Goal: Task Accomplishment & Management: Manage account settings

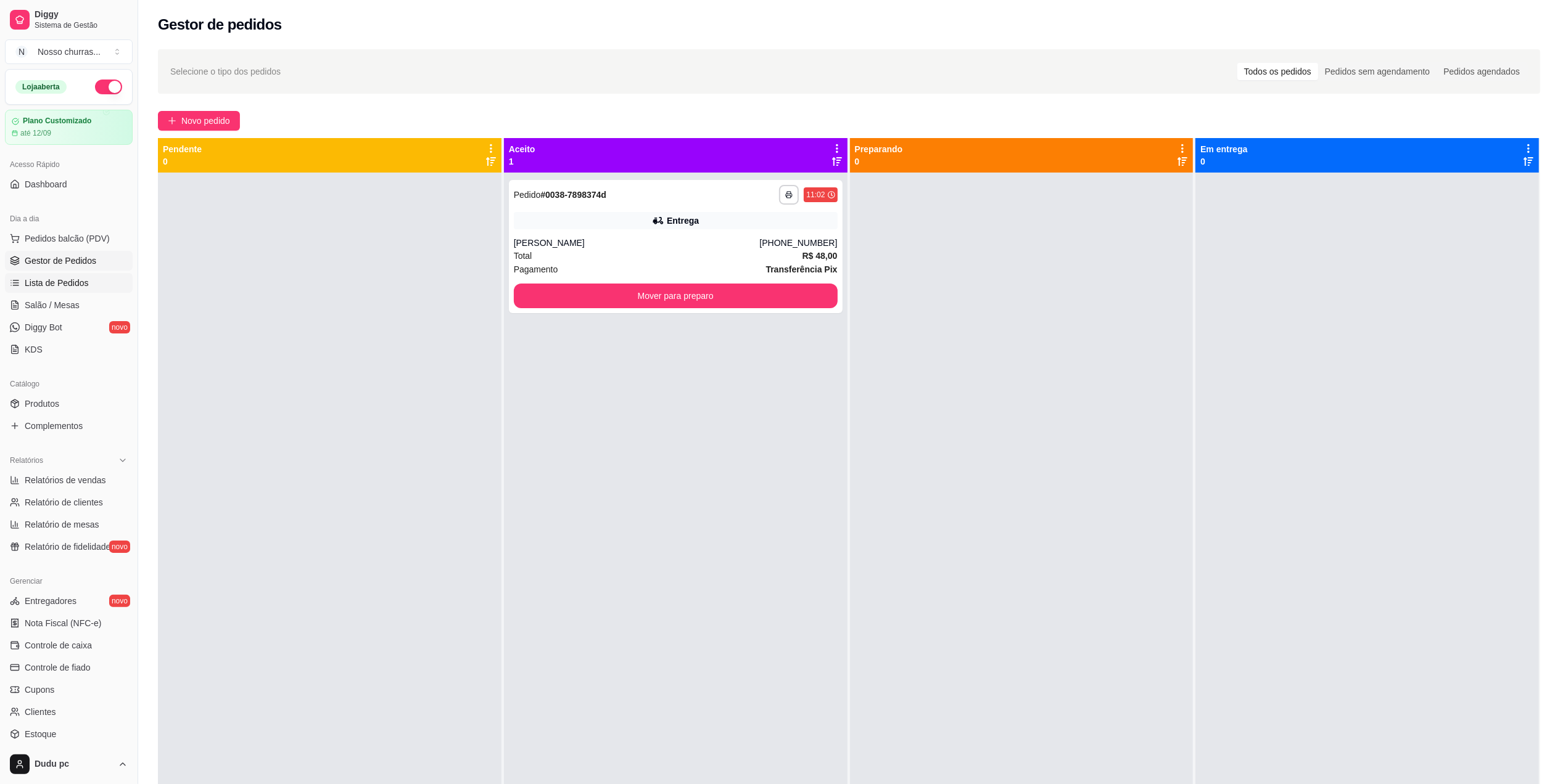
click at [58, 278] on span "Lista de Pedidos" at bounding box center [56, 283] width 64 height 13
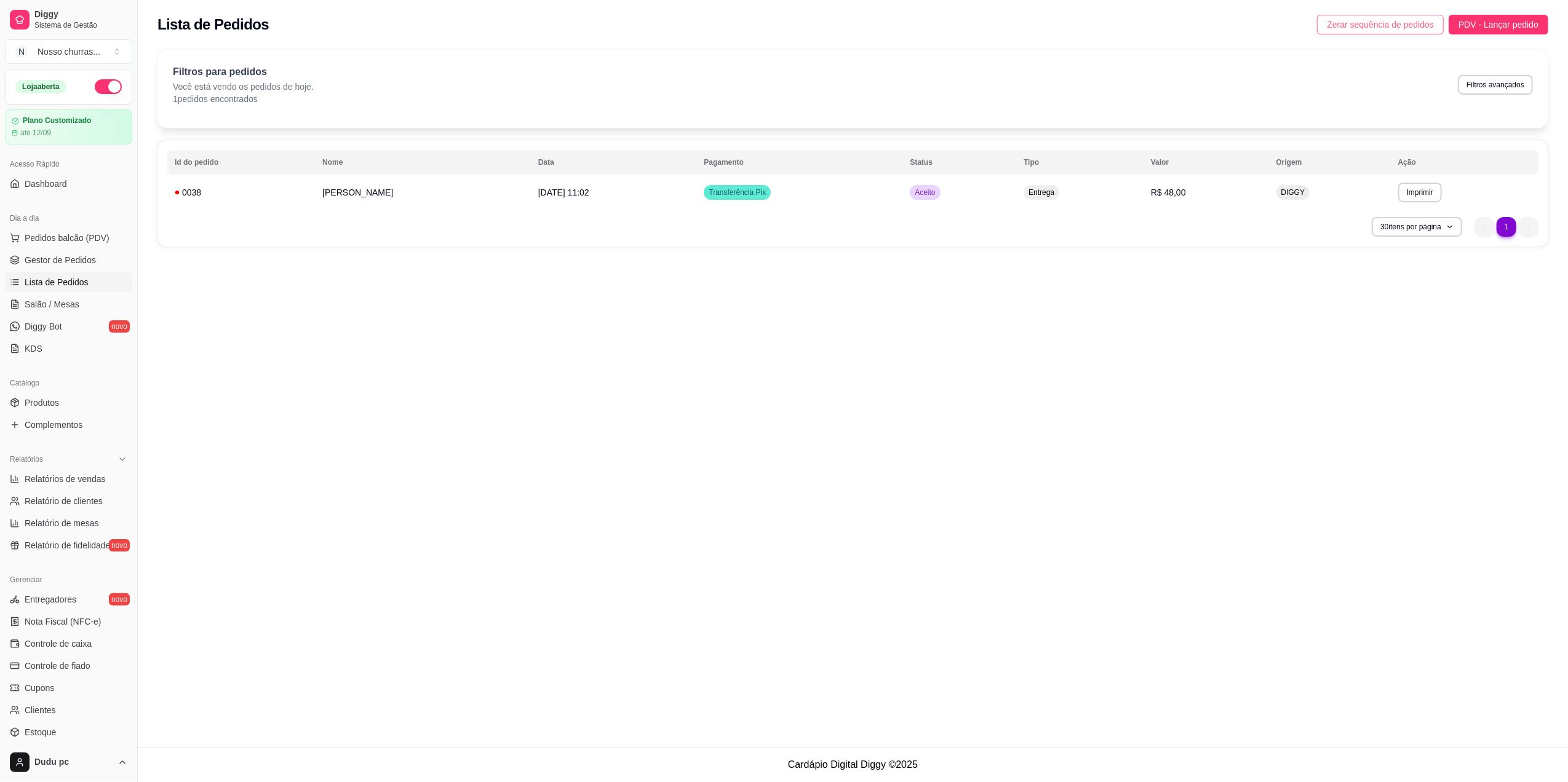
click at [1403, 23] on span "Zerar sequência de pedidos" at bounding box center [1380, 25] width 107 height 14
click at [67, 251] on link "Gestor de Pedidos" at bounding box center [69, 260] width 127 height 20
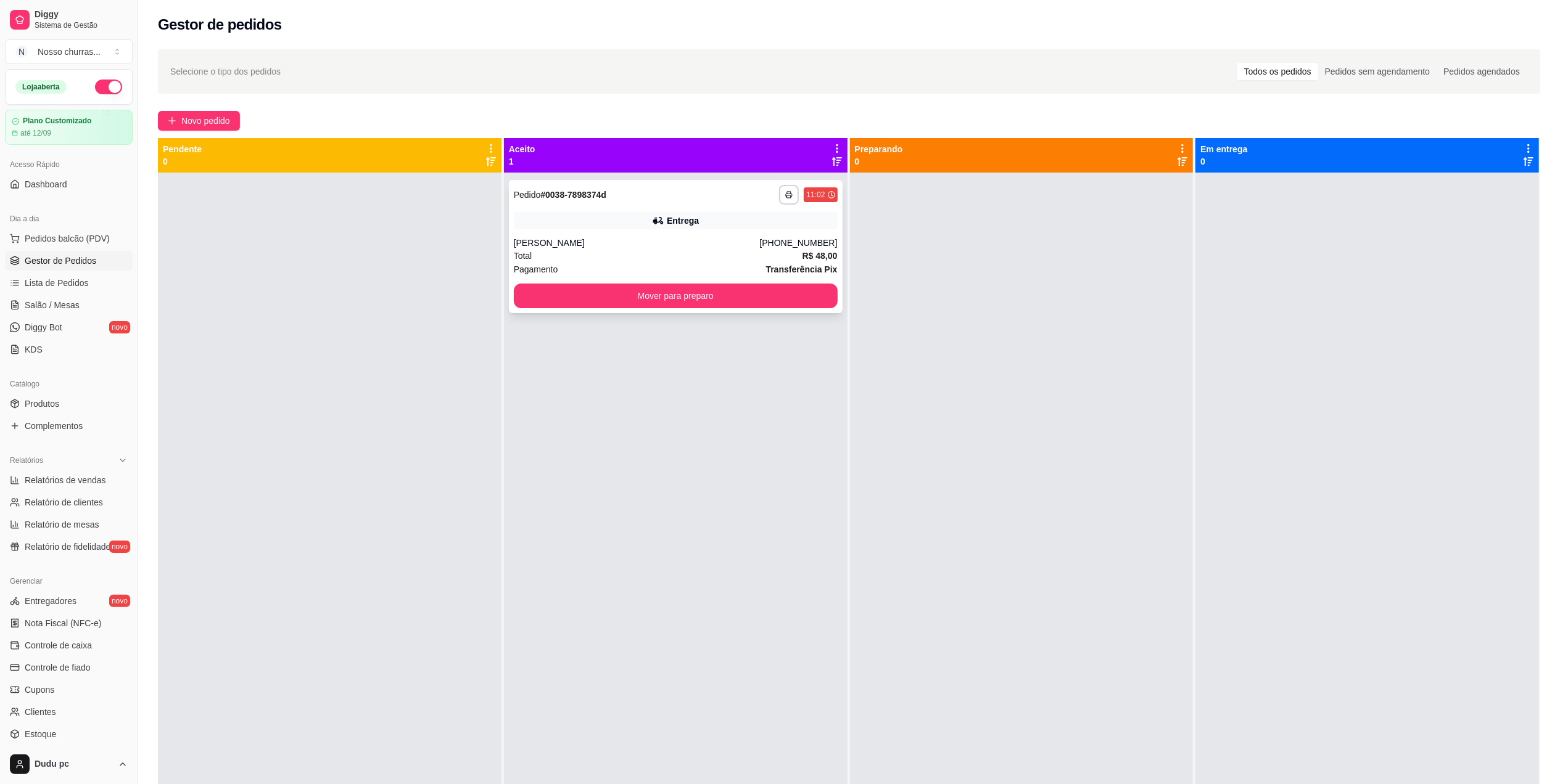
click at [743, 208] on div "**********" at bounding box center [676, 246] width 334 height 133
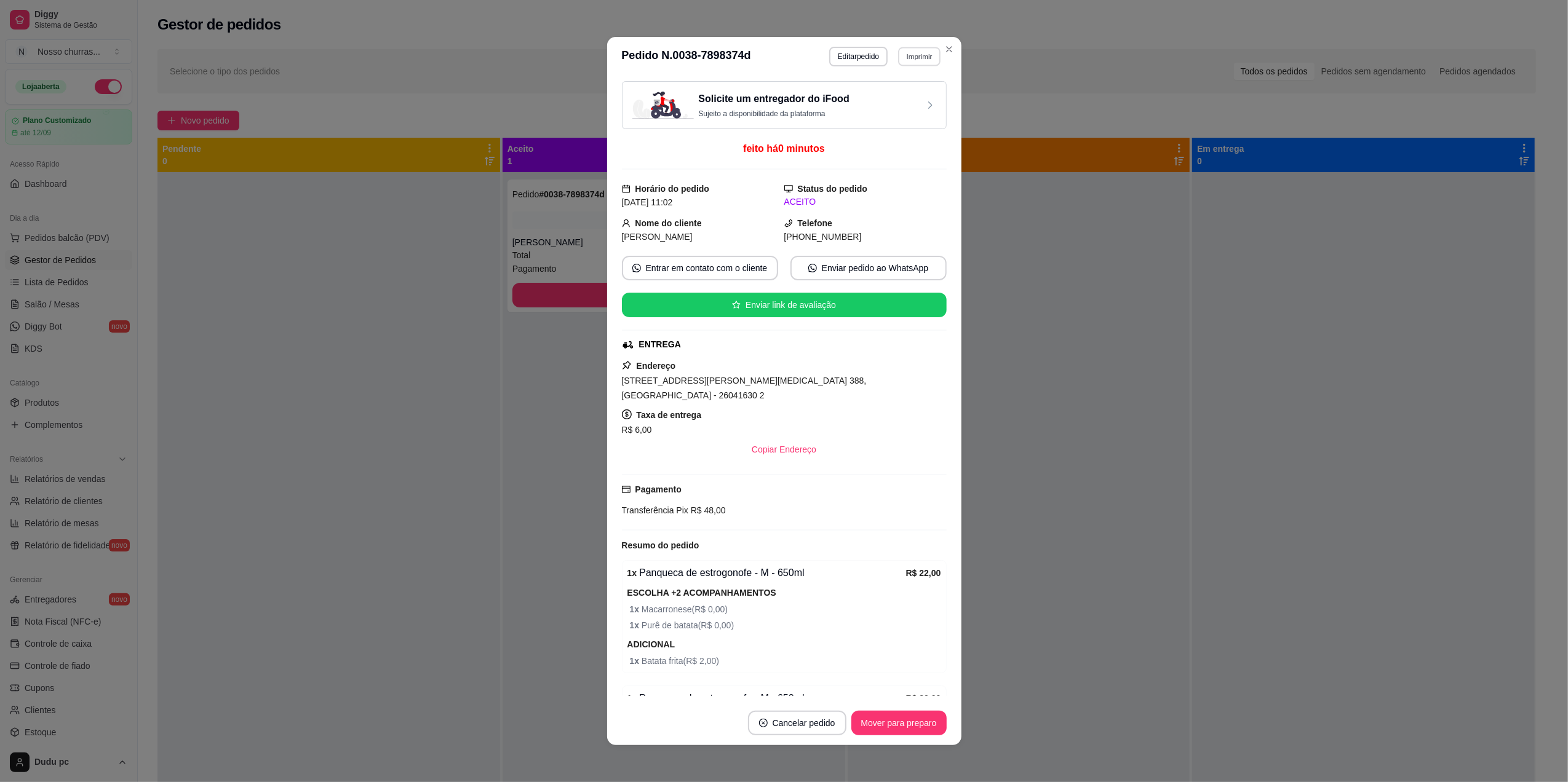
click at [925, 57] on button "Imprimir" at bounding box center [919, 56] width 42 height 19
click at [887, 99] on button "IMPRESSORA" at bounding box center [891, 99] width 86 height 19
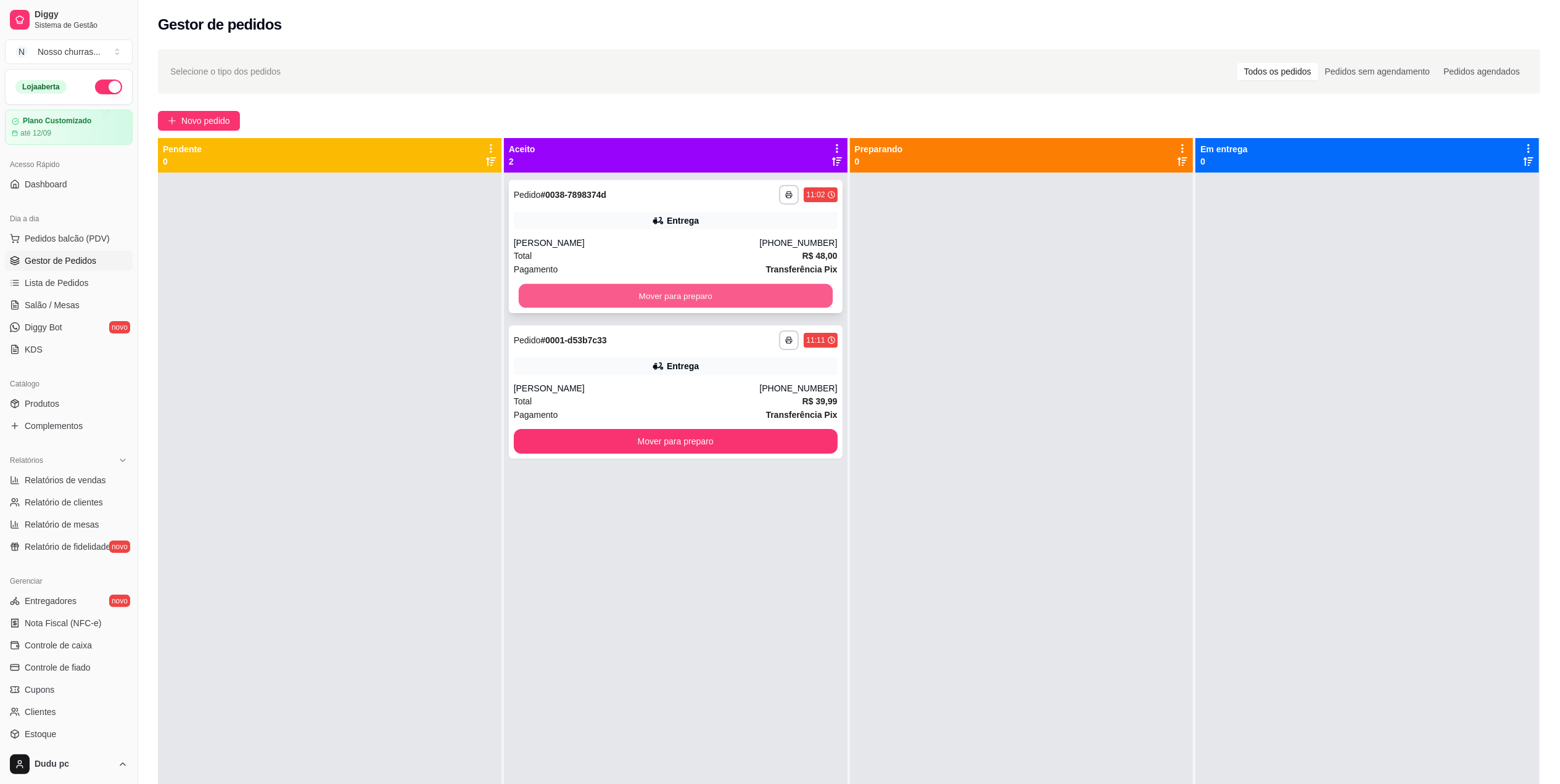
click at [575, 297] on button "Mover para preparo" at bounding box center [676, 296] width 314 height 24
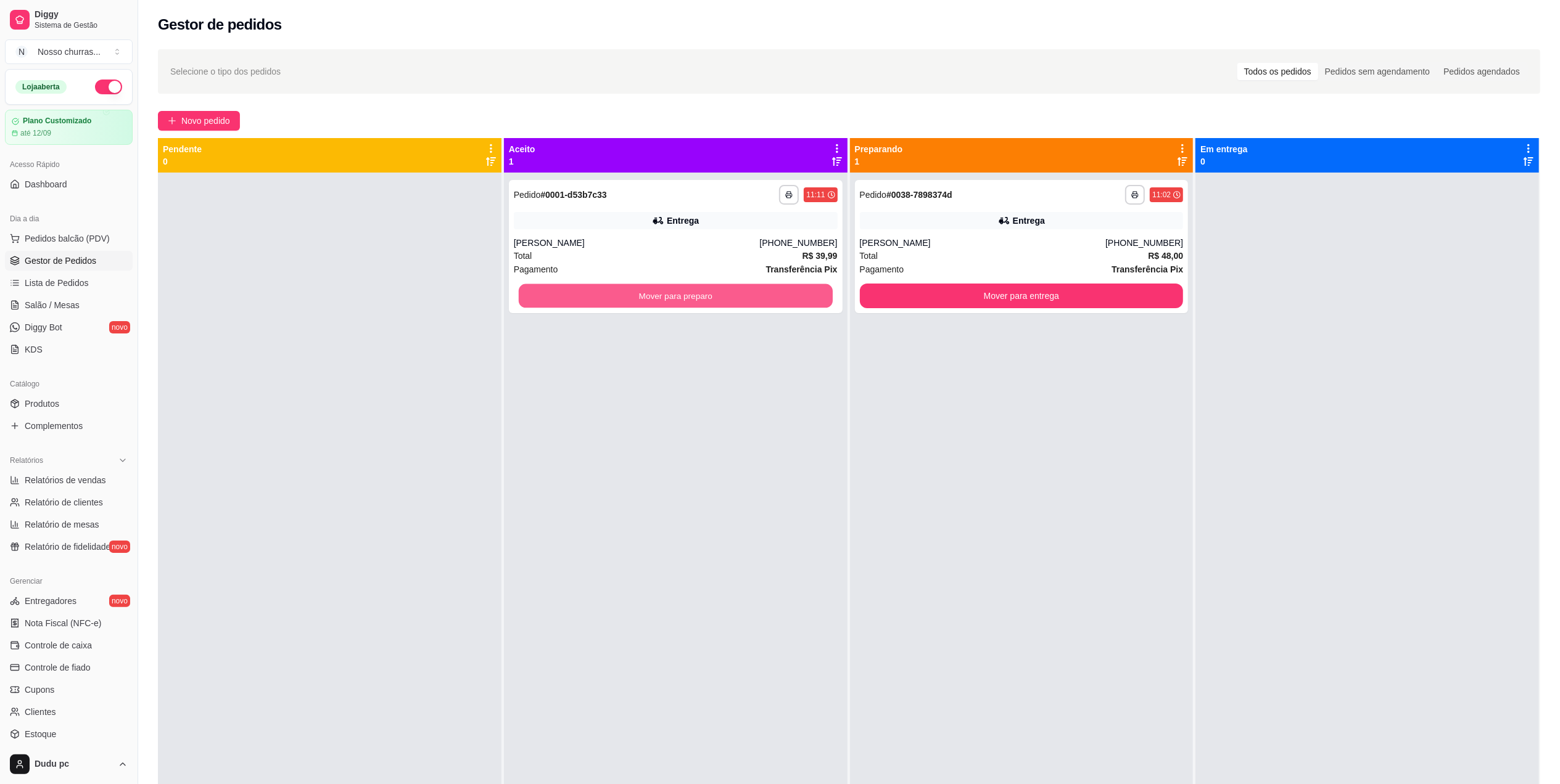
click at [575, 297] on button "Mover para preparo" at bounding box center [676, 296] width 314 height 24
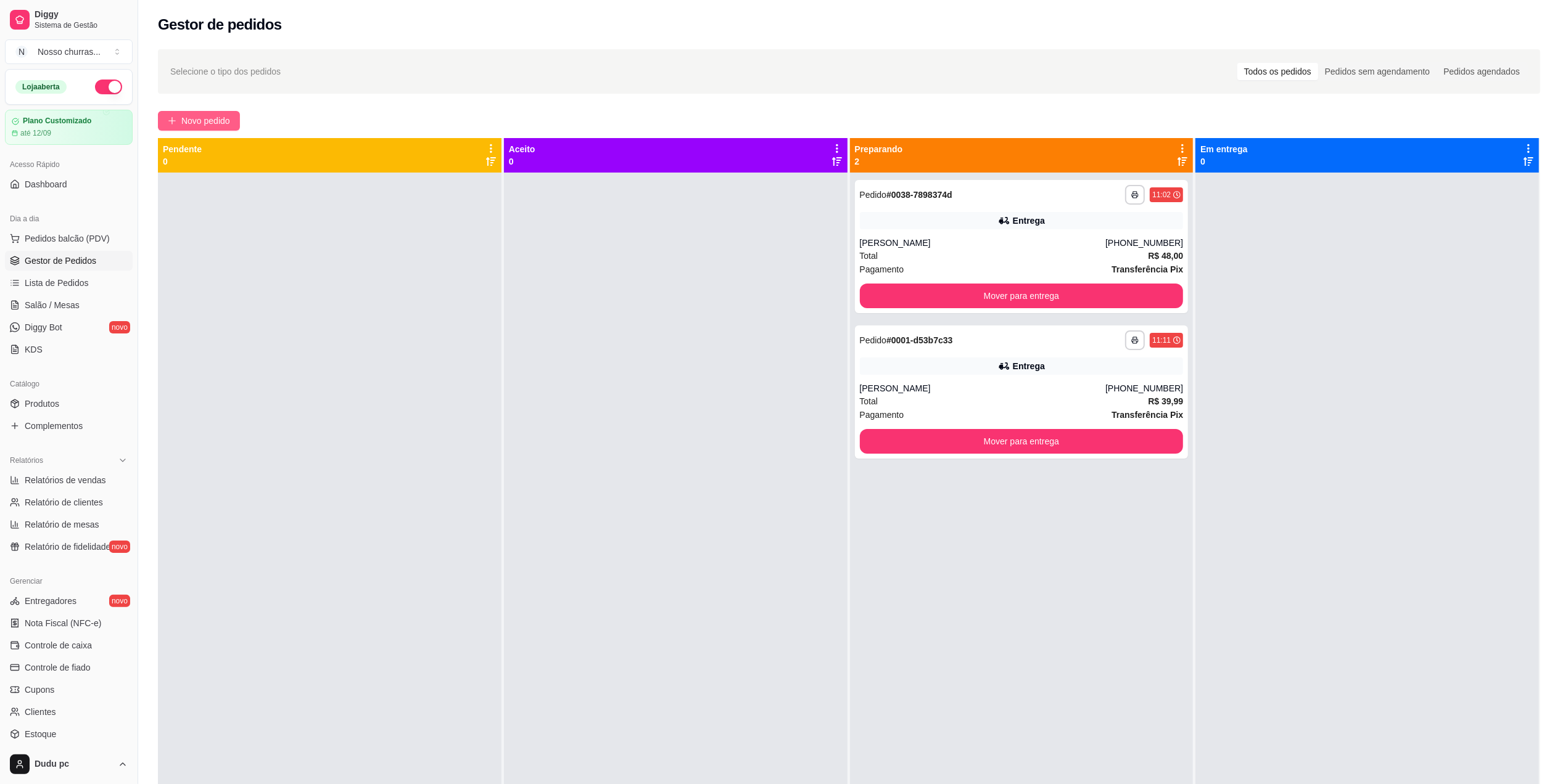
click at [210, 116] on span "Novo pedido" at bounding box center [206, 121] width 49 height 14
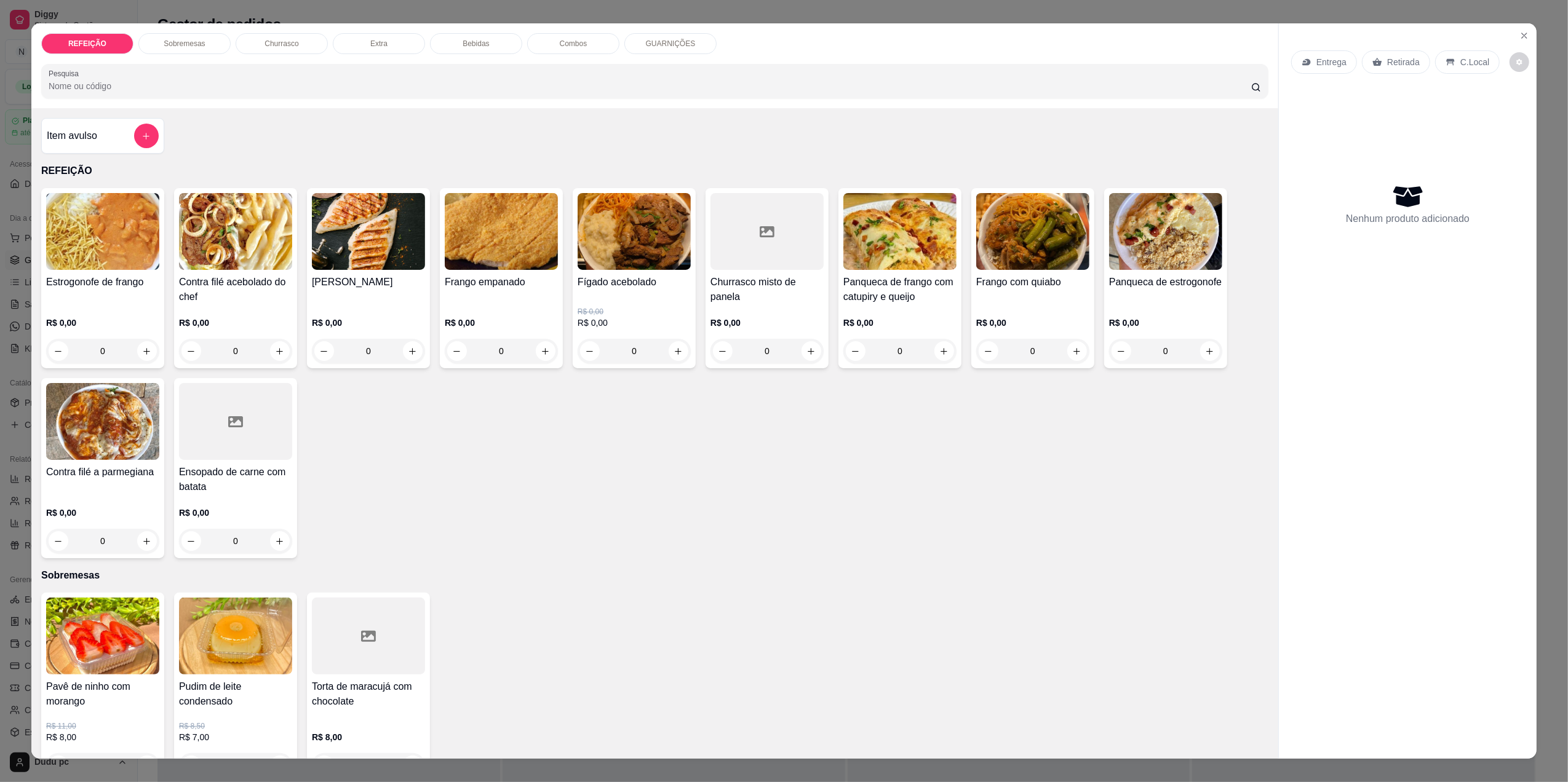
click at [31, 416] on div "Item avulso REFEIÇÃO Estrogonofe de frango R$ 0,00 0 Contra filé acebolado do c…" at bounding box center [654, 433] width 1247 height 650
click at [20, 402] on div "REFEIÇÃO Sobremesas Churrasco Extra Bebidas Combos GUARNIÇÕES Pesquisa Item avu…" at bounding box center [784, 391] width 1568 height 782
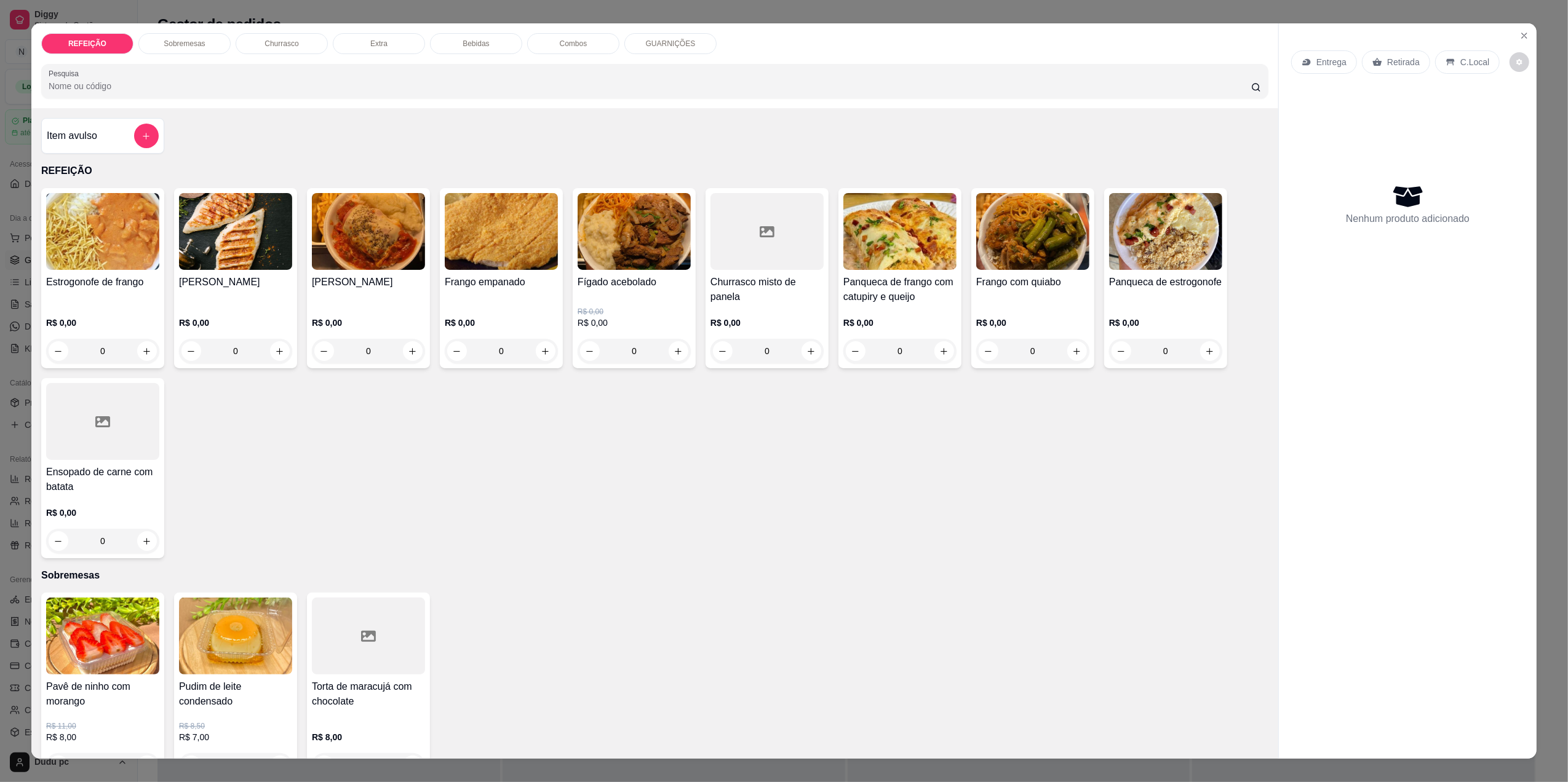
click at [402, 357] on div "0" at bounding box center [368, 350] width 113 height 24
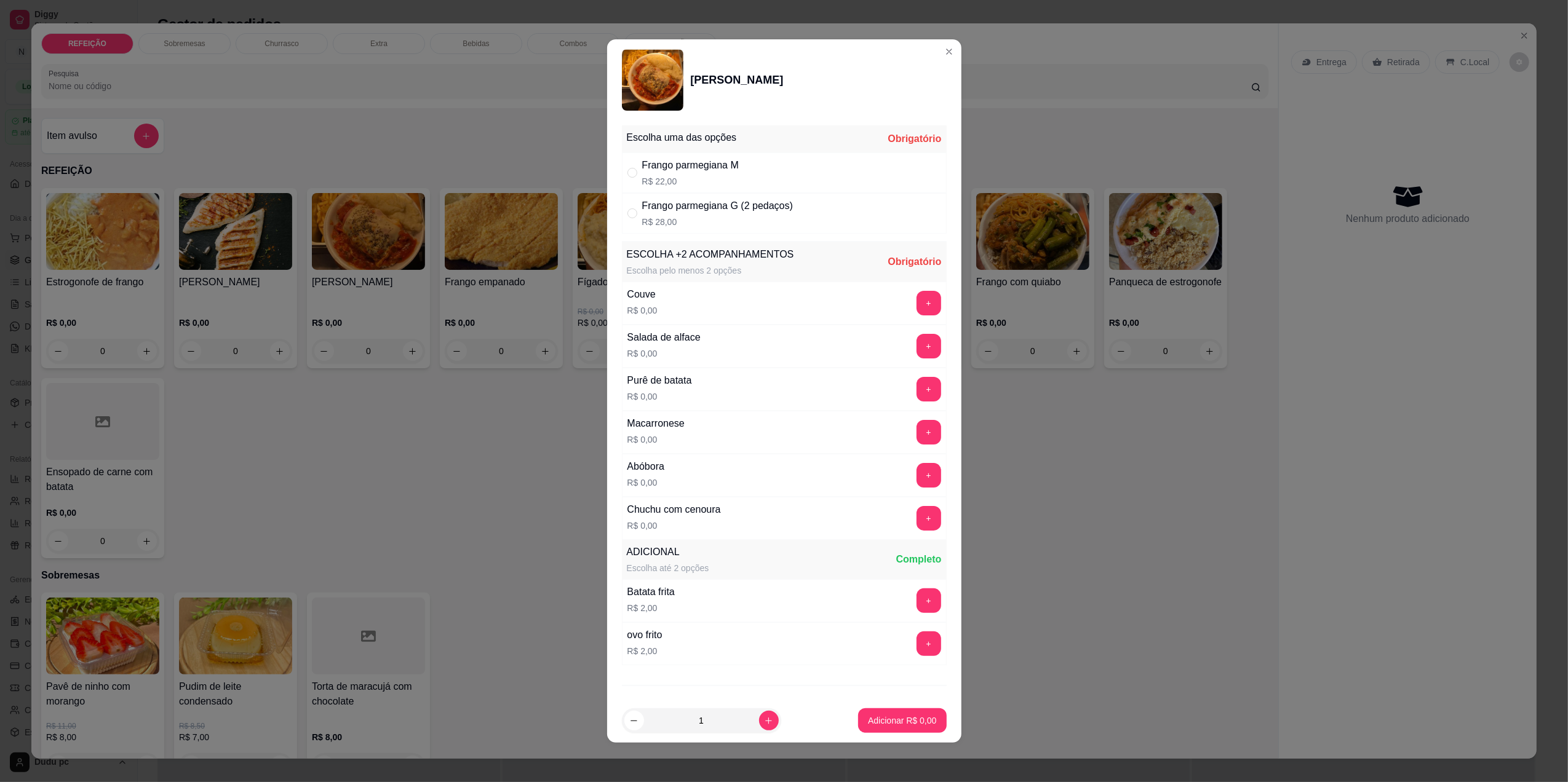
click at [737, 200] on div "Frango parmegiana G (2 pedaços)" at bounding box center [718, 206] width 151 height 15
radio input "true"
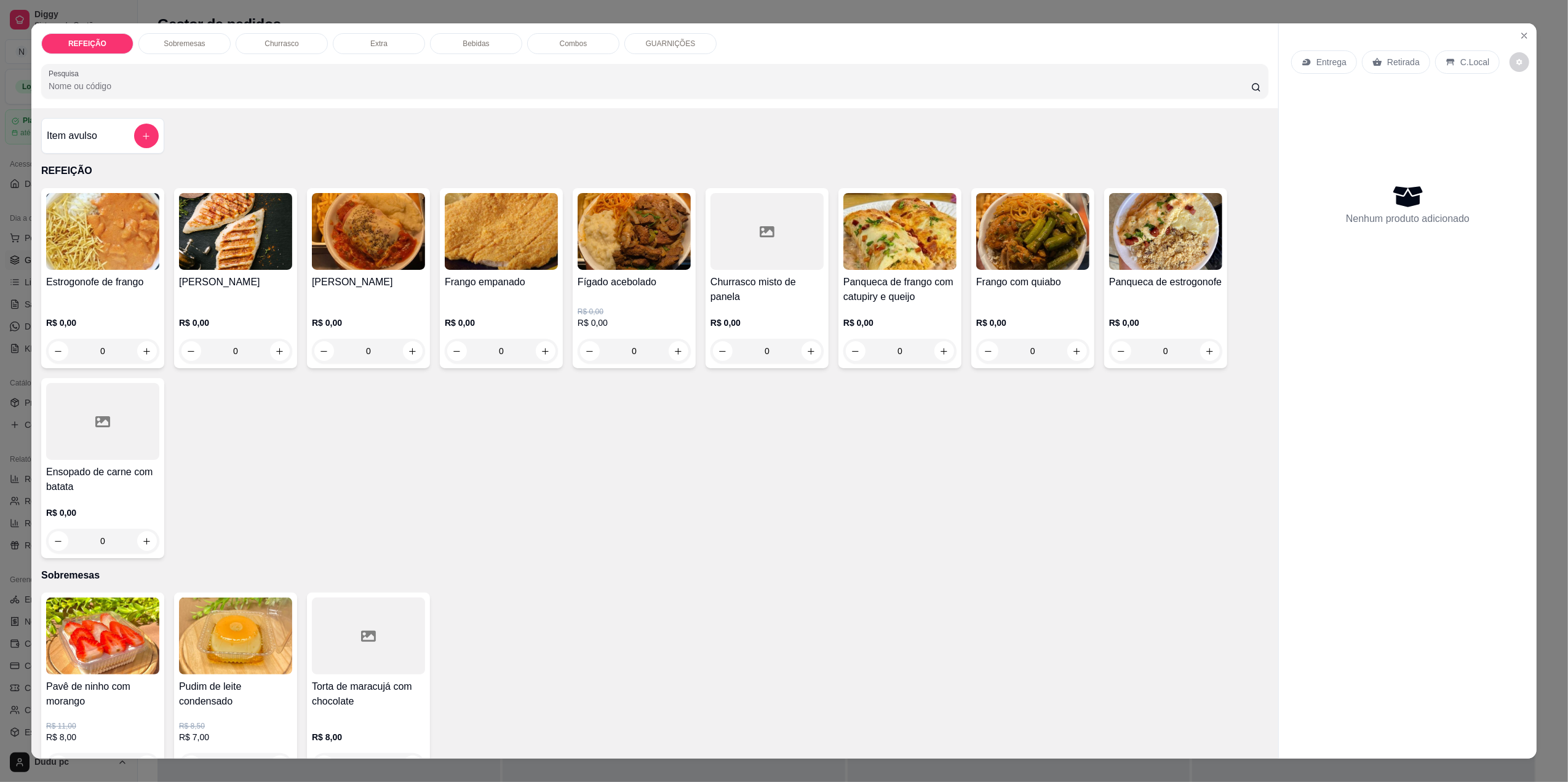
click at [1539, 33] on div "REFEIÇÃO Sobremesas Churrasco Extra Bebidas Combos GUARNIÇÕES Pesquisa Item avu…" at bounding box center [784, 391] width 1568 height 782
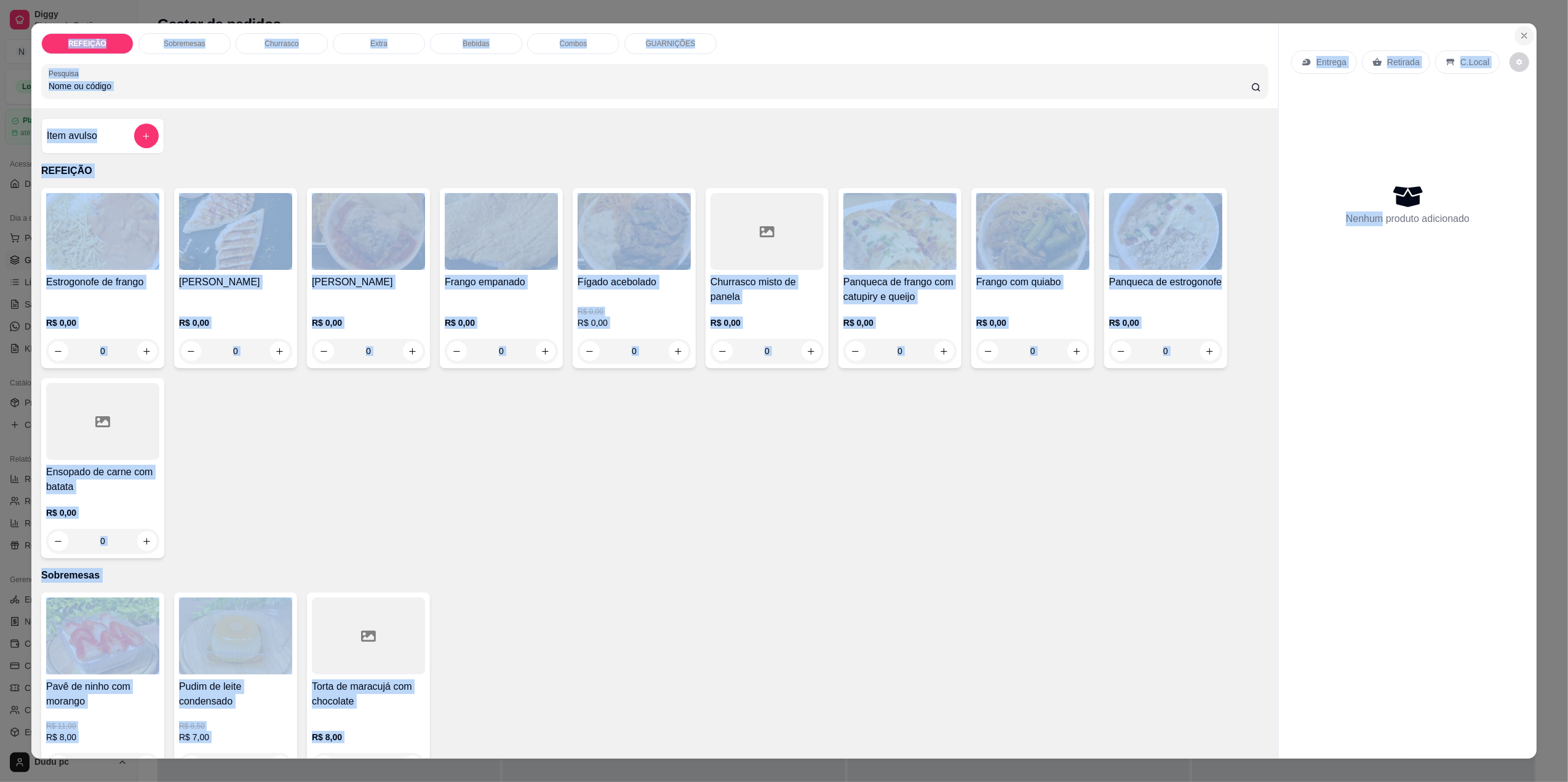
drag, startPoint x: 1539, startPoint y: 33, endPoint x: 1517, endPoint y: 33, distance: 22.0
click at [1517, 33] on div "REFEIÇÃO Sobremesas Churrasco Extra Bebidas Combos GUARNIÇÕES Pesquisa Item avu…" at bounding box center [784, 391] width 1568 height 782
click at [1519, 33] on icon "Close" at bounding box center [1524, 36] width 10 height 10
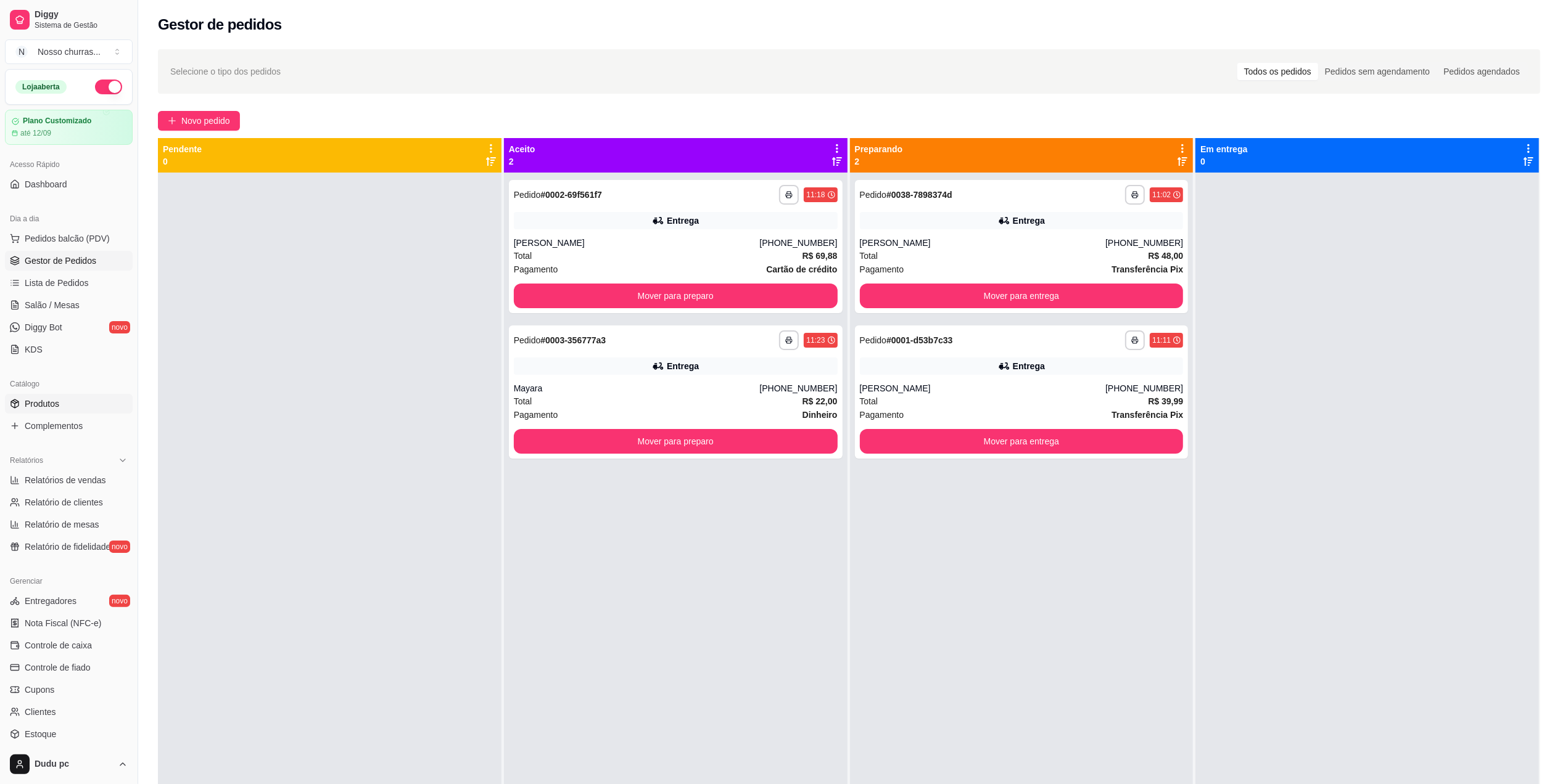
click at [52, 410] on span "Produtos" at bounding box center [41, 404] width 34 height 13
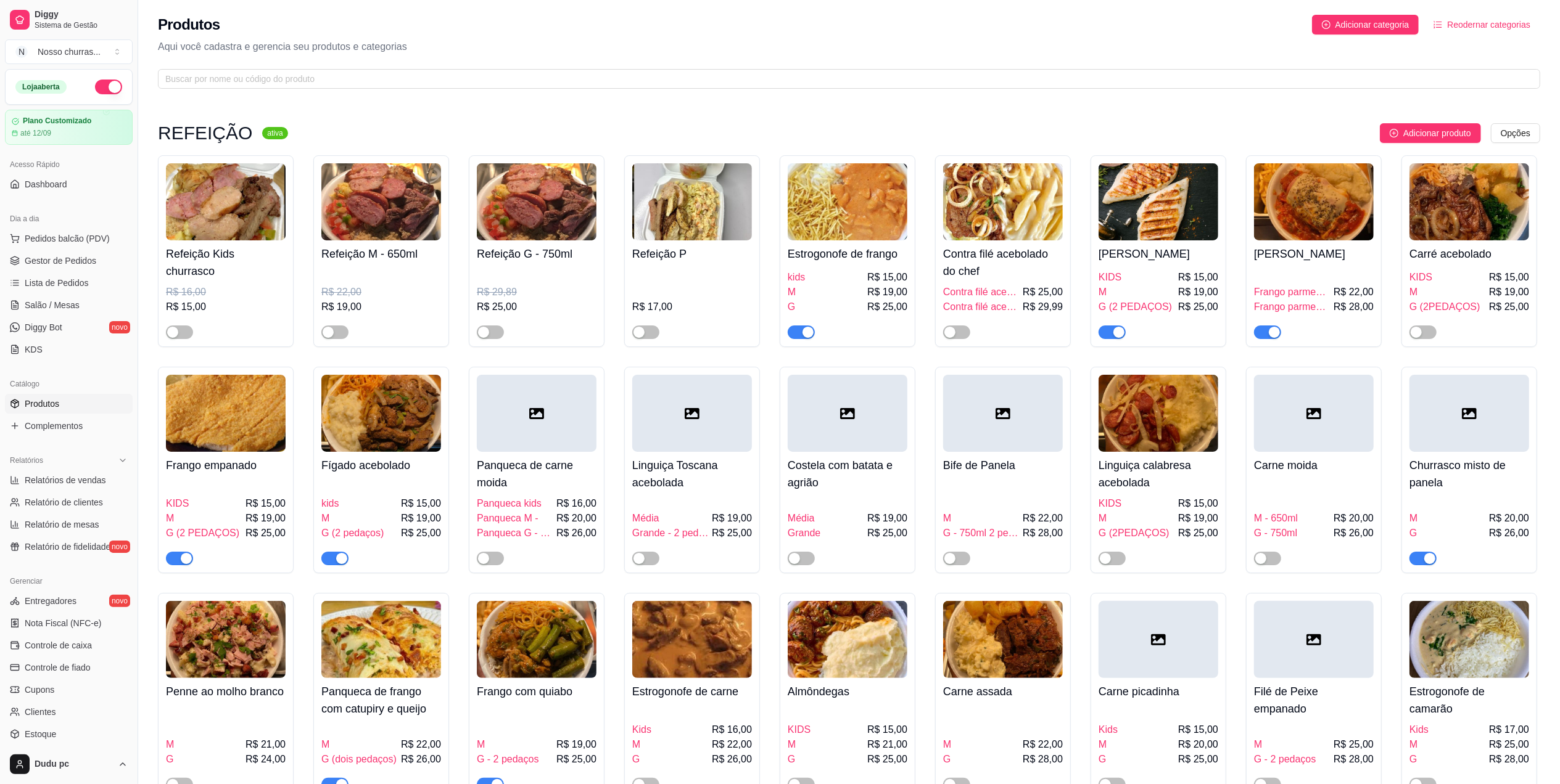
scroll to position [686, 0]
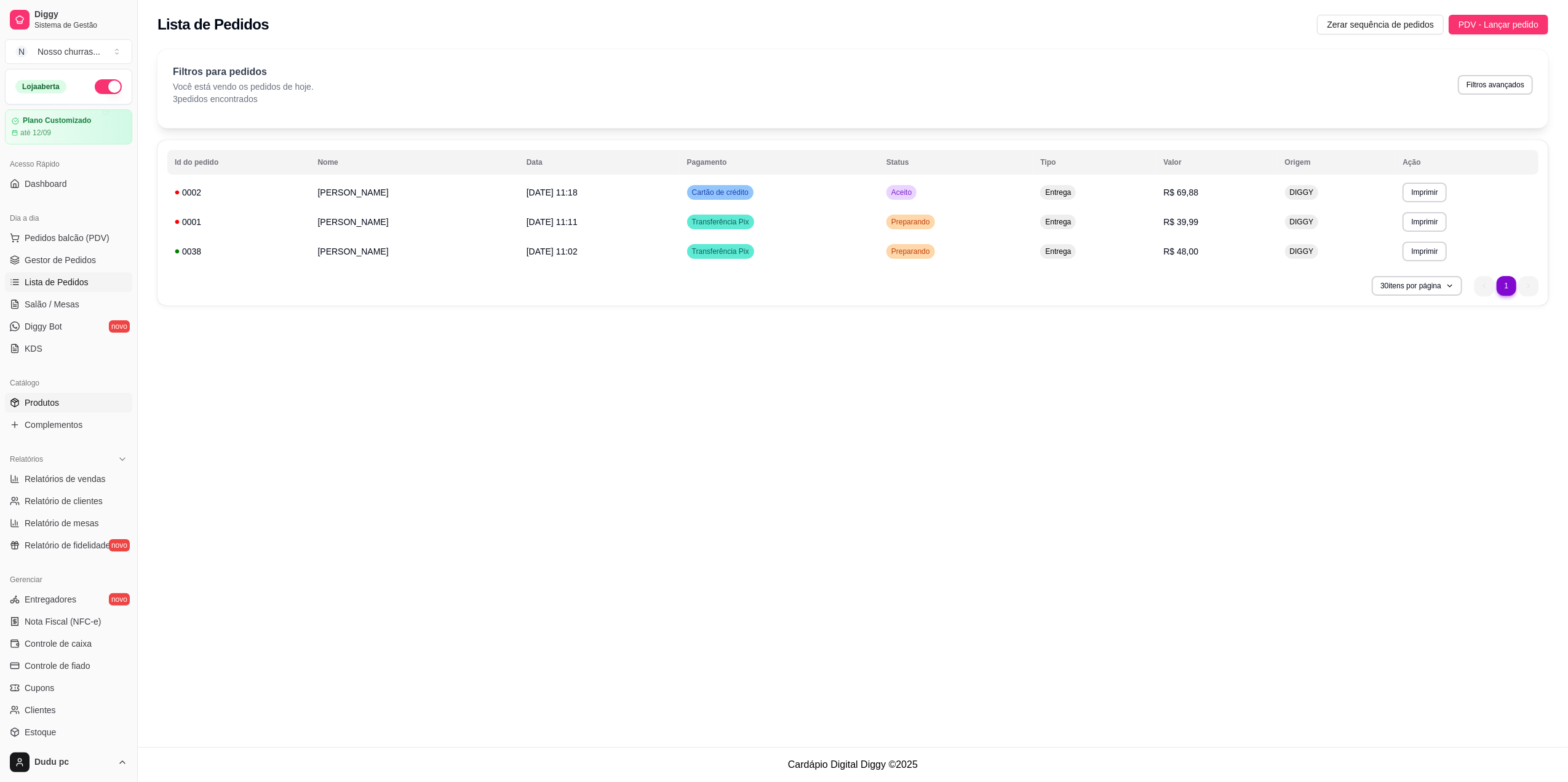
click at [47, 398] on span "Produtos" at bounding box center [41, 403] width 34 height 12
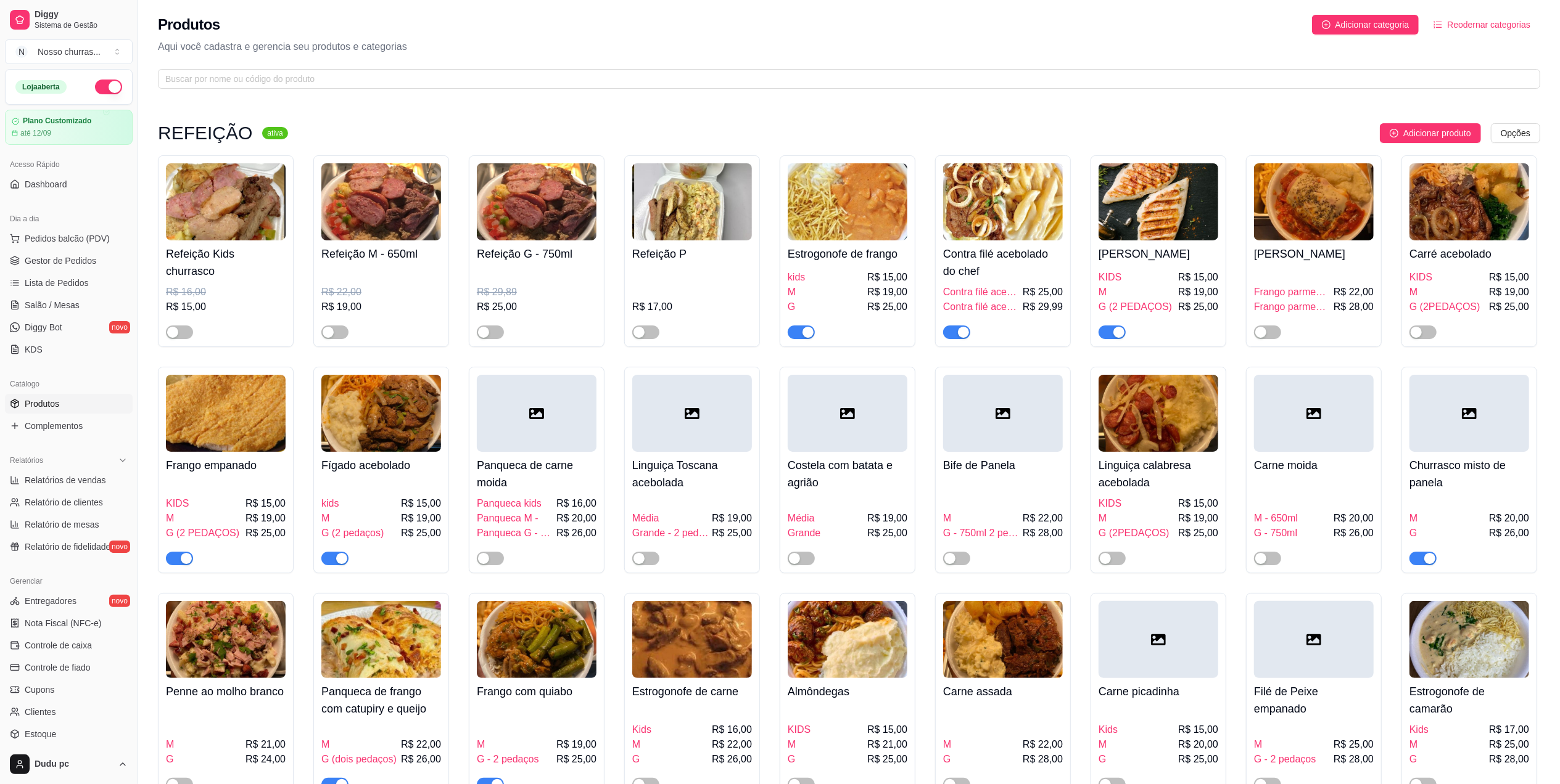
click at [963, 331] on div "button" at bounding box center [964, 333] width 11 height 11
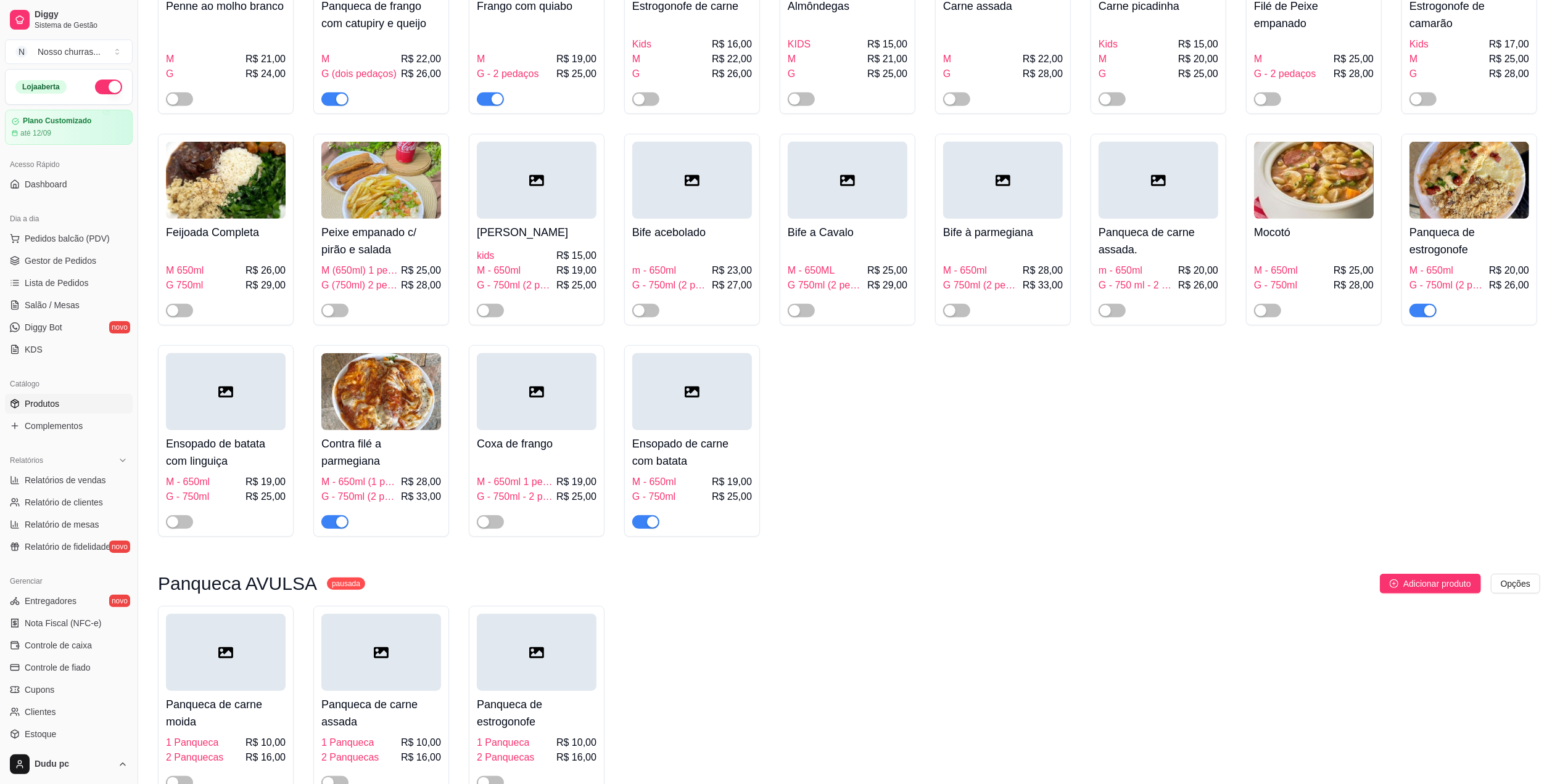
click at [338, 528] on div "button" at bounding box center [342, 522] width 11 height 11
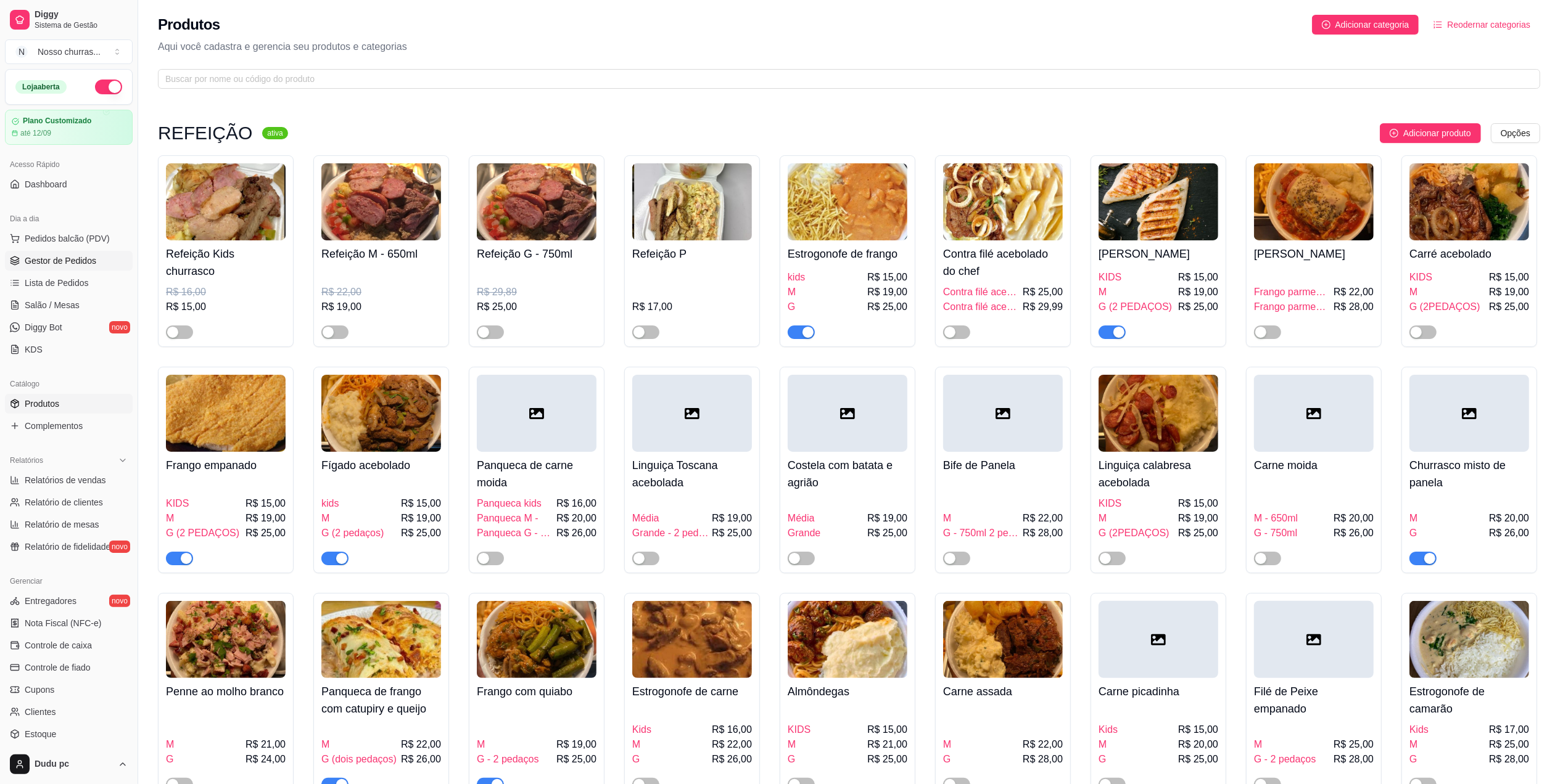
click at [74, 264] on span "Gestor de Pedidos" at bounding box center [60, 261] width 71 height 13
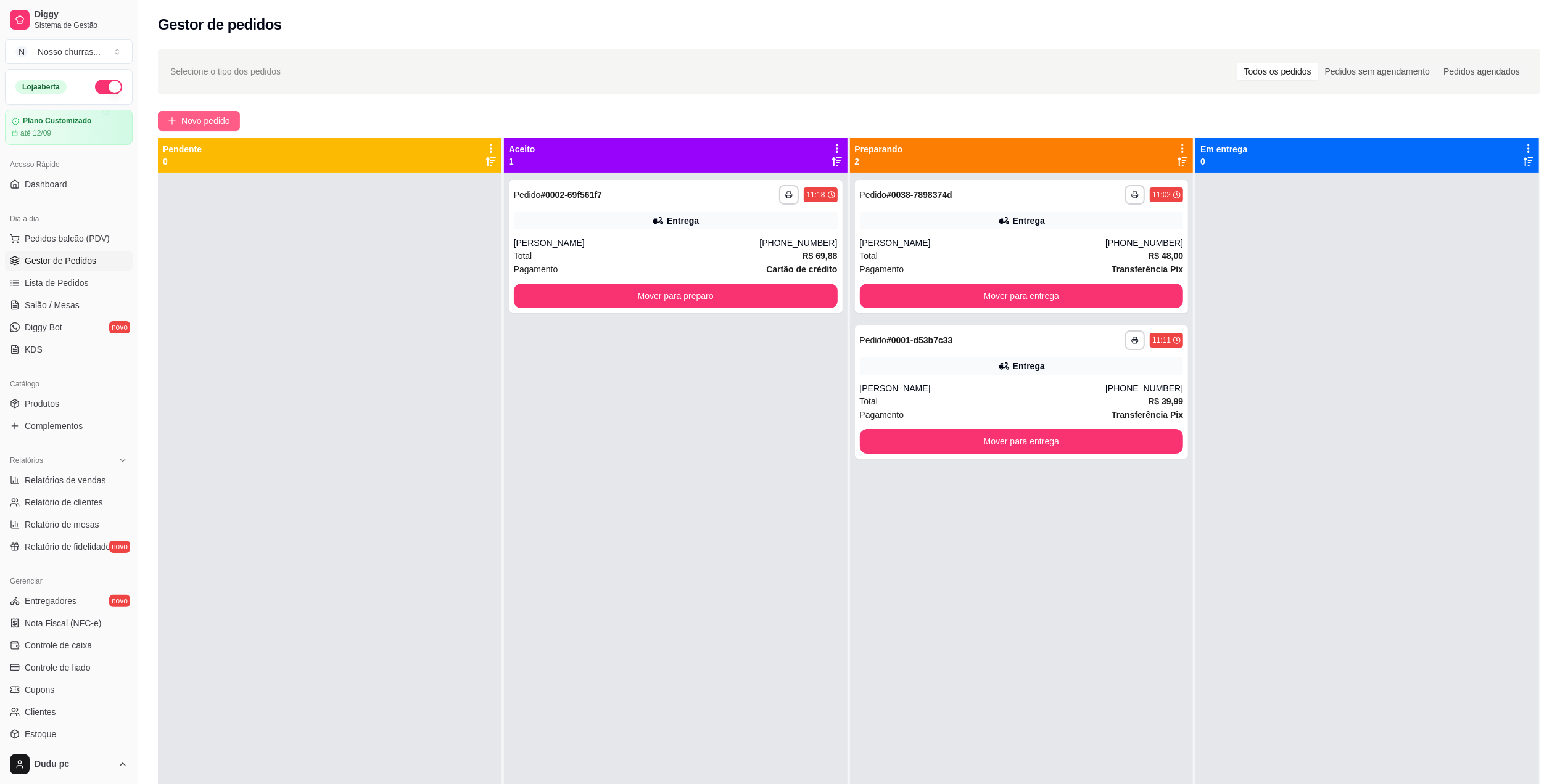
click at [220, 117] on span "Novo pedido" at bounding box center [206, 121] width 49 height 14
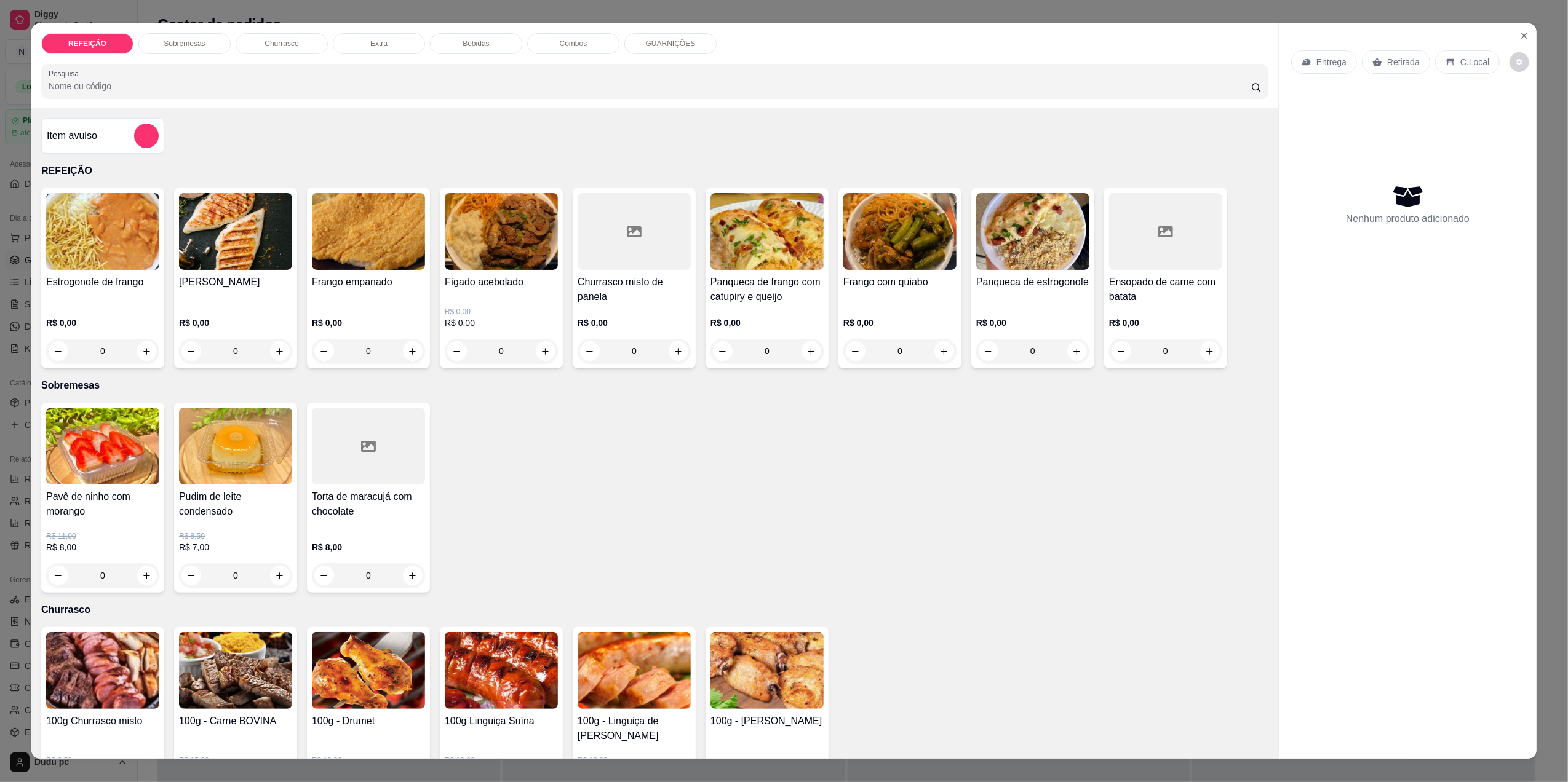
click at [12, 100] on div "REFEIÇÃO Sobremesas Churrasco Extra Bebidas Combos GUARNIÇÕES Pesquisa Item avu…" at bounding box center [784, 391] width 1568 height 782
click at [0, 262] on html "Diggy Sistema de Gestão N Nosso churras ... Loja aberta Plano Customizado até 1…" at bounding box center [784, 391] width 1568 height 782
click at [1519, 31] on icon "Close" at bounding box center [1524, 36] width 10 height 10
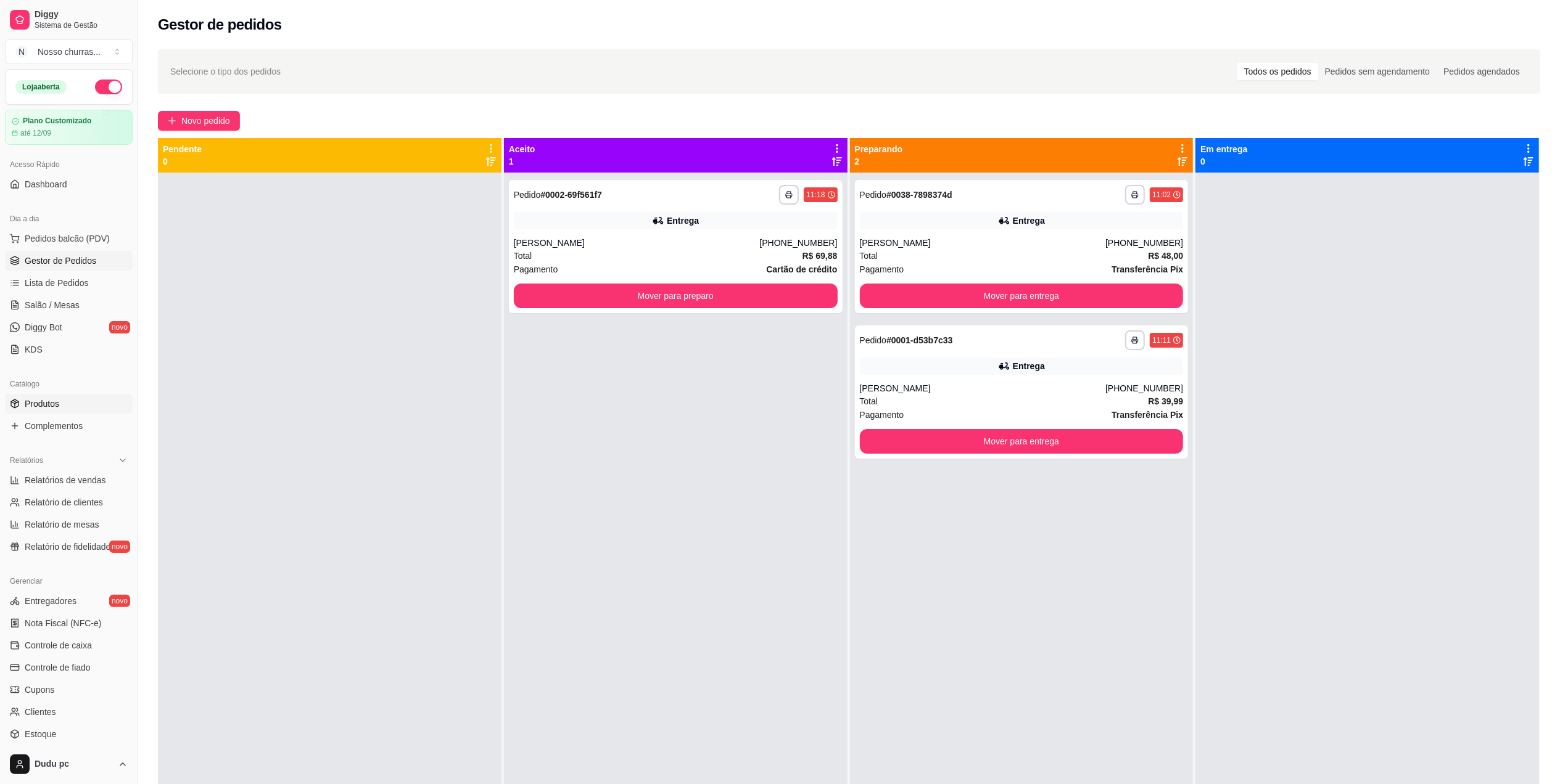
click at [53, 406] on span "Produtos" at bounding box center [41, 404] width 34 height 13
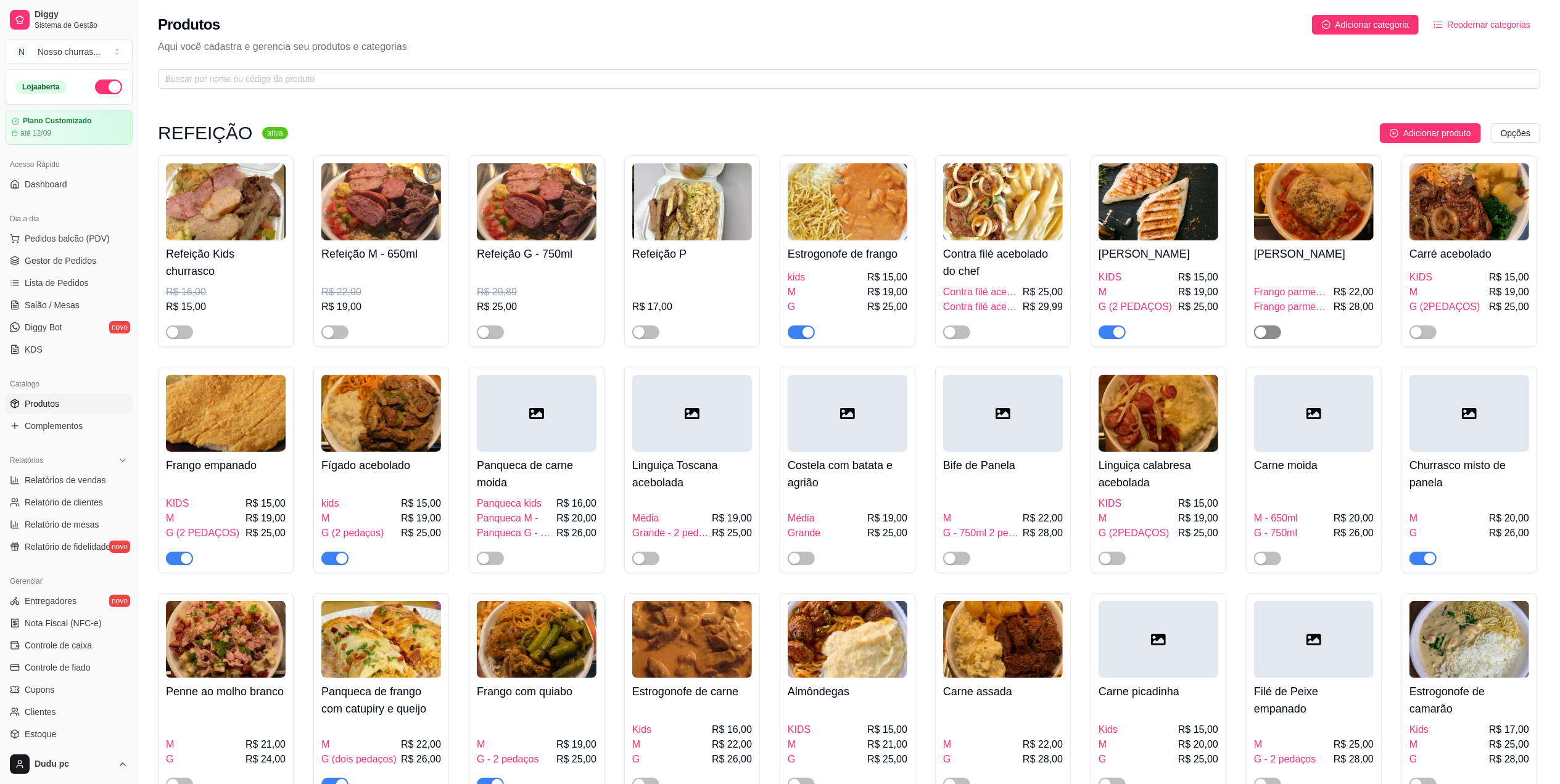
click at [1266, 336] on div "button" at bounding box center [1261, 333] width 11 height 11
click at [83, 426] on link "Complementos" at bounding box center [69, 426] width 128 height 20
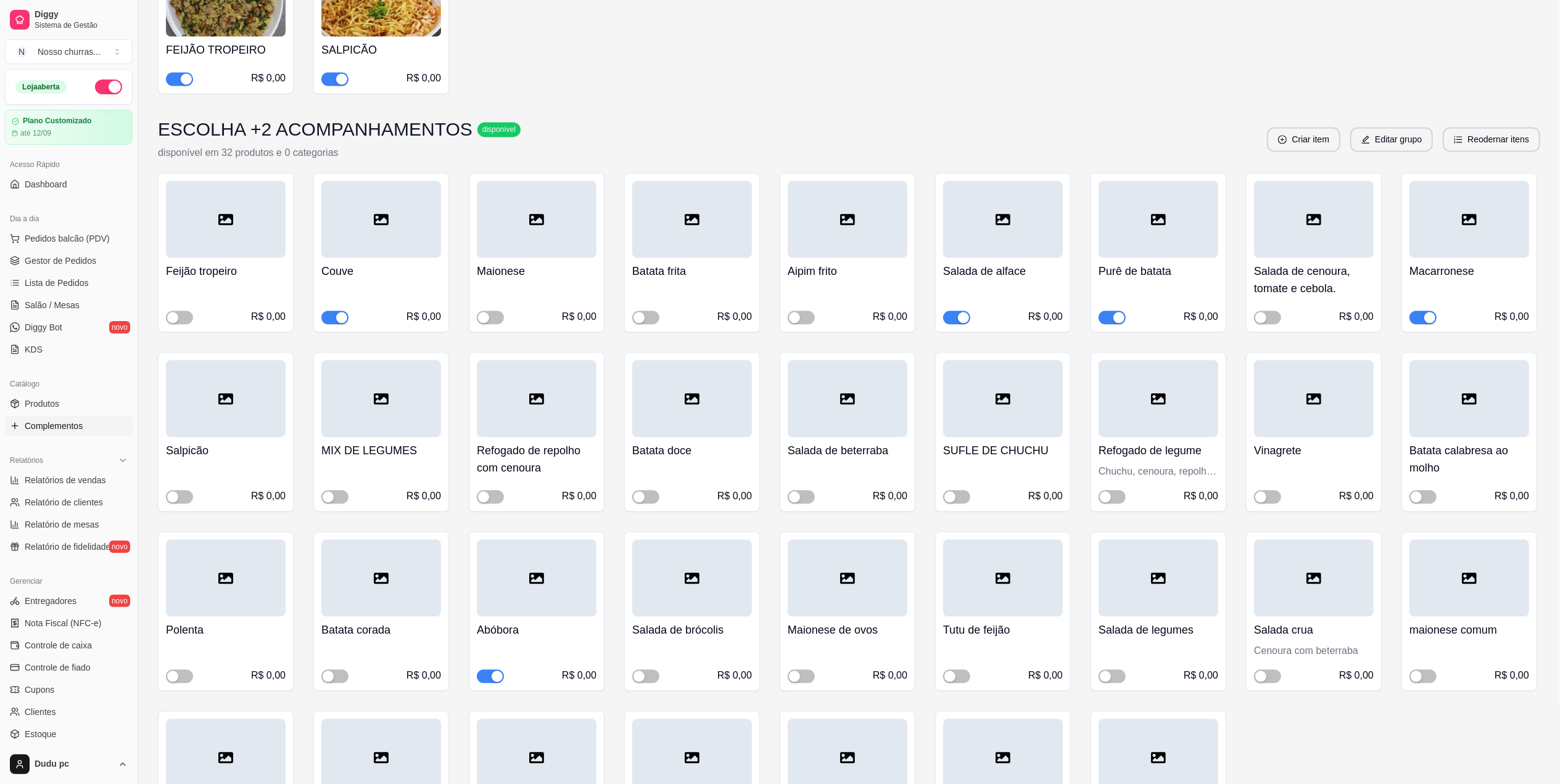
scroll to position [3098, 0]
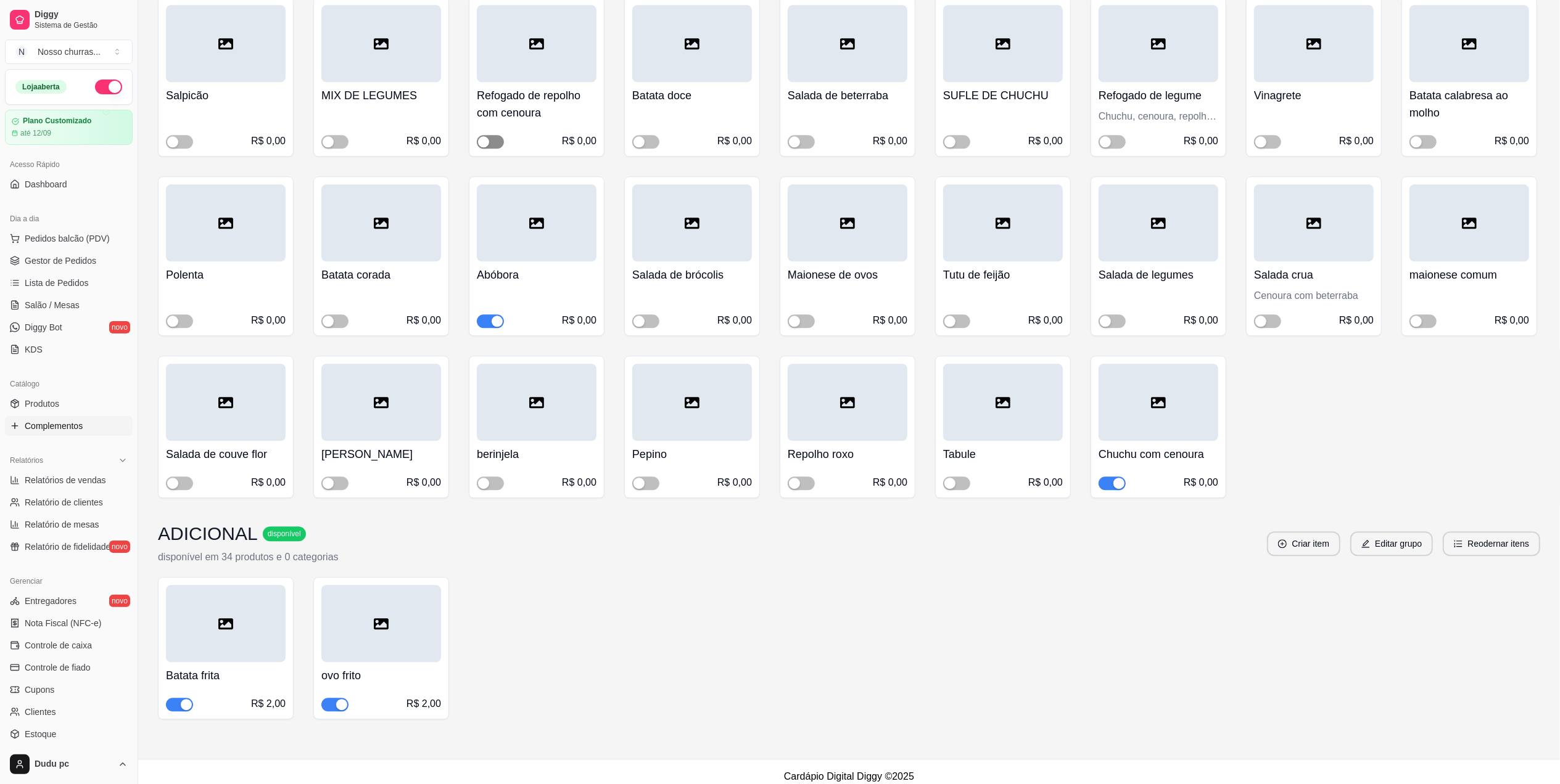
click at [494, 135] on span "button" at bounding box center [490, 142] width 27 height 14
click at [63, 258] on span "Gestor de Pedidos" at bounding box center [60, 261] width 71 height 13
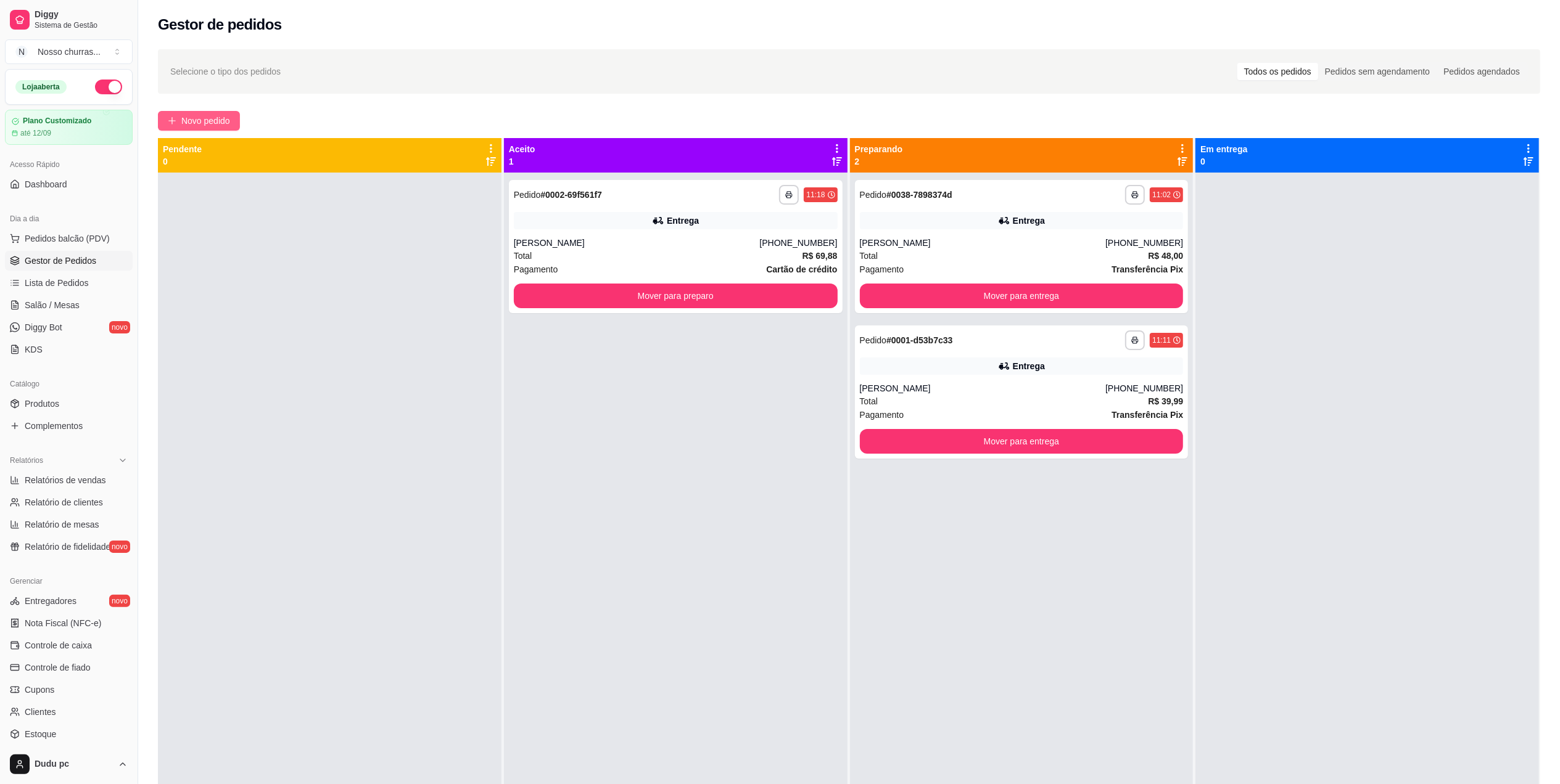
click at [188, 114] on span "Novo pedido" at bounding box center [206, 121] width 49 height 14
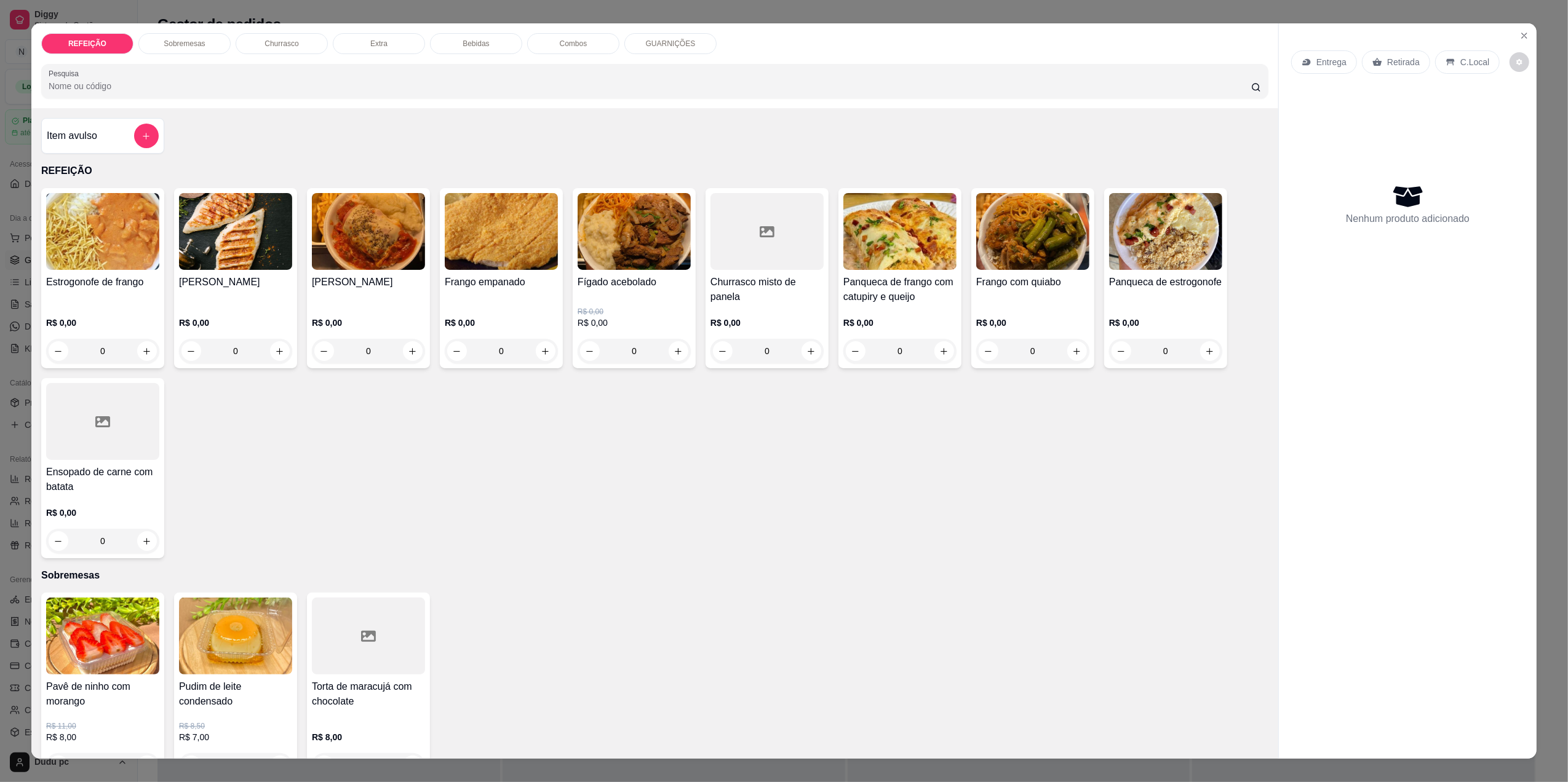
click at [411, 352] on div "0" at bounding box center [368, 350] width 113 height 24
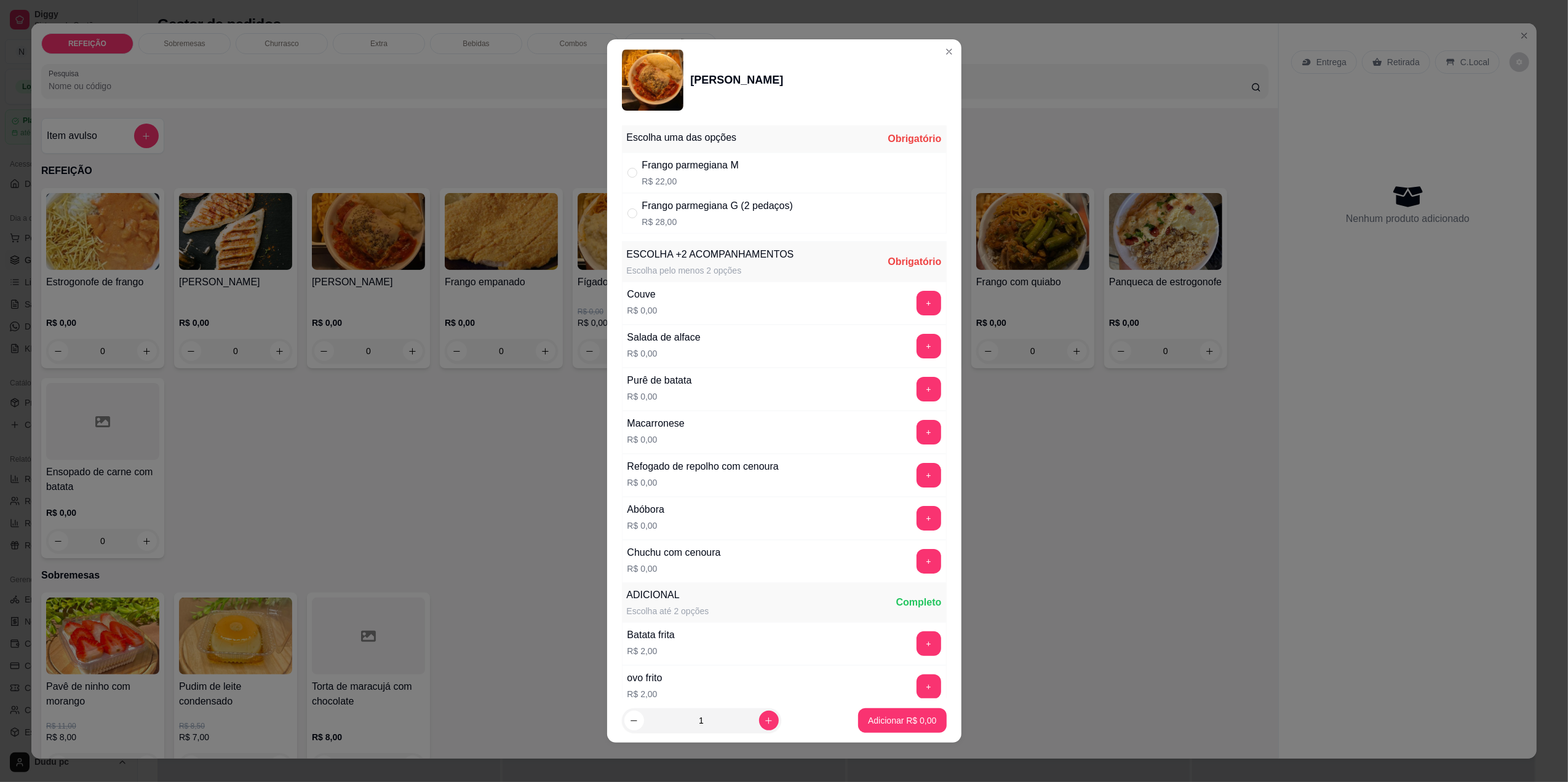
click at [670, 229] on div "Frango parmegiana G (2 pedaços) R$ 28,00" at bounding box center [784, 213] width 325 height 41
radio input "true"
click at [917, 435] on button "+" at bounding box center [929, 432] width 24 height 24
click at [906, 436] on section "Frango Parmegiana Escolha uma das opções Completo Frango parmegiana M R$ 22,00 …" at bounding box center [784, 391] width 354 height 704
click at [917, 436] on button "+" at bounding box center [929, 432] width 24 height 24
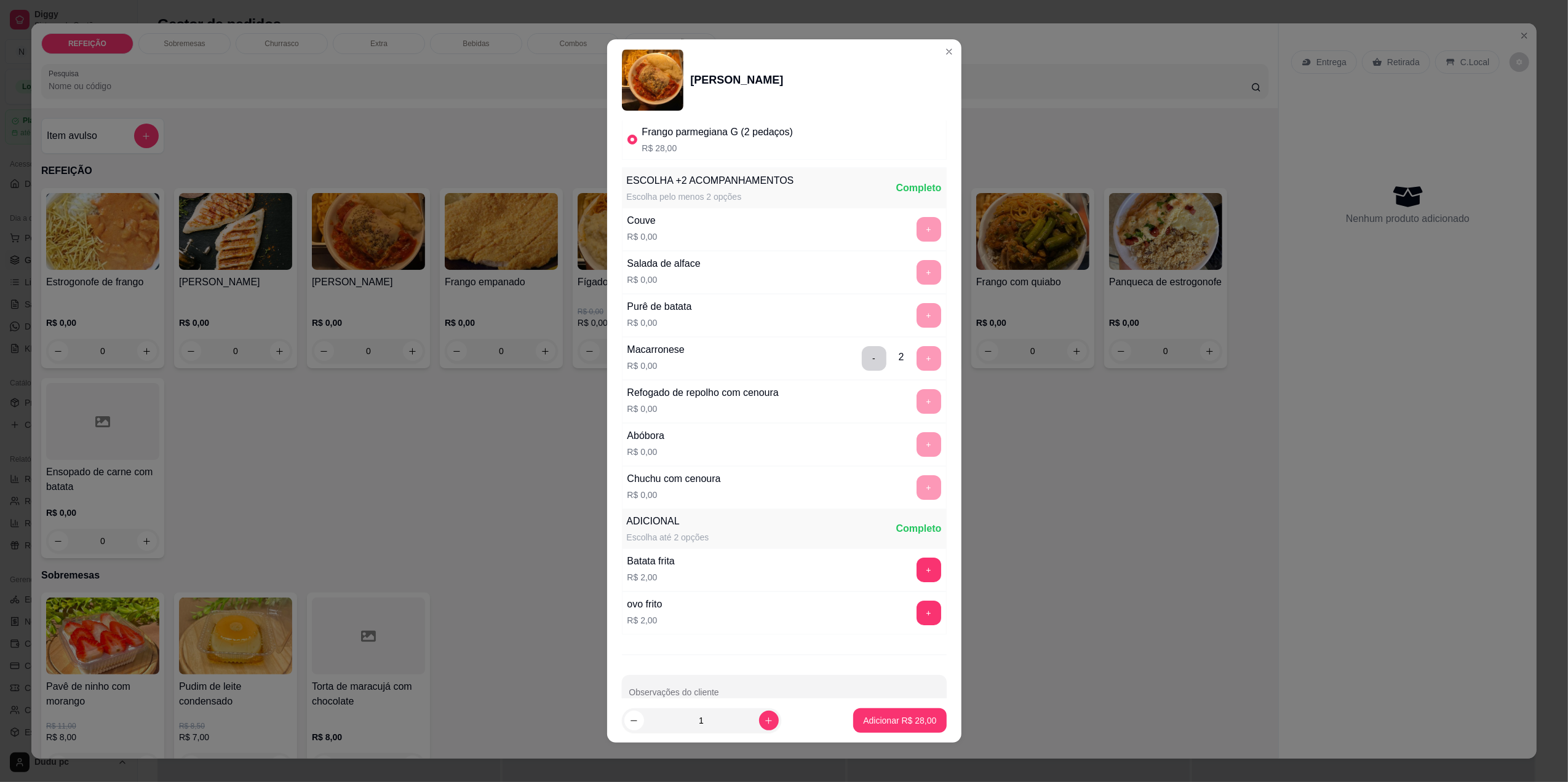
scroll to position [107, 0]
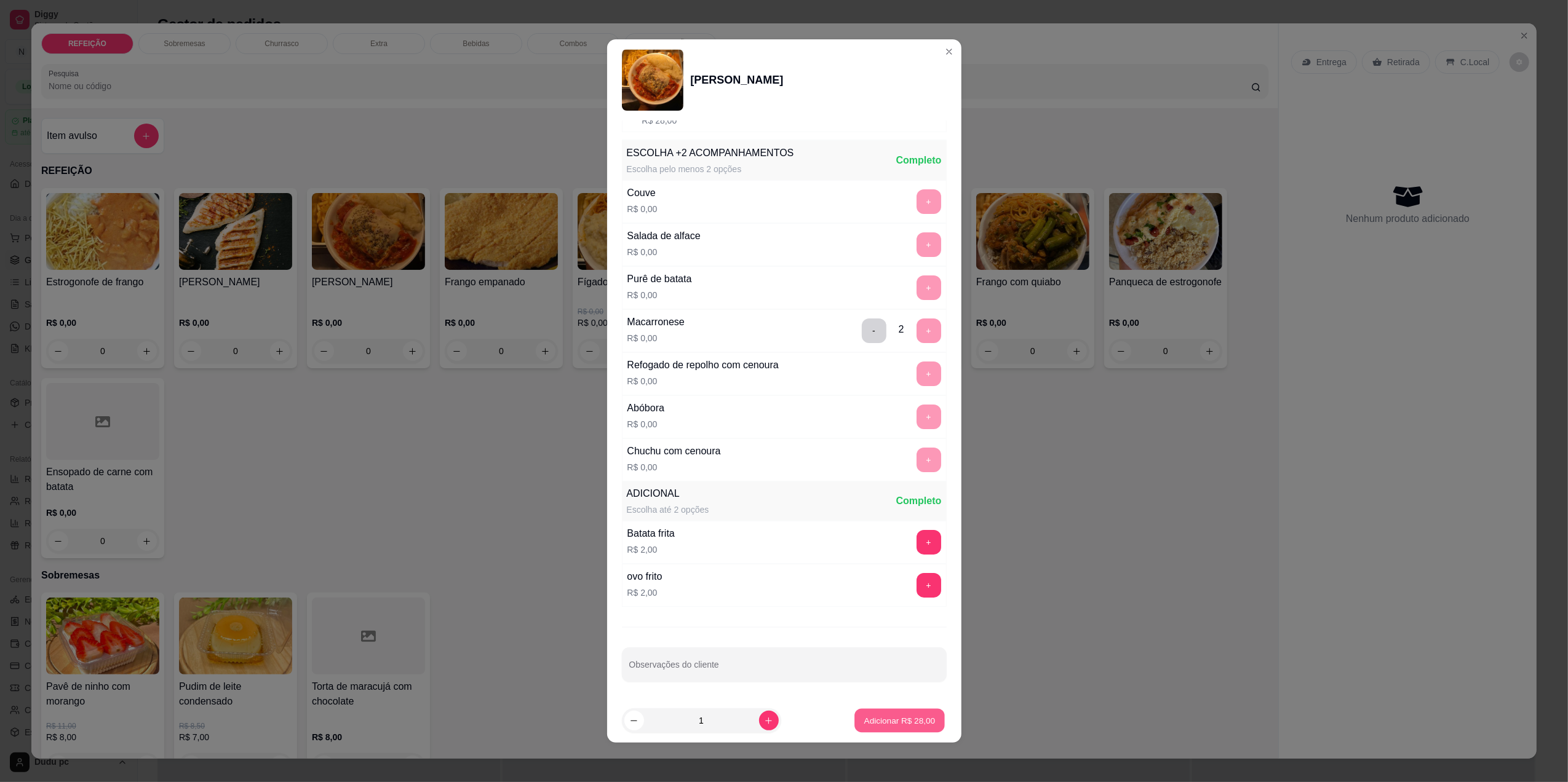
click at [864, 726] on p "Adicionar R$ 28,00" at bounding box center [900, 721] width 71 height 12
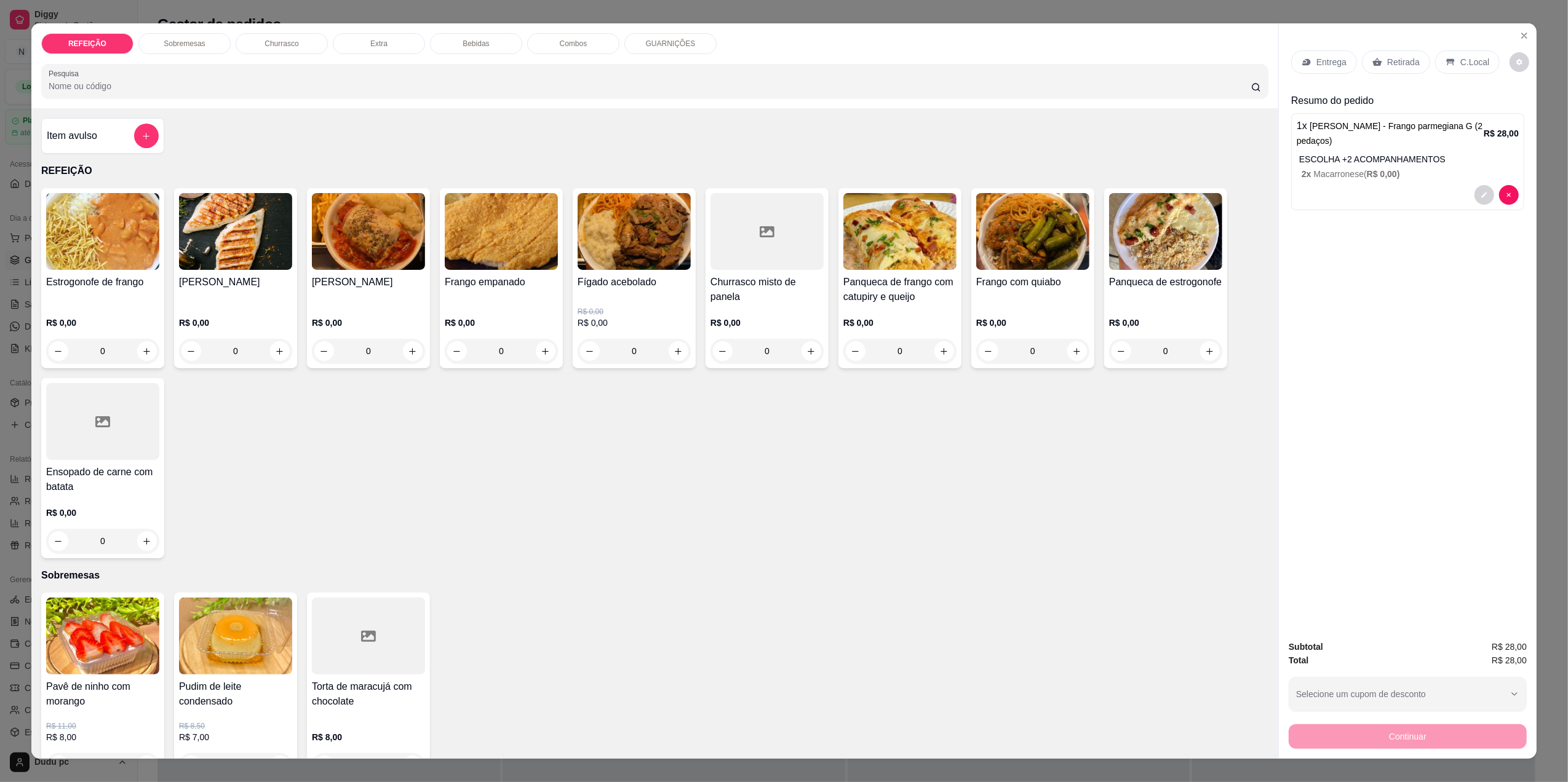
click at [404, 342] on div "0" at bounding box center [368, 350] width 113 height 24
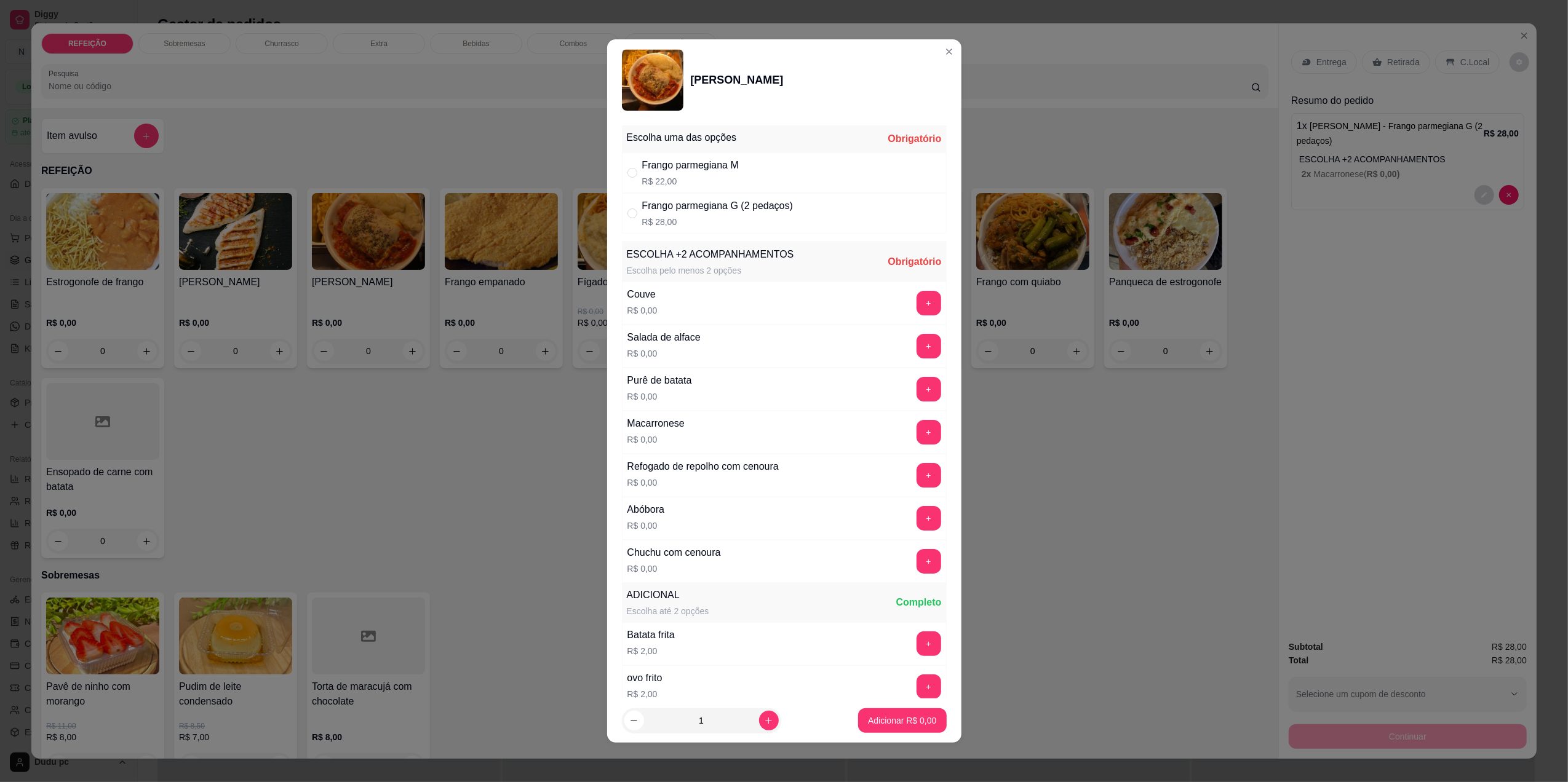
click at [692, 213] on div "Frango parmegiana G (2 pedaços)" at bounding box center [718, 206] width 151 height 15
radio input "true"
click at [917, 389] on button "+" at bounding box center [929, 389] width 24 height 24
click at [917, 390] on button "+" at bounding box center [929, 389] width 24 height 24
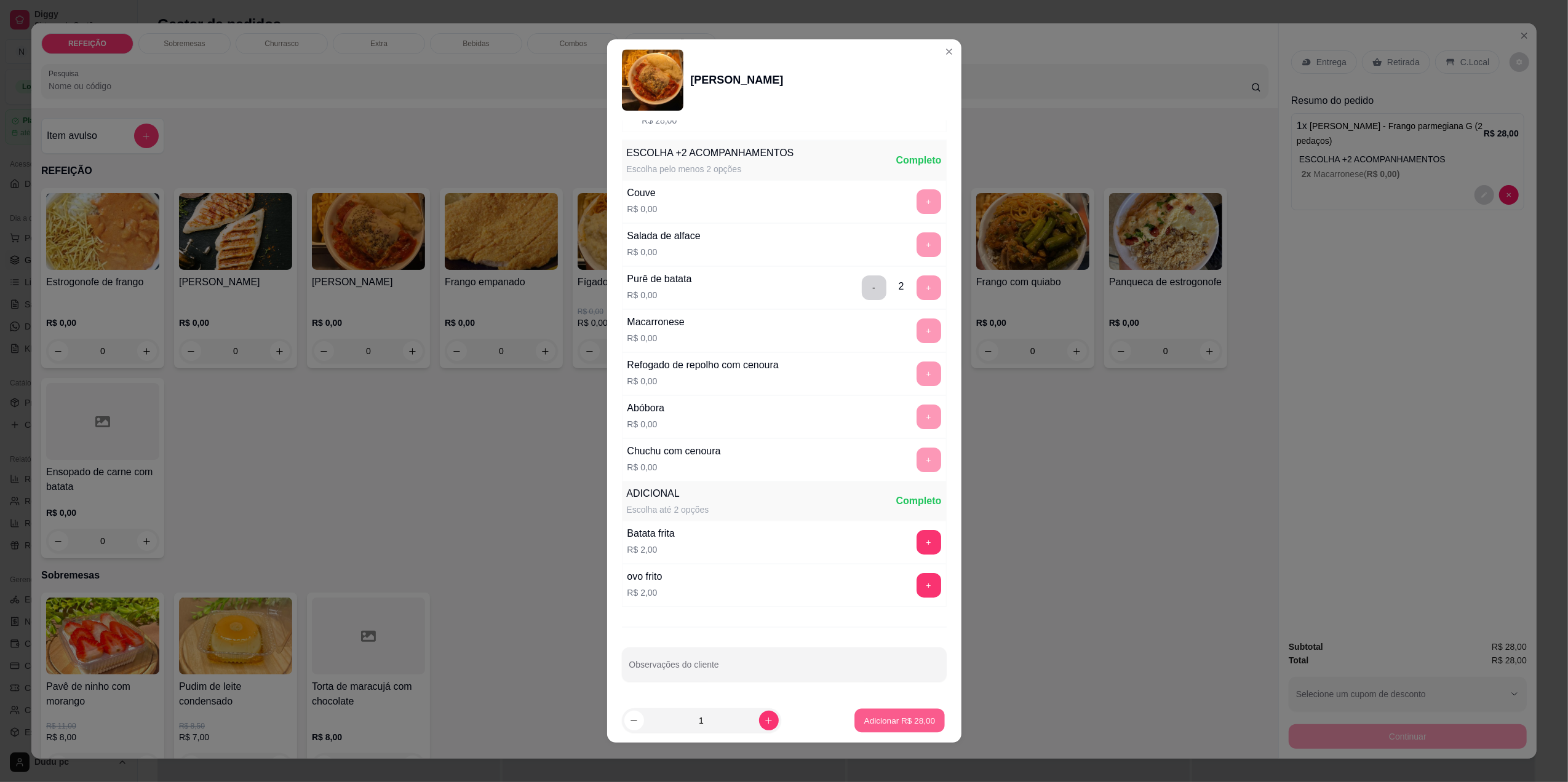
click at [887, 713] on button "Adicionar R$ 28,00" at bounding box center [900, 721] width 90 height 24
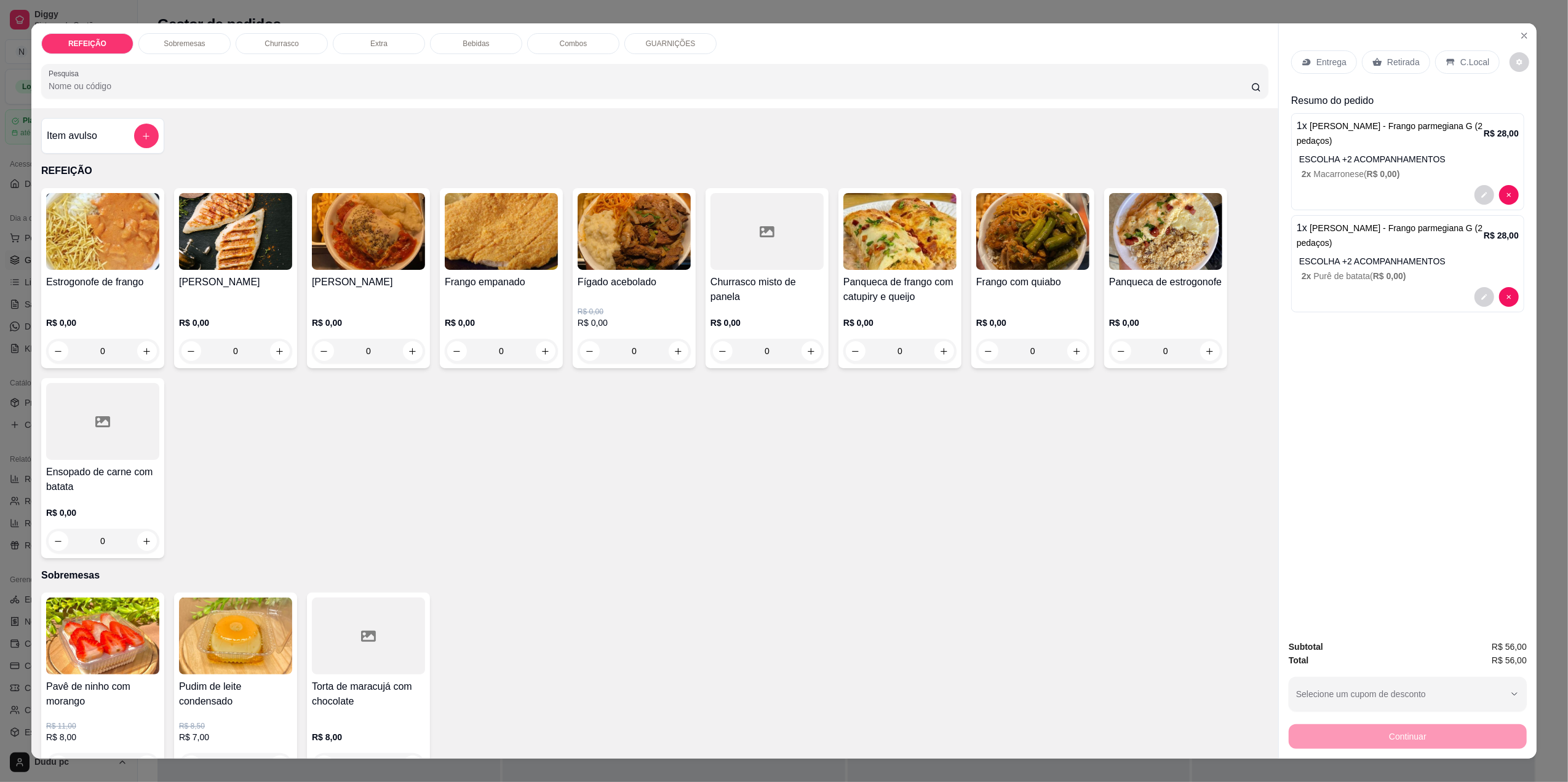
click at [1393, 60] on p "Retirada" at bounding box center [1403, 62] width 32 height 12
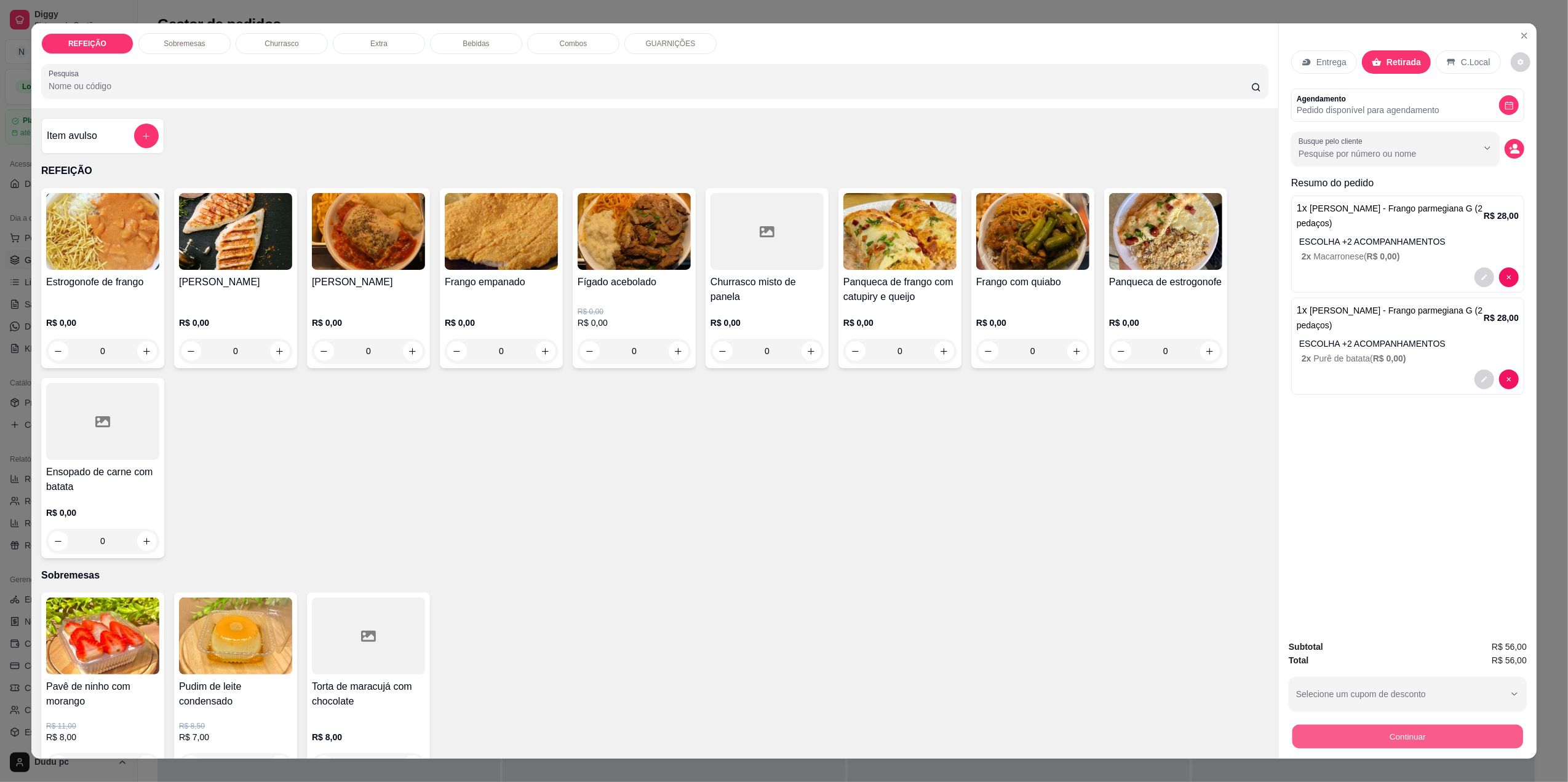
click at [1343, 733] on button "Continuar" at bounding box center [1408, 736] width 231 height 24
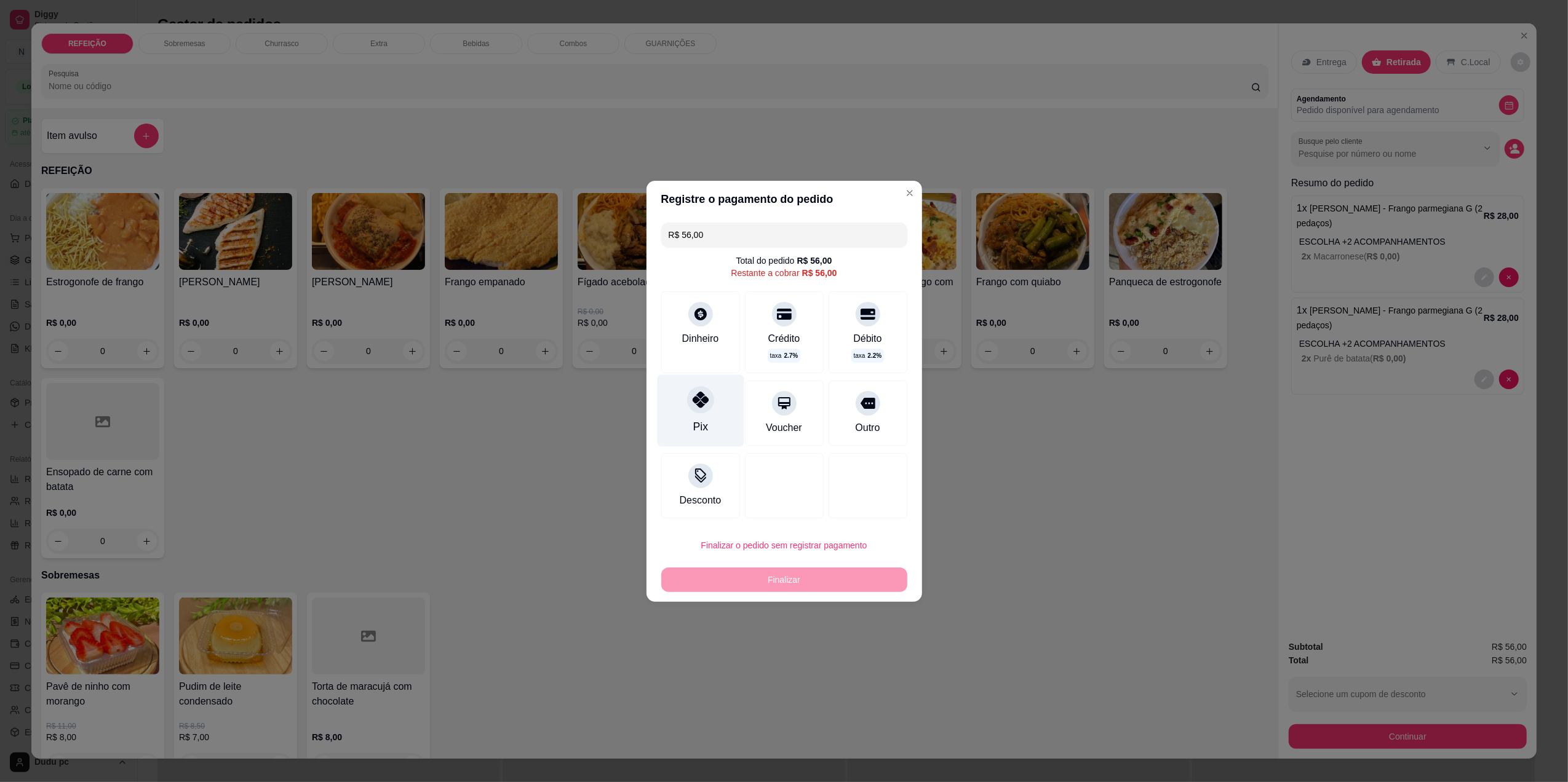
click at [700, 424] on div "Pix" at bounding box center [700, 427] width 15 height 16
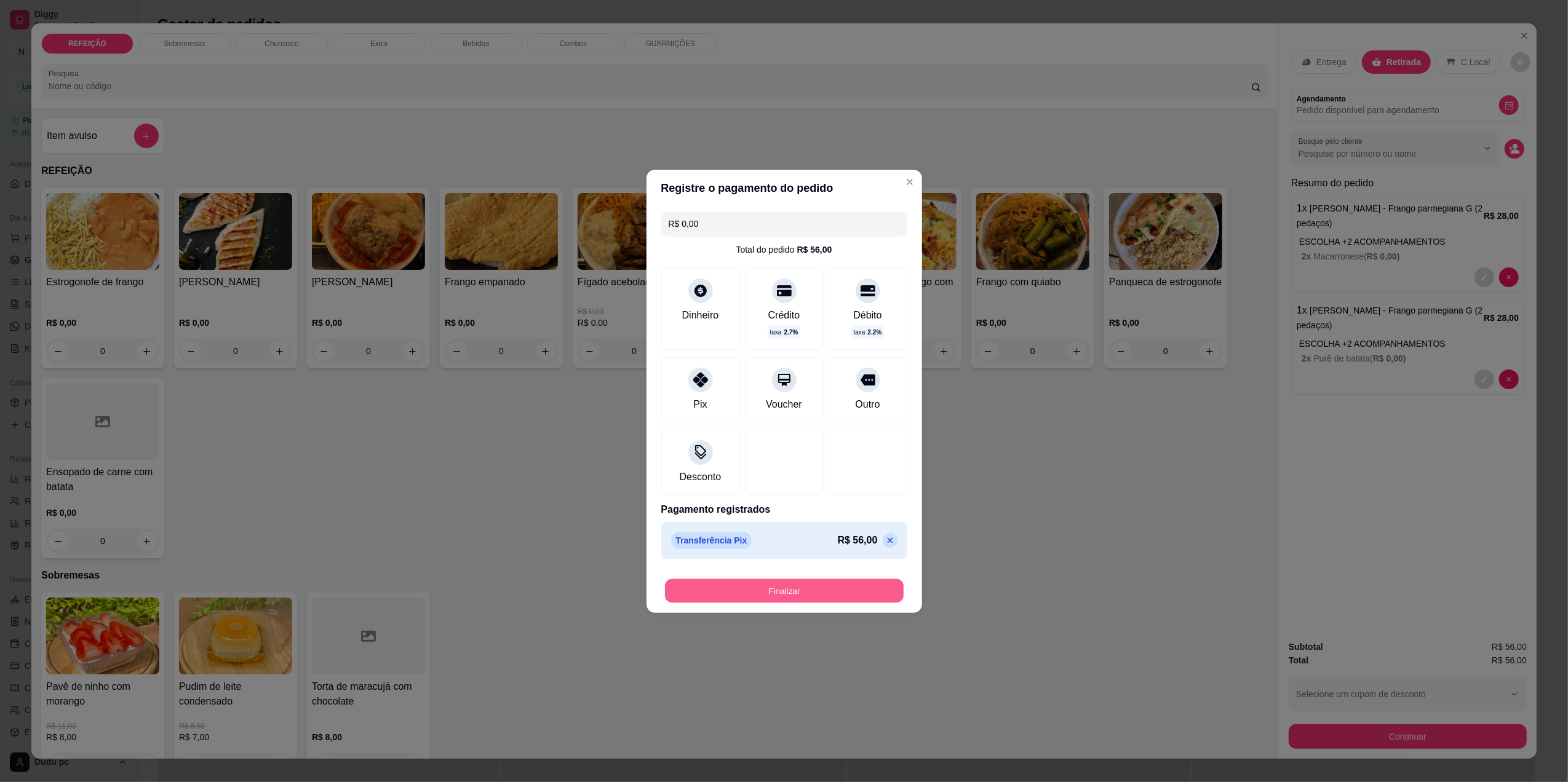
click at [790, 591] on button "Finalizar" at bounding box center [784, 591] width 239 height 24
type input "-R$ 56,00"
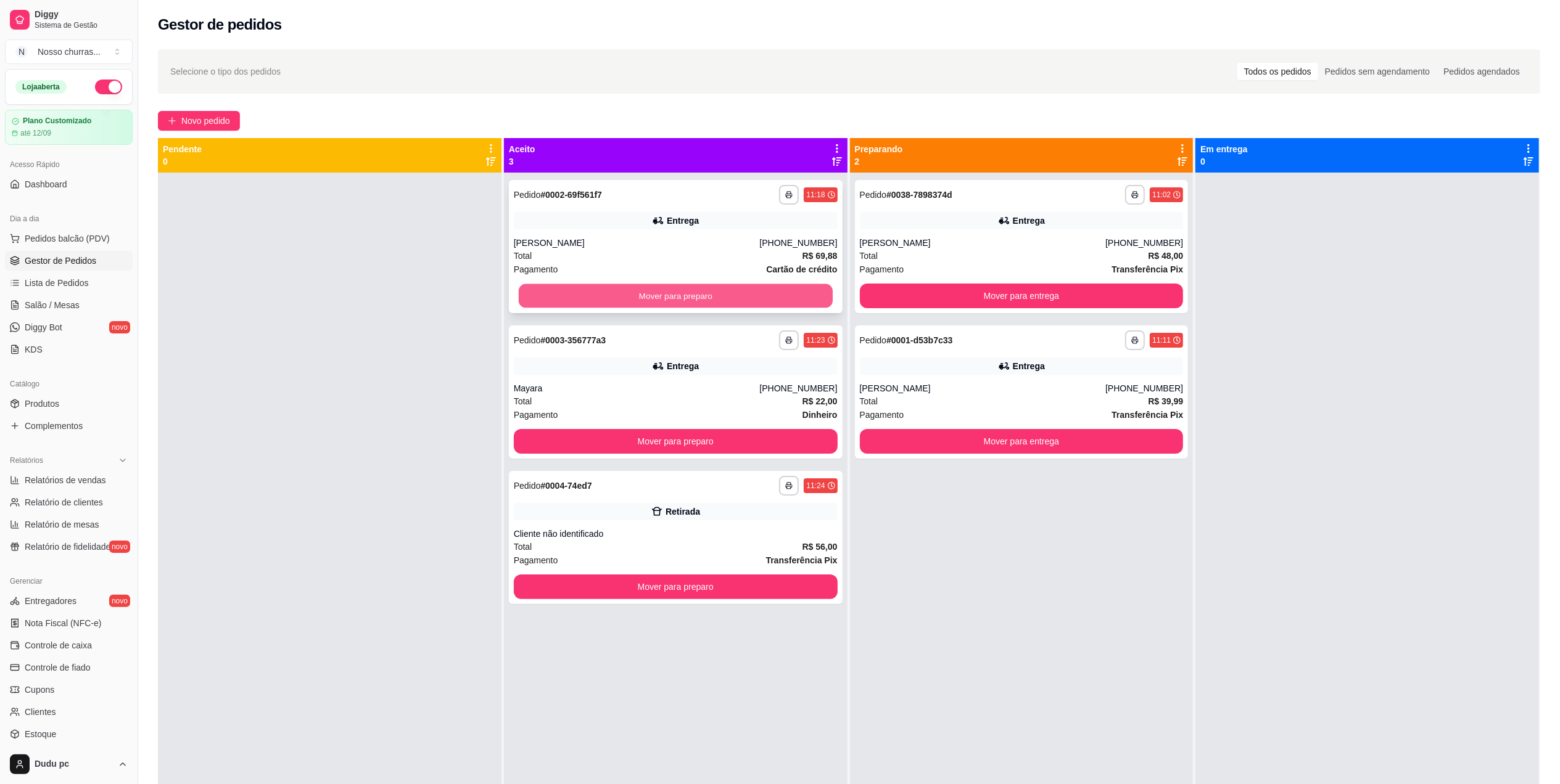
click at [539, 289] on button "Mover para preparo" at bounding box center [676, 296] width 314 height 24
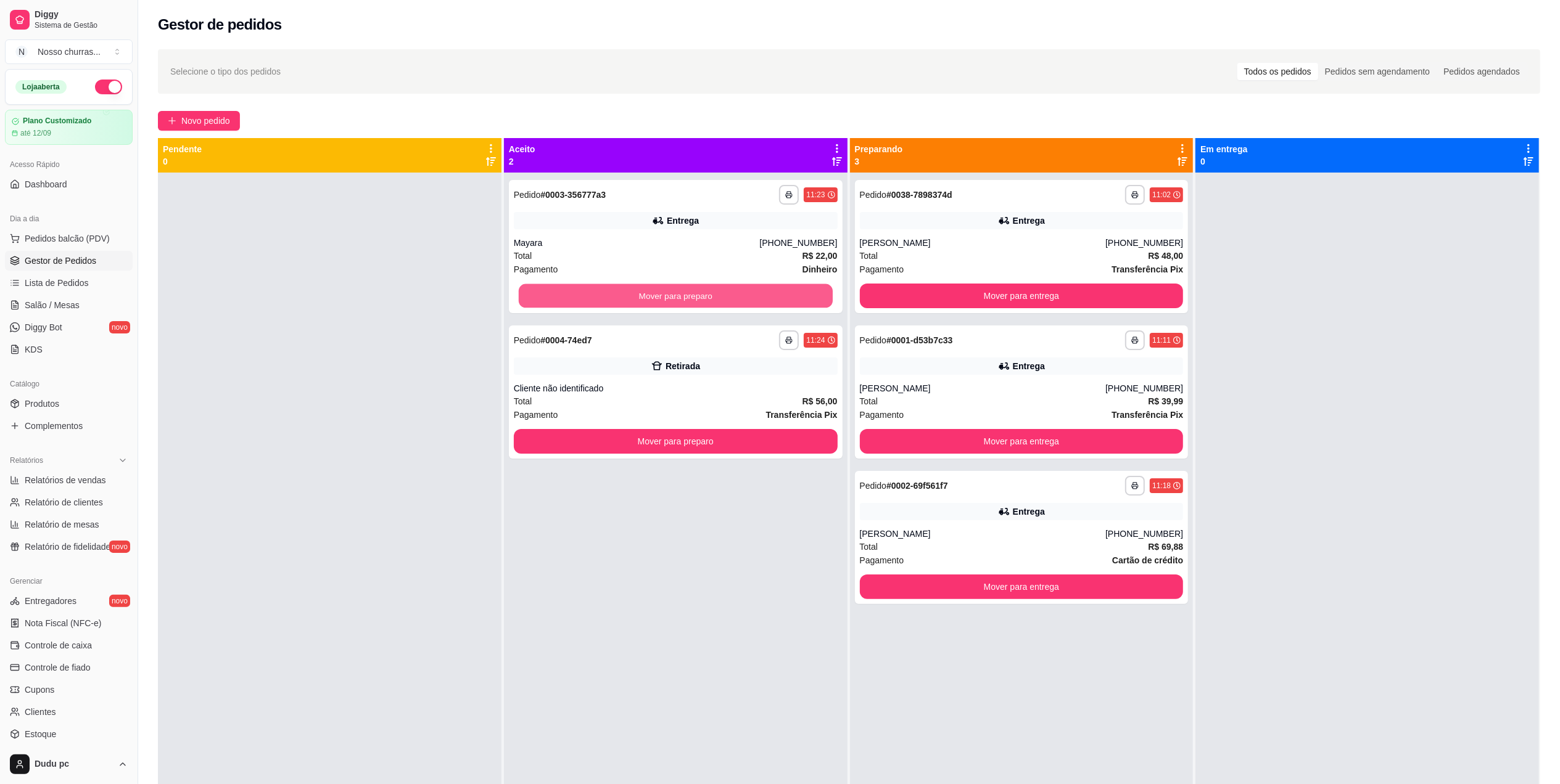
click at [539, 289] on button "Mover para preparo" at bounding box center [676, 296] width 314 height 24
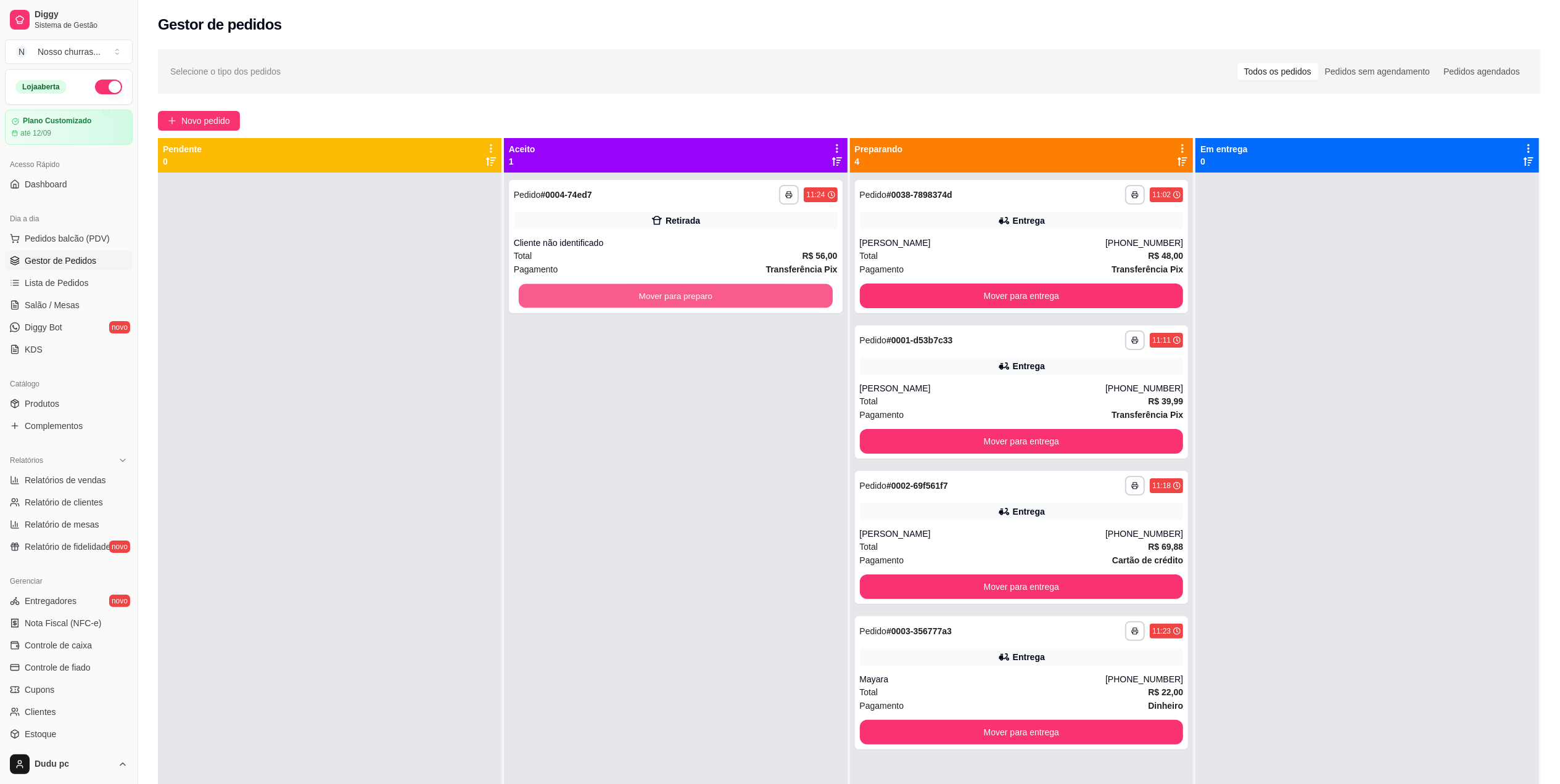
click at [539, 289] on button "Mover para preparo" at bounding box center [676, 296] width 314 height 24
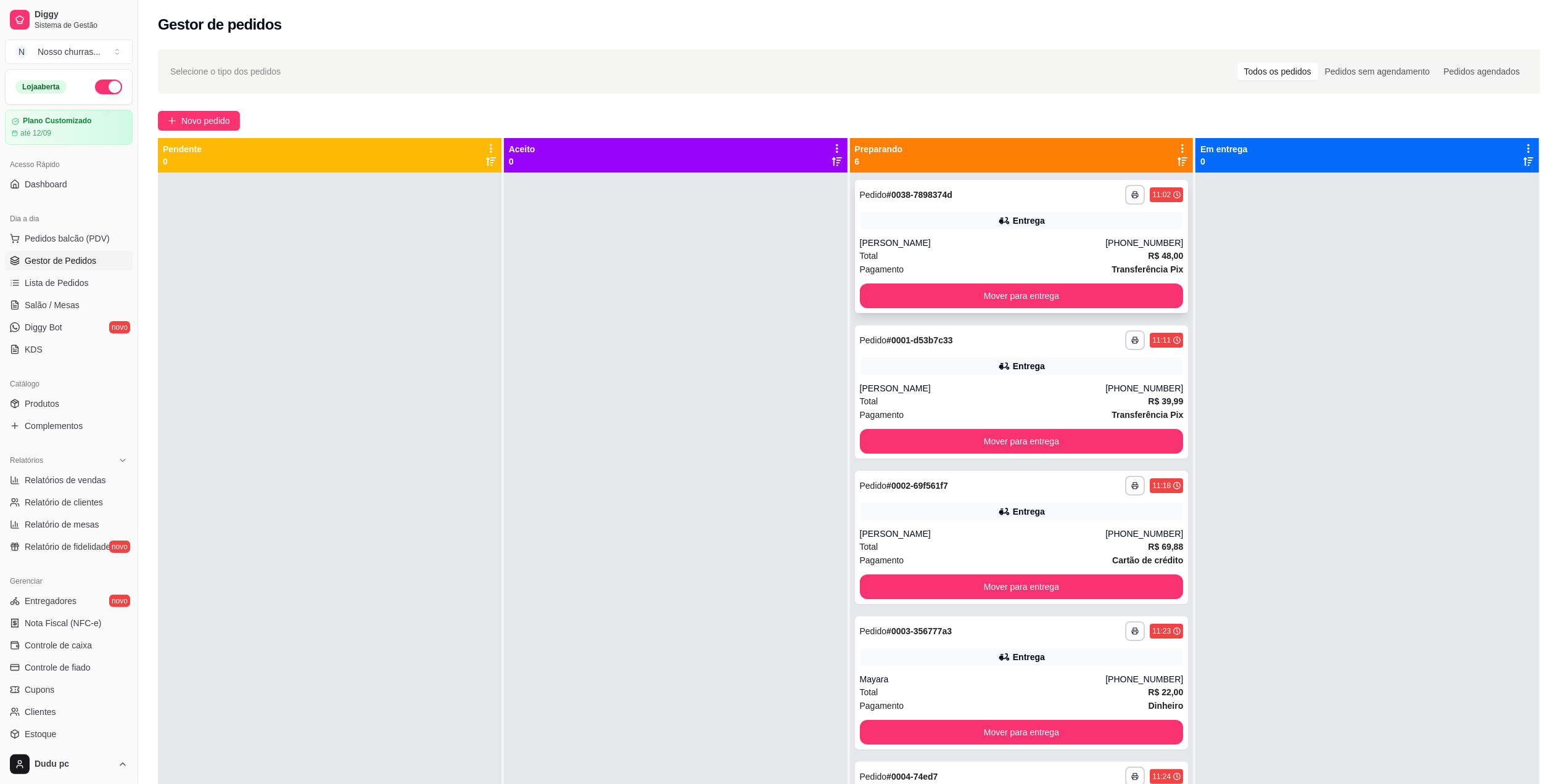
click at [985, 246] on div "[PERSON_NAME]" at bounding box center [983, 243] width 246 height 13
click at [998, 361] on icon at bounding box center [1005, 366] width 13 height 13
click at [998, 368] on icon at bounding box center [1005, 366] width 13 height 13
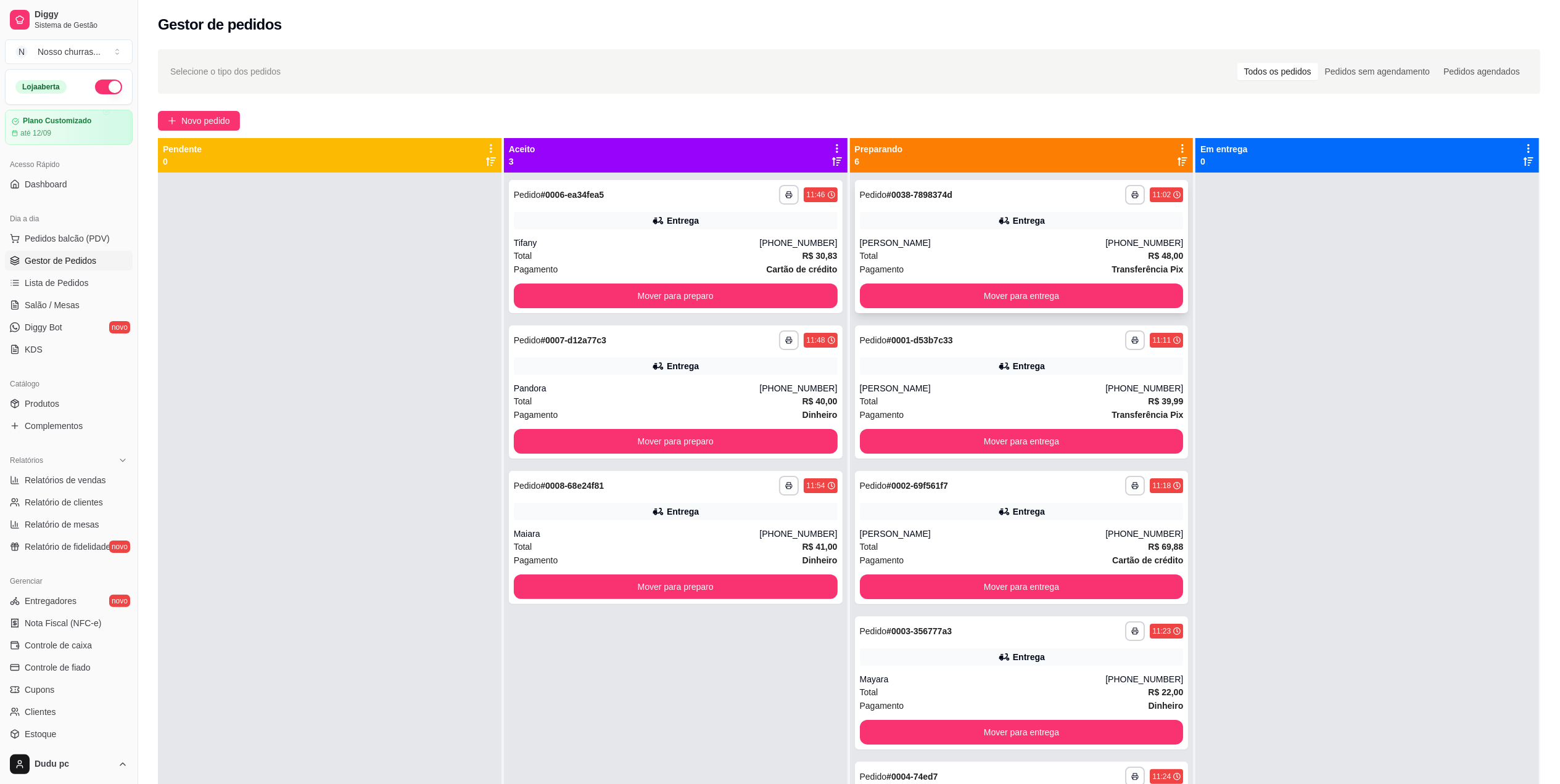
click at [1050, 281] on div "**********" at bounding box center [1022, 246] width 334 height 133
click at [1066, 299] on button "Mover para entrega" at bounding box center [1021, 296] width 314 height 24
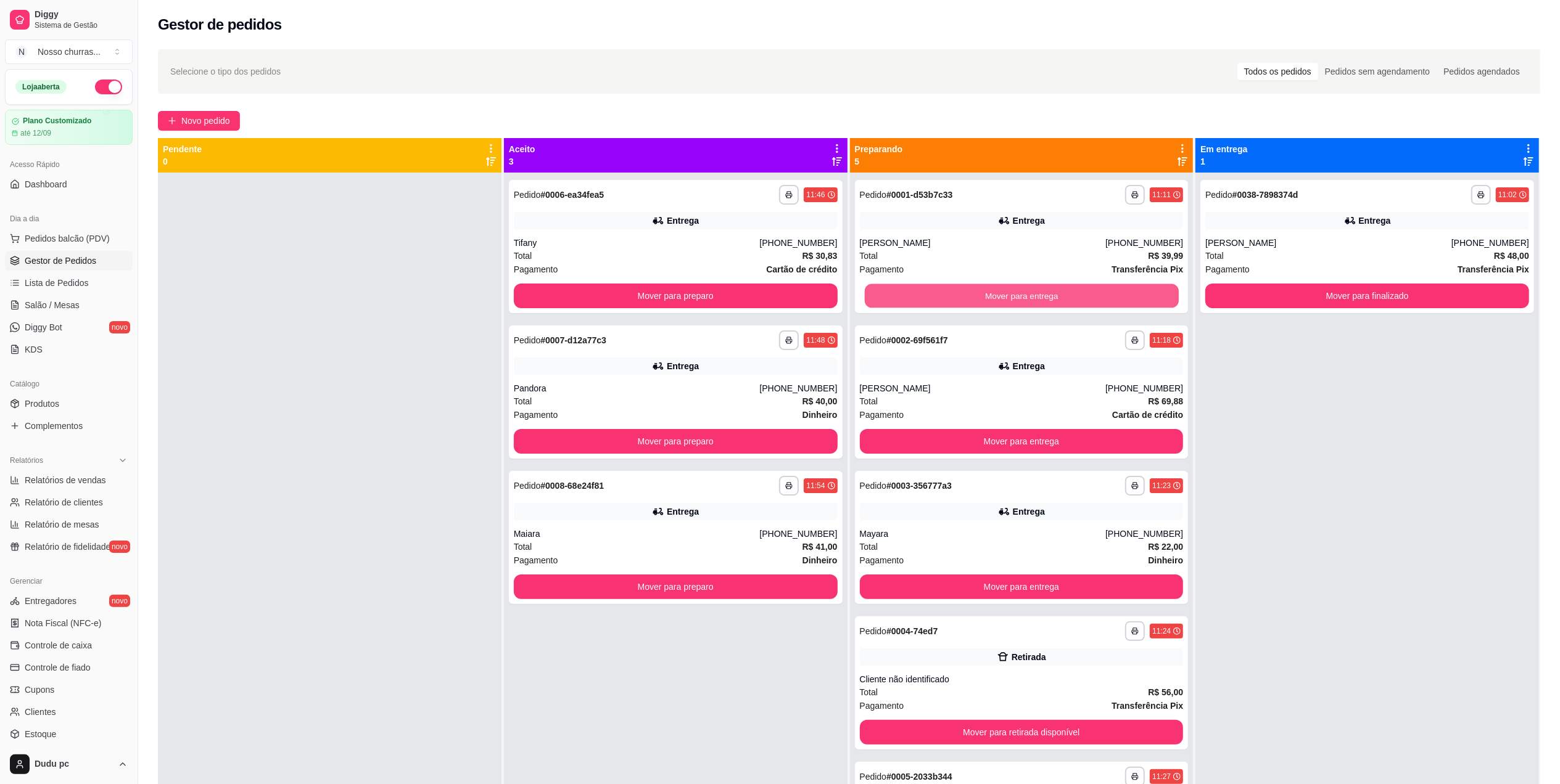
click at [1066, 299] on button "Mover para entrega" at bounding box center [1021, 296] width 314 height 24
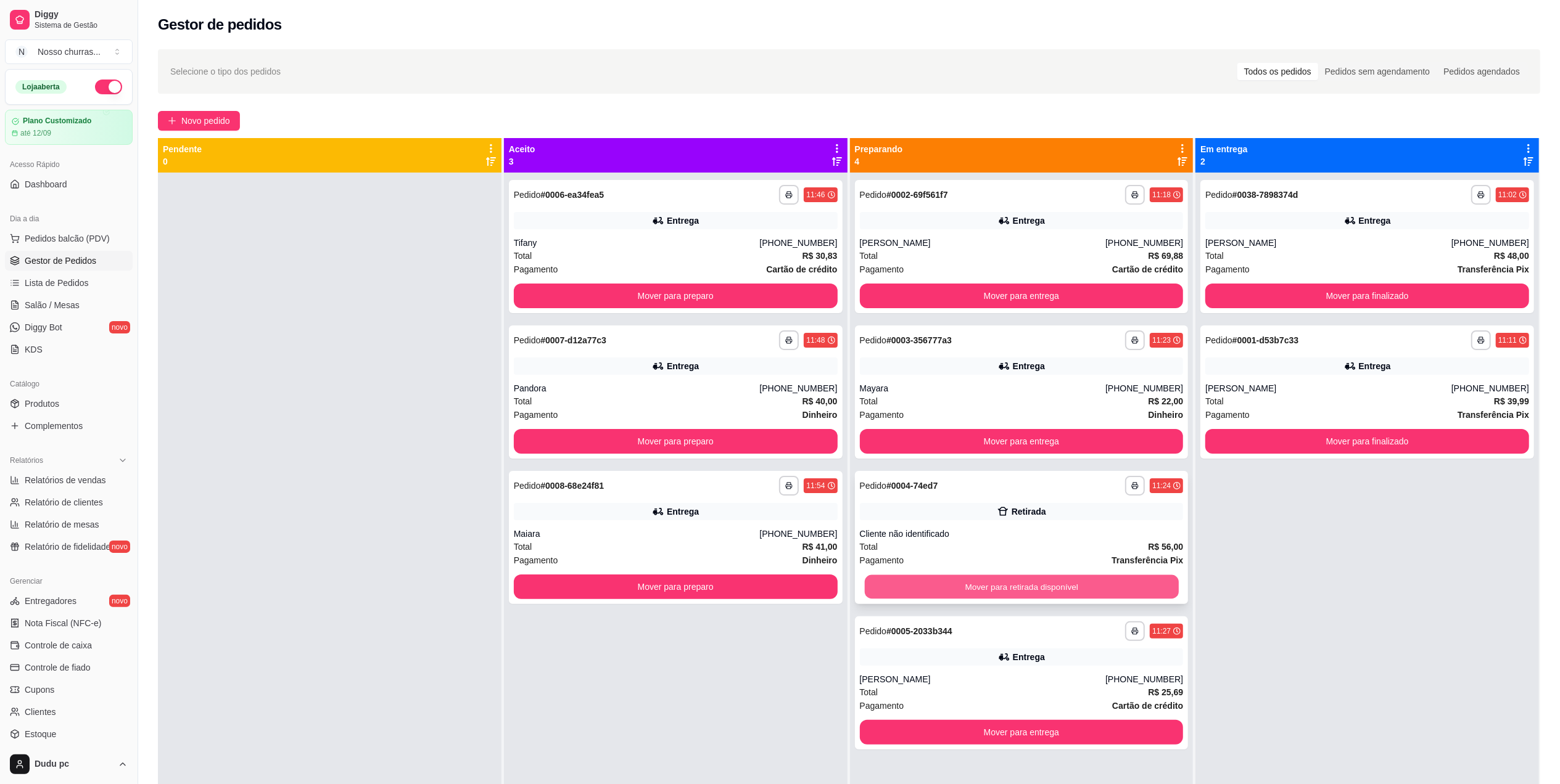
click at [983, 586] on button "Mover para retirada disponível" at bounding box center [1021, 587] width 314 height 24
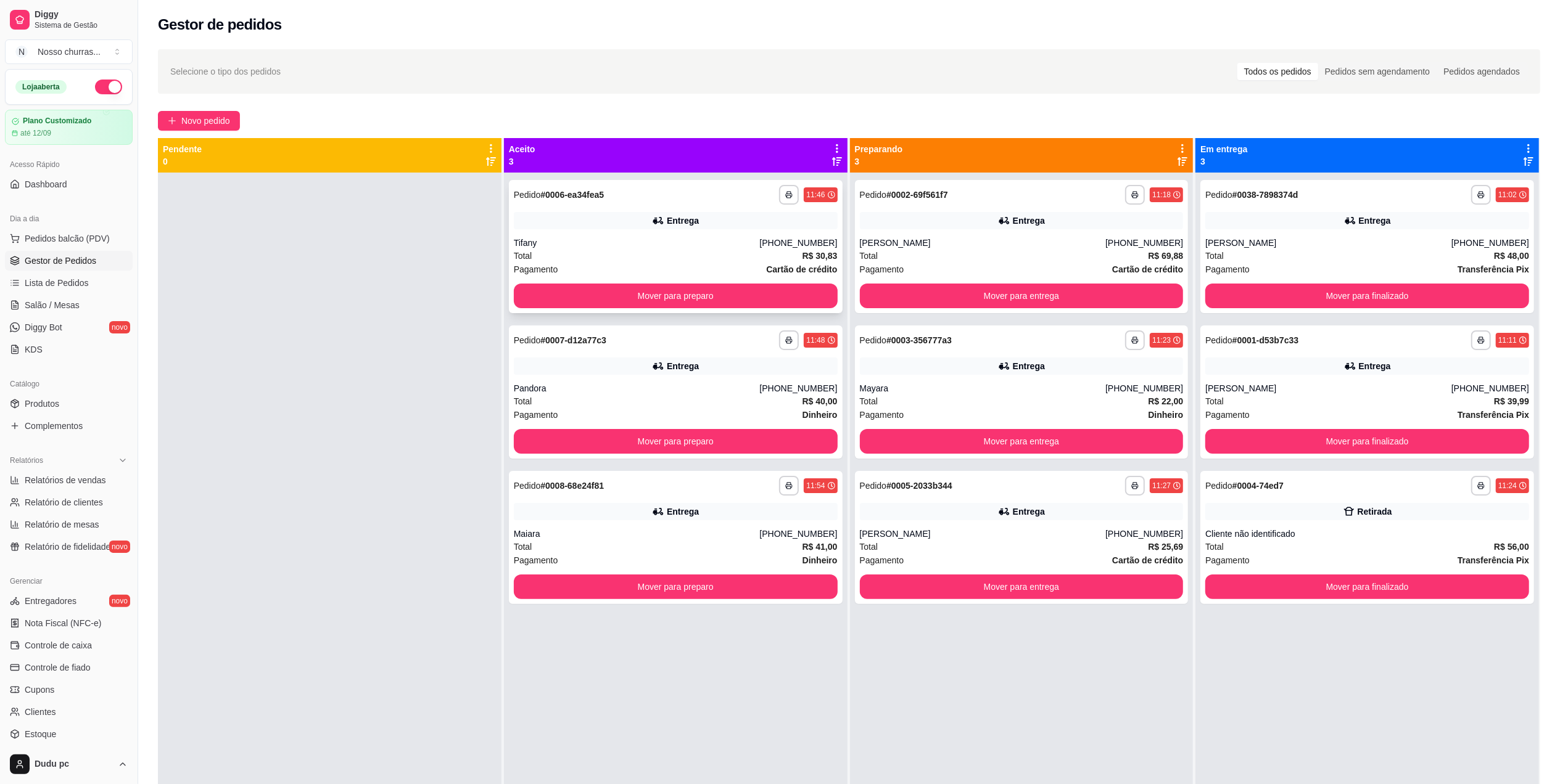
click at [687, 282] on div "**********" at bounding box center [676, 246] width 334 height 133
click at [564, 289] on button "Mover para preparo" at bounding box center [676, 296] width 314 height 24
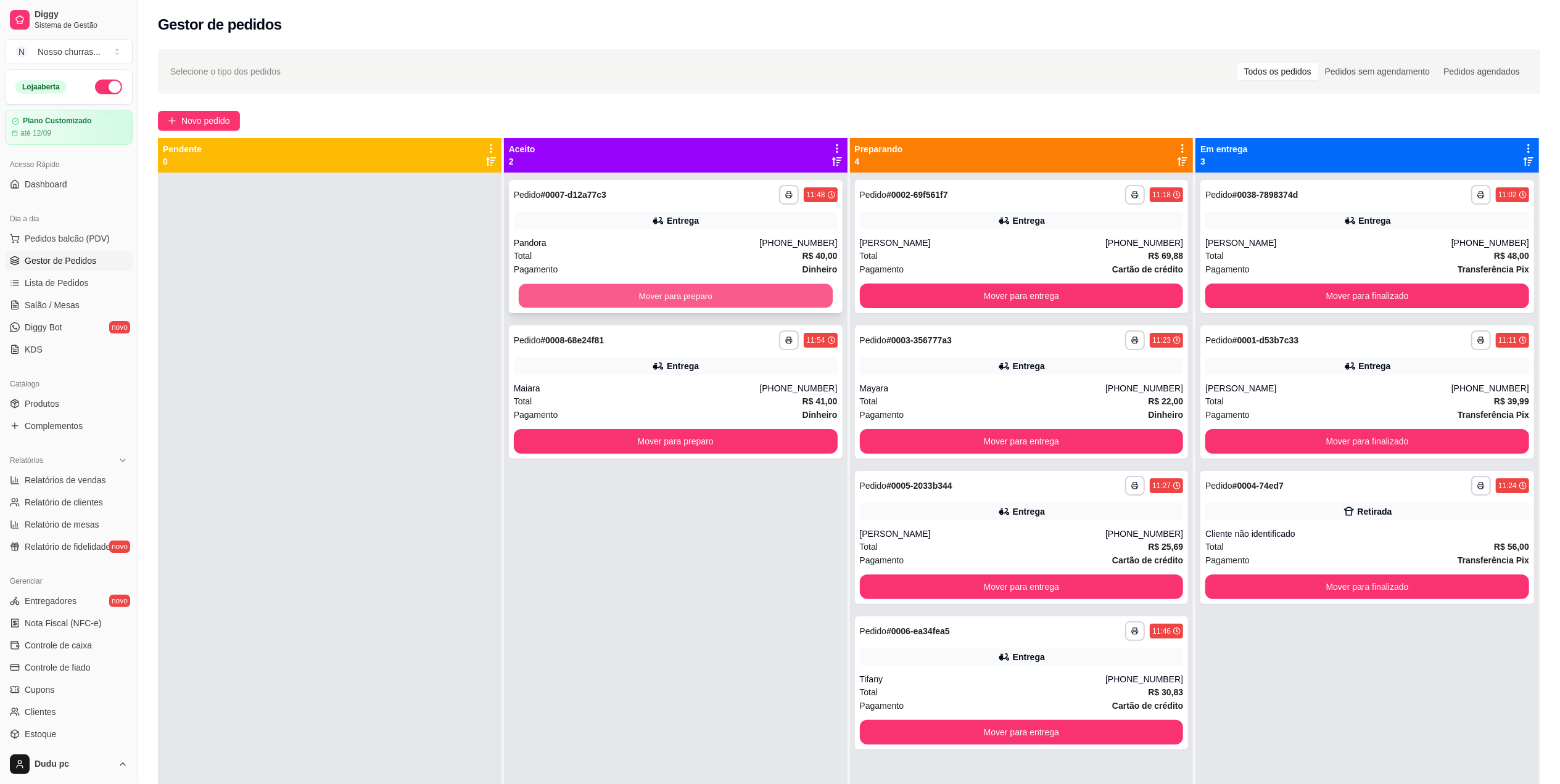
click at [579, 289] on button "Mover para preparo" at bounding box center [676, 296] width 314 height 24
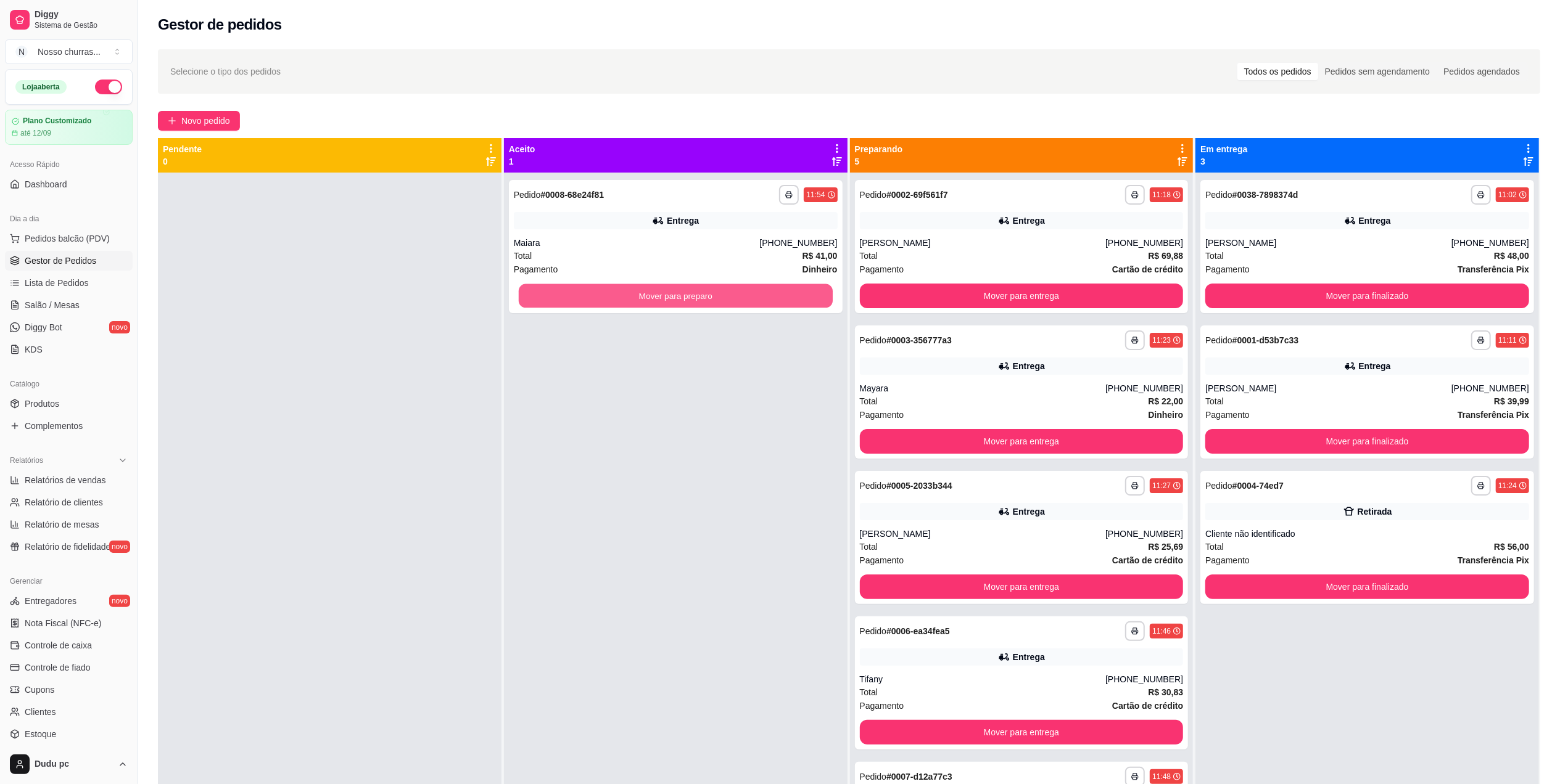
click at [579, 289] on button "Mover para preparo" at bounding box center [676, 296] width 314 height 24
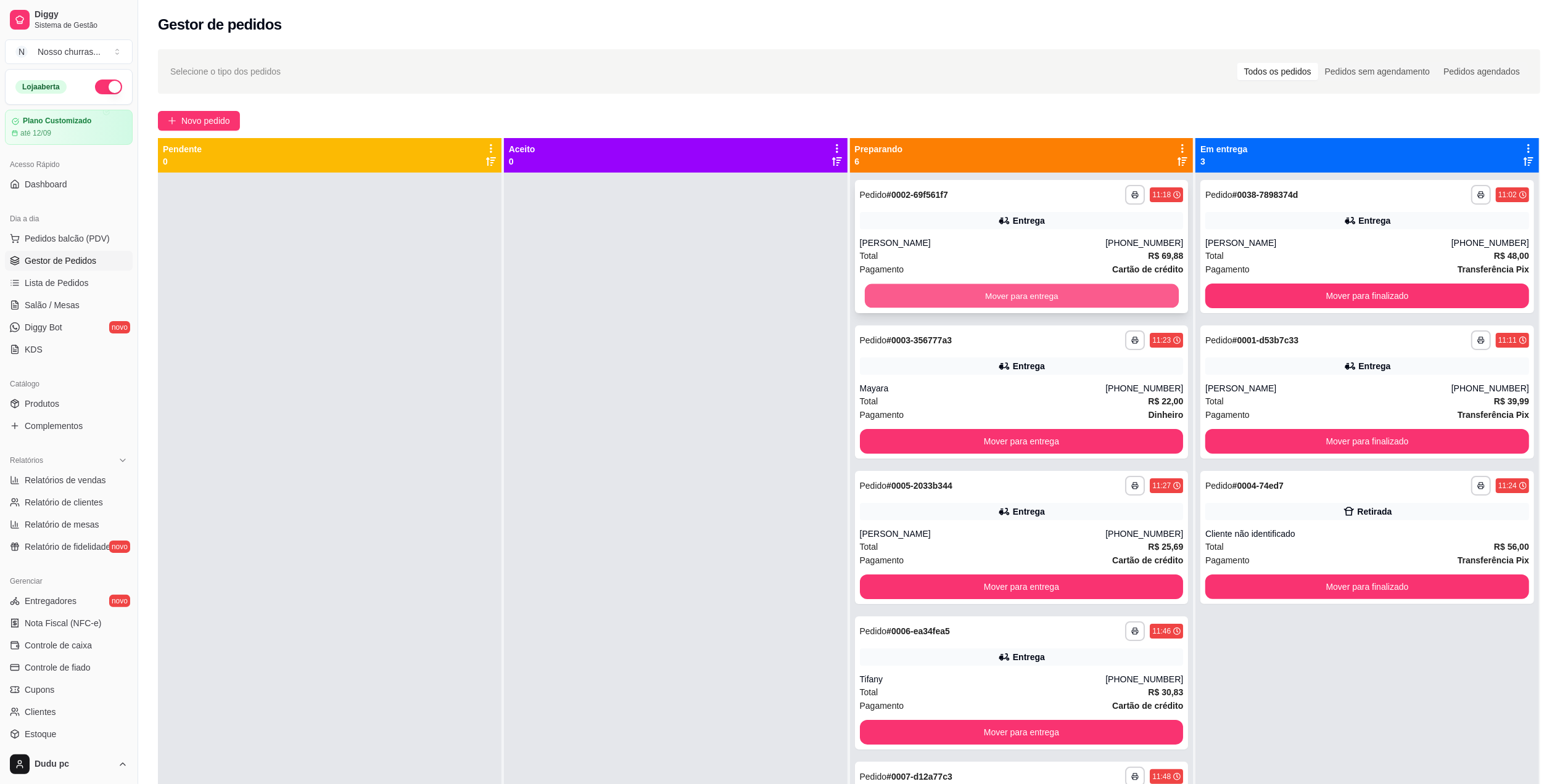
click at [904, 293] on button "Mover para entrega" at bounding box center [1021, 296] width 314 height 24
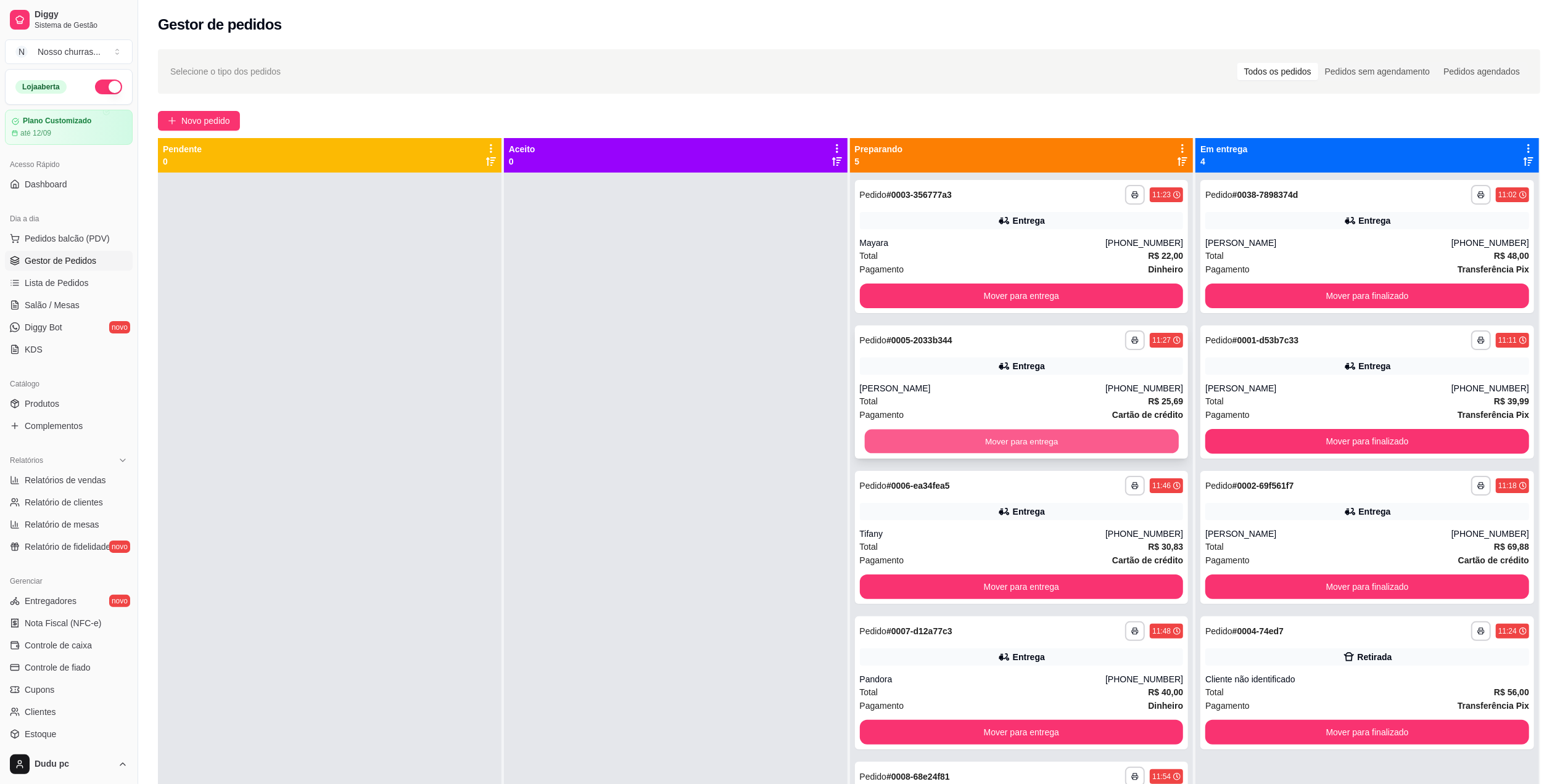
click at [899, 445] on button "Mover para entrega" at bounding box center [1021, 441] width 314 height 24
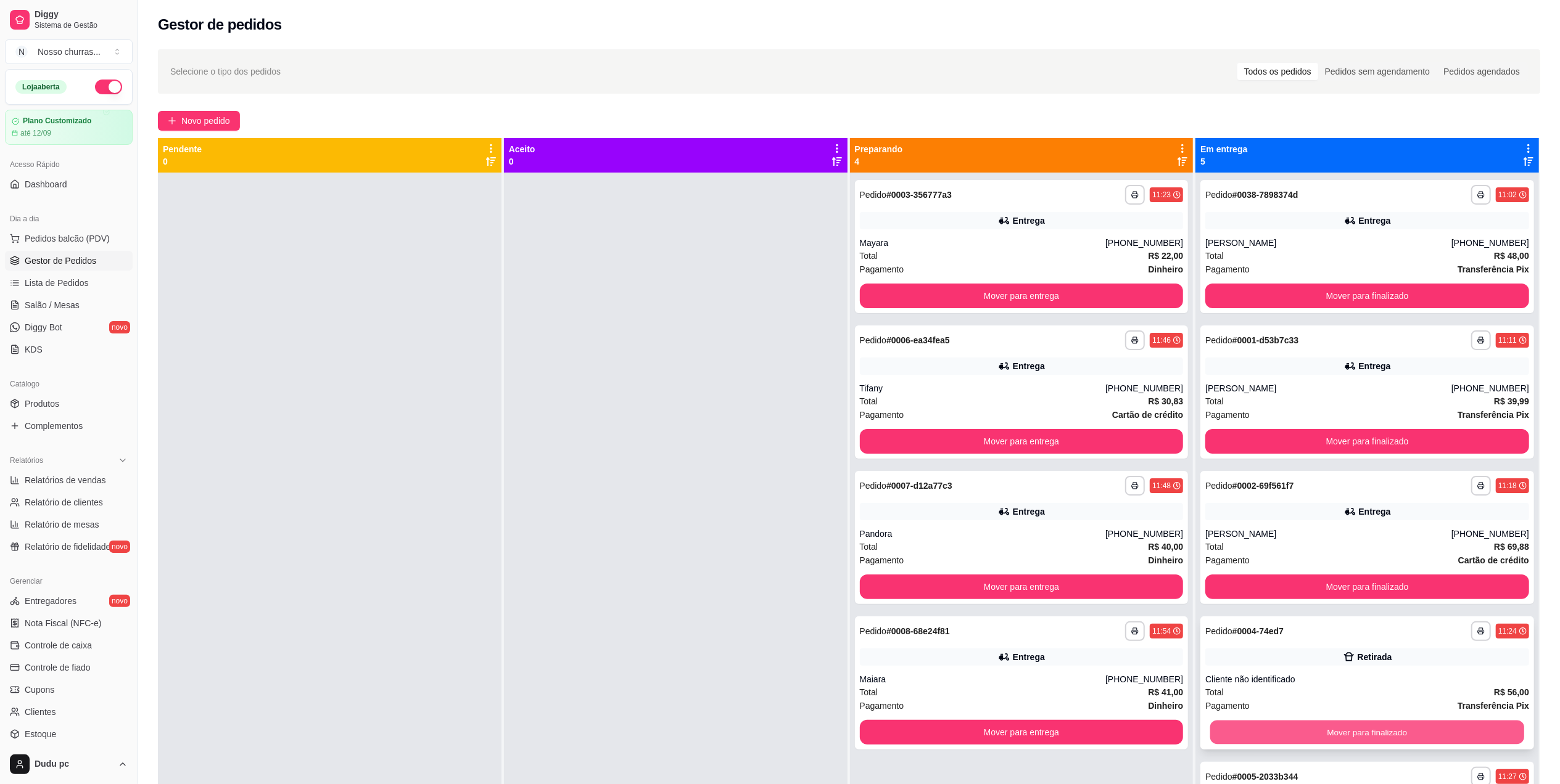
click at [1257, 731] on button "Mover para finalizado" at bounding box center [1367, 733] width 314 height 24
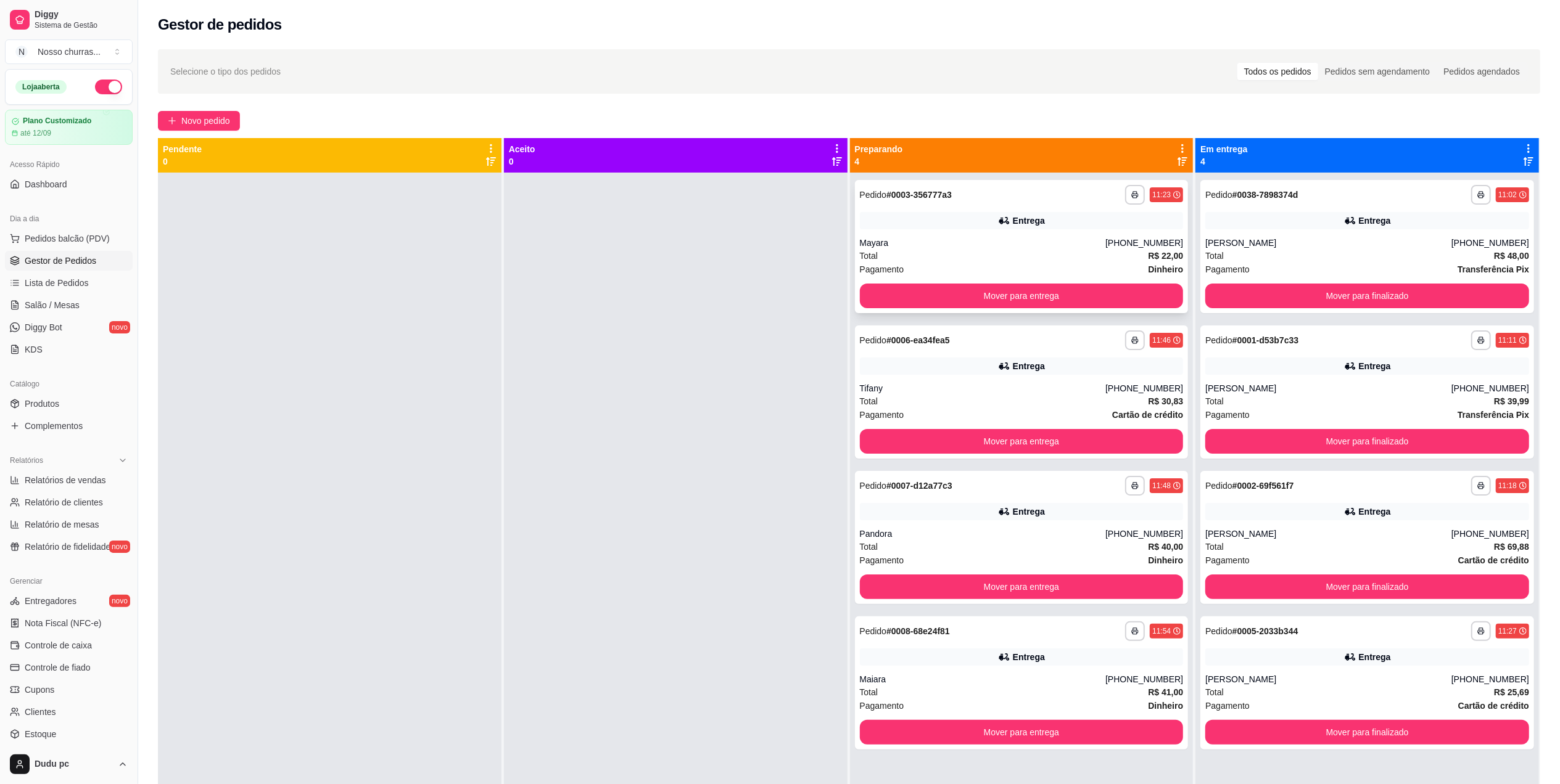
click at [1036, 198] on div "**********" at bounding box center [1022, 195] width 324 height 20
click at [889, 298] on button "Mover para entrega" at bounding box center [1021, 296] width 314 height 24
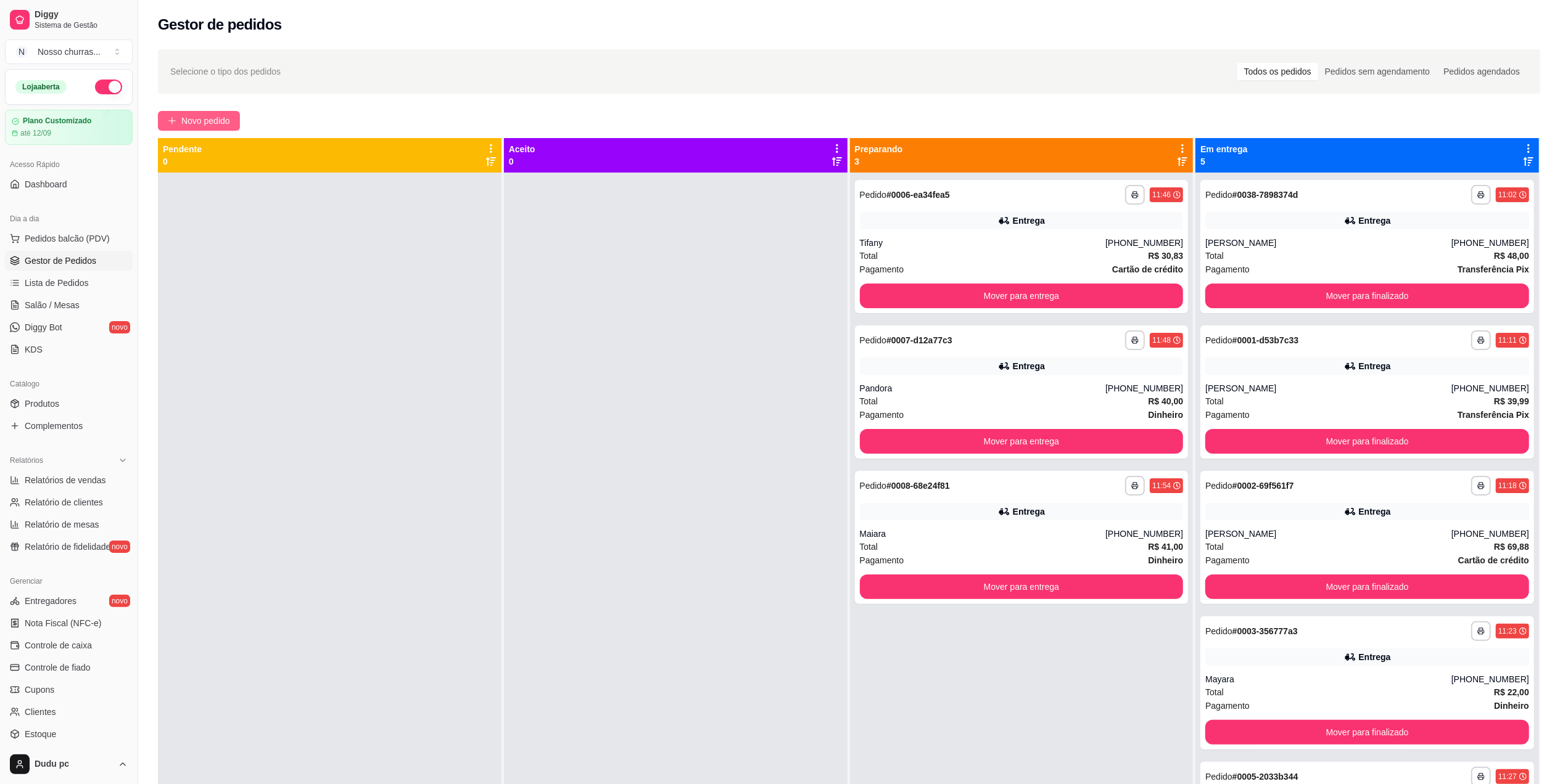
click at [186, 112] on button "Novo pedido" at bounding box center [198, 121] width 82 height 20
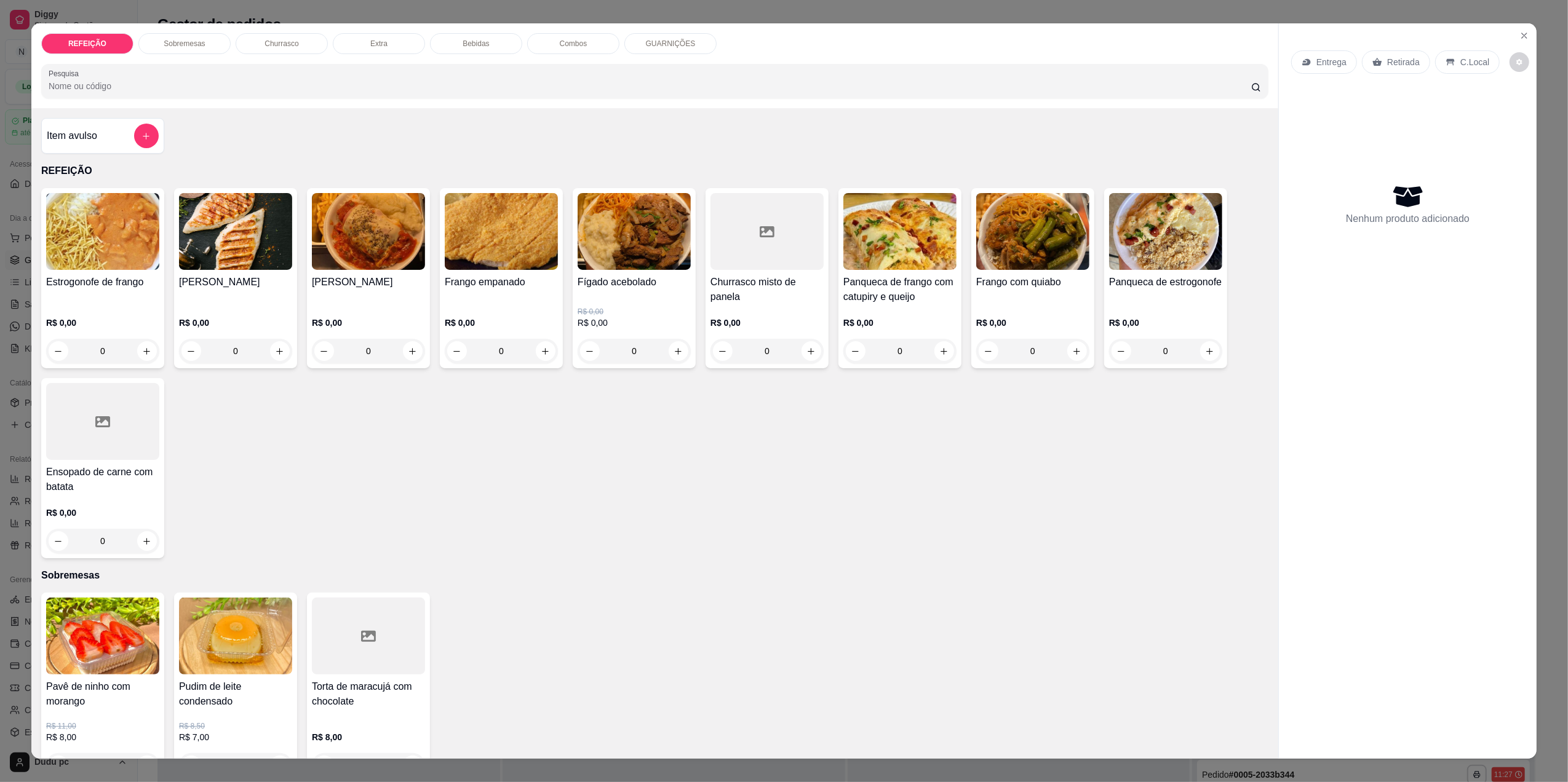
click at [269, 355] on div "0" at bounding box center [235, 350] width 113 height 24
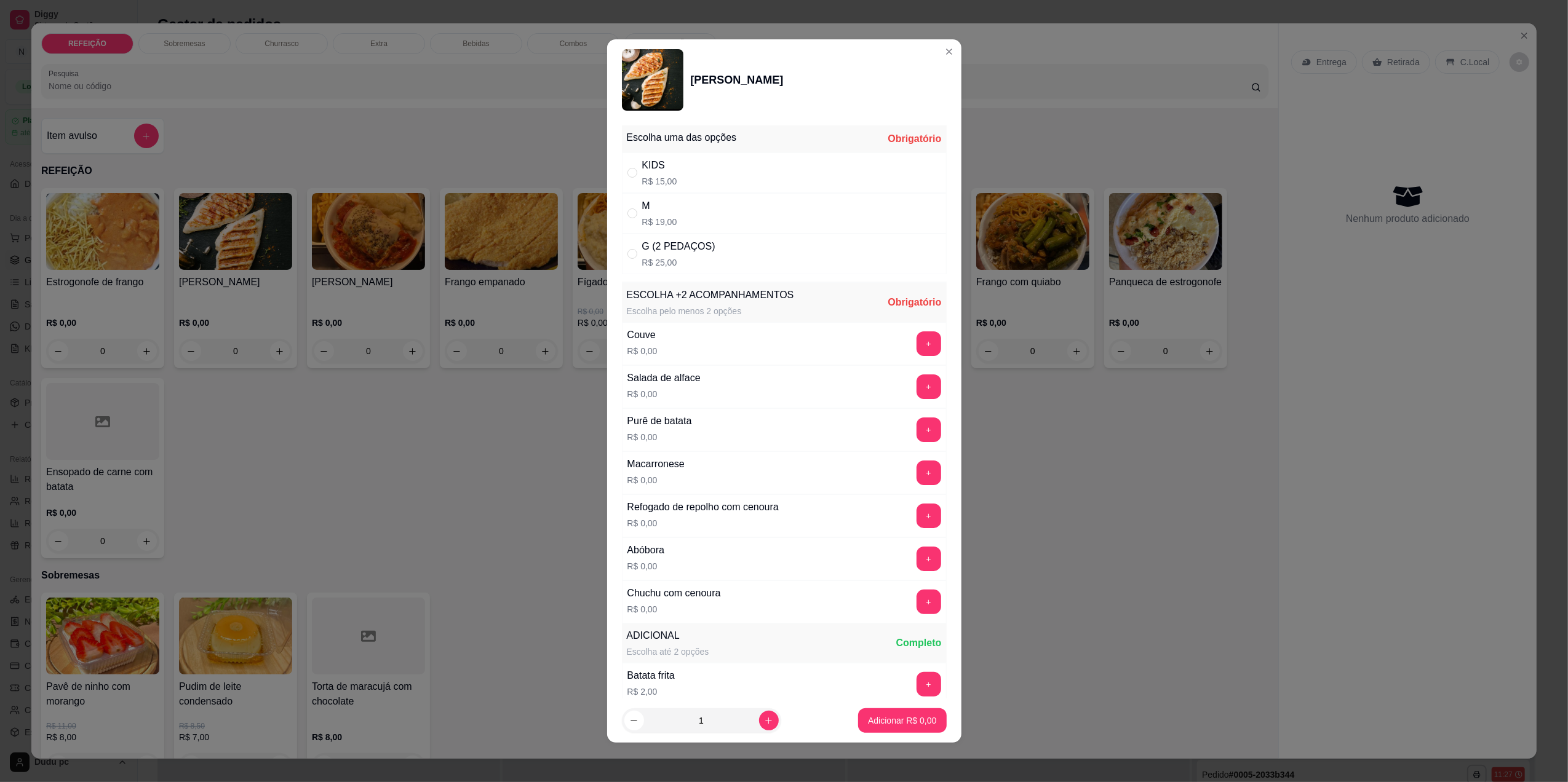
click at [668, 214] on div "M R$ 19,00" at bounding box center [660, 213] width 35 height 29
radio input "true"
click at [917, 476] on button "+" at bounding box center [929, 473] width 24 height 24
click at [917, 438] on button "+" at bounding box center [929, 430] width 24 height 24
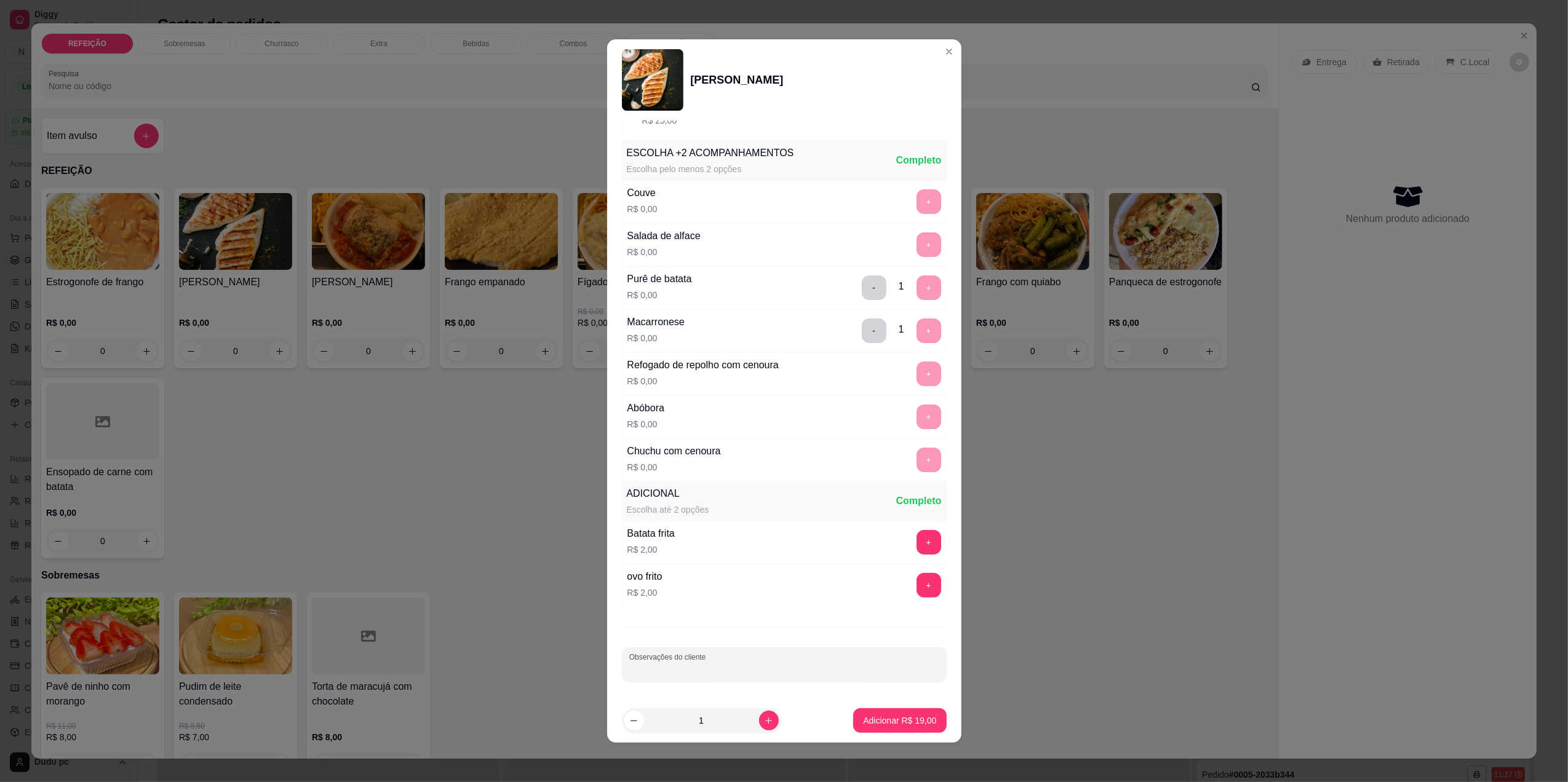
click at [859, 670] on input "Observações do cliente" at bounding box center [784, 670] width 310 height 12
type input "sem farofa"
click at [913, 721] on p "Adicionar R$ 19,00" at bounding box center [899, 721] width 73 height 12
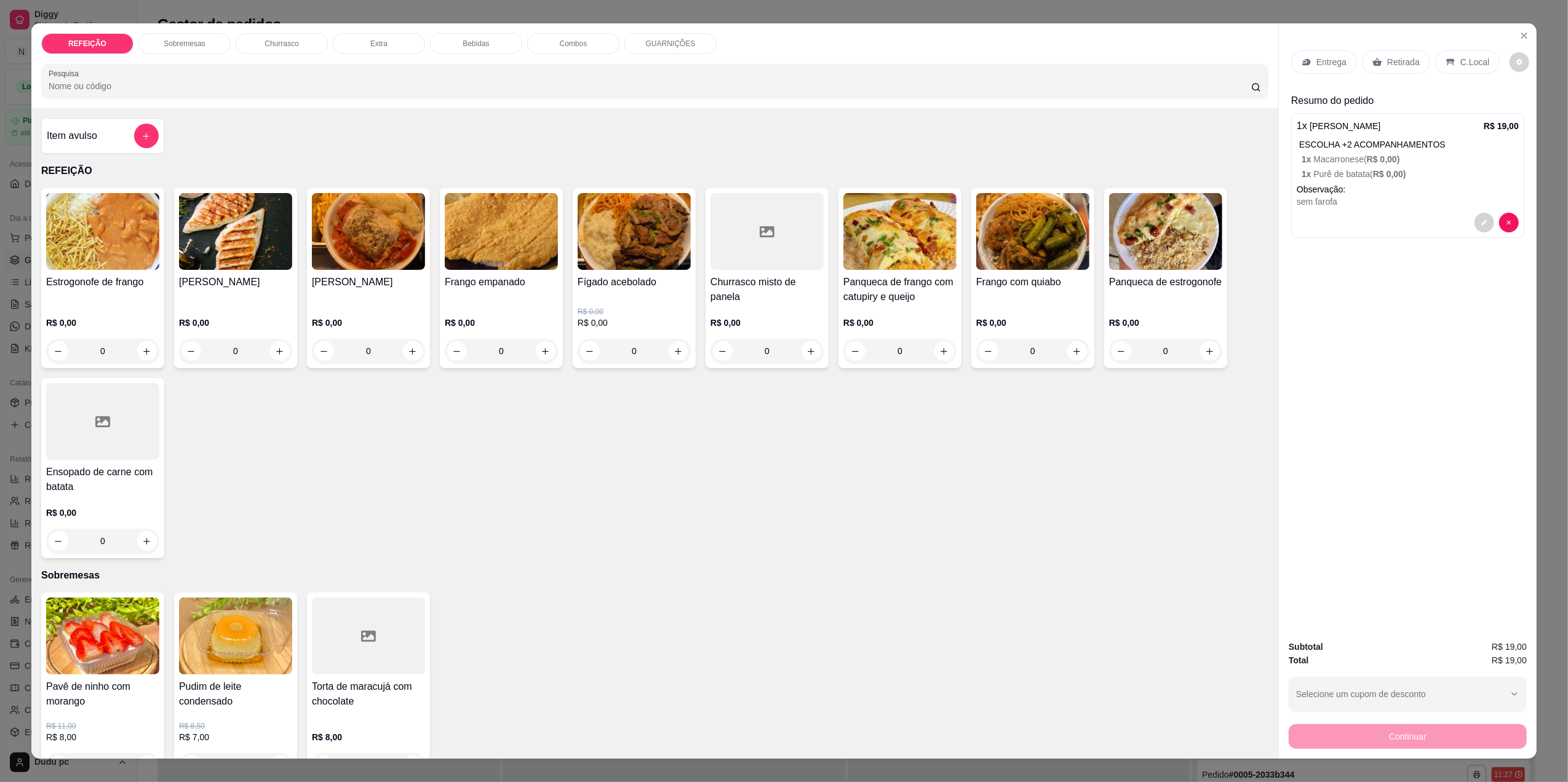
click at [1331, 62] on p "Entrega" at bounding box center [1332, 62] width 30 height 12
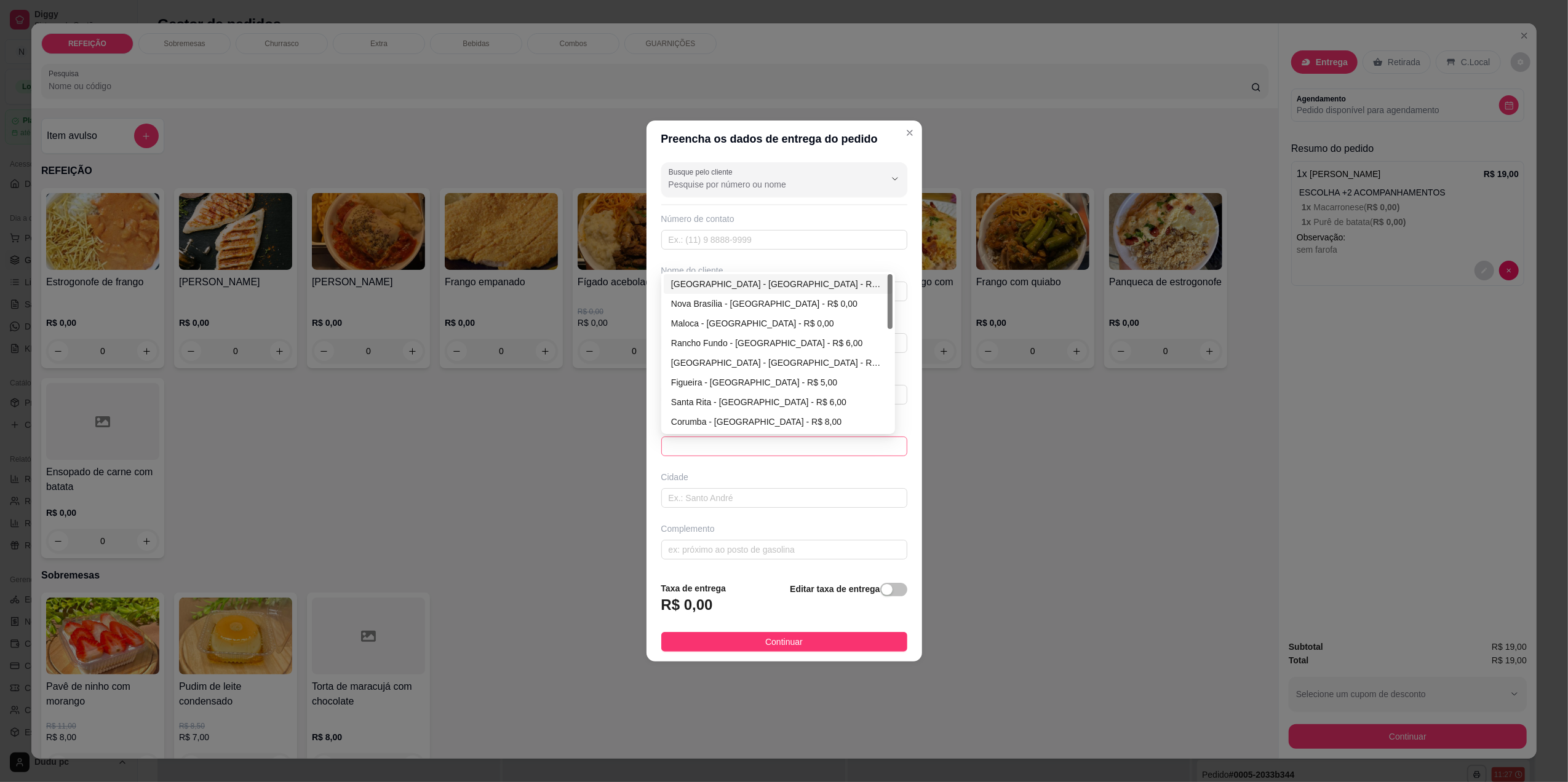
click at [788, 453] on span at bounding box center [784, 447] width 231 height 19
click at [744, 289] on div "[GEOGRAPHIC_DATA] - [GEOGRAPHIC_DATA] - R$ 0,00" at bounding box center [778, 284] width 214 height 14
type input "[GEOGRAPHIC_DATA]"
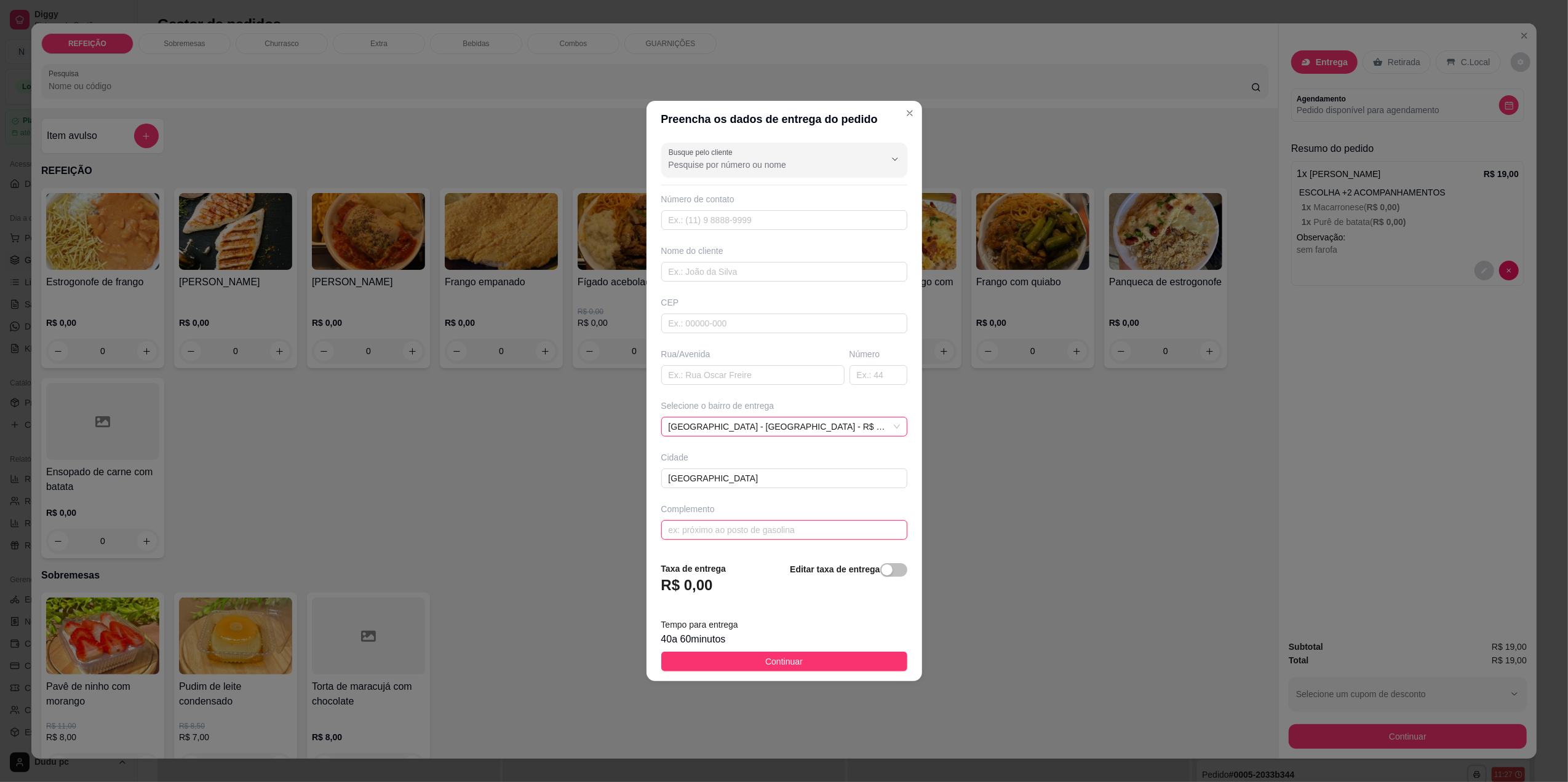
click at [778, 533] on input "text" at bounding box center [784, 530] width 246 height 20
type input "POSTO ALE"
click at [753, 274] on input "text" at bounding box center [784, 272] width 246 height 20
click at [706, 268] on input "text" at bounding box center [784, 272] width 246 height 20
type input "[PERSON_NAME]"
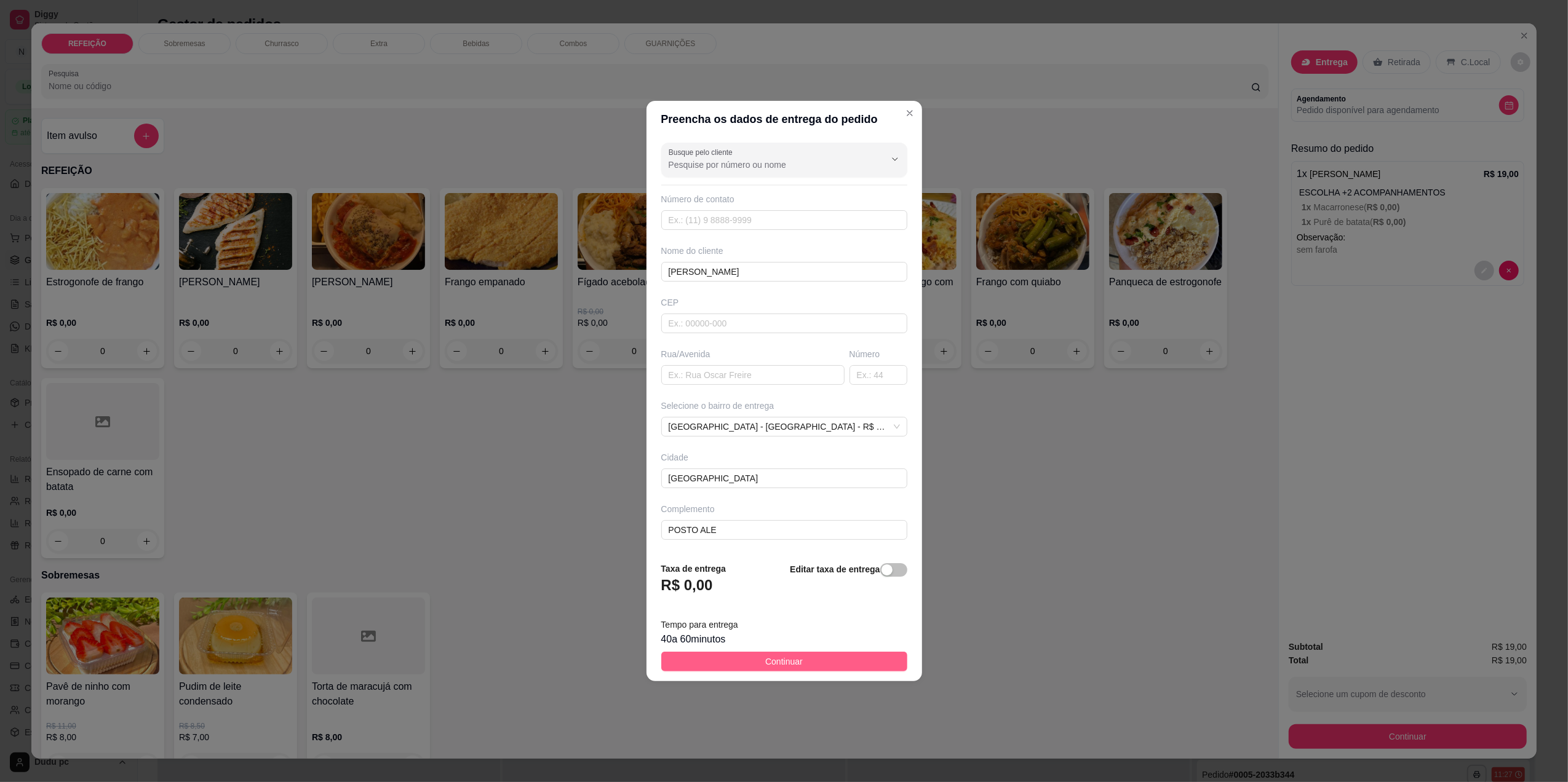
click at [772, 658] on span "Continuar" at bounding box center [784, 662] width 37 height 14
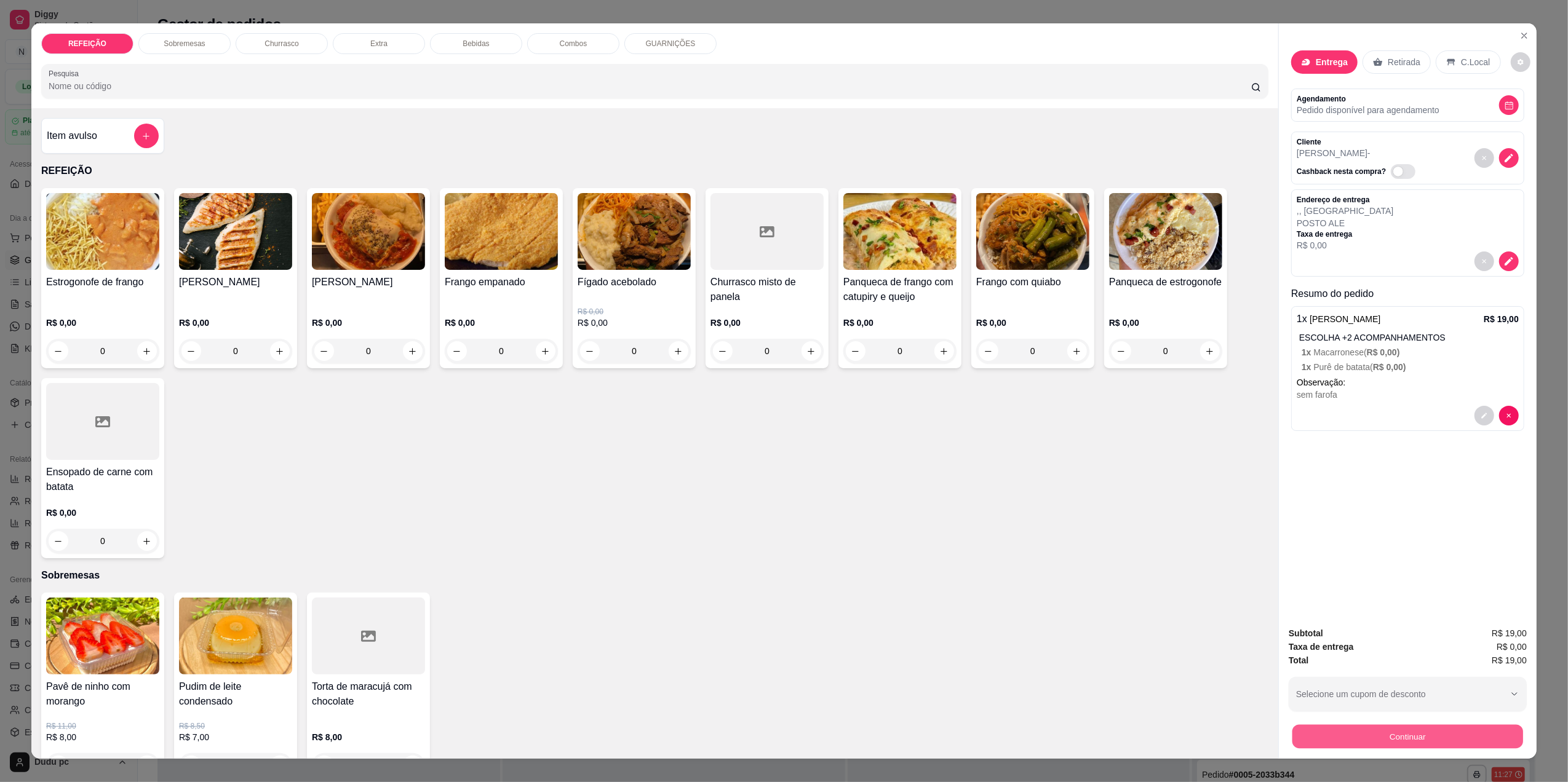
click at [1335, 735] on button "Continuar" at bounding box center [1408, 736] width 231 height 24
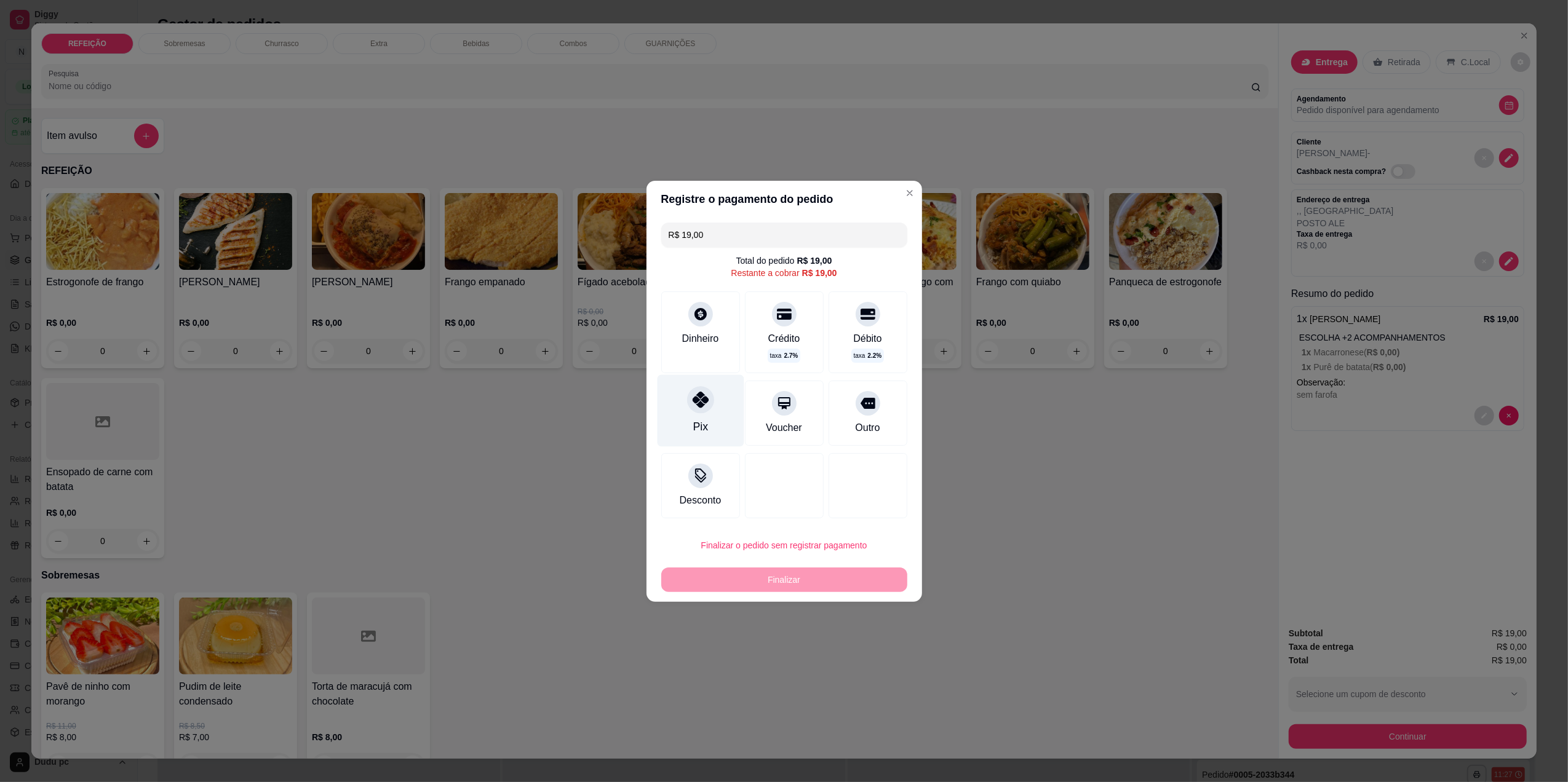
click at [699, 405] on icon at bounding box center [700, 400] width 16 height 16
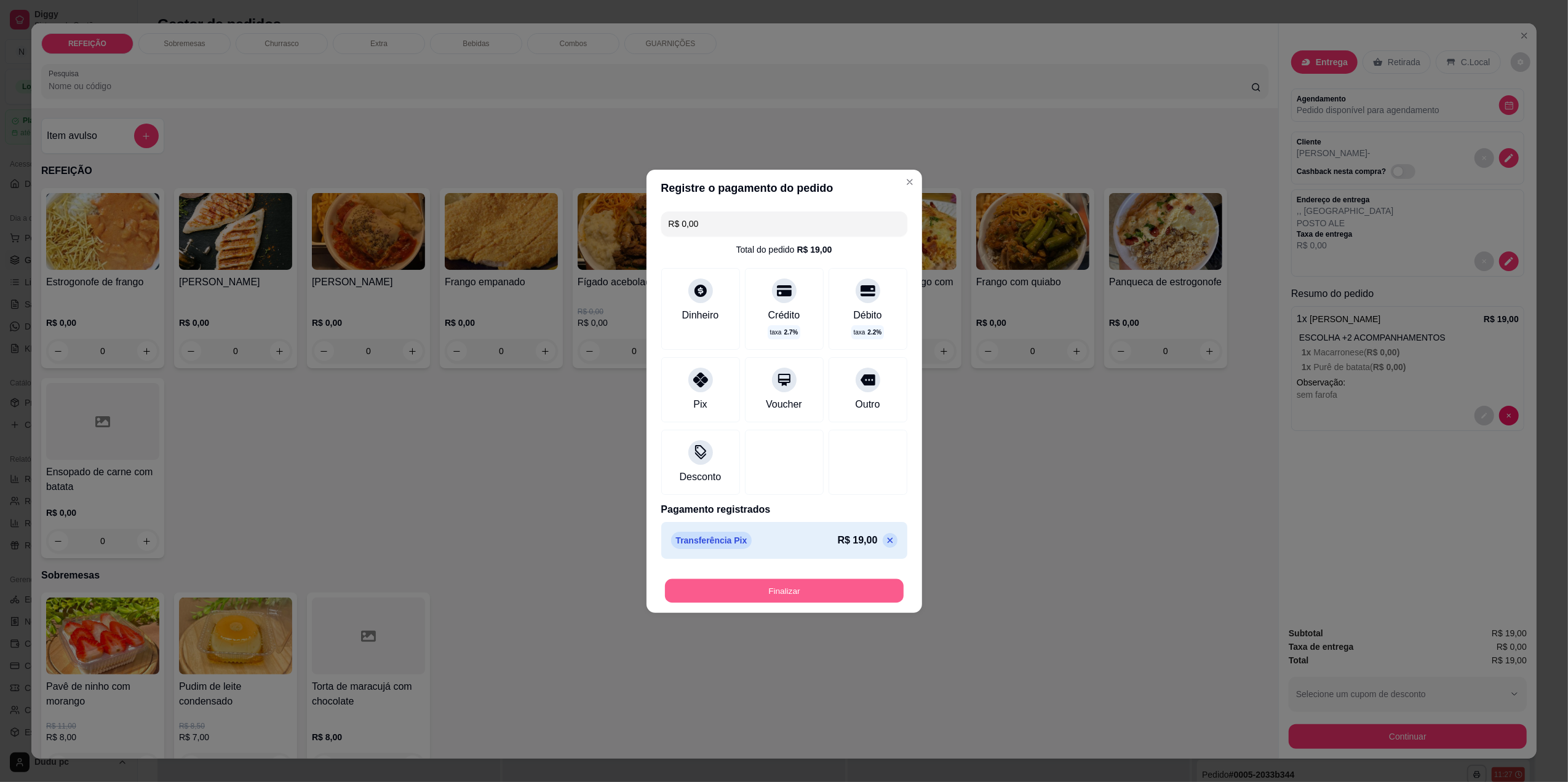
click at [765, 591] on button "Finalizar" at bounding box center [784, 591] width 239 height 24
type input "-R$ 19,00"
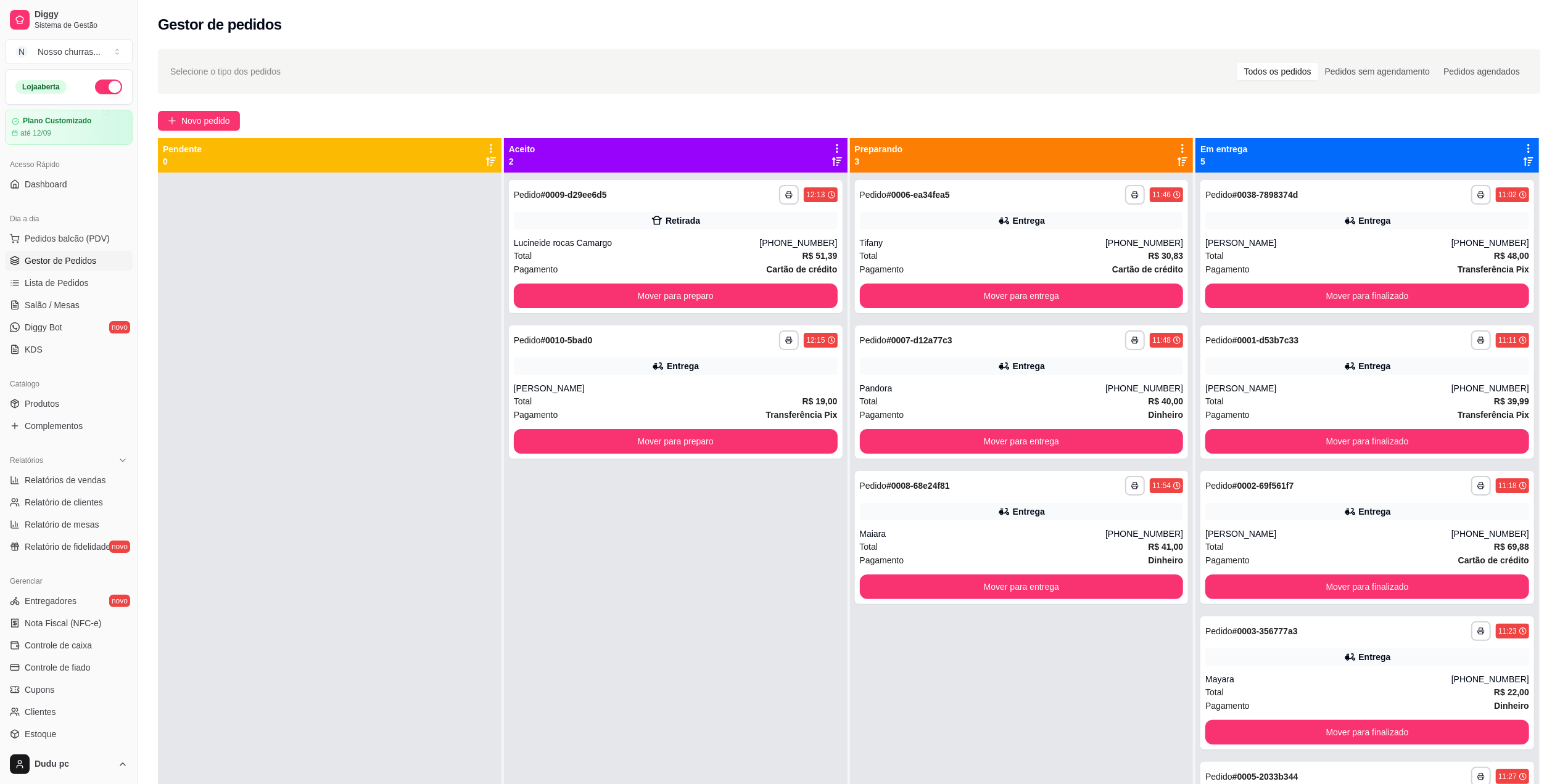
click at [171, 132] on div "**********" at bounding box center [849, 490] width 1422 height 895
click at [188, 124] on span "Novo pedido" at bounding box center [206, 121] width 49 height 14
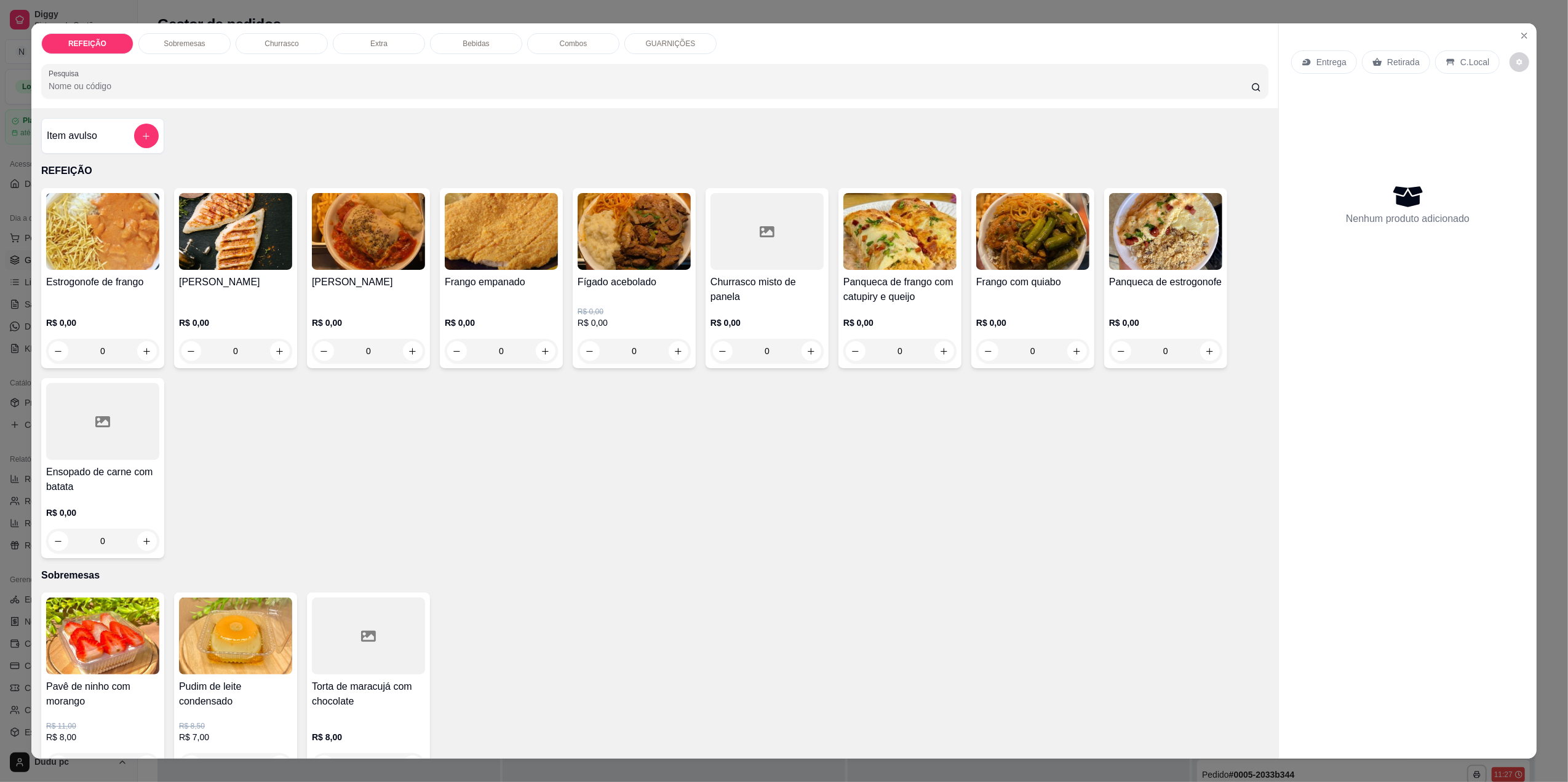
click at [542, 349] on div "0" at bounding box center [501, 350] width 113 height 24
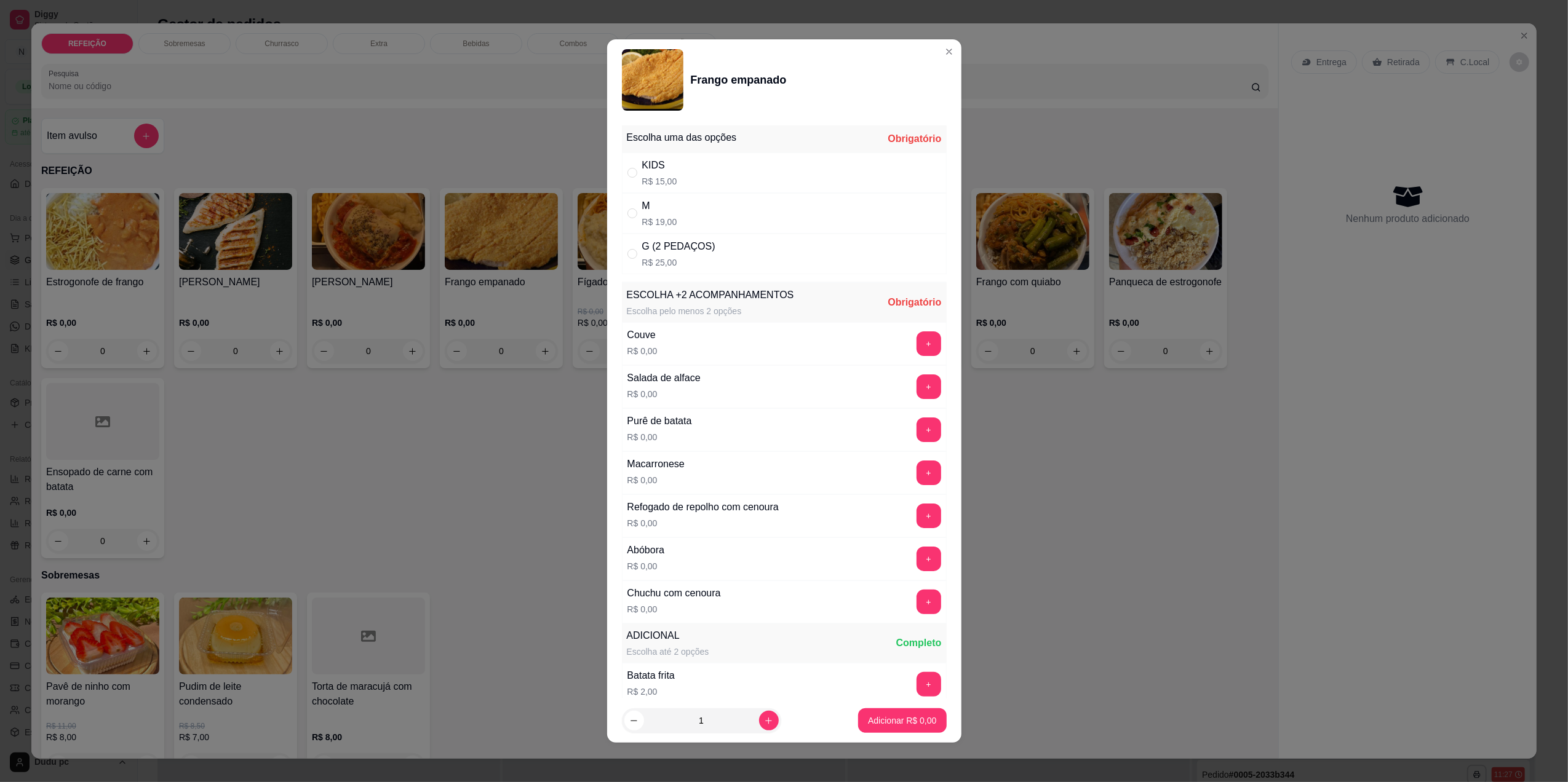
click at [781, 209] on div "M R$ 19,00" at bounding box center [784, 213] width 325 height 41
radio input "true"
click at [917, 335] on button "+" at bounding box center [929, 344] width 24 height 24
click at [917, 335] on button "+" at bounding box center [929, 344] width 24 height 24
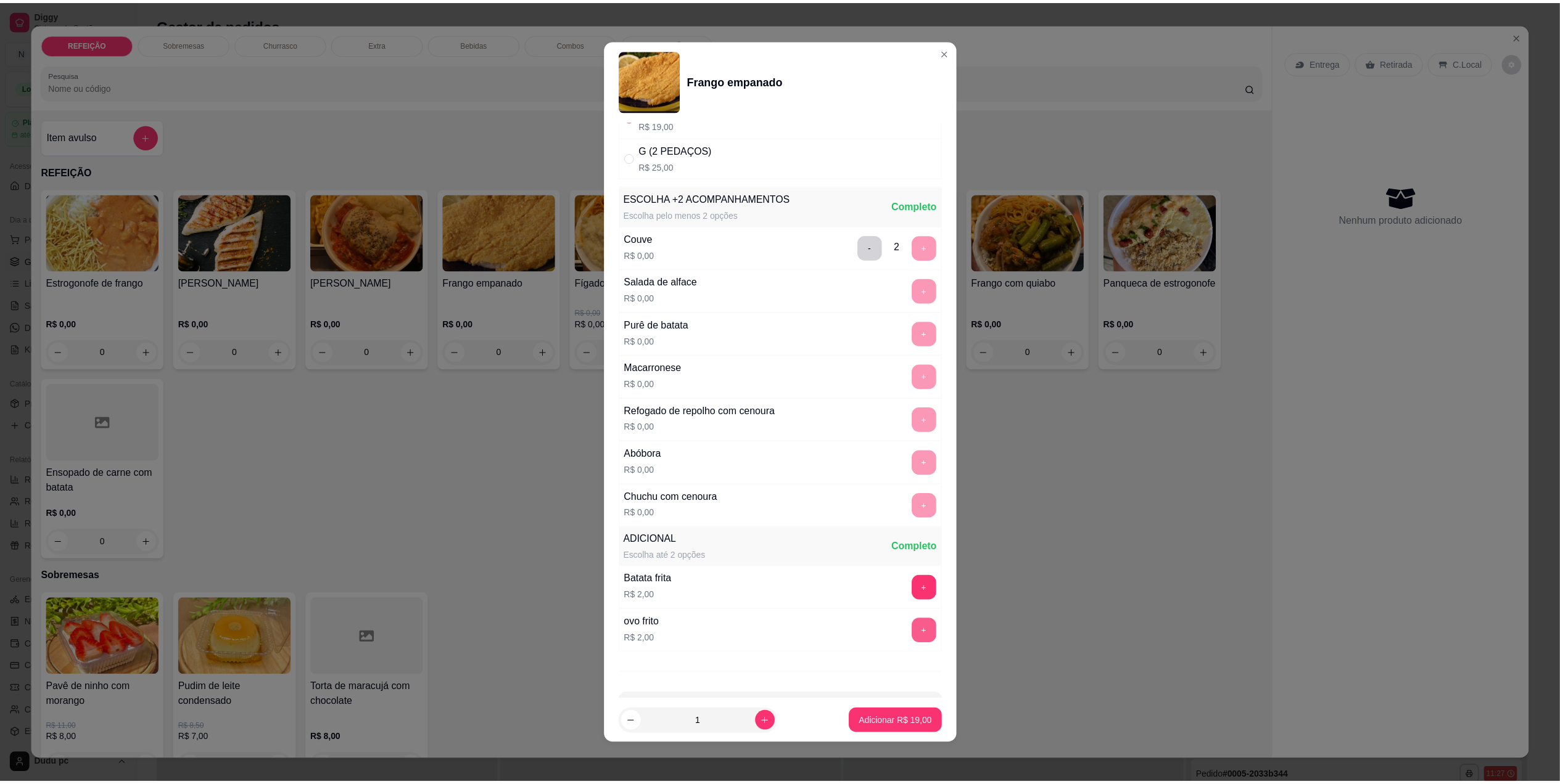
scroll to position [149, 0]
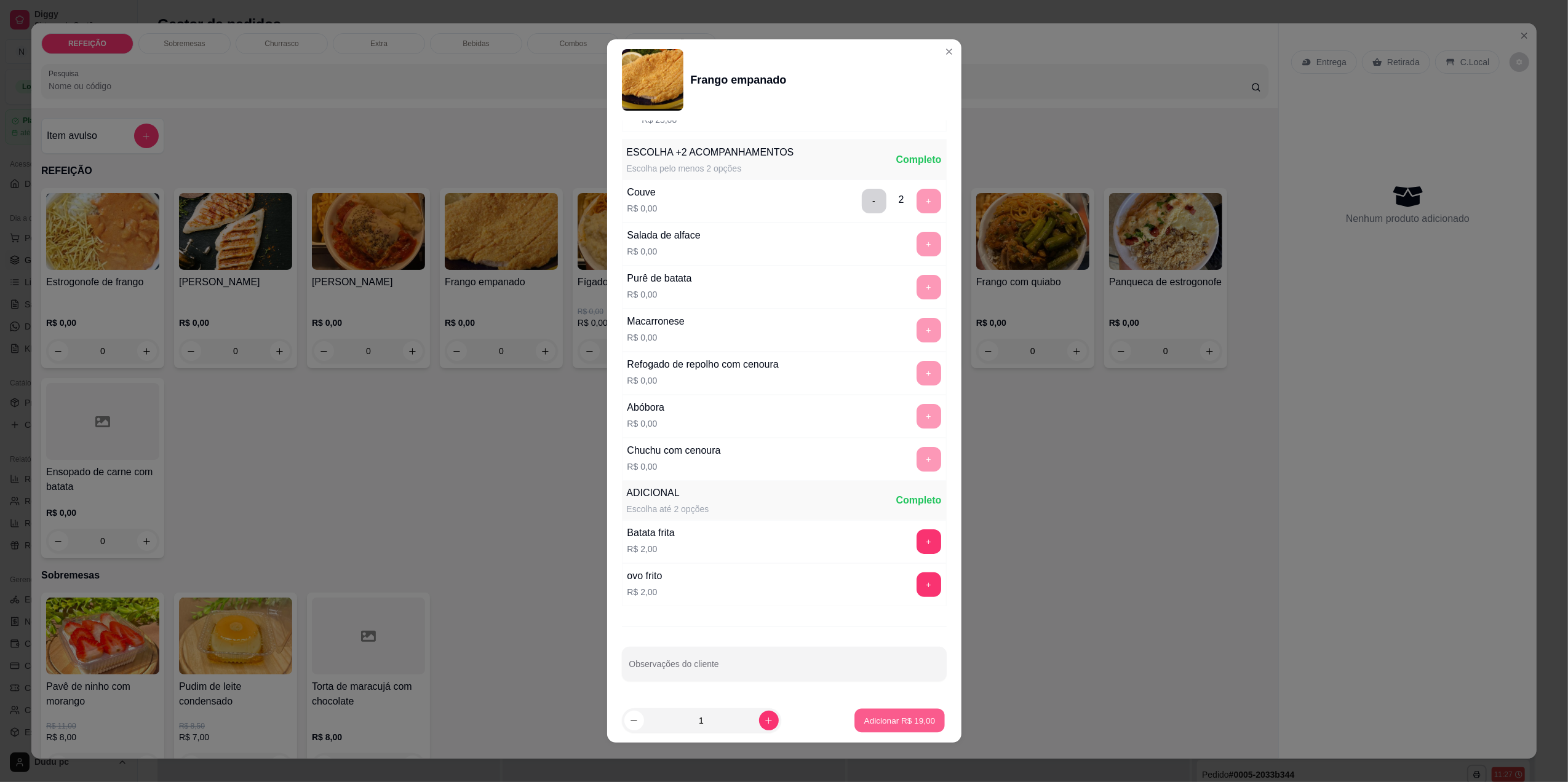
click at [869, 709] on button "Adicionar R$ 19,00" at bounding box center [900, 721] width 90 height 24
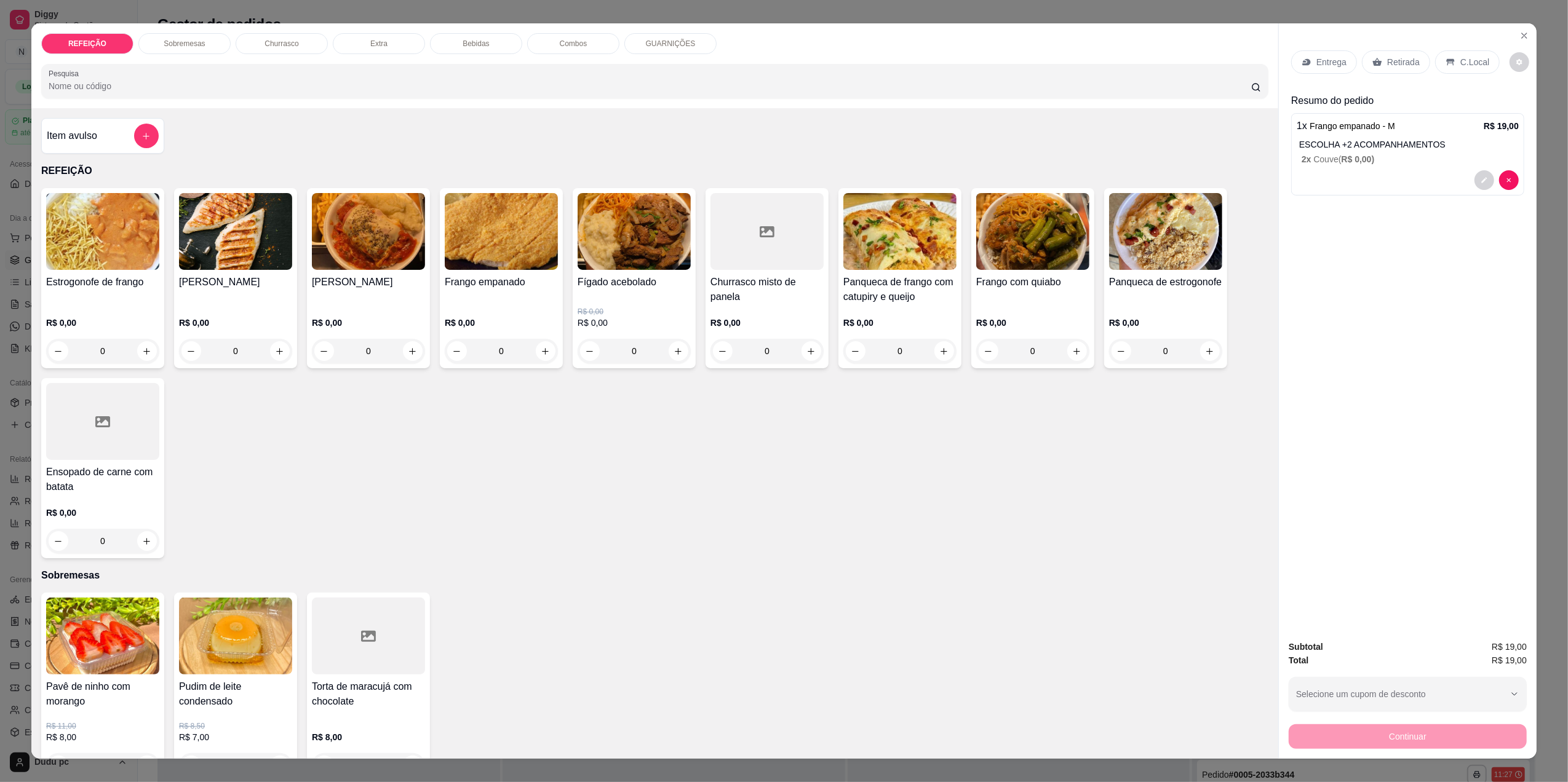
click at [1394, 71] on div "Retirada" at bounding box center [1396, 62] width 68 height 23
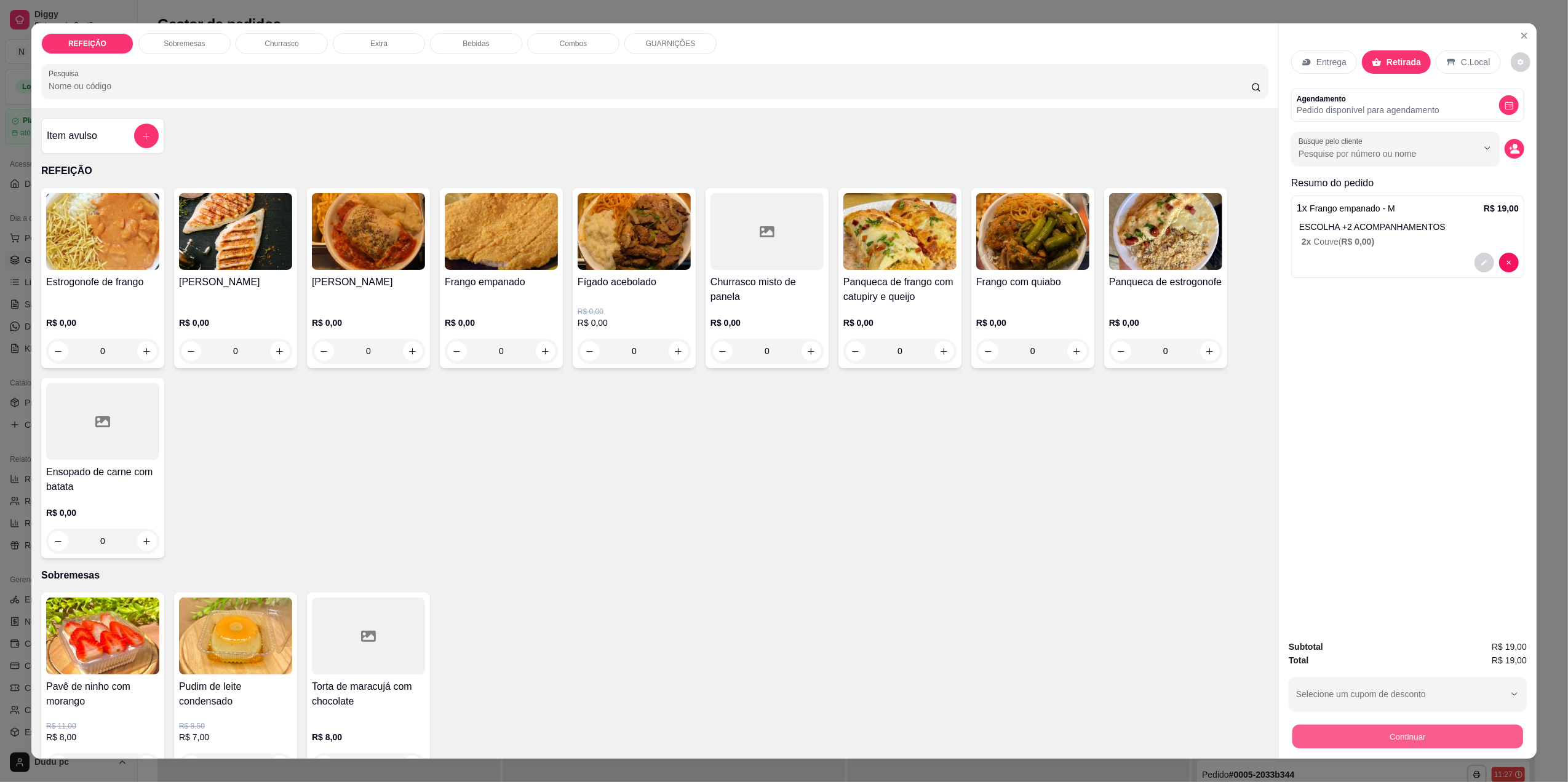
click at [1346, 737] on button "Continuar" at bounding box center [1408, 736] width 231 height 24
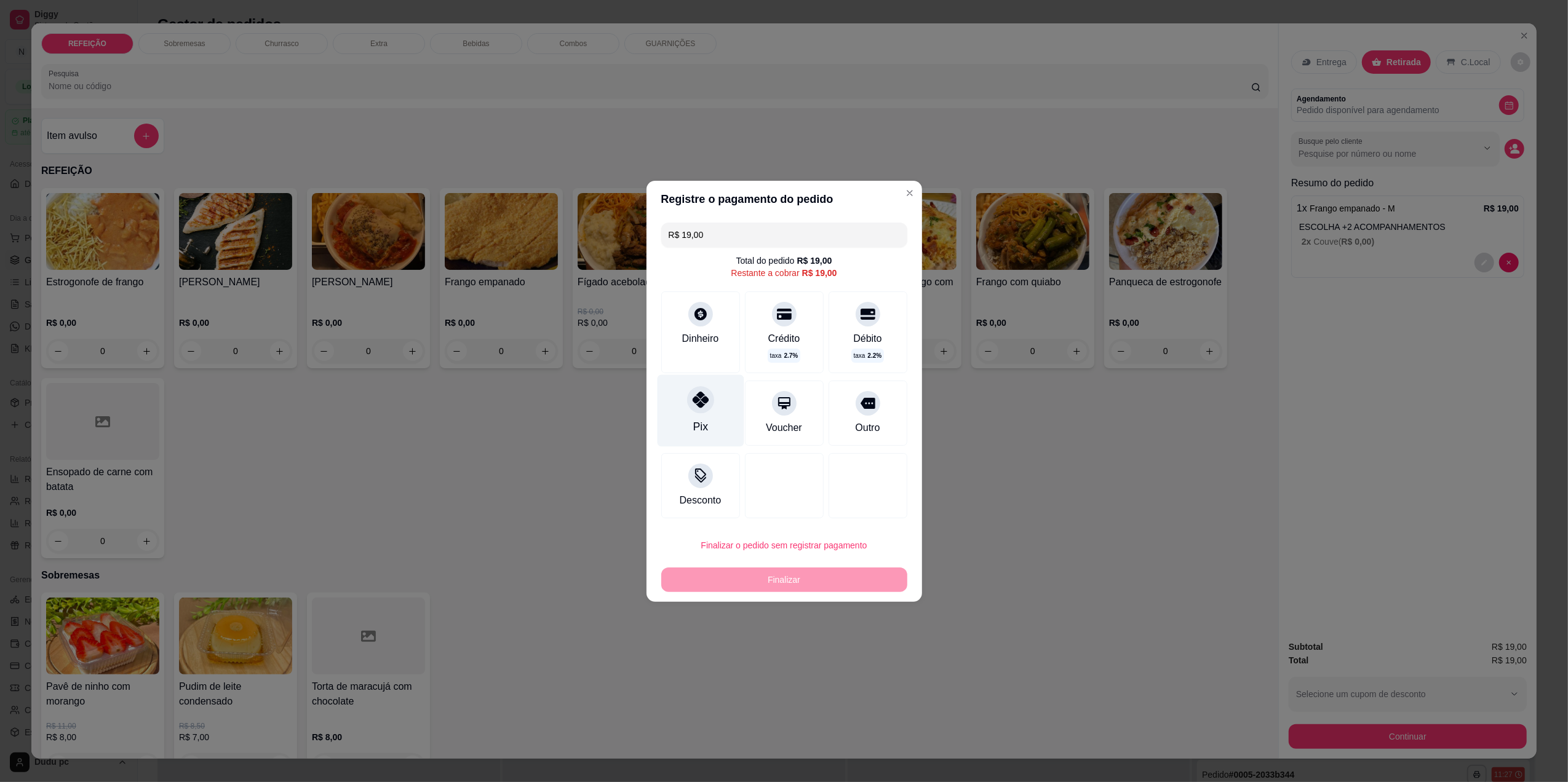
click at [700, 411] on div at bounding box center [700, 399] width 27 height 27
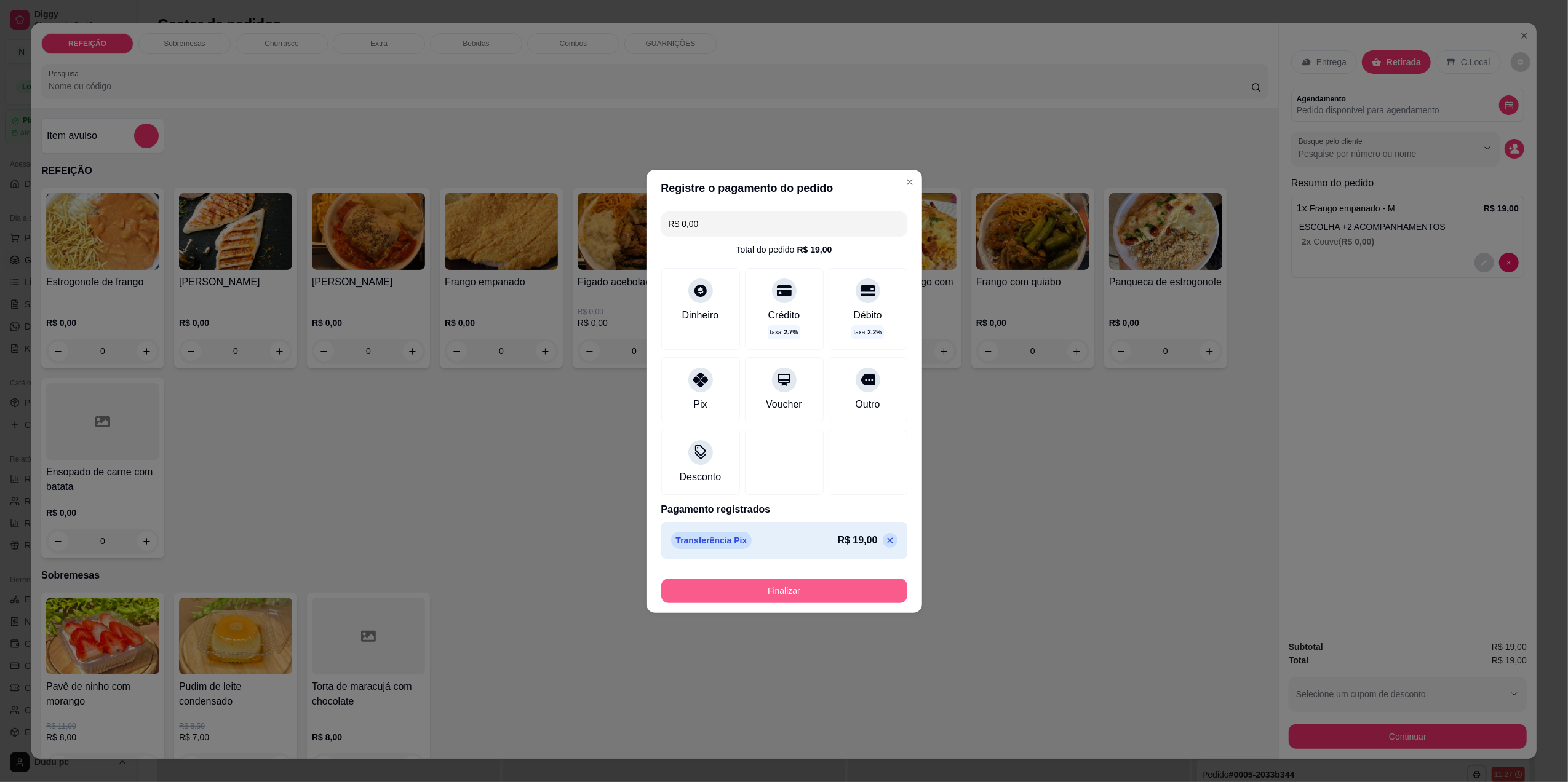
click at [776, 589] on button "Finalizar" at bounding box center [784, 591] width 246 height 24
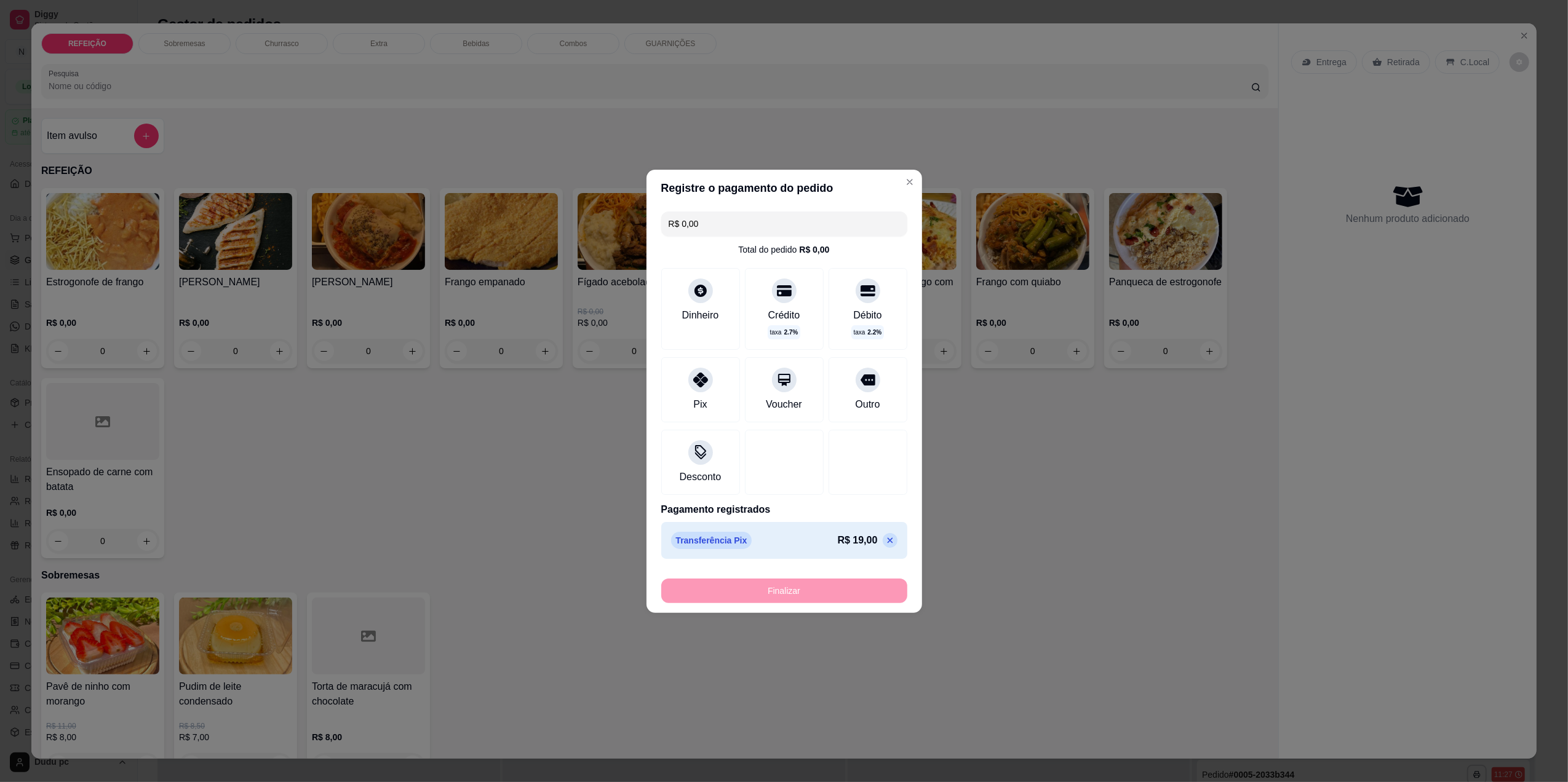
type input "-R$ 19,00"
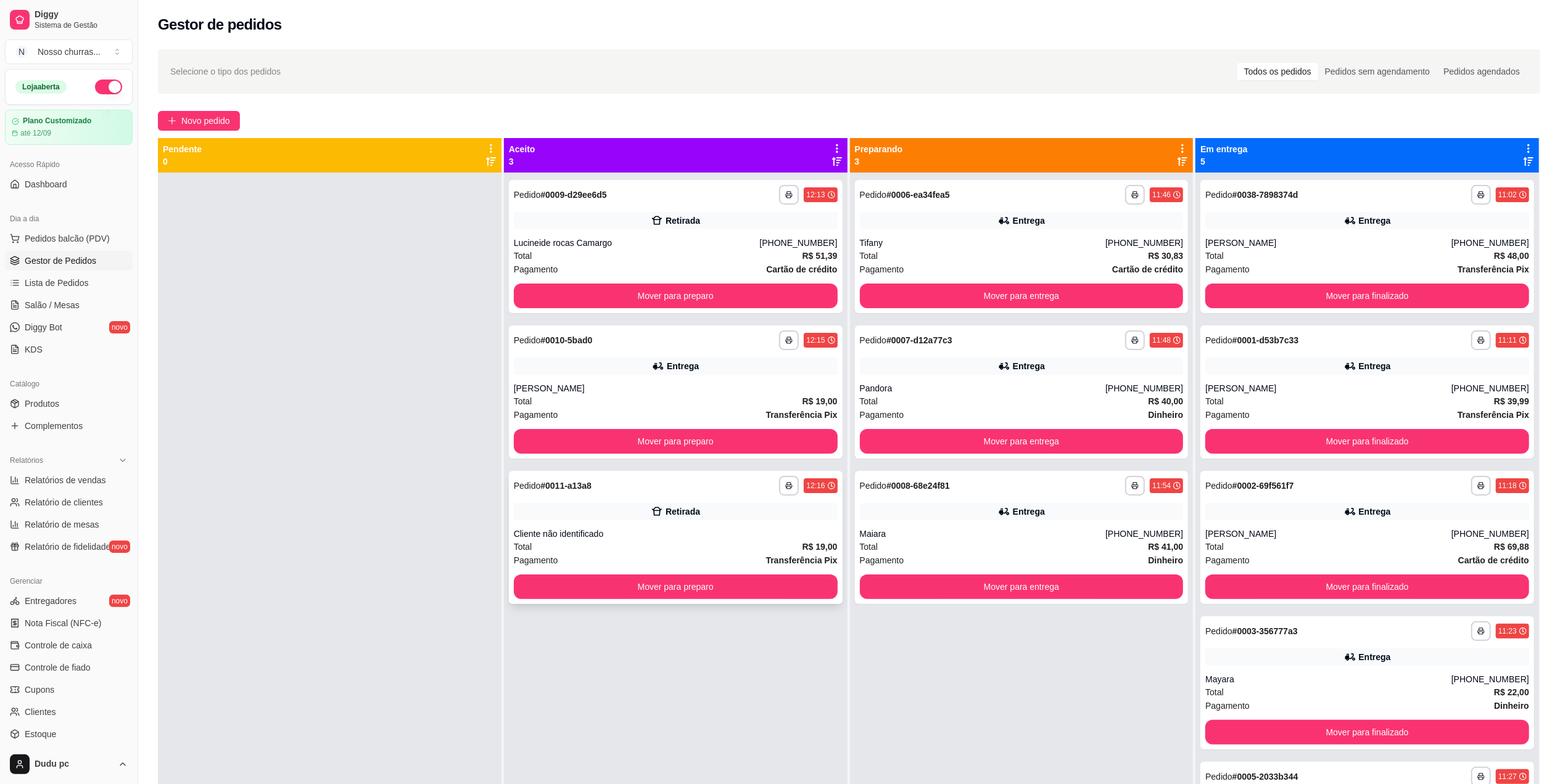
click at [629, 501] on div "**********" at bounding box center [676, 537] width 334 height 133
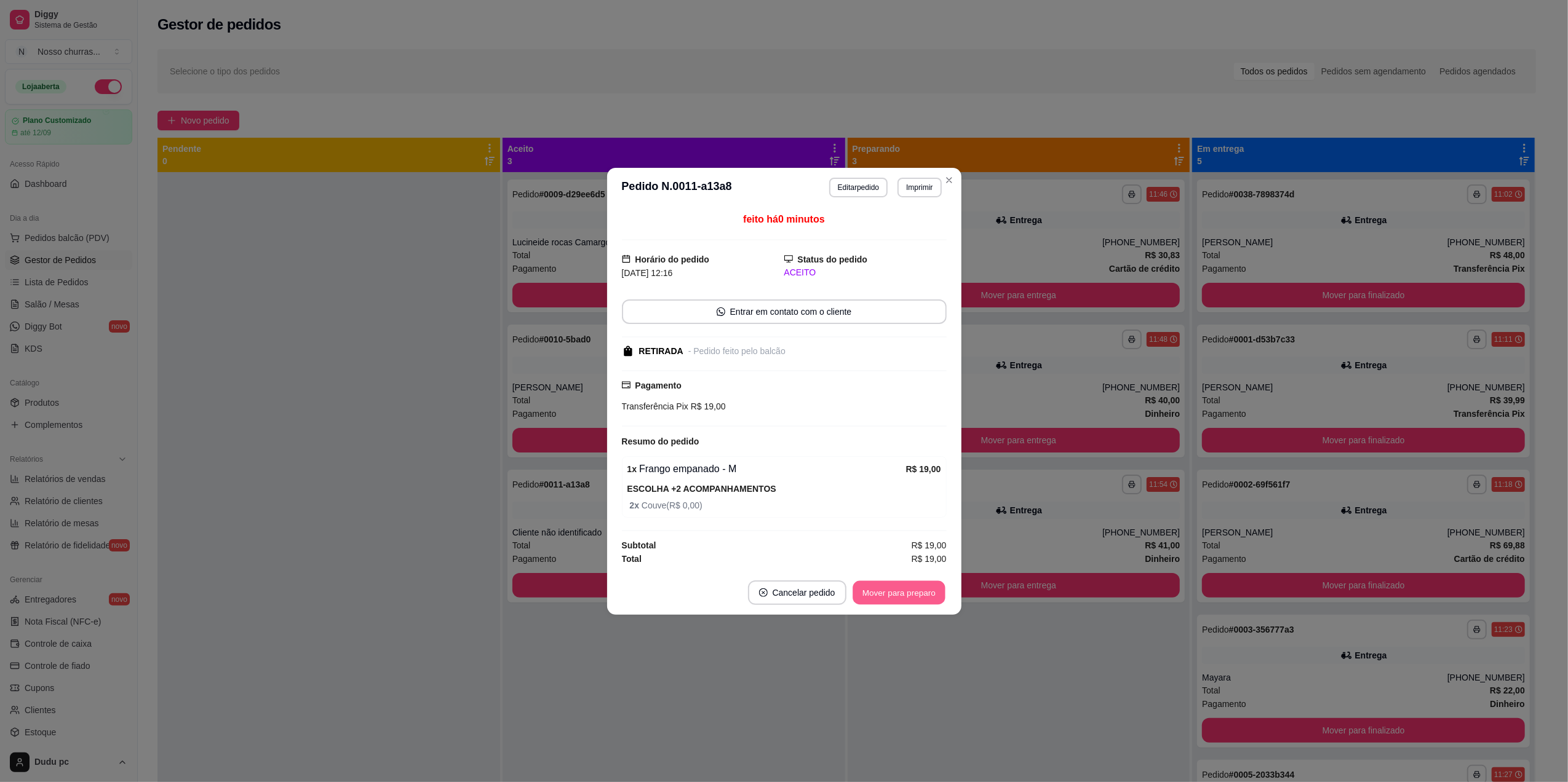
click at [877, 593] on button "Mover para preparo" at bounding box center [899, 592] width 92 height 24
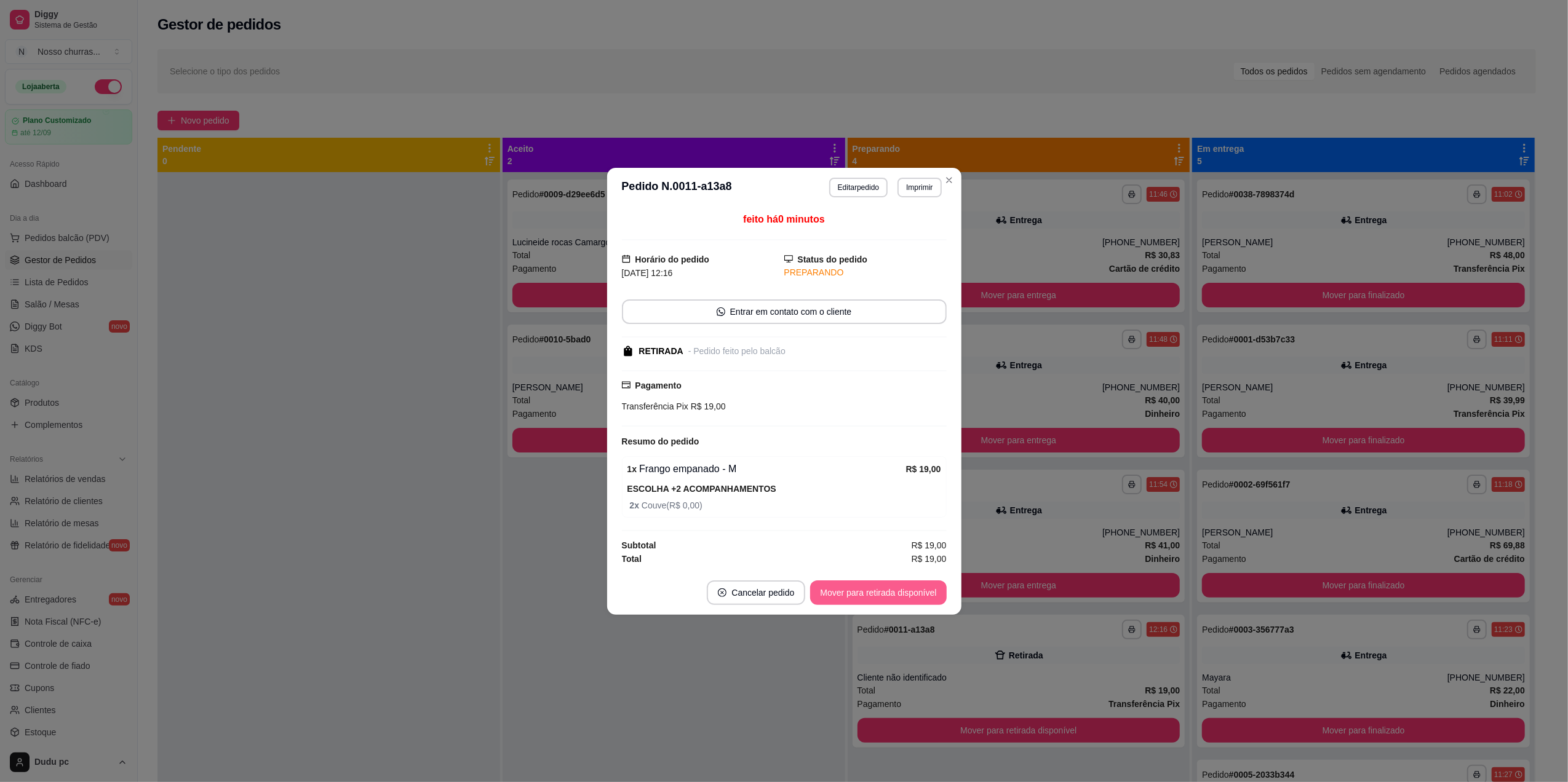
click at [877, 594] on button "Mover para retirada disponível" at bounding box center [878, 592] width 136 height 24
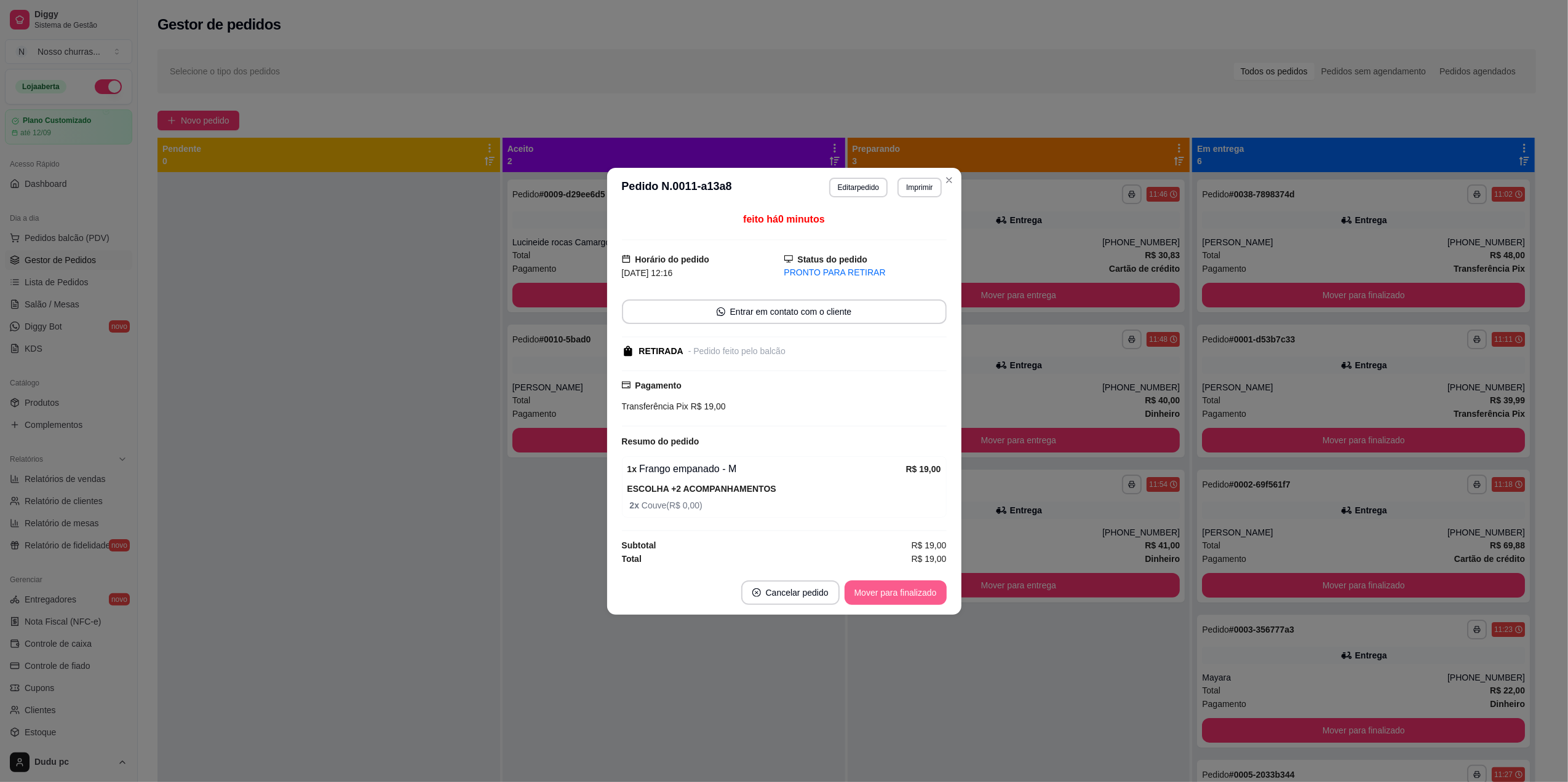
click at [877, 594] on button "Mover para finalizado" at bounding box center [896, 592] width 102 height 24
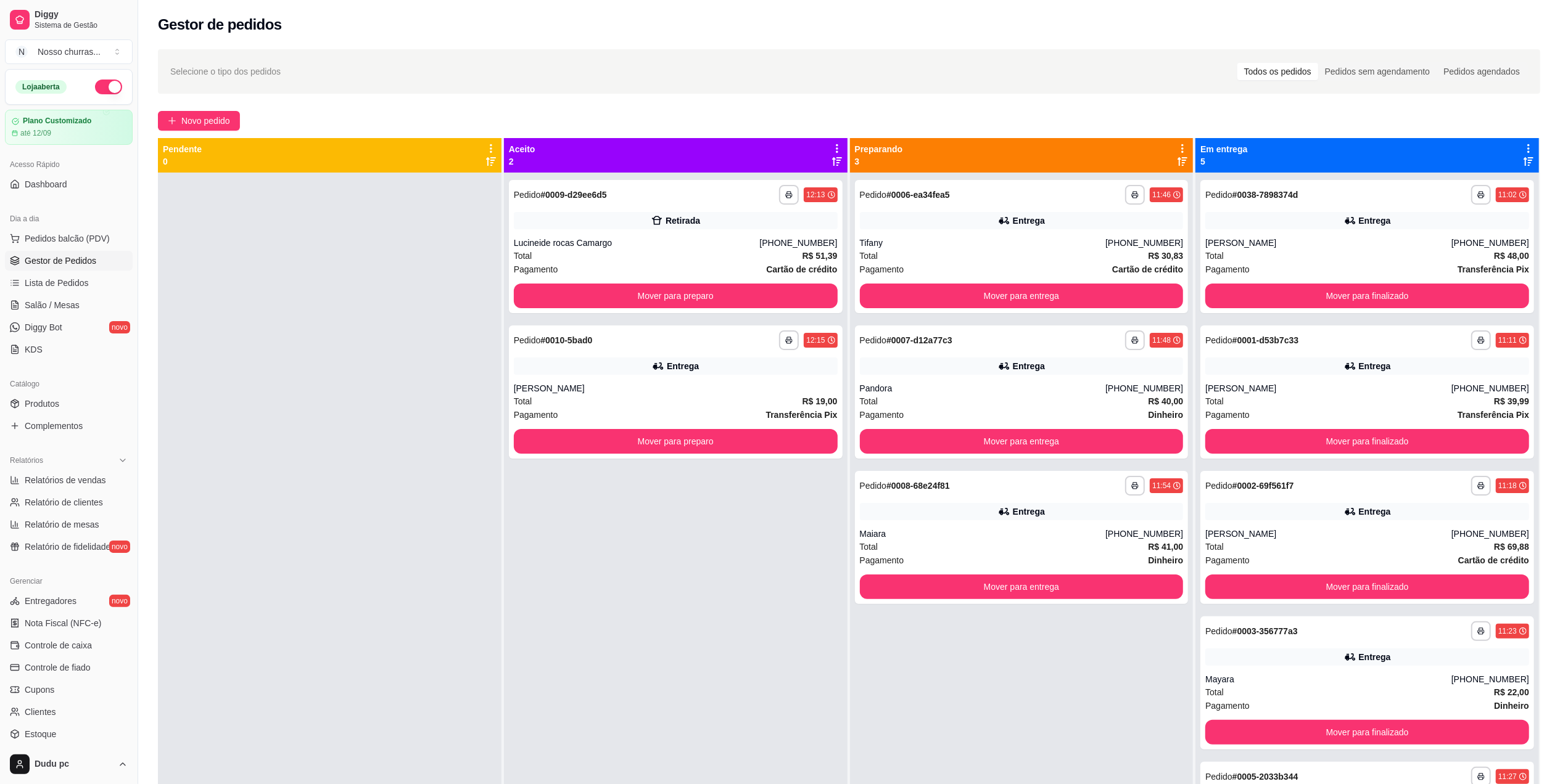
scroll to position [188, 0]
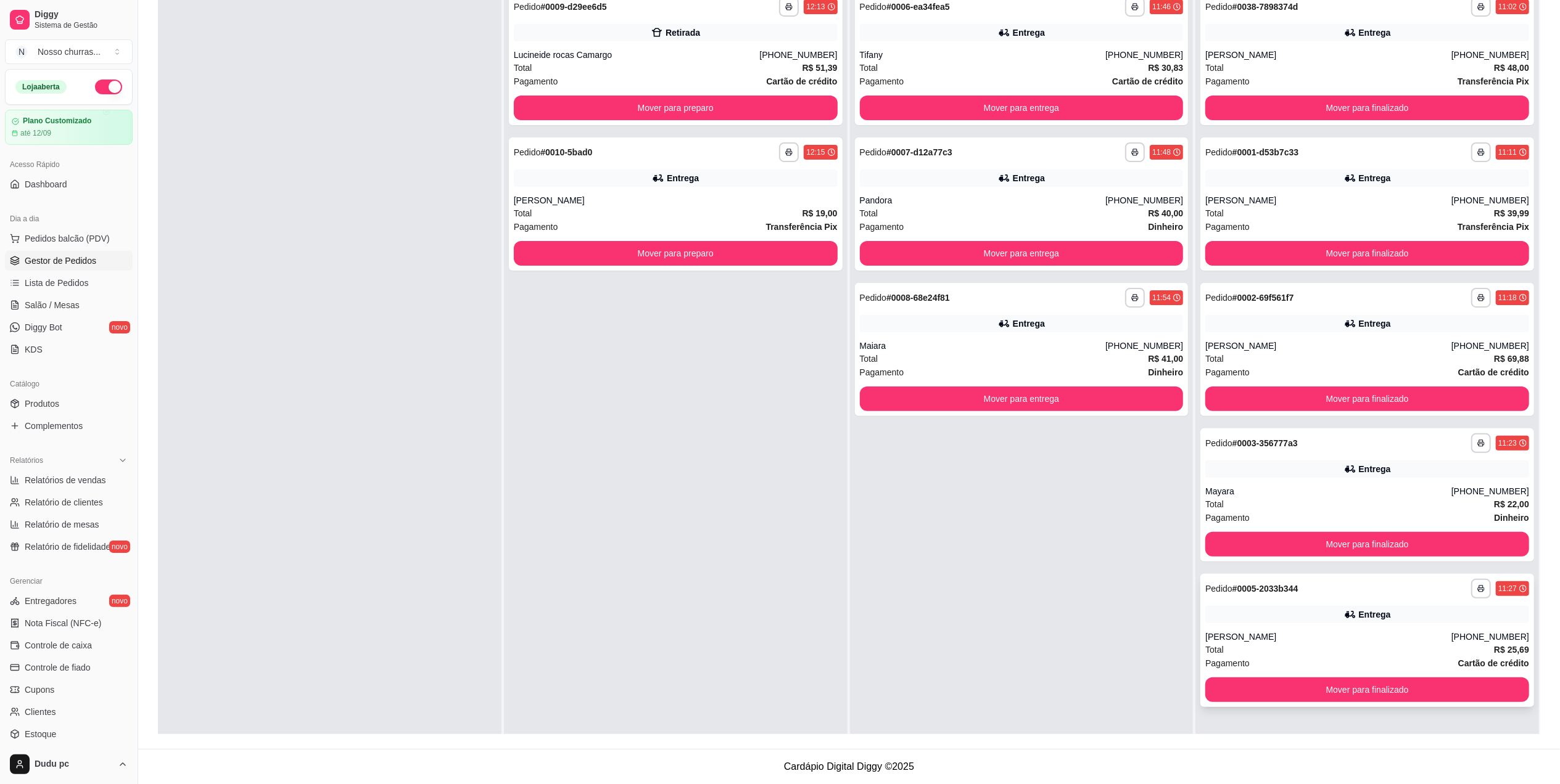
click at [1412, 621] on div "Entrega" at bounding box center [1367, 615] width 324 height 18
click at [602, 264] on button "Mover para preparo" at bounding box center [676, 253] width 324 height 24
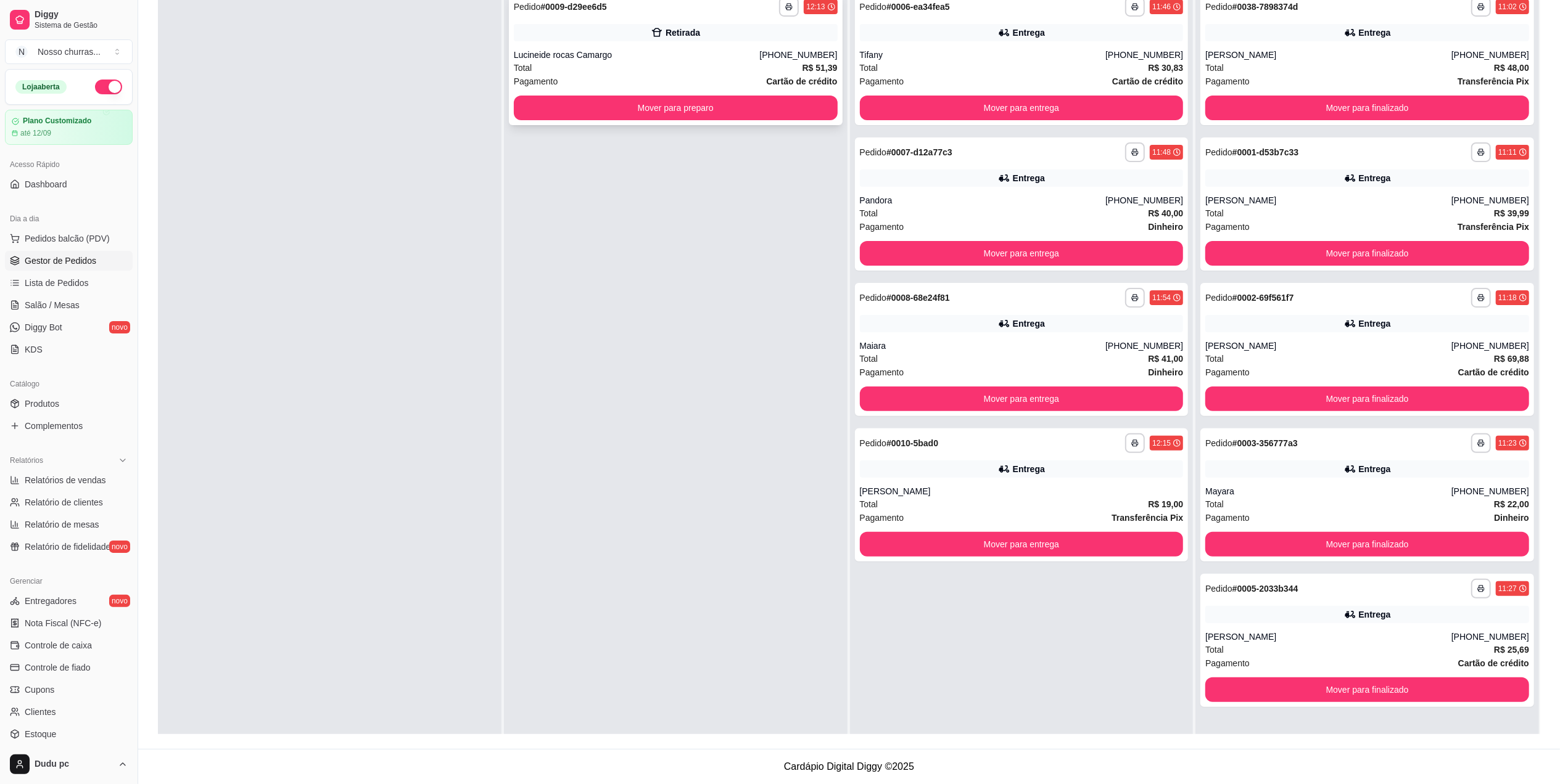
click at [637, 121] on div "**********" at bounding box center [676, 58] width 334 height 133
click at [538, 110] on button "Mover para preparo" at bounding box center [676, 108] width 314 height 24
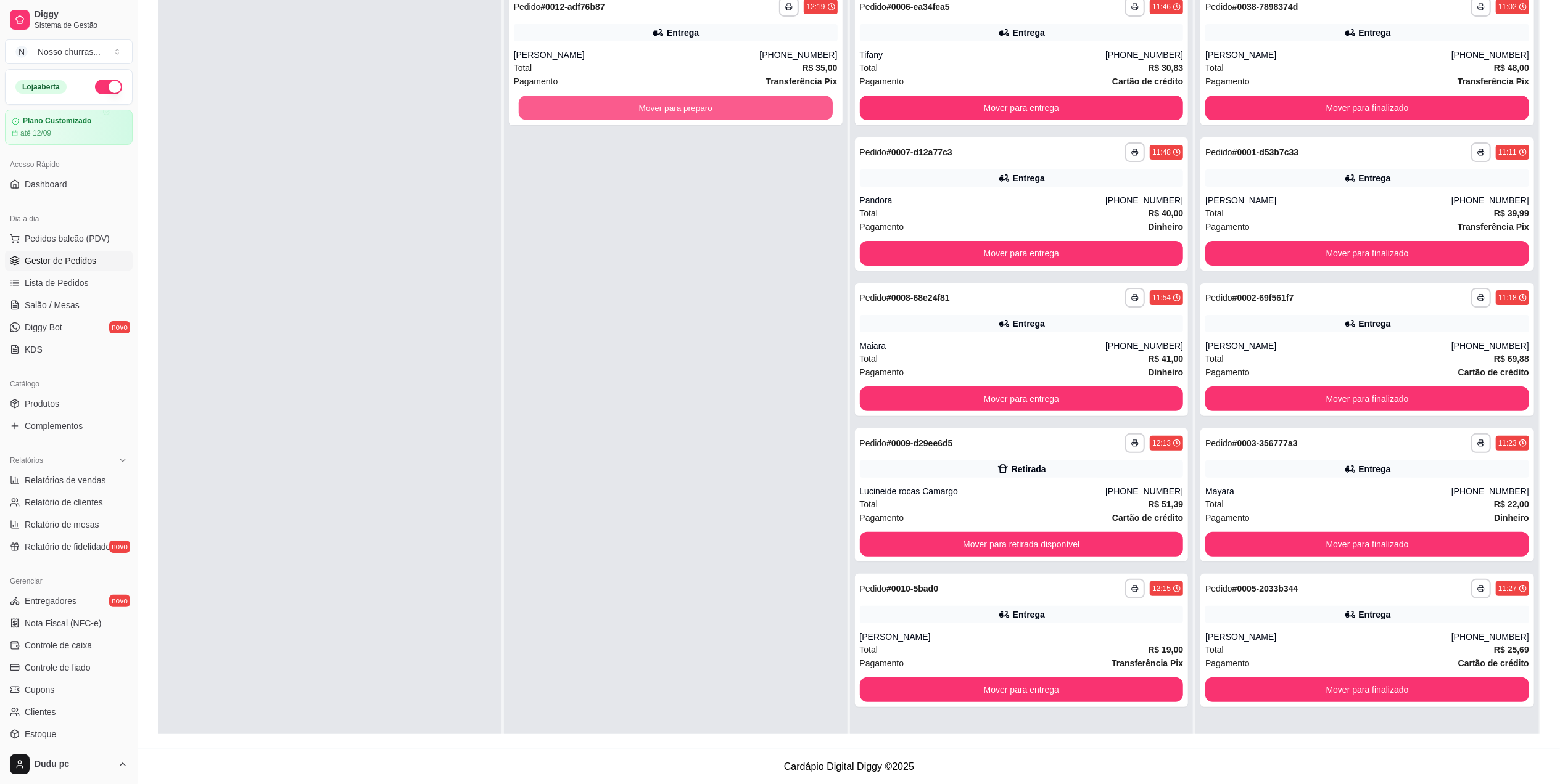
click at [538, 110] on button "Mover para preparo" at bounding box center [676, 108] width 314 height 24
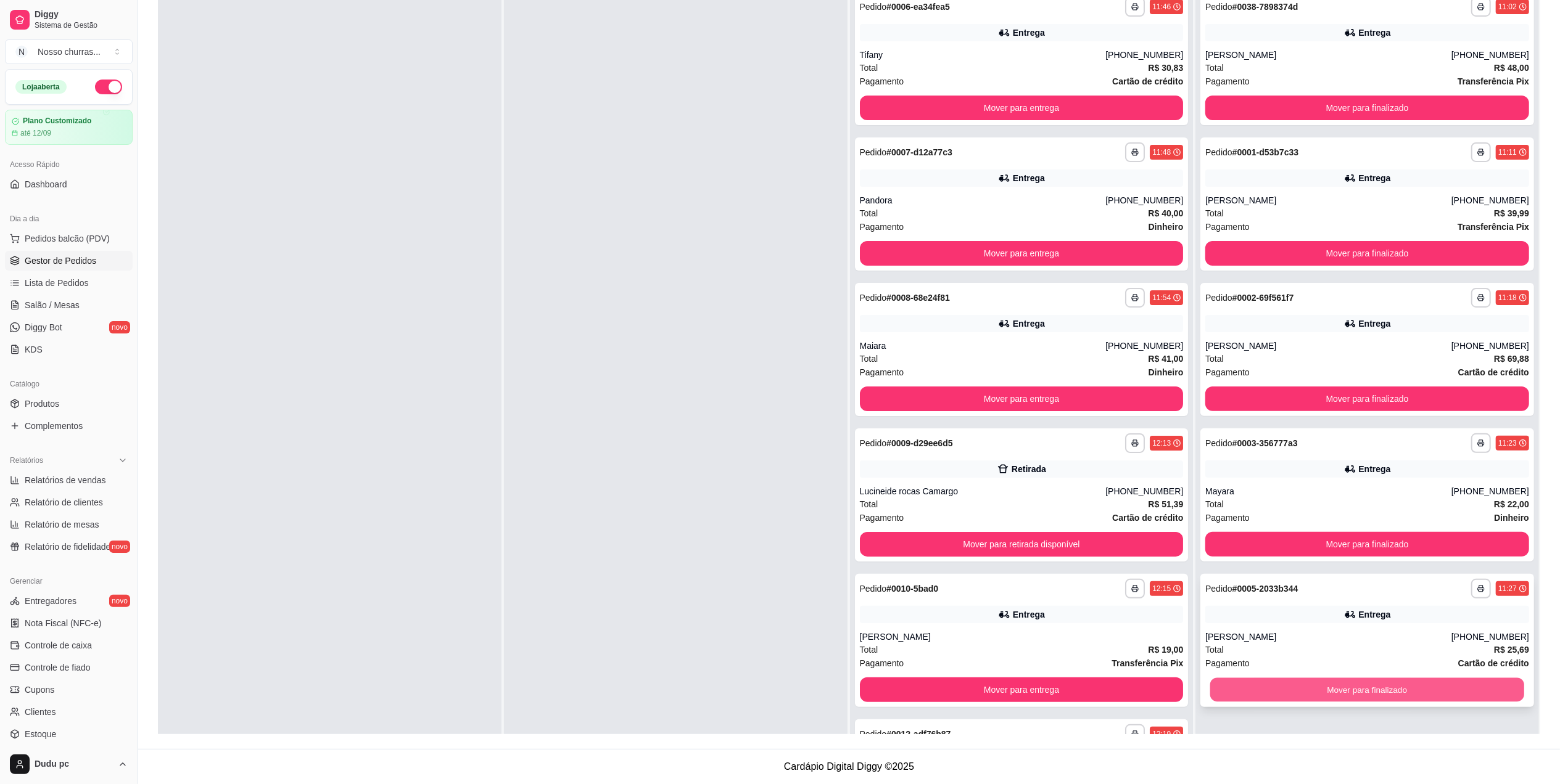
click at [1452, 685] on button "Mover para finalizado" at bounding box center [1367, 690] width 314 height 24
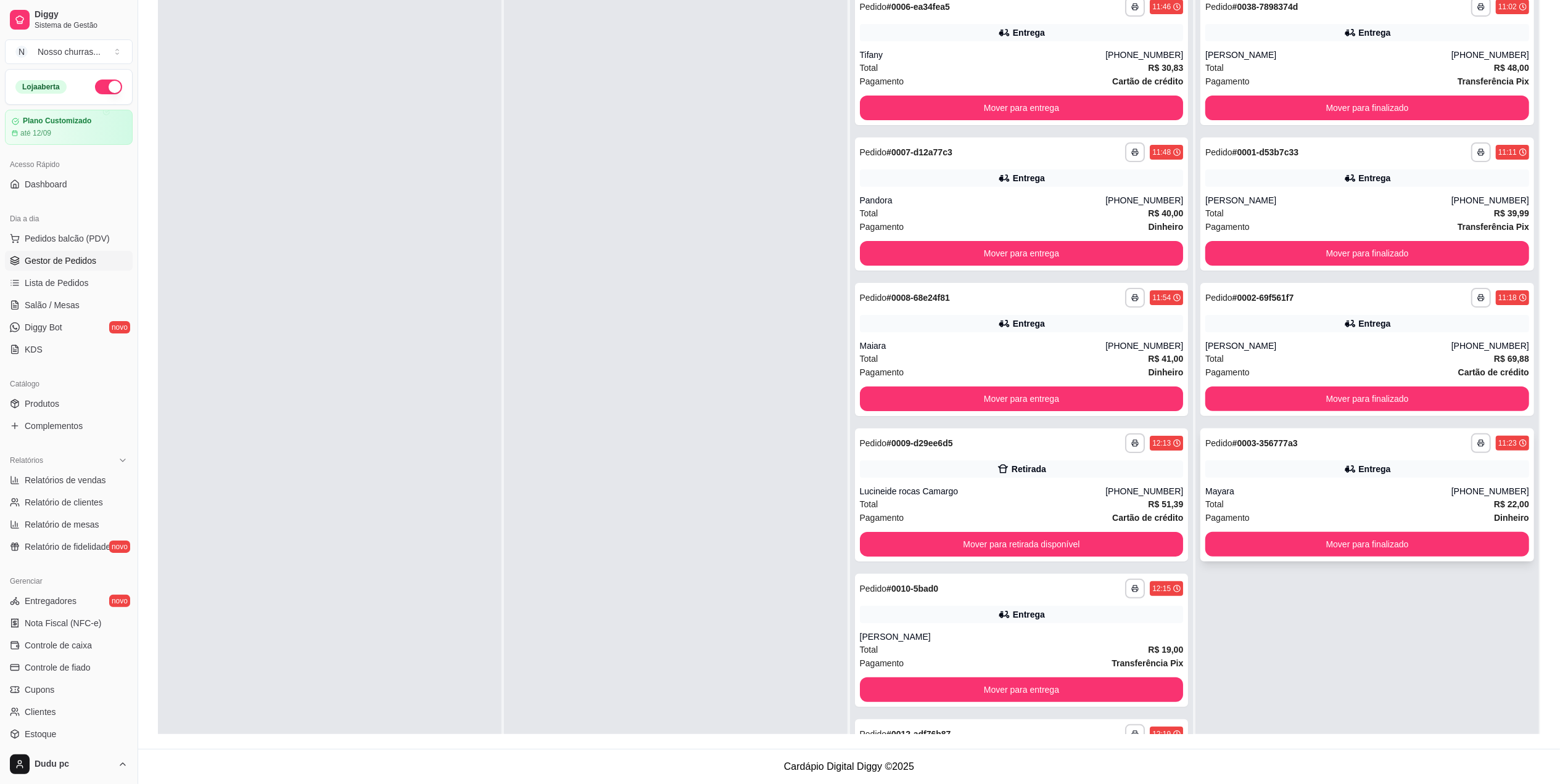
click at [1451, 523] on div "Pagamento Dinheiro" at bounding box center [1367, 518] width 324 height 14
click at [933, 249] on button "Mover para entrega" at bounding box center [1021, 254] width 314 height 24
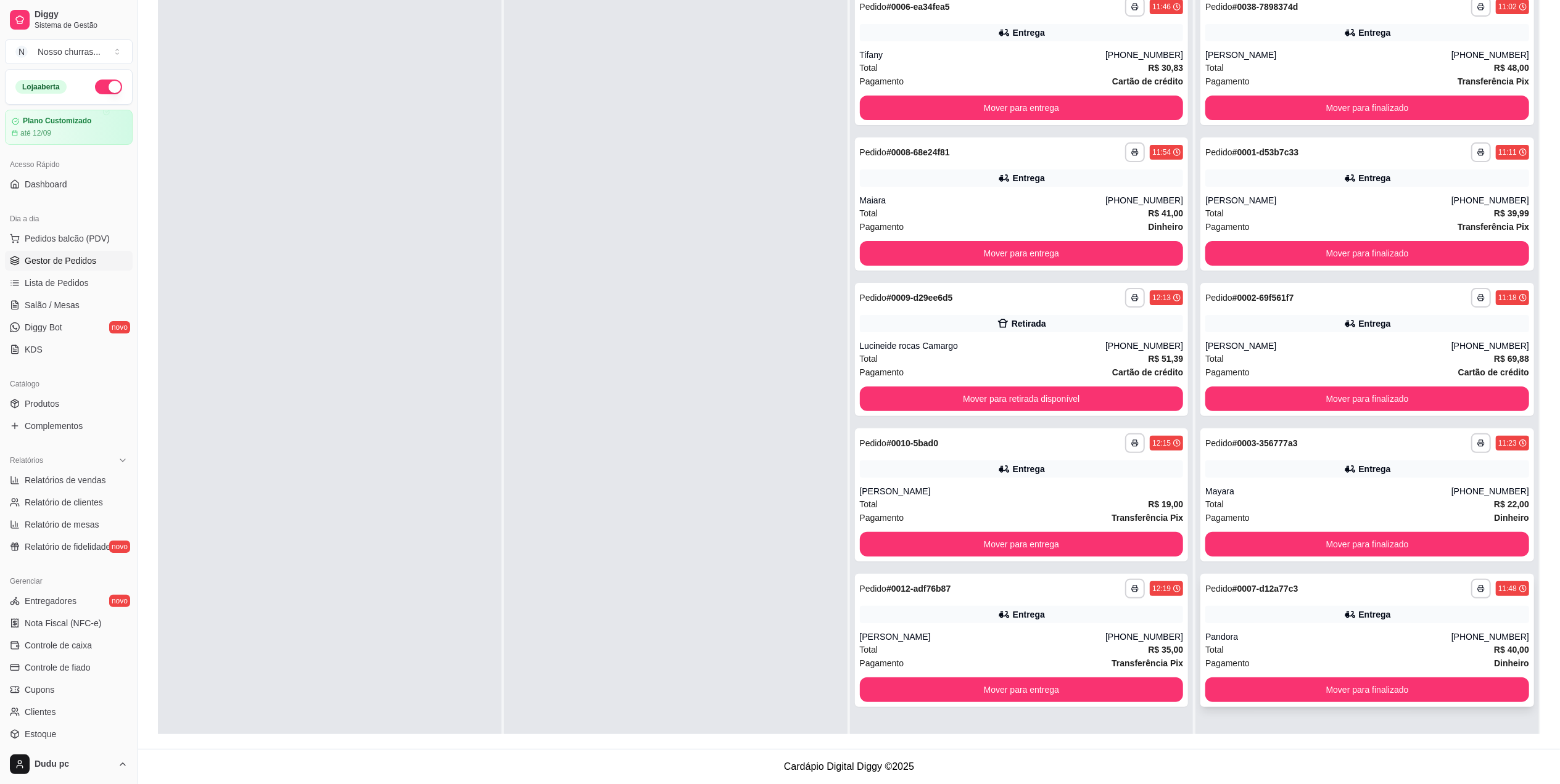
click at [1332, 603] on div "**********" at bounding box center [1367, 640] width 334 height 133
click at [1039, 649] on div "Total R$ 35,00" at bounding box center [1022, 650] width 324 height 14
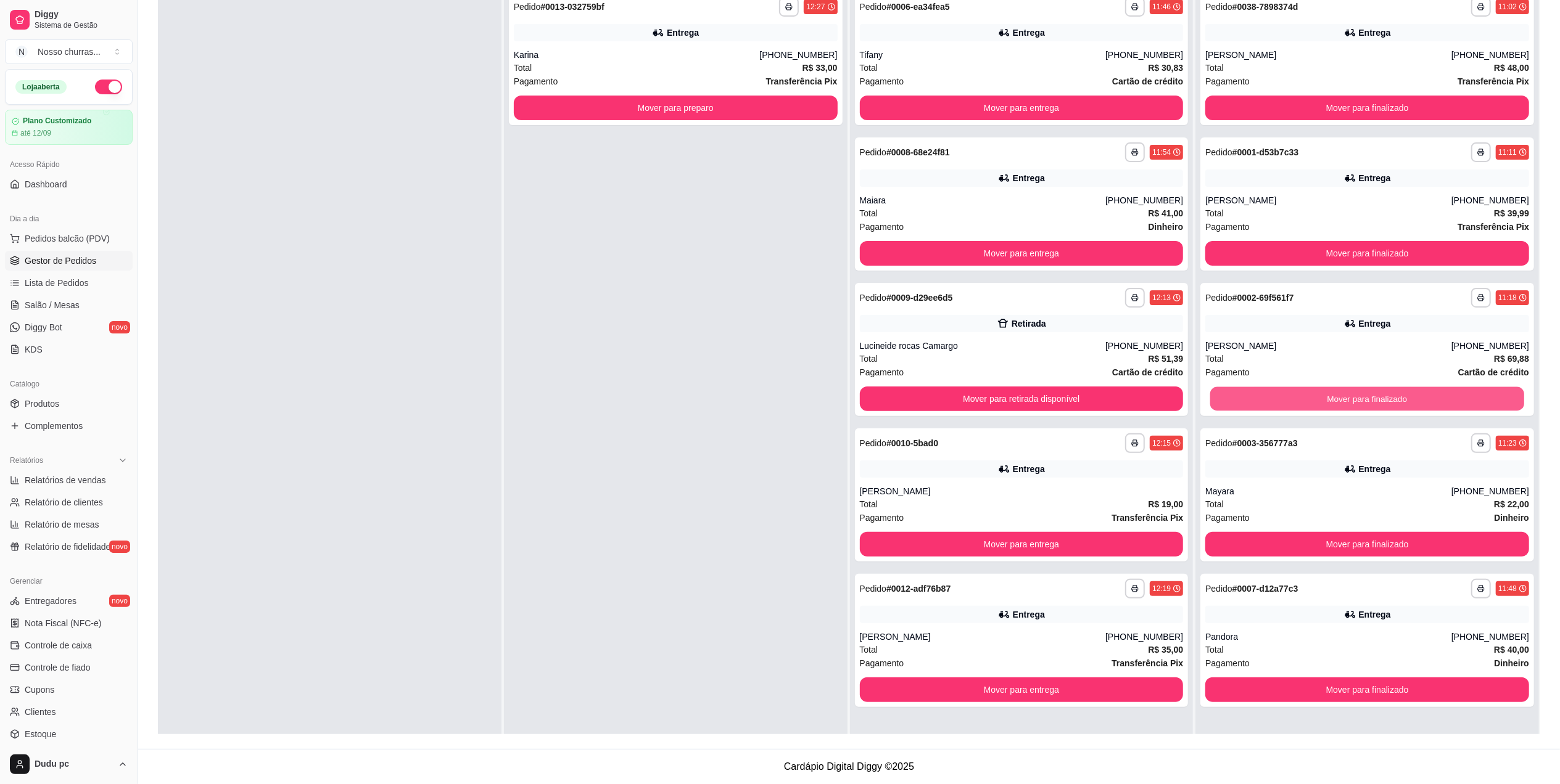
click at [1283, 405] on button "Mover para finalizado" at bounding box center [1367, 399] width 314 height 24
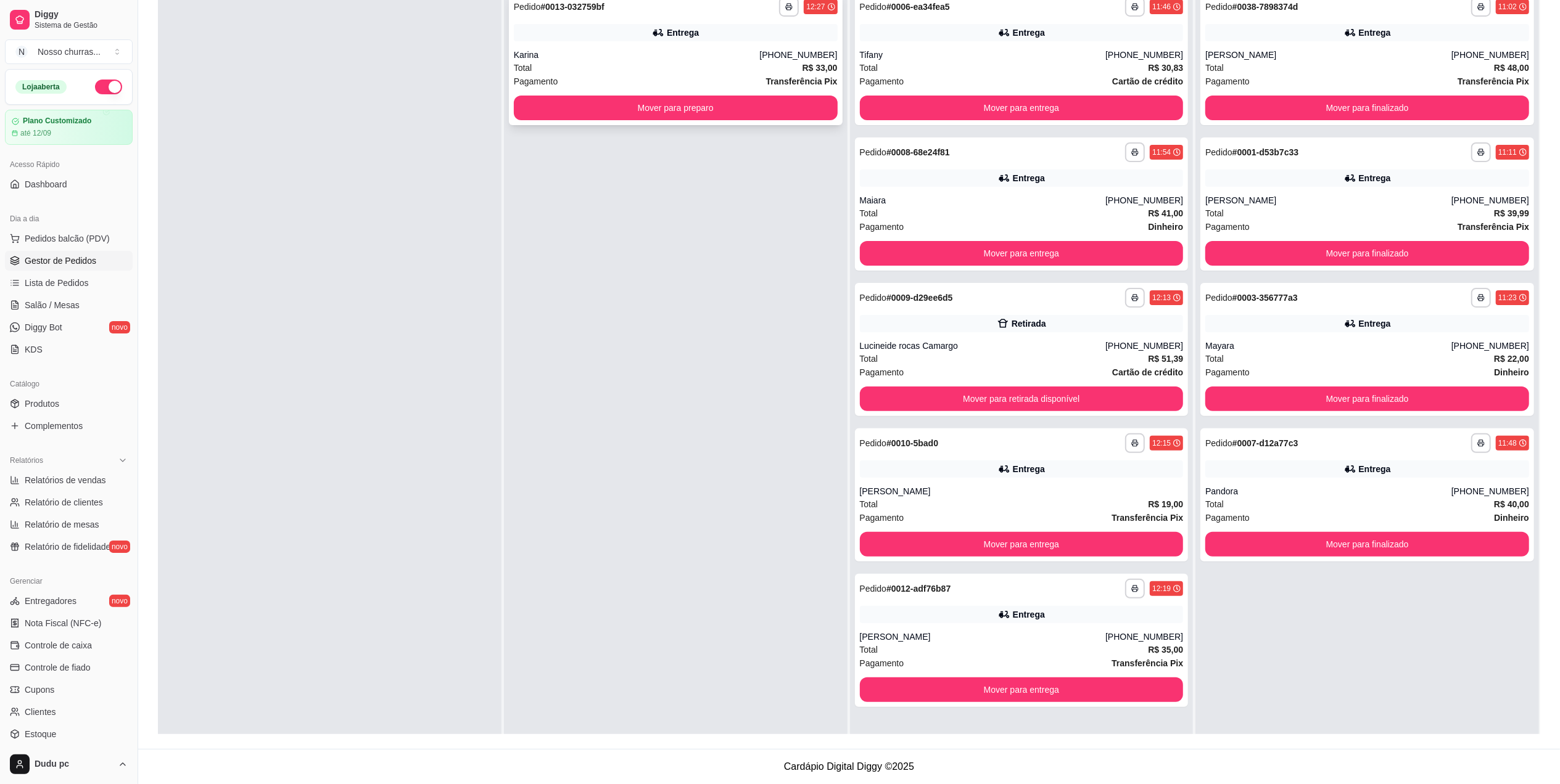
click at [798, 122] on div "**********" at bounding box center [676, 58] width 334 height 133
click at [552, 105] on button "Mover para preparo" at bounding box center [676, 108] width 314 height 24
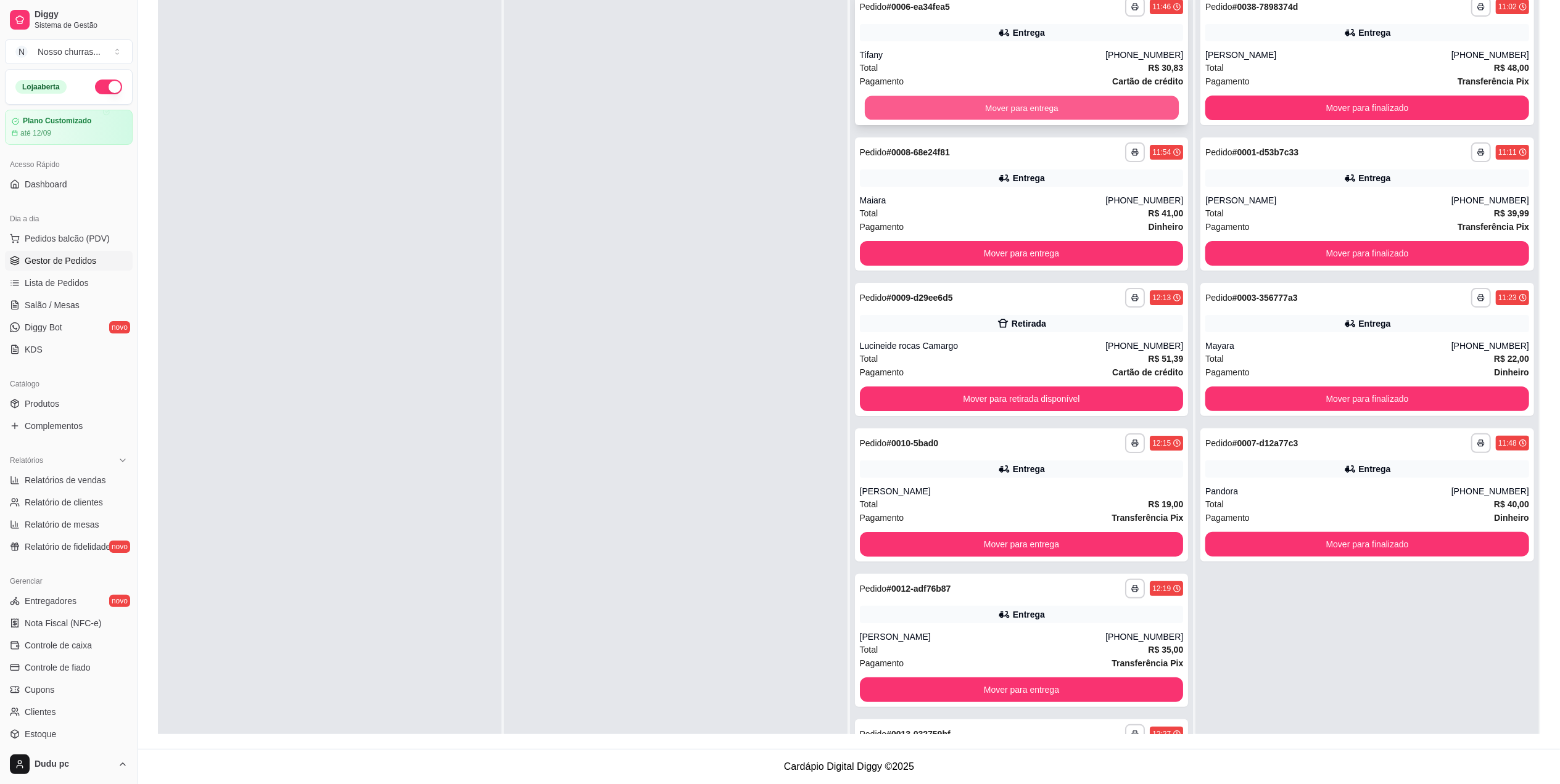
click at [874, 111] on button "Mover para entrega" at bounding box center [1021, 108] width 314 height 24
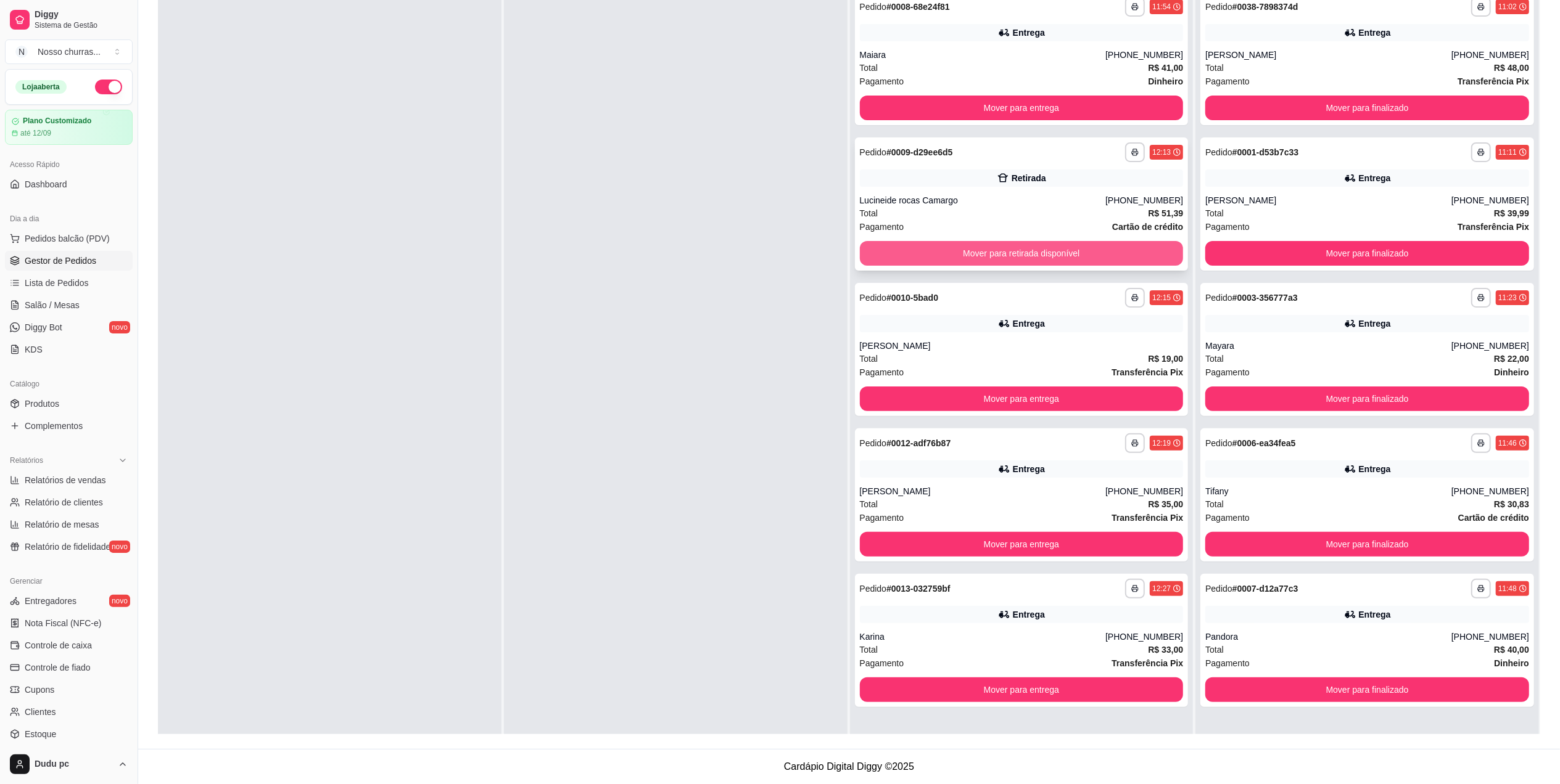
click at [923, 252] on button "Mover para retirada disponível" at bounding box center [1022, 253] width 324 height 24
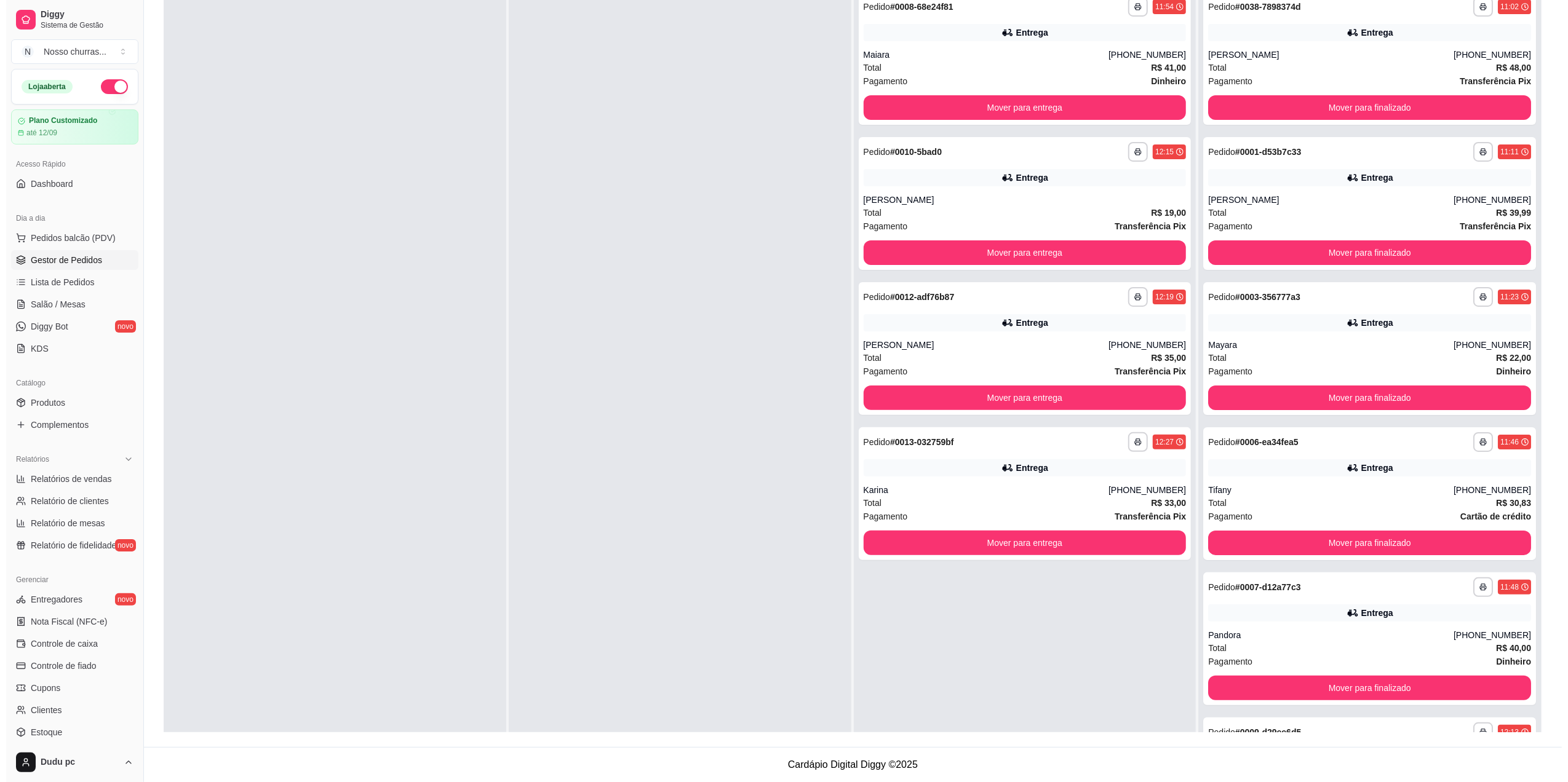
scroll to position [0, 0]
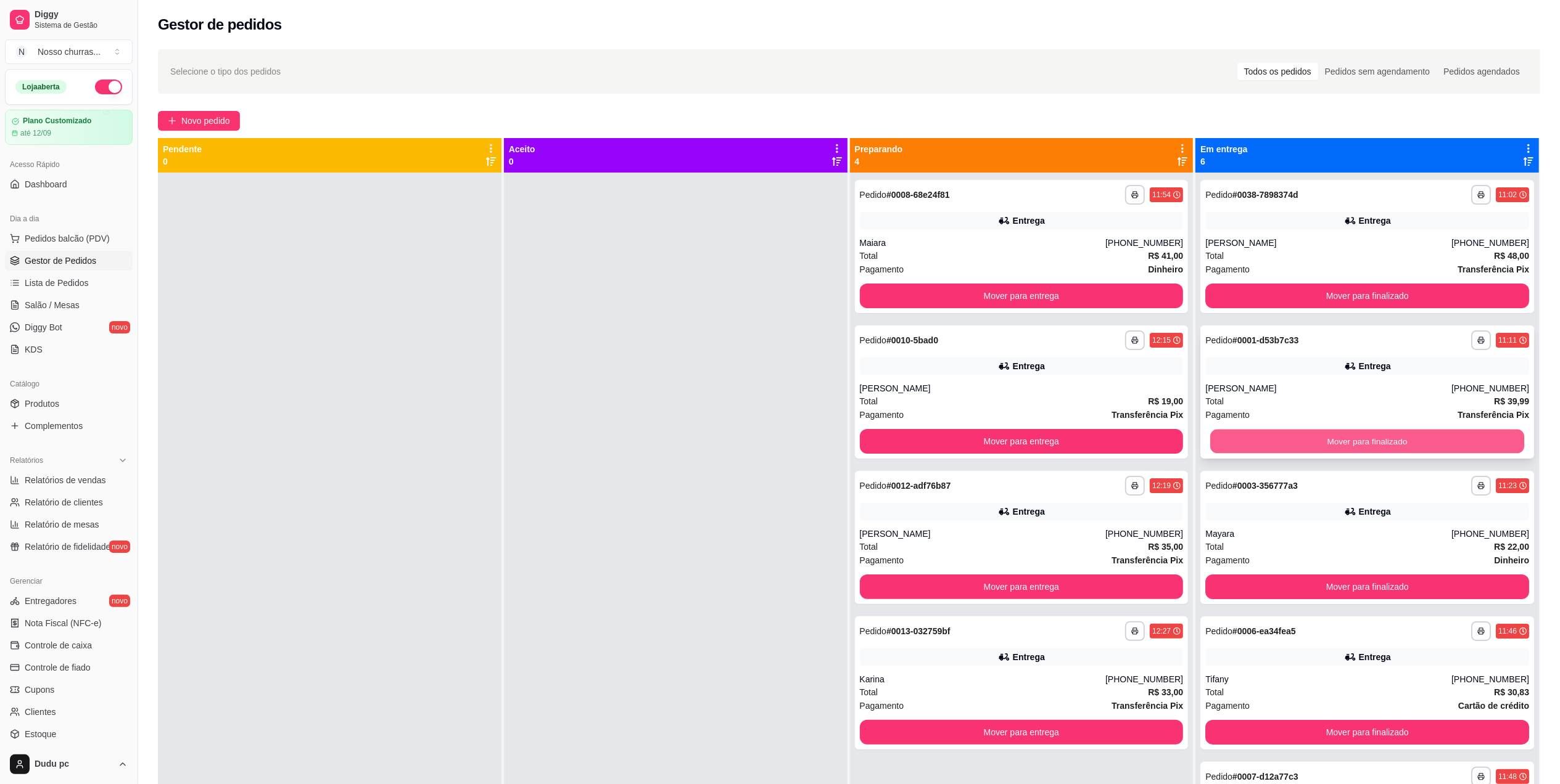
click at [1275, 449] on button "Mover para finalizado" at bounding box center [1367, 441] width 314 height 24
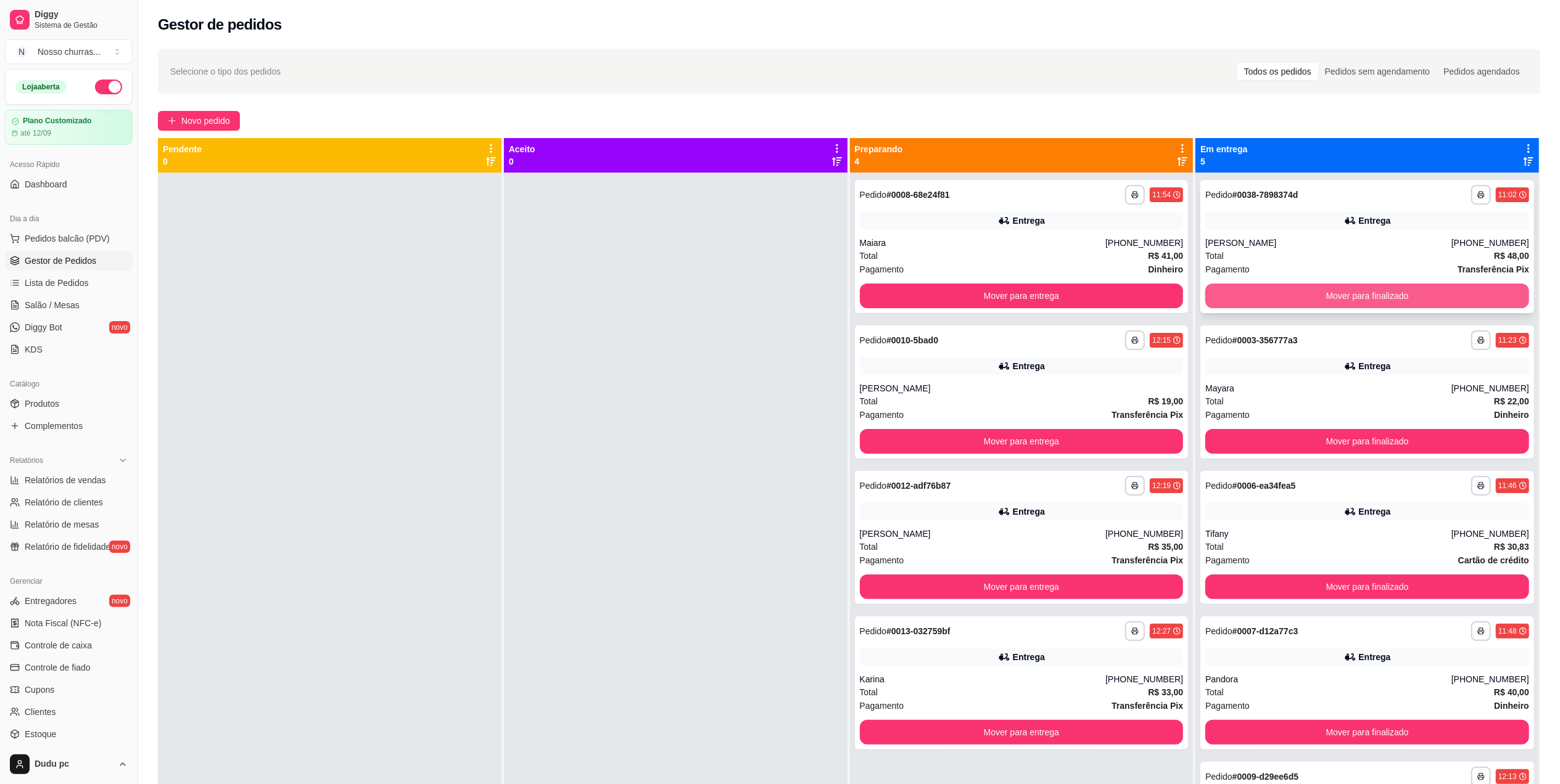
click at [1305, 294] on button "Mover para finalizado" at bounding box center [1367, 296] width 324 height 24
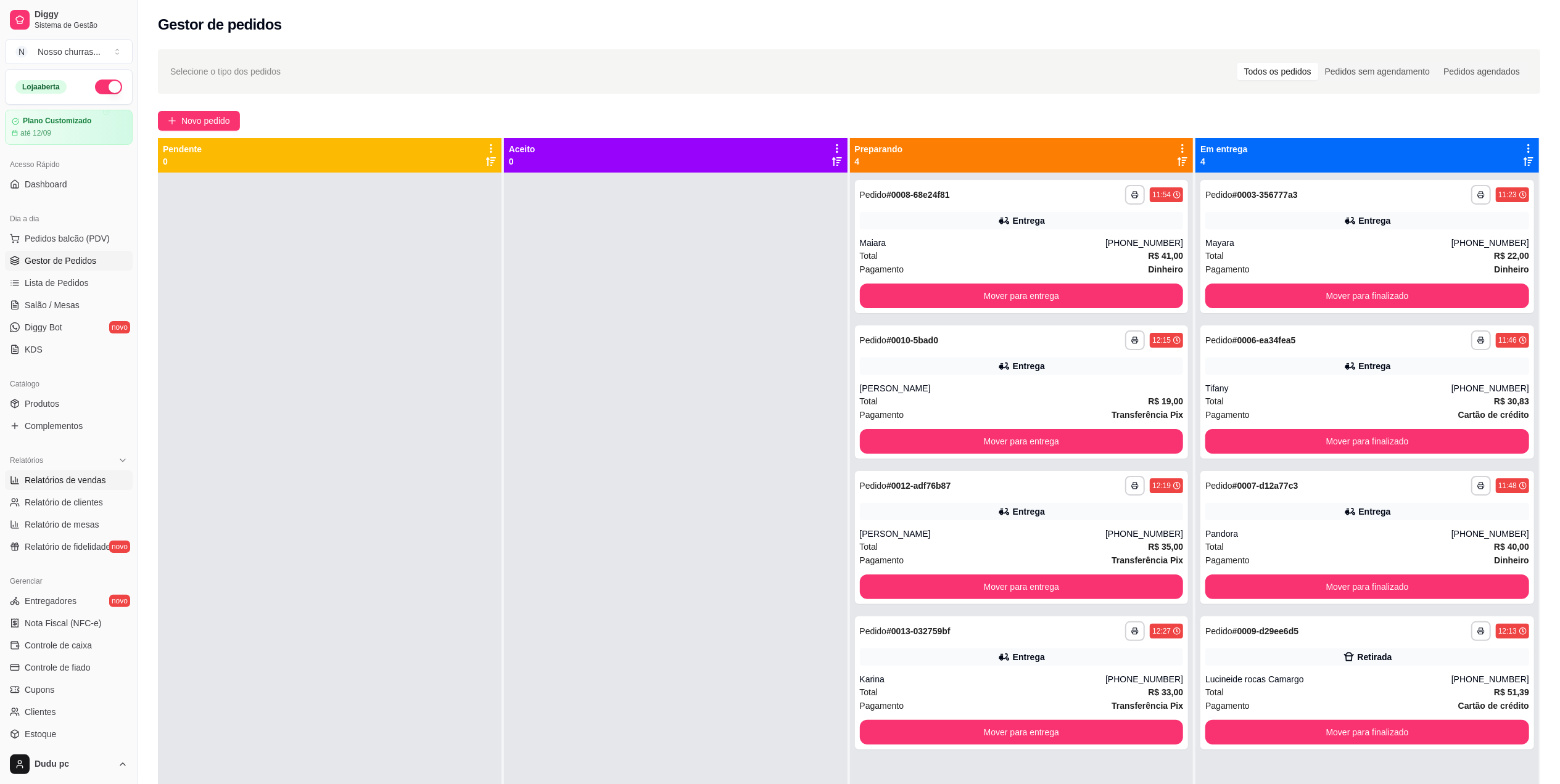
click at [65, 484] on span "Relatórios de vendas" at bounding box center [65, 480] width 81 height 13
select select "ALL"
select select "0"
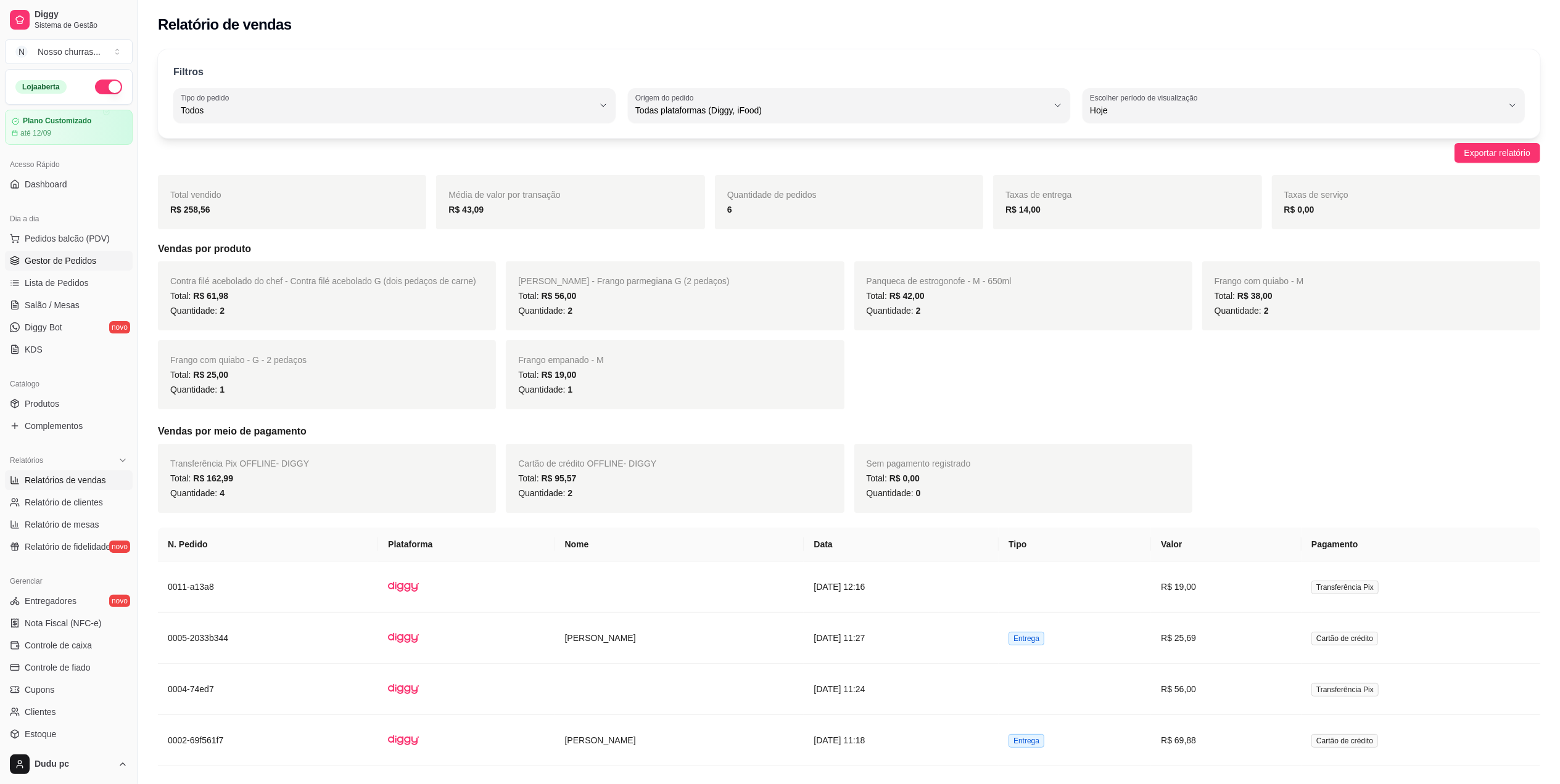
click at [88, 257] on span "Gestor de Pedidos" at bounding box center [60, 261] width 71 height 13
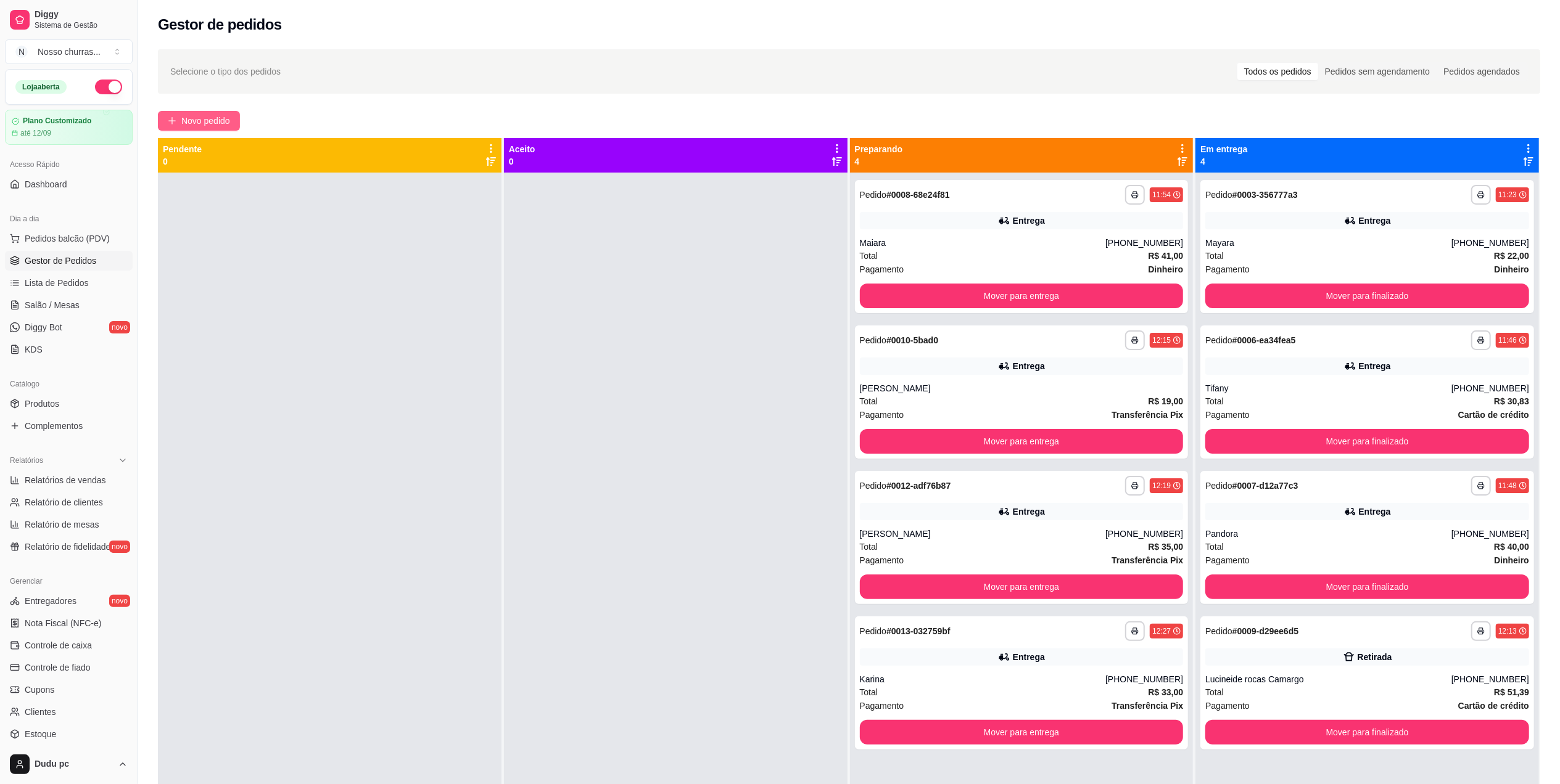
click at [220, 111] on button "Novo pedido" at bounding box center [198, 121] width 82 height 20
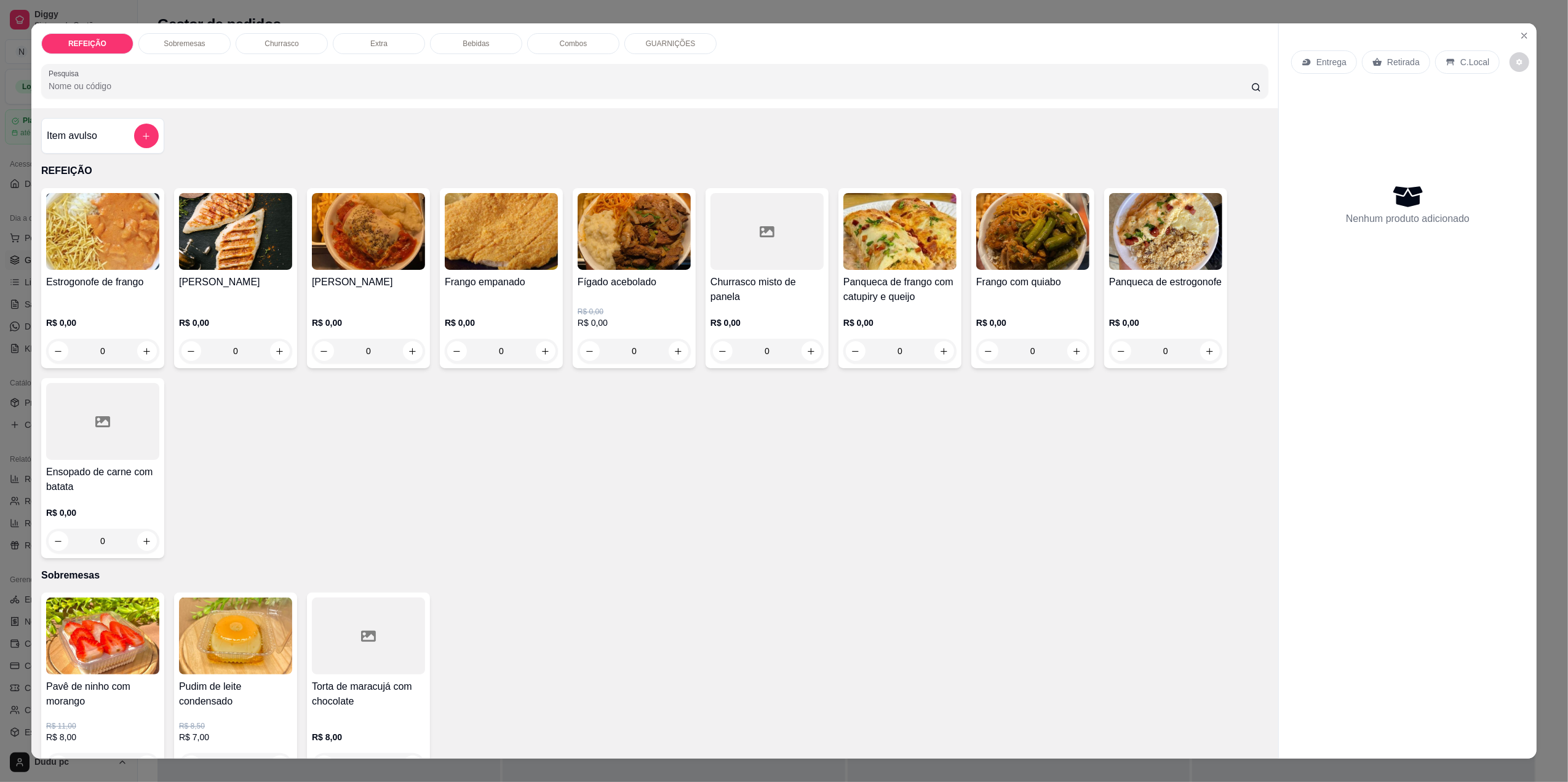
click at [402, 355] on div "0" at bounding box center [368, 350] width 113 height 24
click at [540, 352] on div "0" at bounding box center [501, 350] width 113 height 24
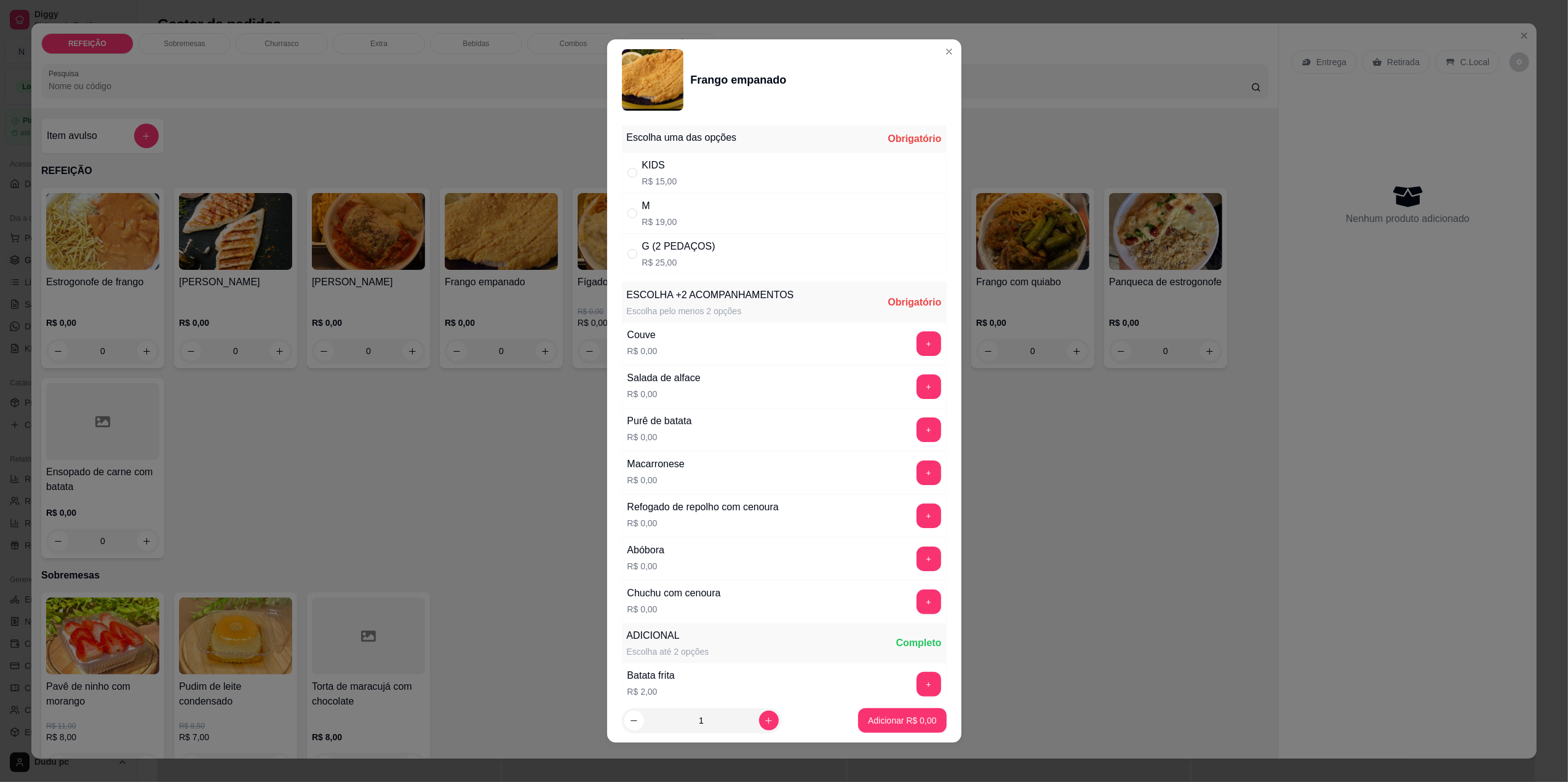
click at [694, 200] on div "M R$ 19,00" at bounding box center [784, 213] width 325 height 41
radio input "false"
click at [917, 384] on button "+" at bounding box center [929, 387] width 24 height 24
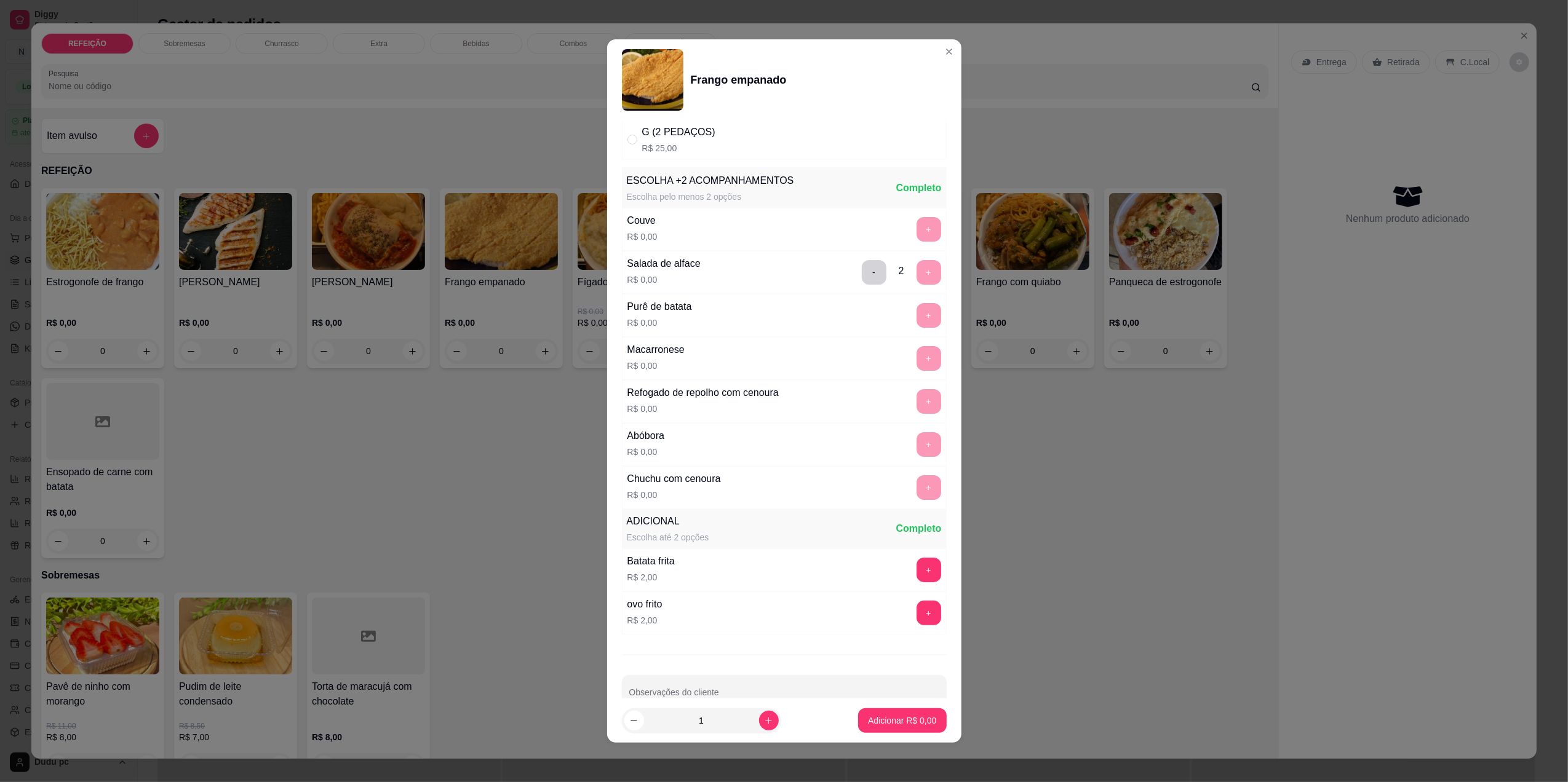
scroll to position [148, 0]
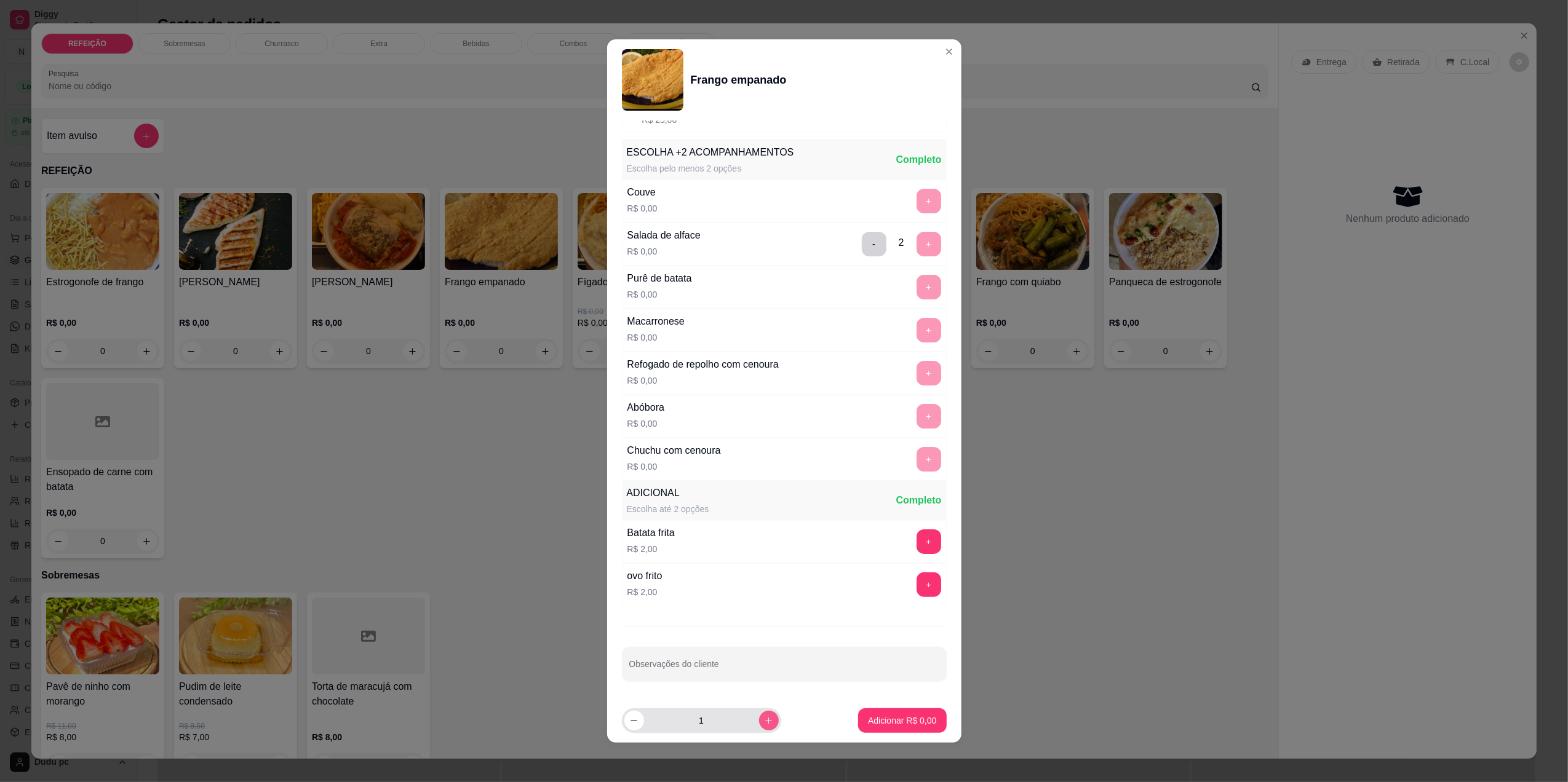
click at [764, 720] on icon "increase-product-quantity" at bounding box center [768, 721] width 9 height 9
type input "3"
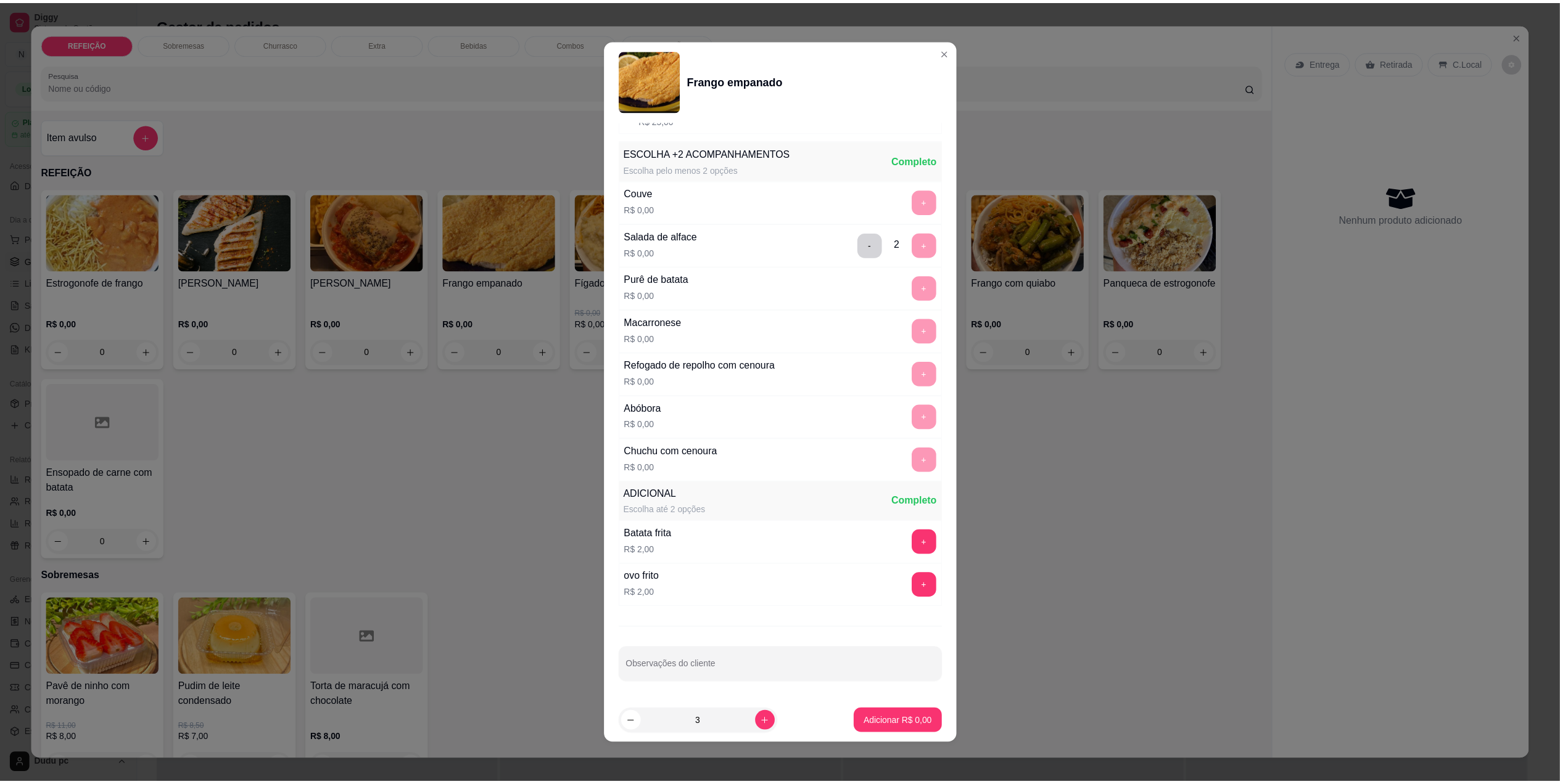
scroll to position [0, 0]
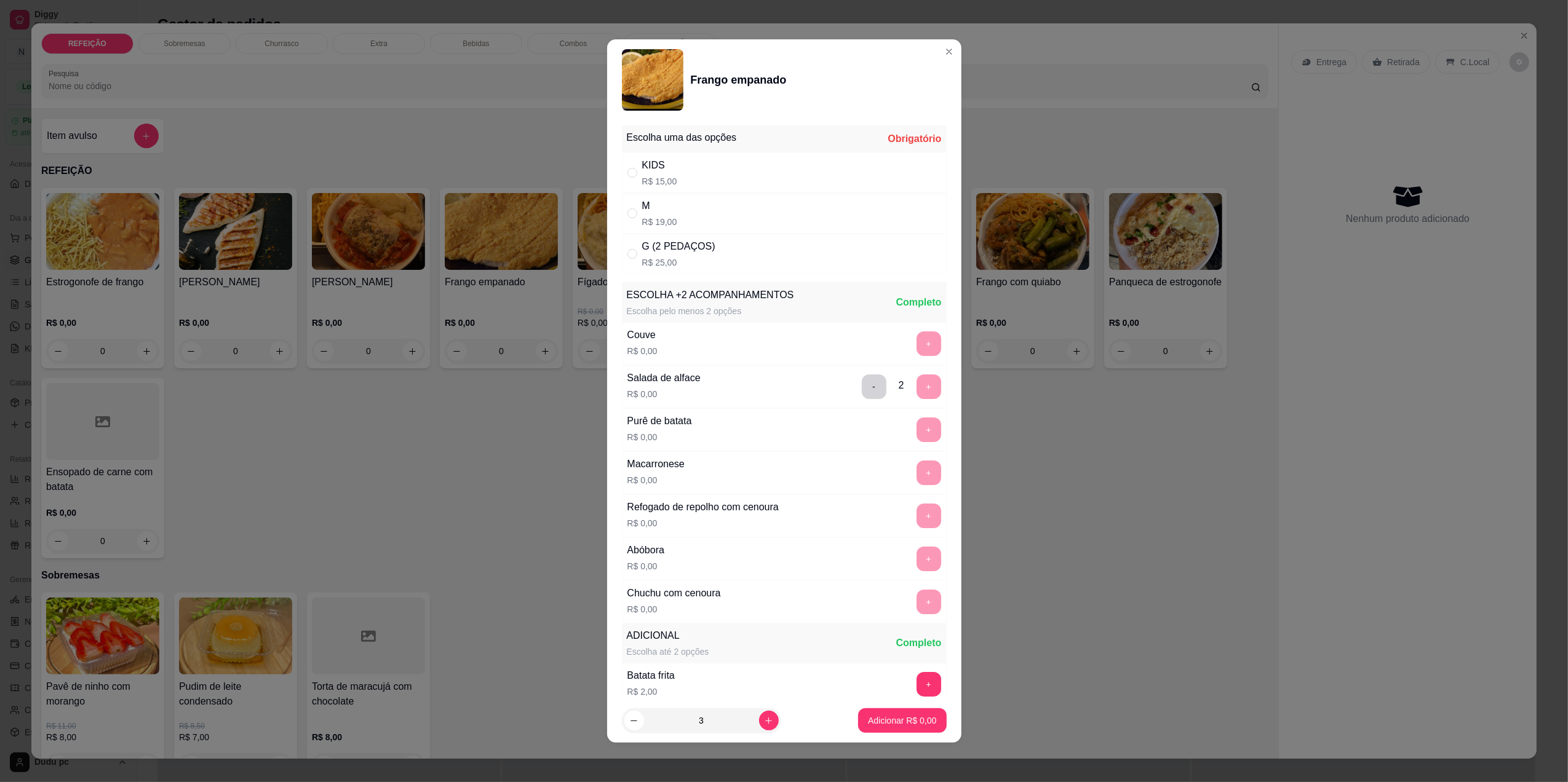
click at [865, 201] on div "M R$ 19,00" at bounding box center [784, 213] width 325 height 41
radio input "true"
click at [889, 713] on button "Adicionar R$ 57,00" at bounding box center [900, 721] width 90 height 24
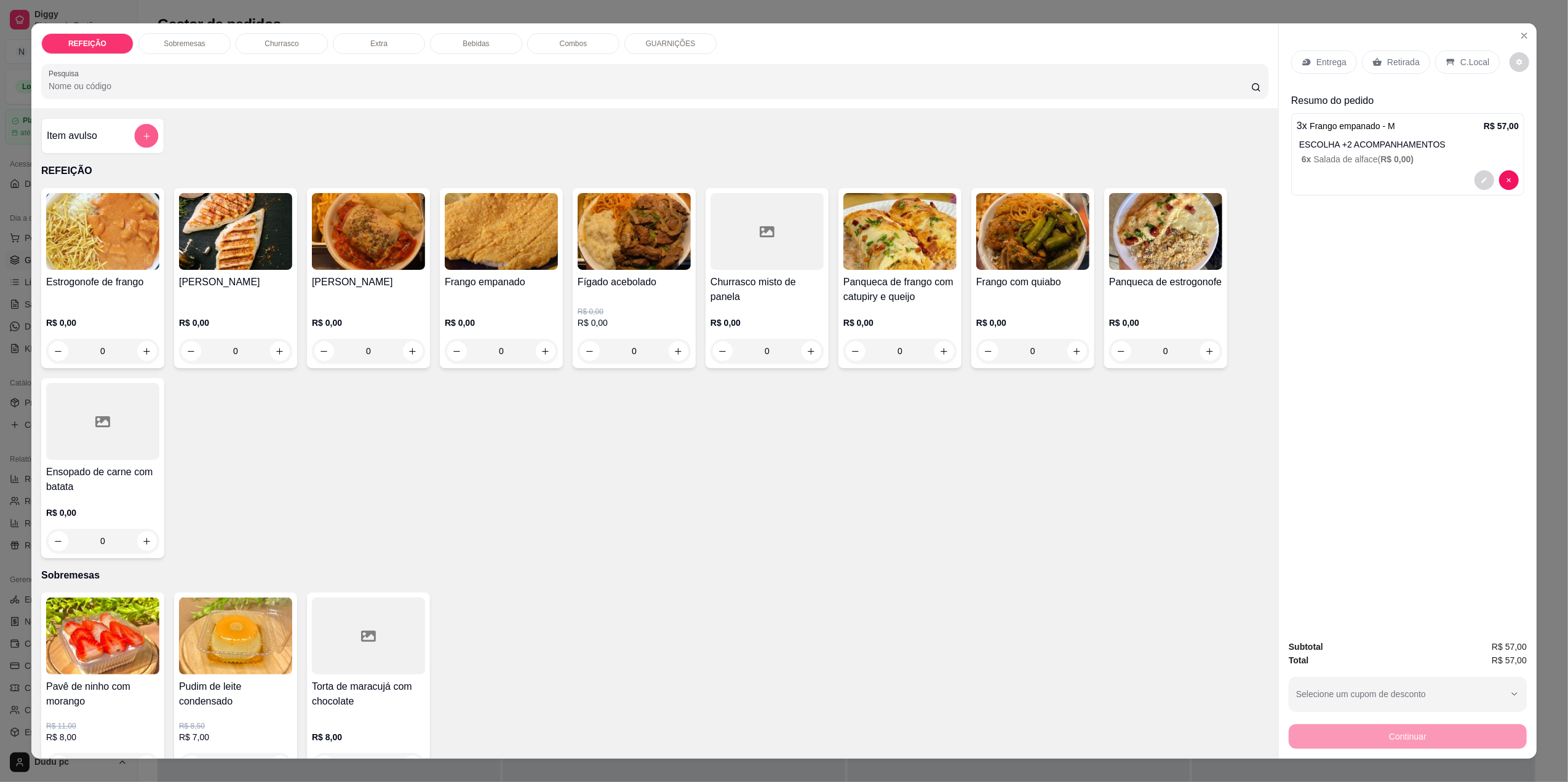
click at [143, 134] on icon "add-separate-item" at bounding box center [147, 136] width 6 height 6
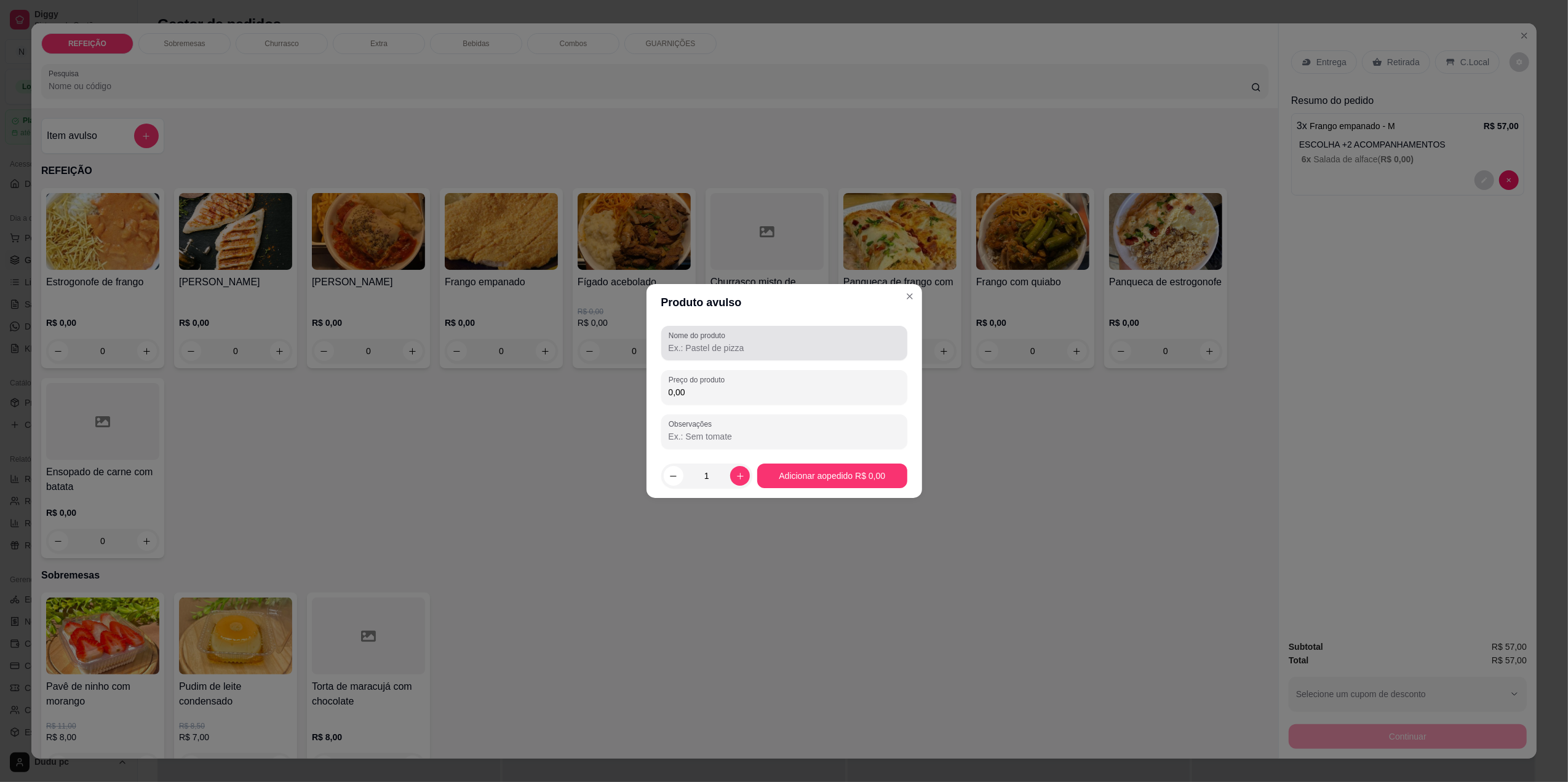
click at [699, 357] on div "Nome do produto" at bounding box center [784, 343] width 246 height 34
type input "COCA COLA"
click at [699, 387] on input "0,00" at bounding box center [784, 392] width 231 height 12
type input "12,00"
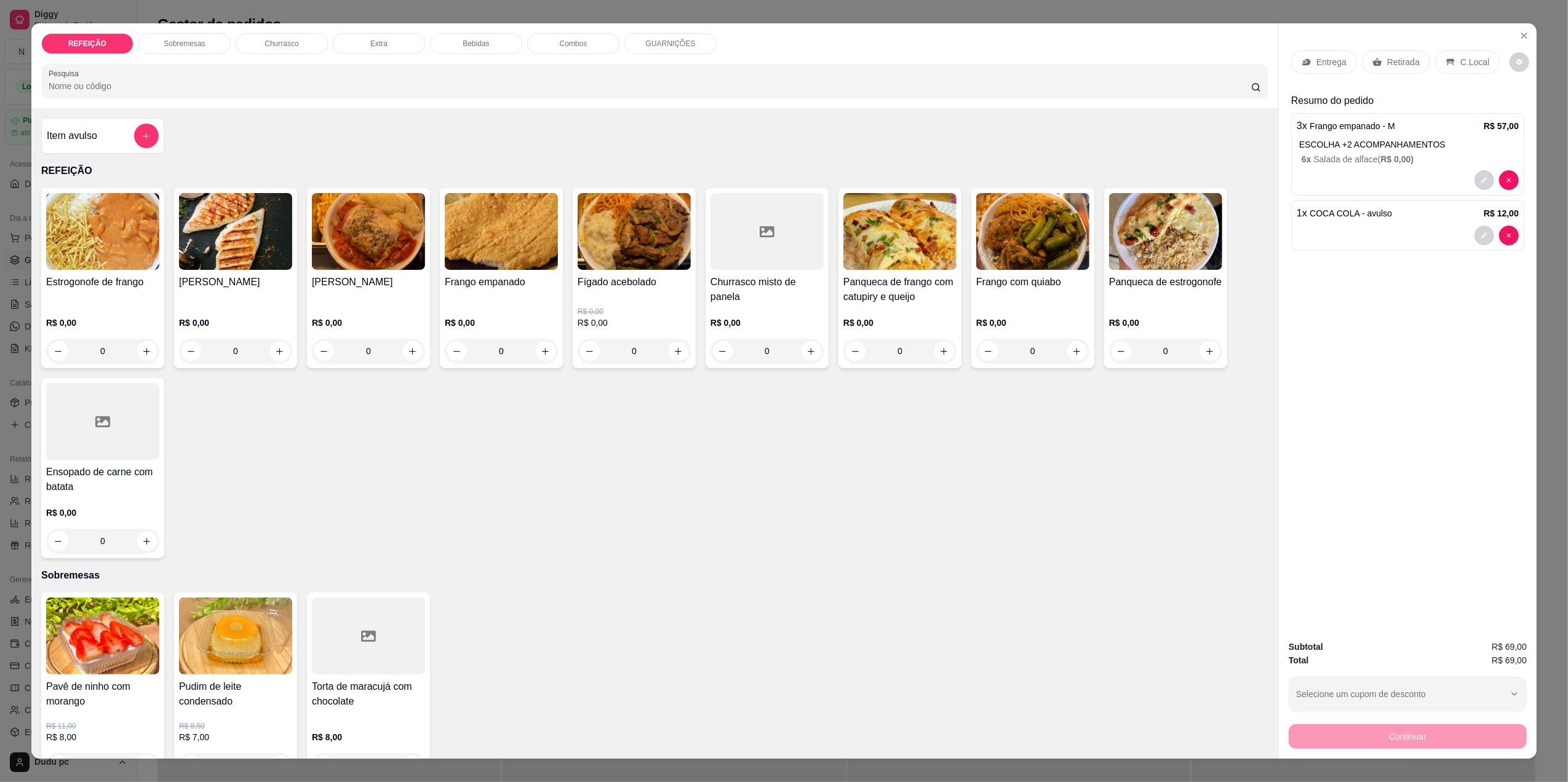
click at [1468, 58] on p "C.Local" at bounding box center [1474, 62] width 29 height 12
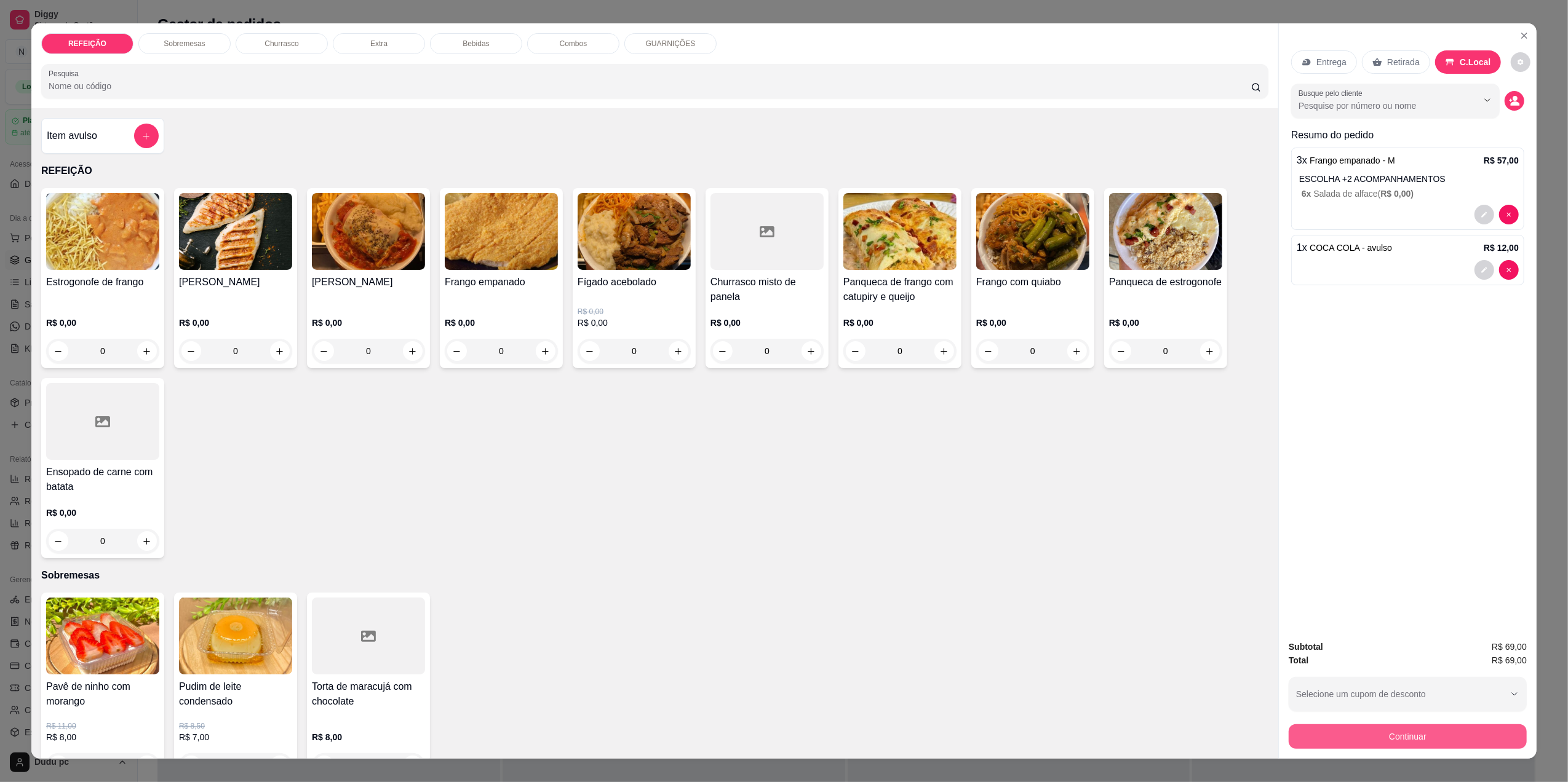
click at [1468, 748] on div "Continuar" at bounding box center [1408, 735] width 238 height 27
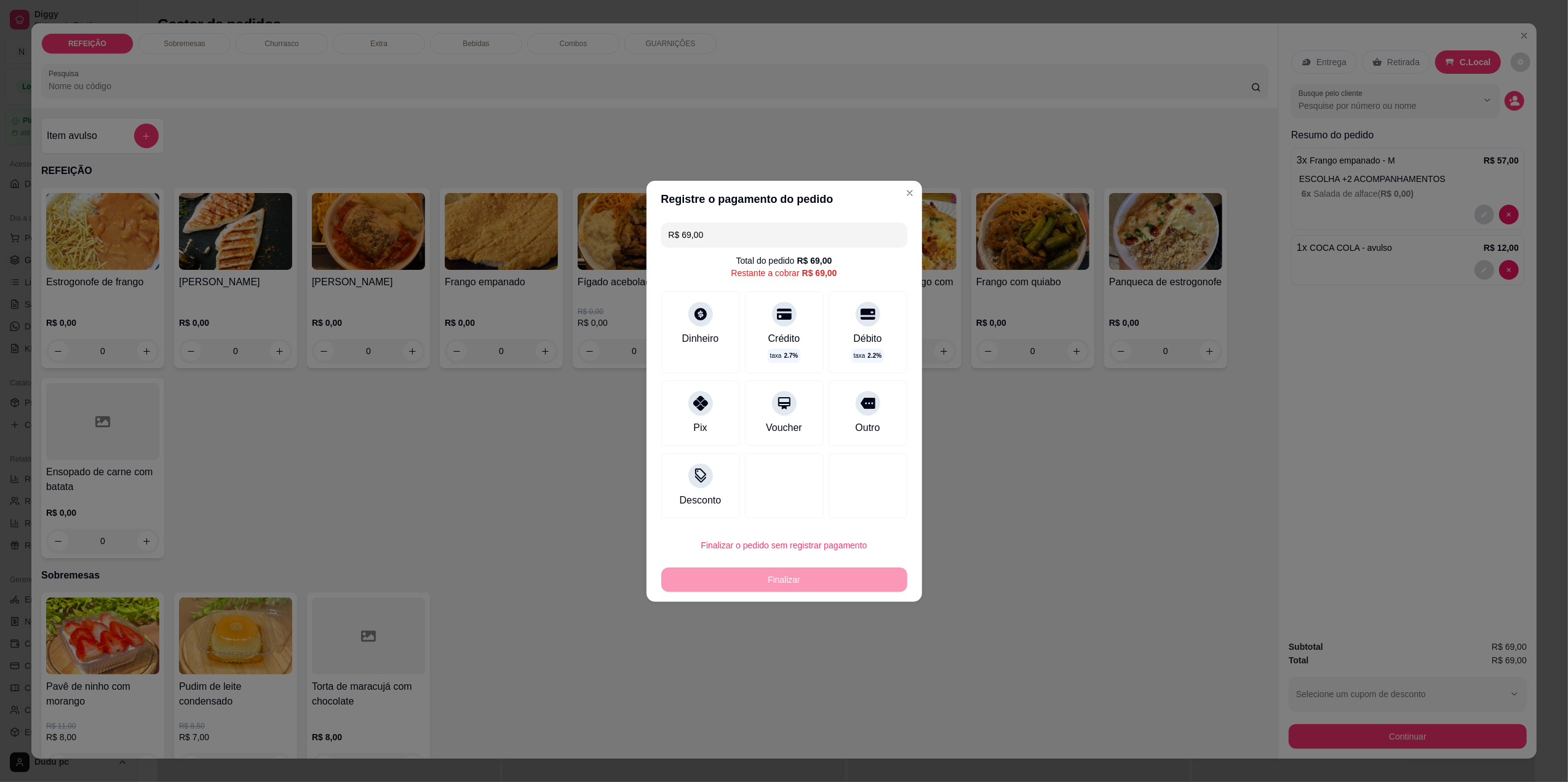
click at [830, 586] on div "Finalizar" at bounding box center [784, 579] width 246 height 24
click at [830, 584] on div "Finalizar" at bounding box center [784, 579] width 246 height 24
click at [778, 544] on button "Finalizar o pedido sem registrar pagamento" at bounding box center [784, 545] width 239 height 24
click at [851, 655] on button "Confirmar" at bounding box center [859, 647] width 46 height 19
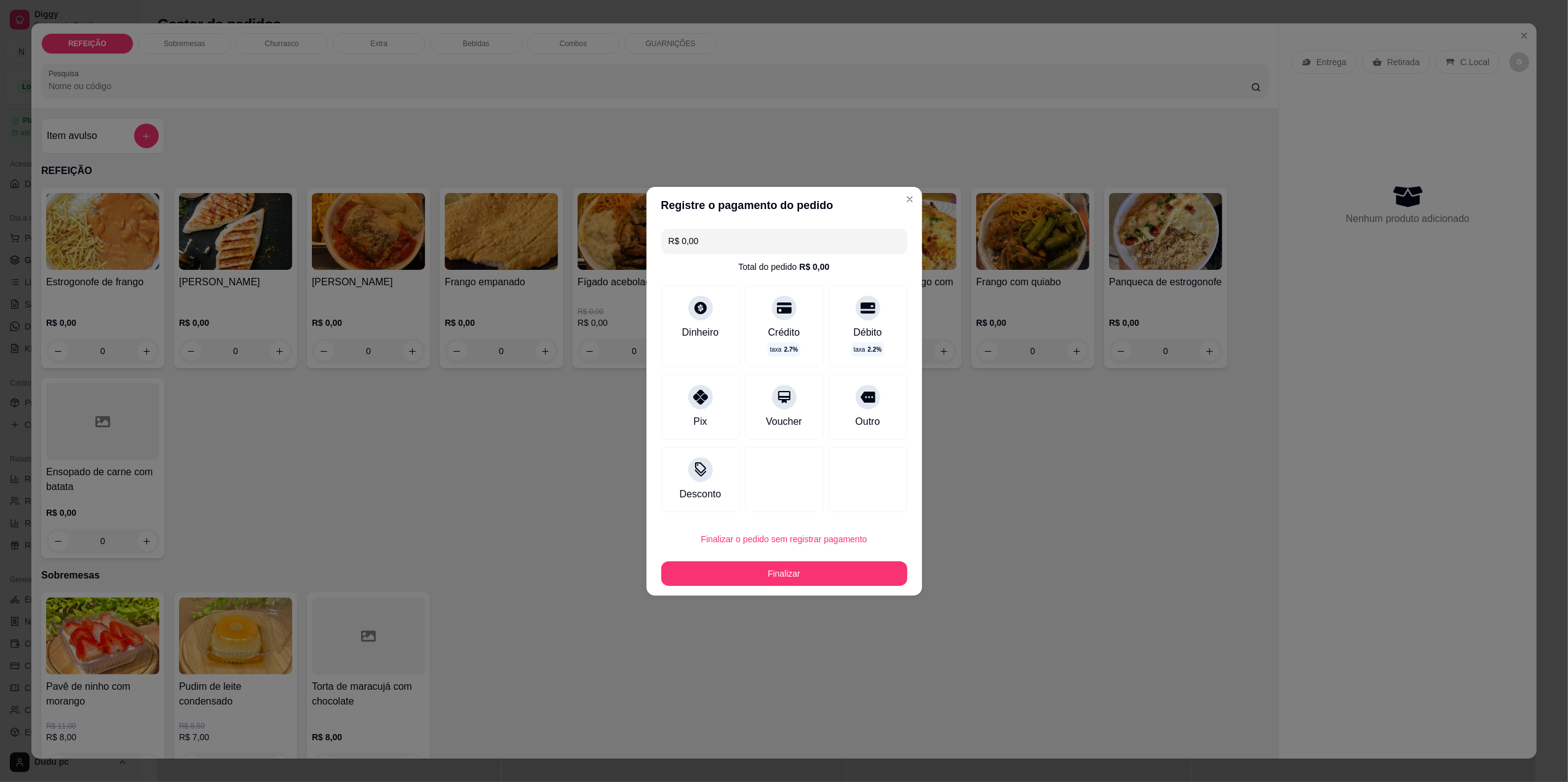
type input "R$ 0,00"
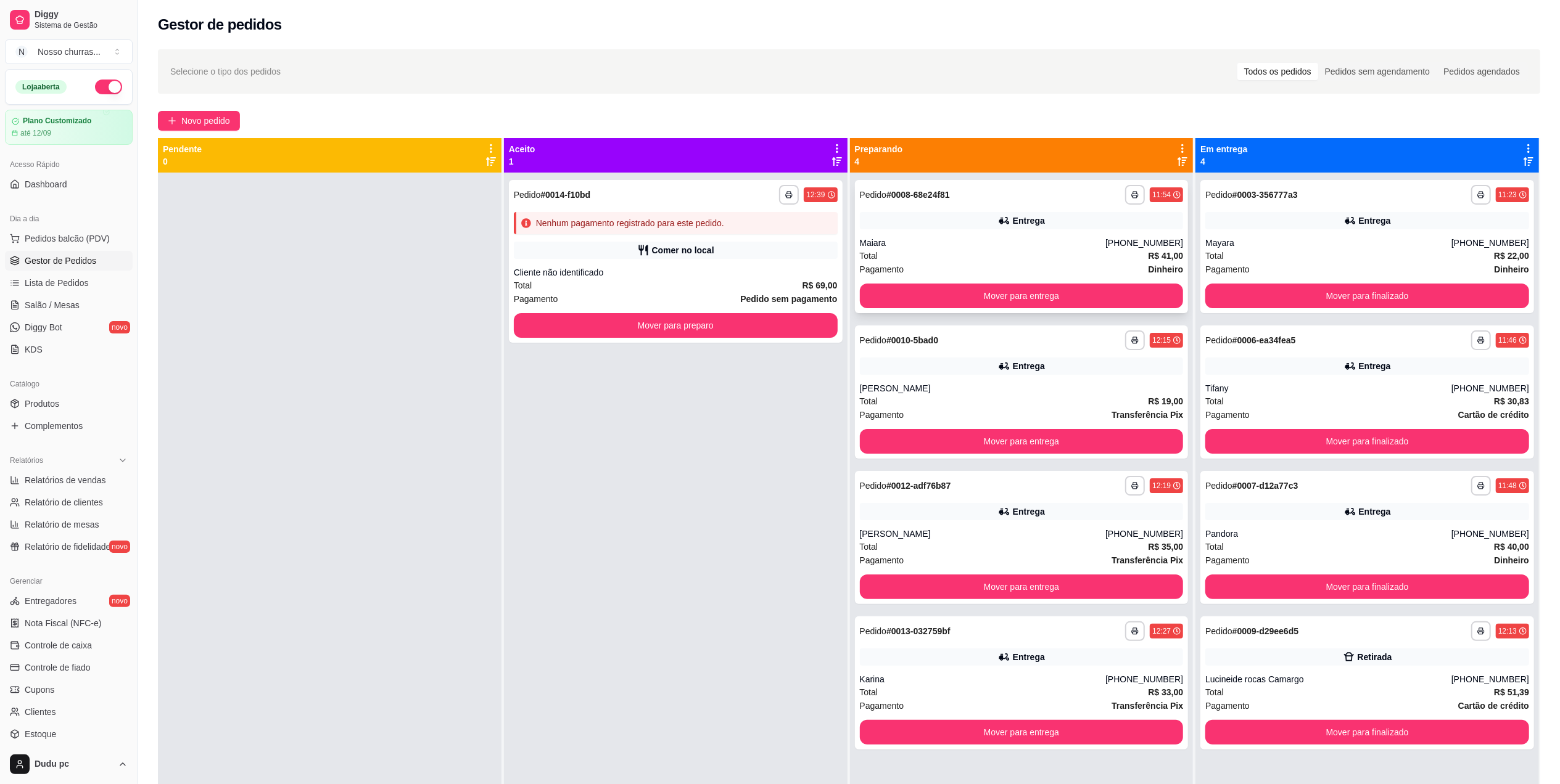
click at [985, 204] on div "**********" at bounding box center [1022, 246] width 334 height 133
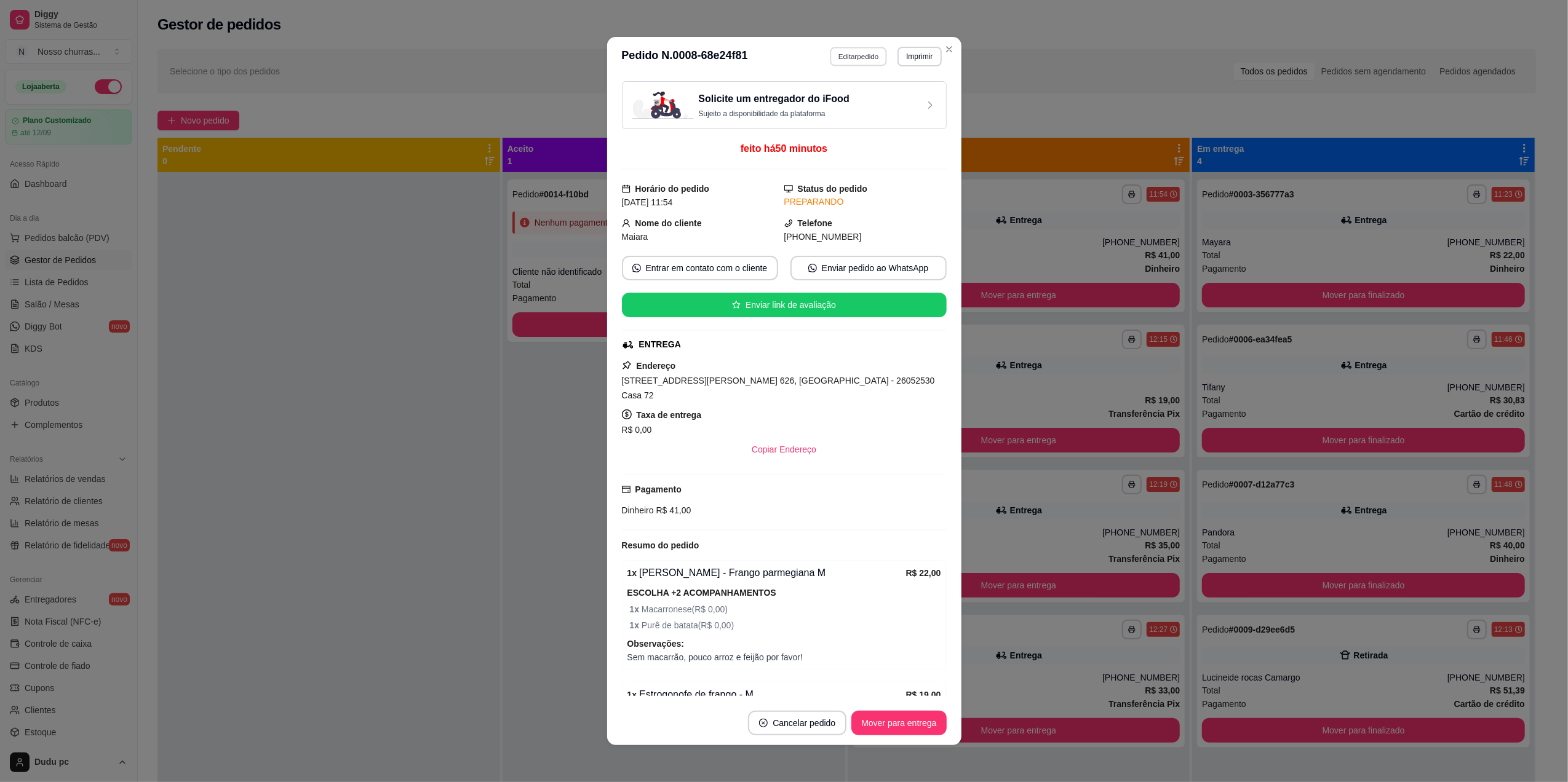
click at [833, 59] on button "Editar pedido" at bounding box center [858, 56] width 57 height 19
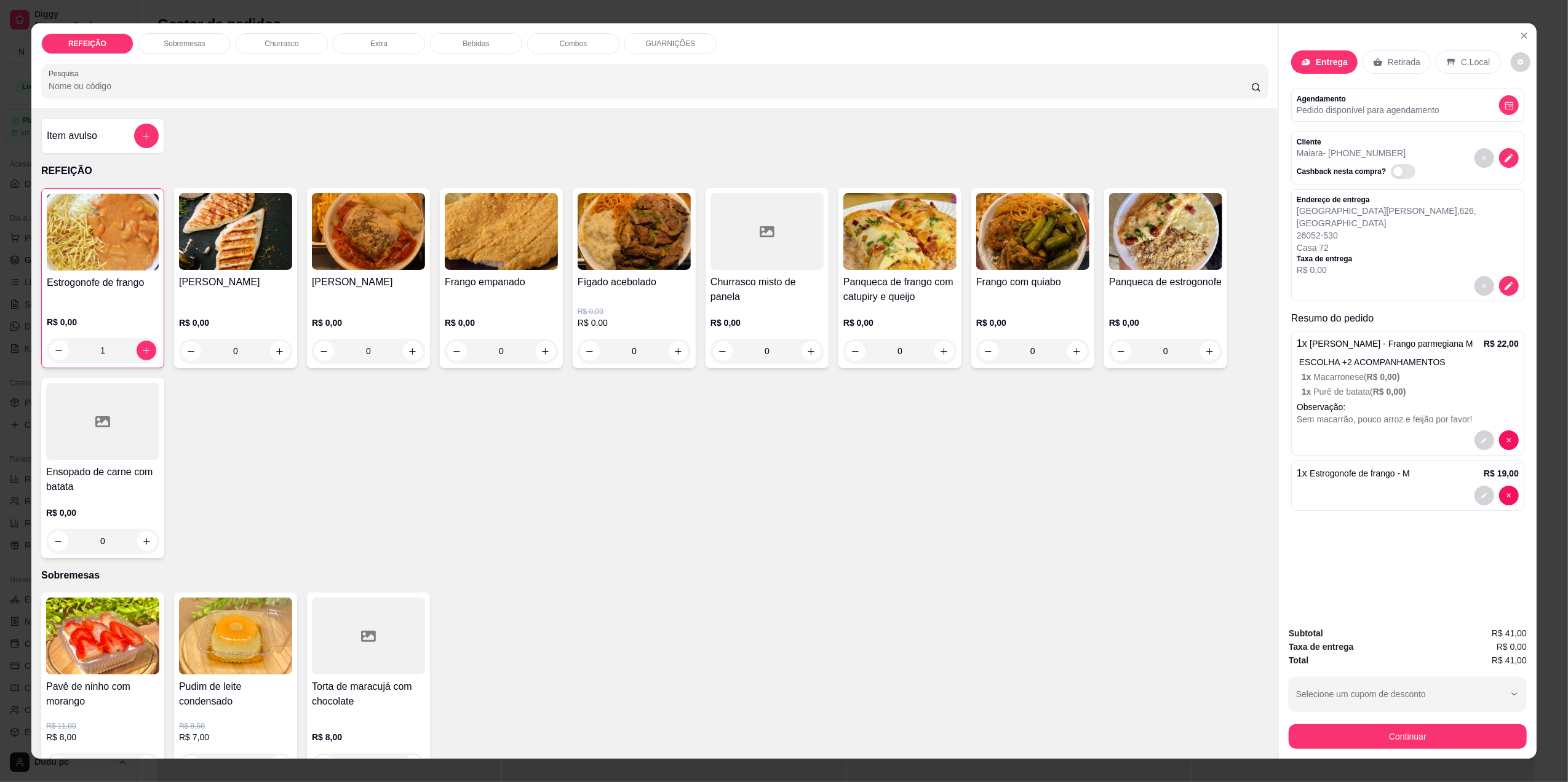
click at [115, 693] on h4 "Pavê de ninho com morango" at bounding box center [102, 694] width 113 height 29
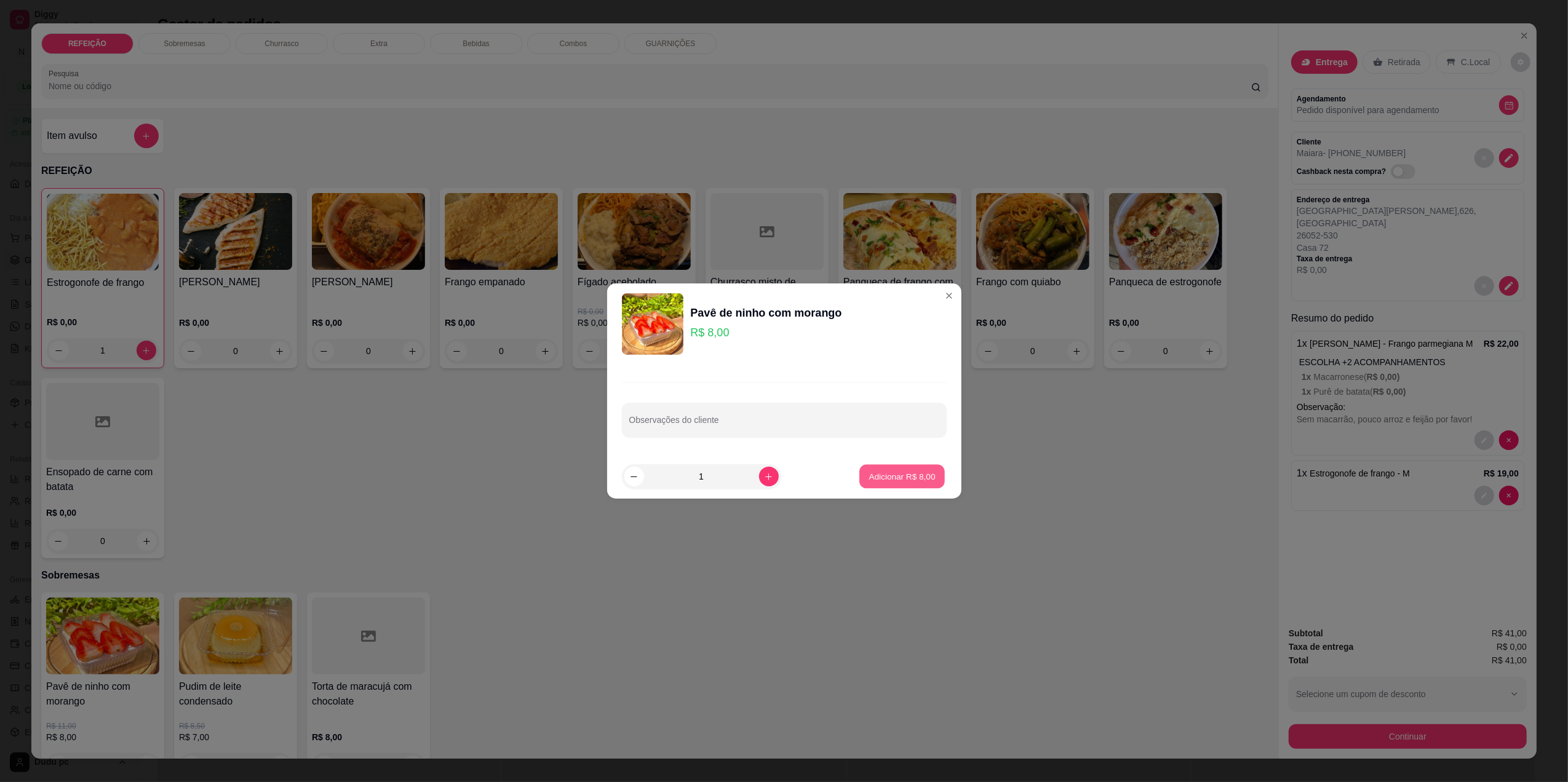
click at [894, 480] on p "Adicionar R$ 8,00" at bounding box center [903, 476] width 67 height 12
type input "1"
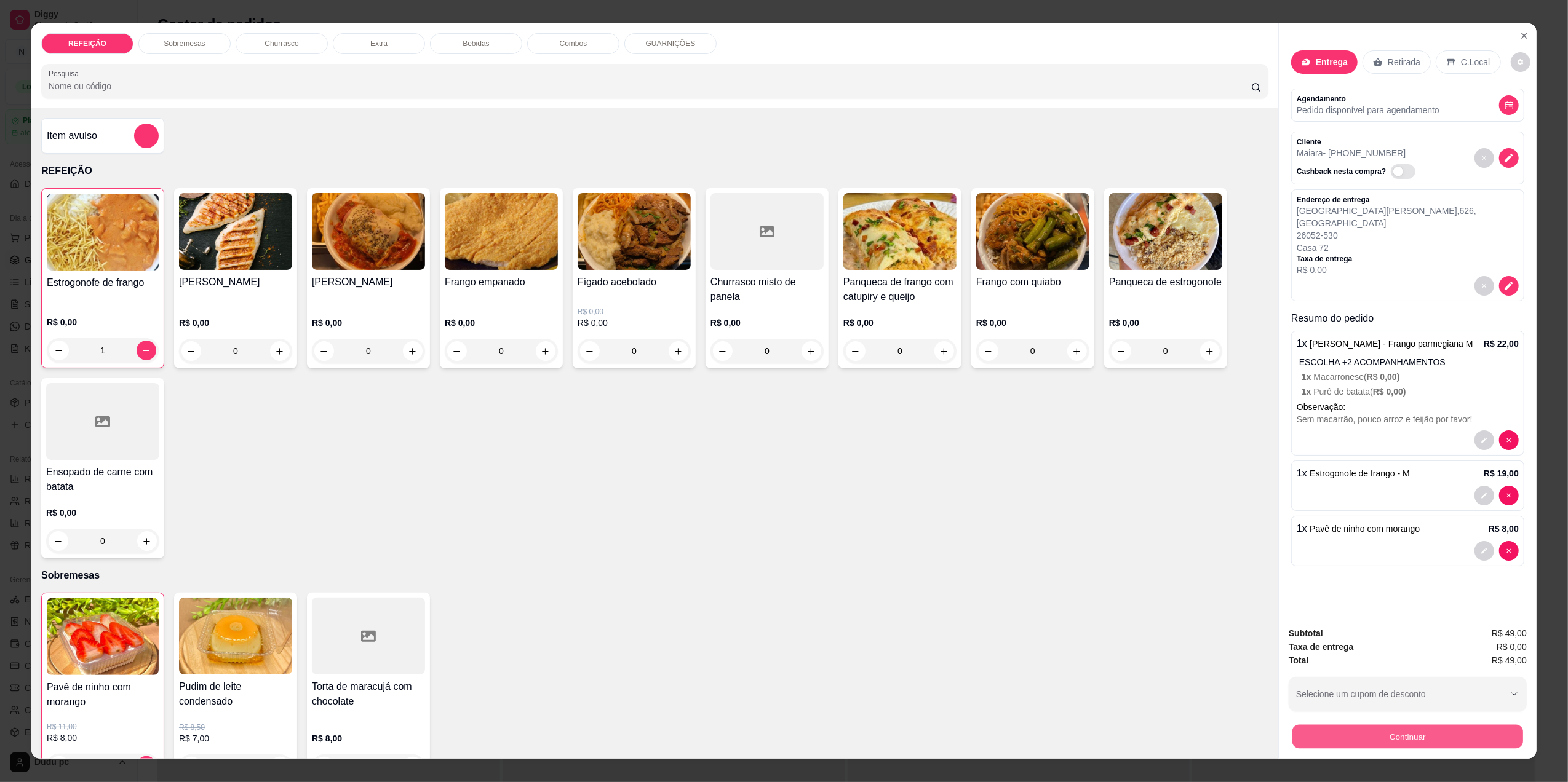
click at [1381, 743] on button "Continuar" at bounding box center [1408, 736] width 231 height 24
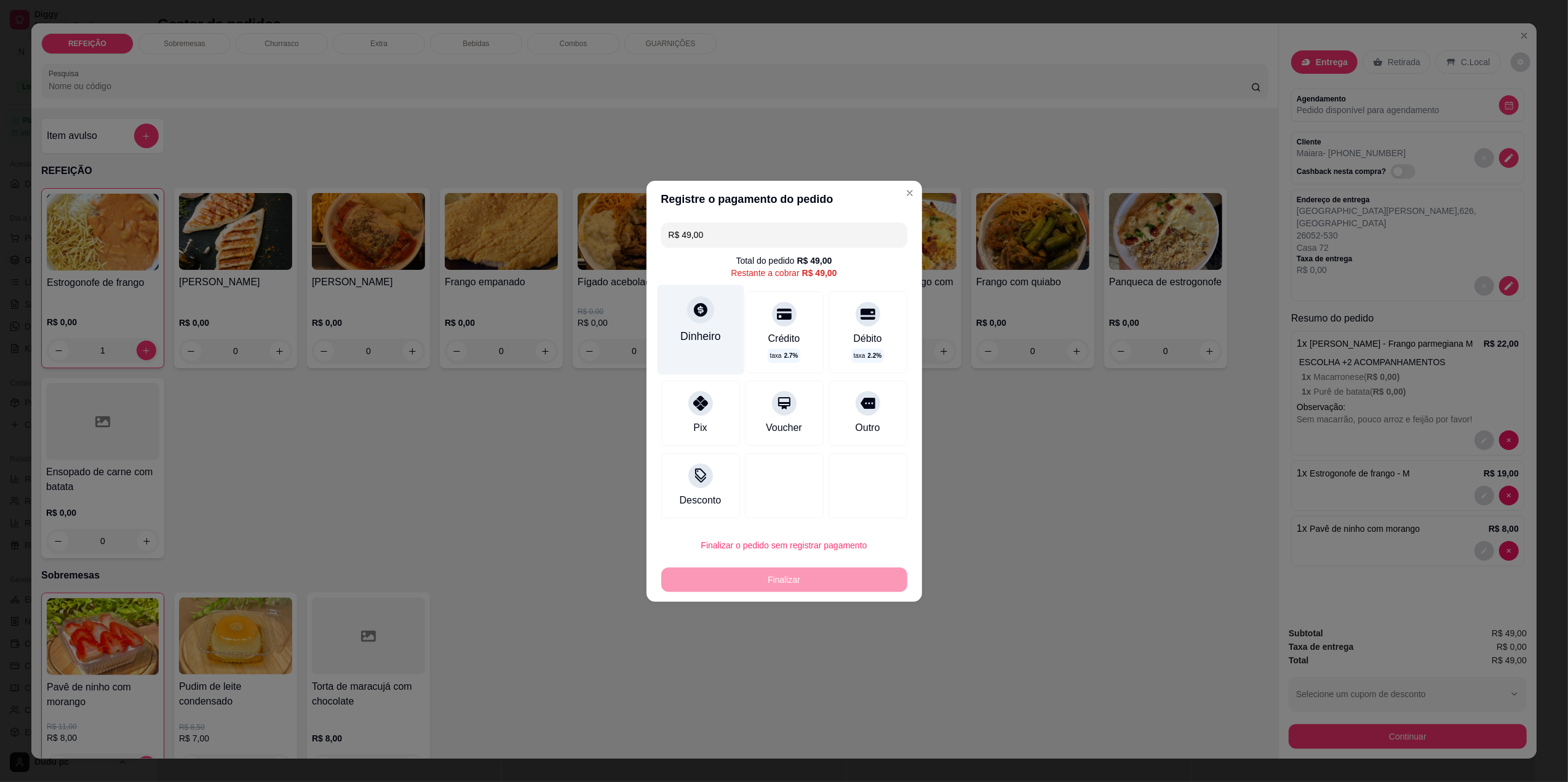
click at [700, 344] on div "Dinheiro" at bounding box center [700, 330] width 87 height 90
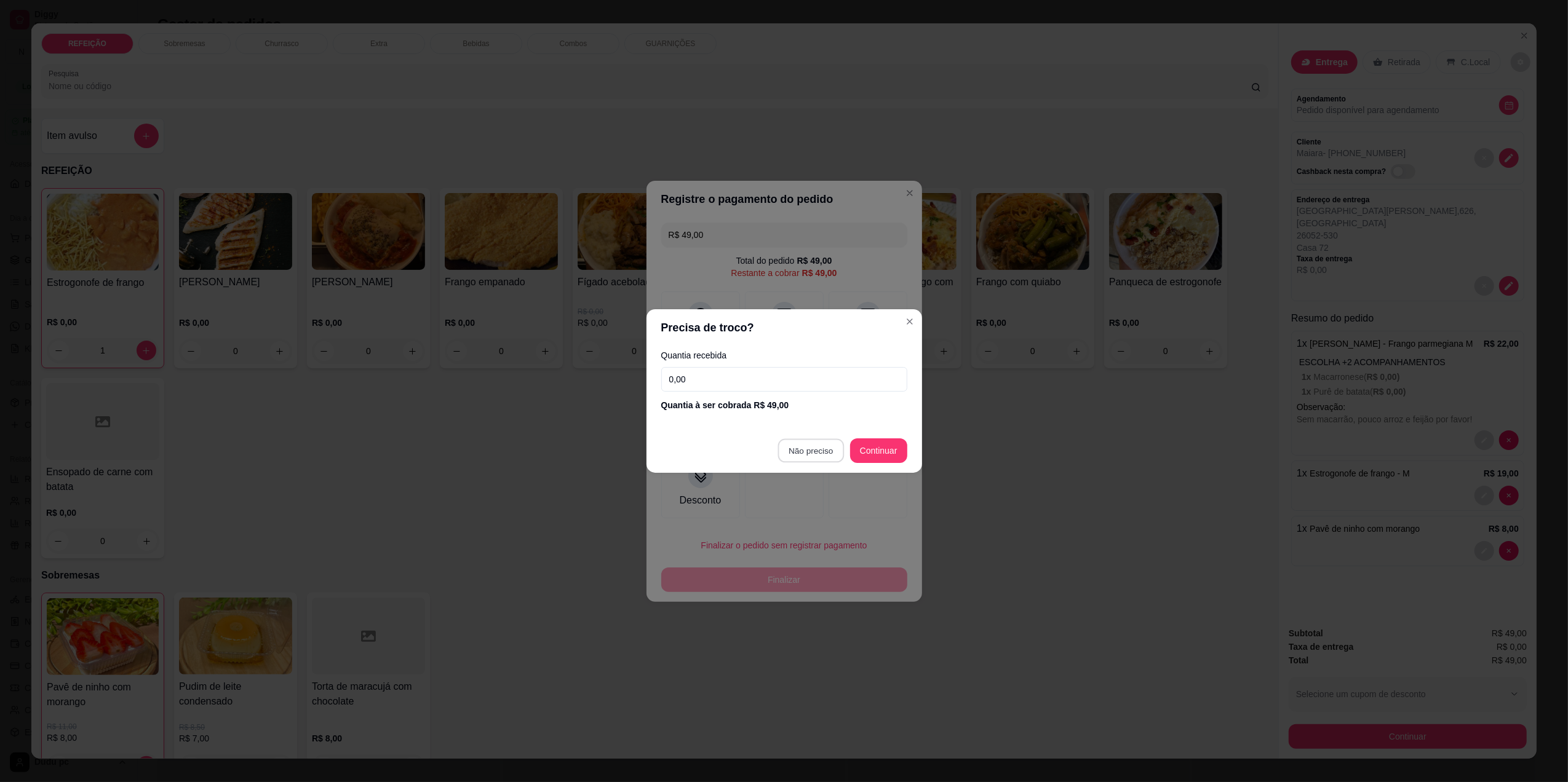
type input "R$ 0,00"
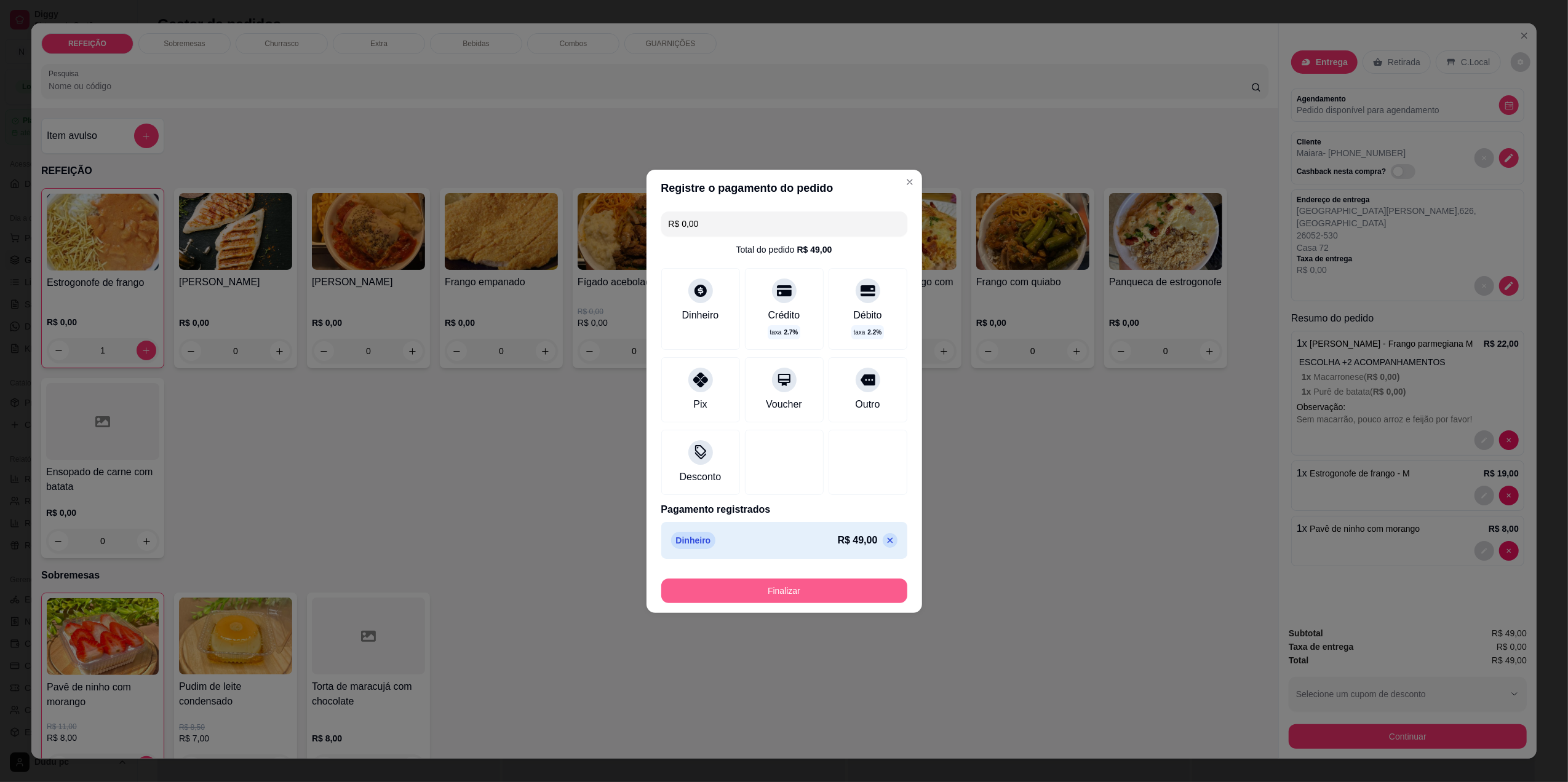
click at [806, 583] on button "Finalizar" at bounding box center [784, 591] width 246 height 24
type input "0"
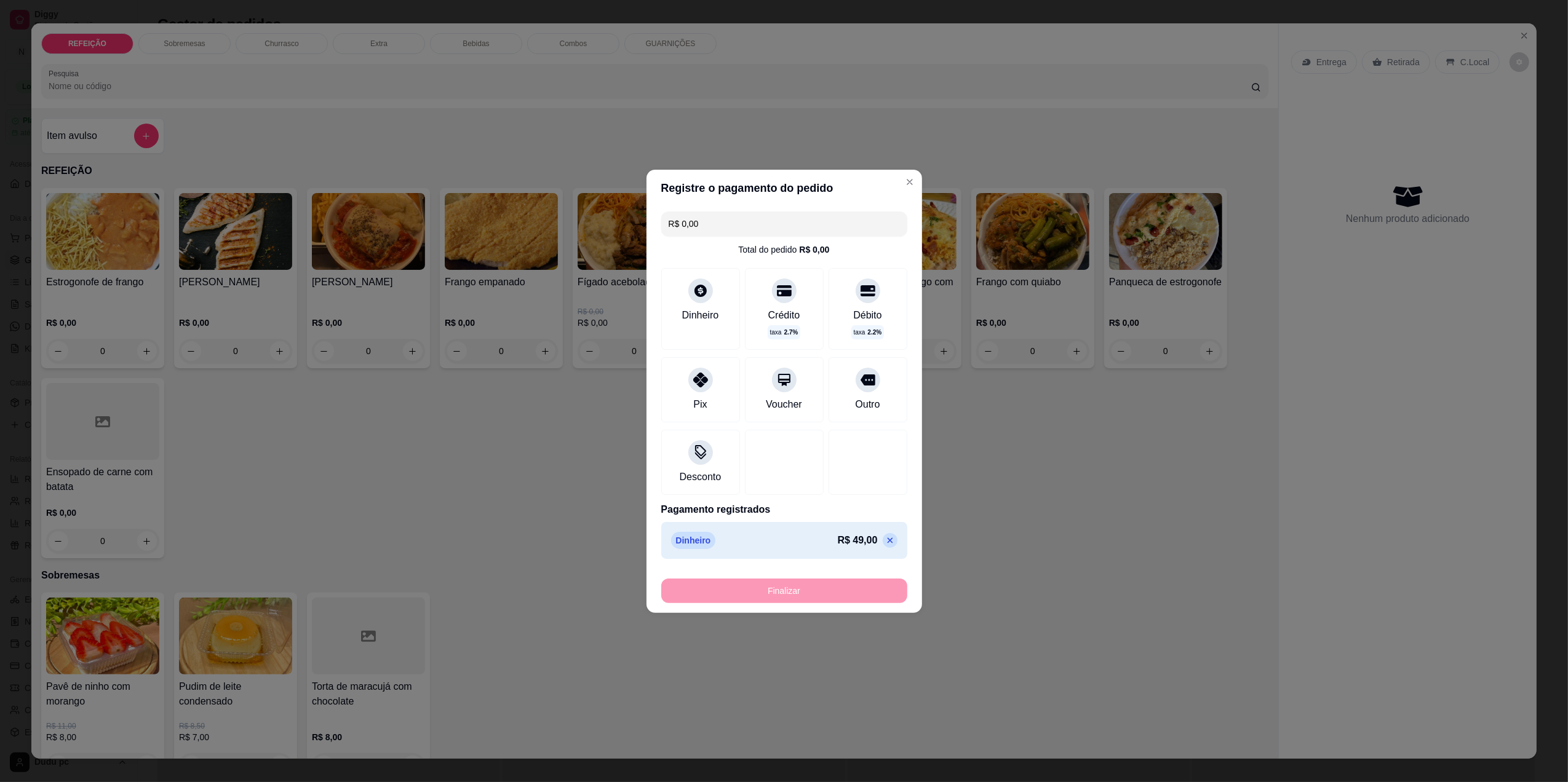
type input "-R$ 49,00"
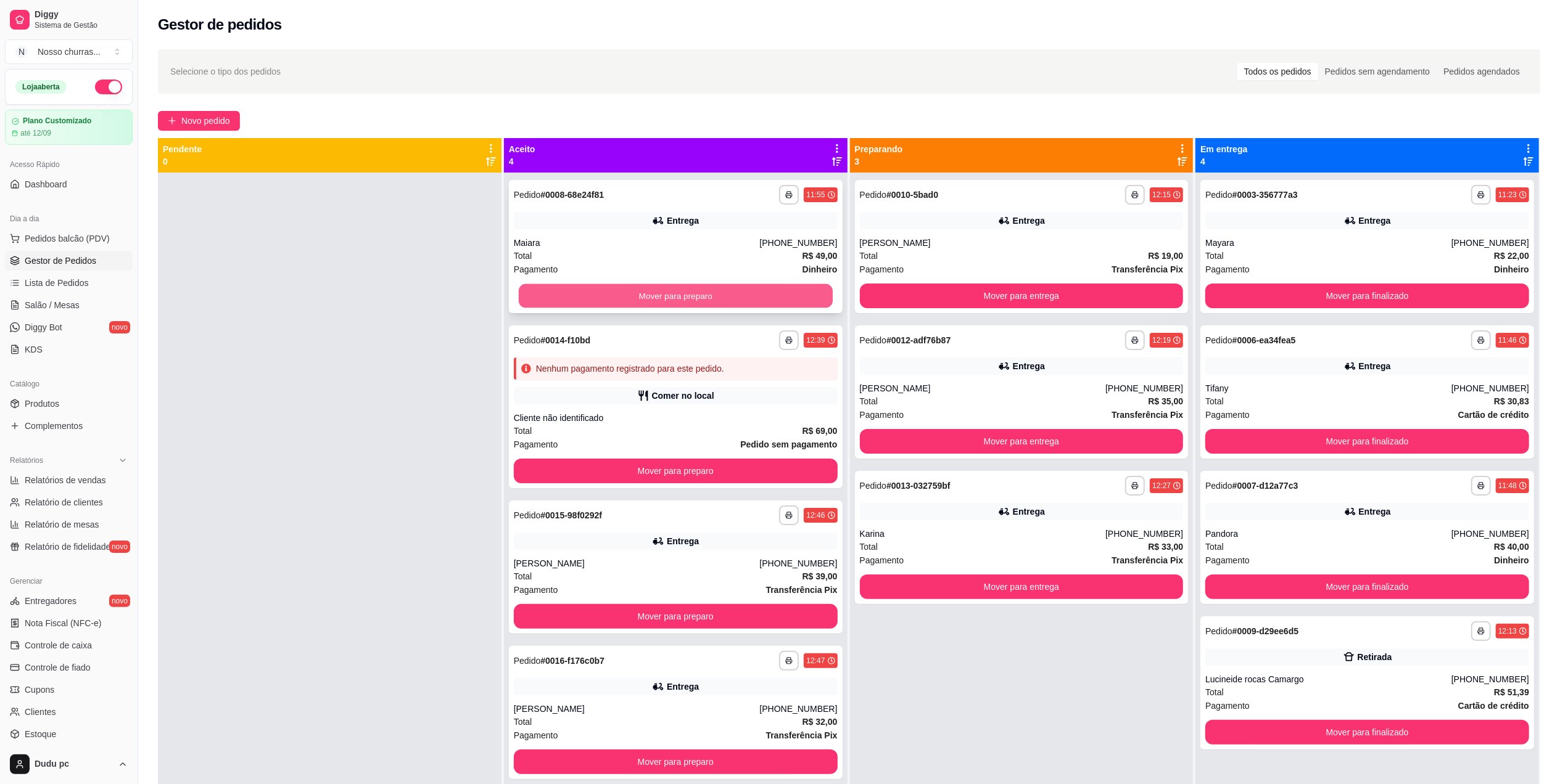
click at [549, 299] on button "Mover para preparo" at bounding box center [676, 296] width 314 height 24
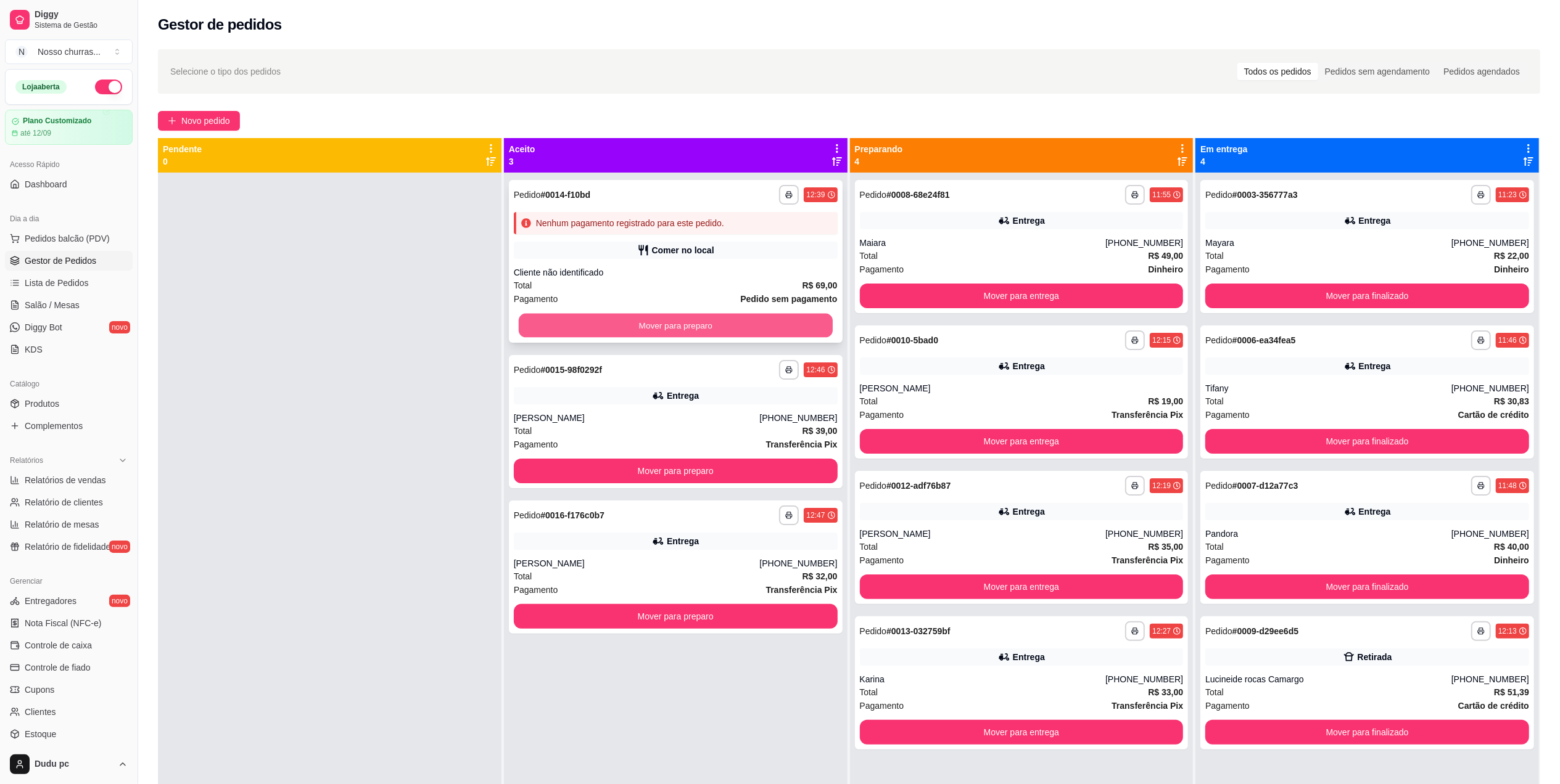
click at [561, 324] on button "Mover para preparo" at bounding box center [676, 326] width 314 height 24
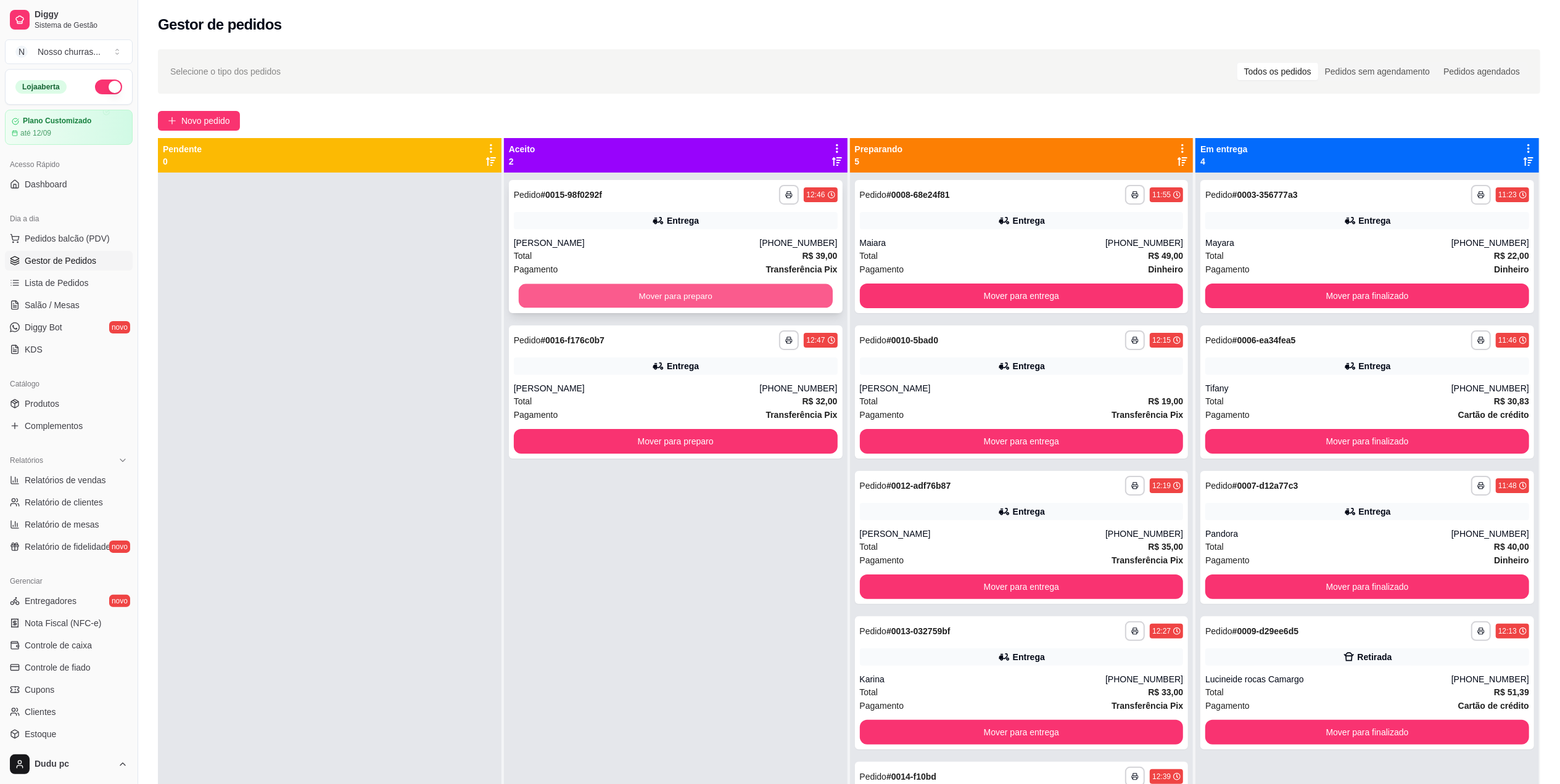
click at [557, 296] on button "Mover para preparo" at bounding box center [676, 296] width 314 height 24
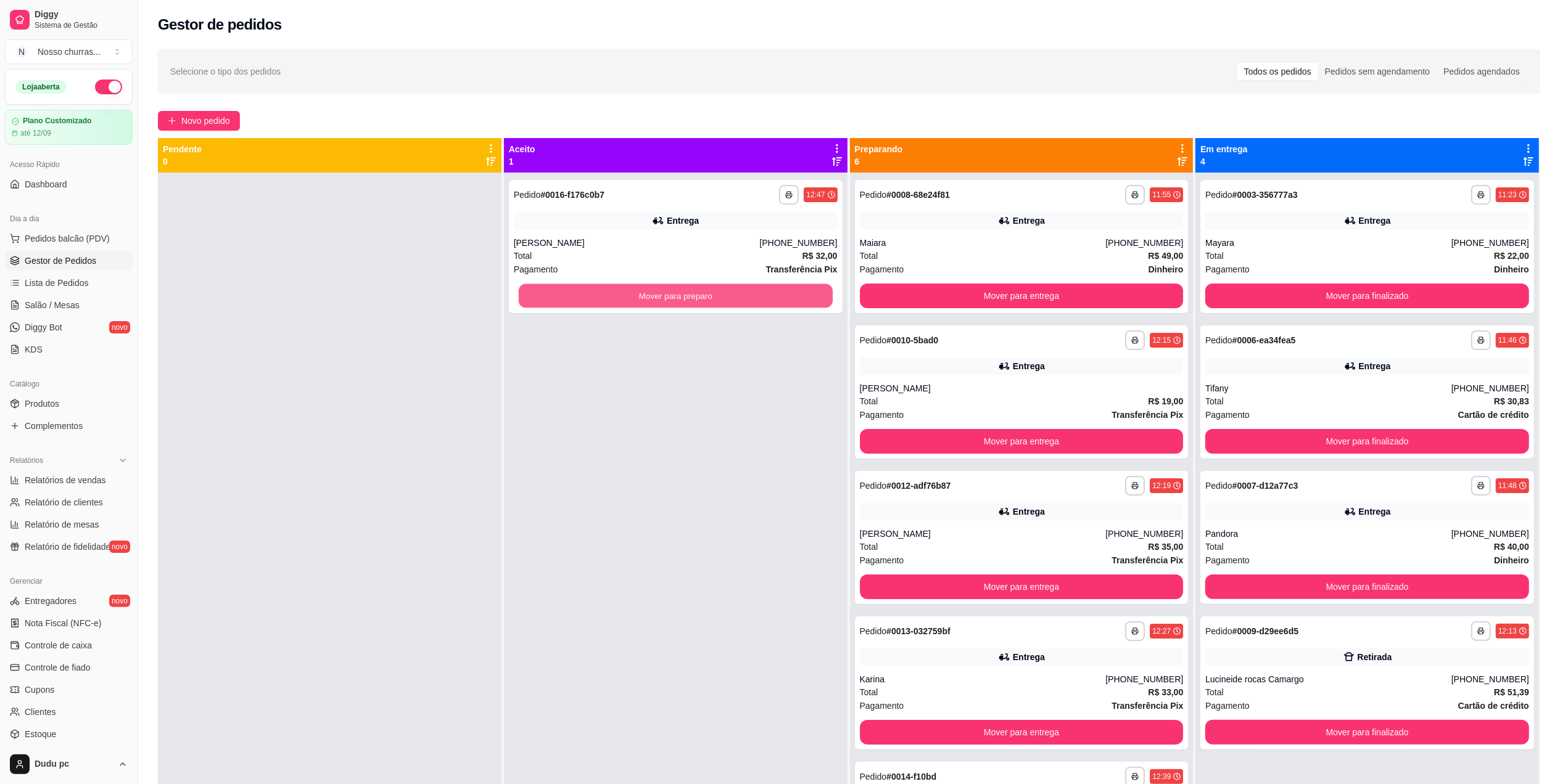
click at [557, 296] on button "Mover para preparo" at bounding box center [676, 296] width 314 height 24
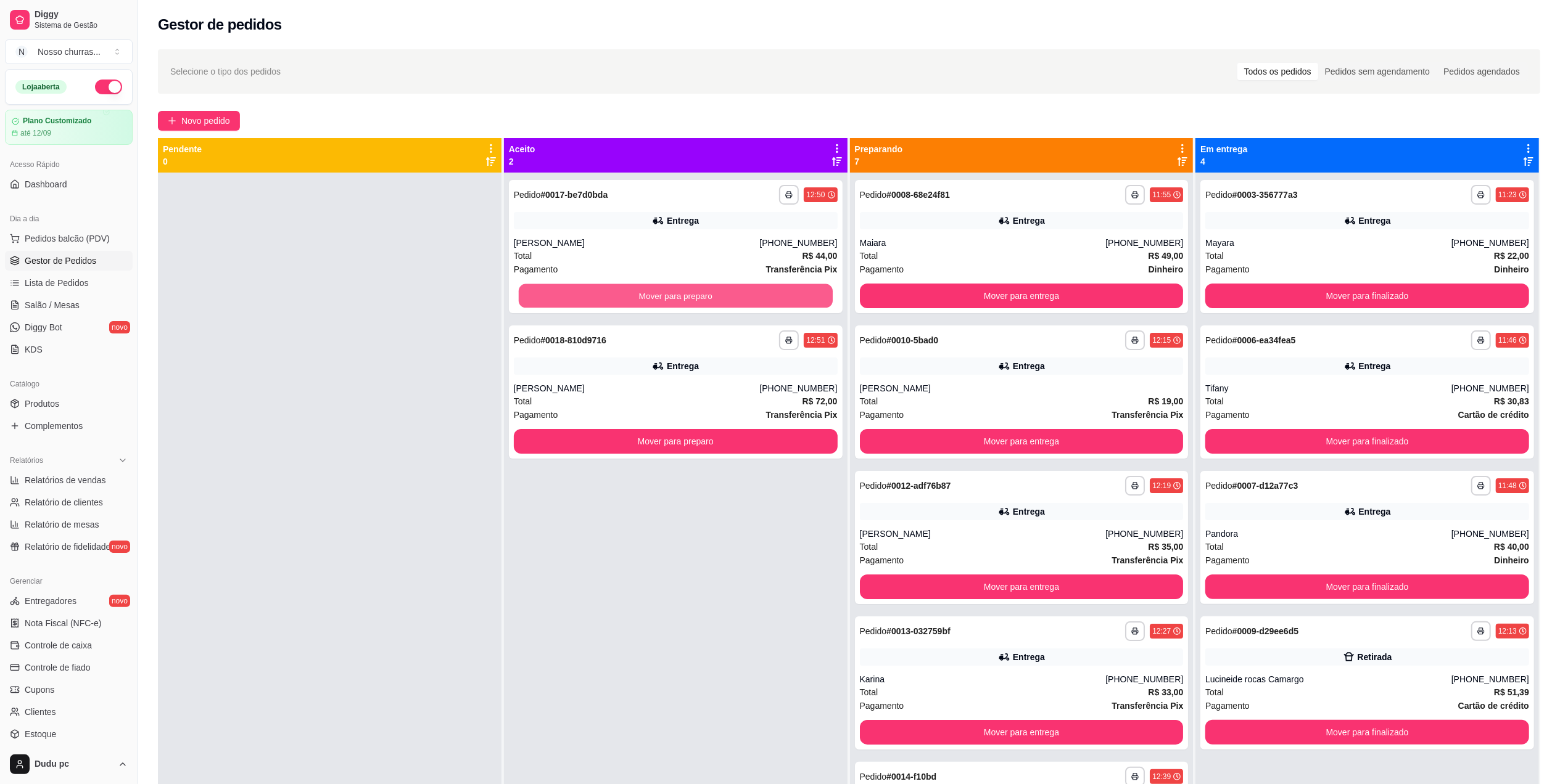
click at [557, 296] on button "Mover para preparo" at bounding box center [676, 296] width 314 height 24
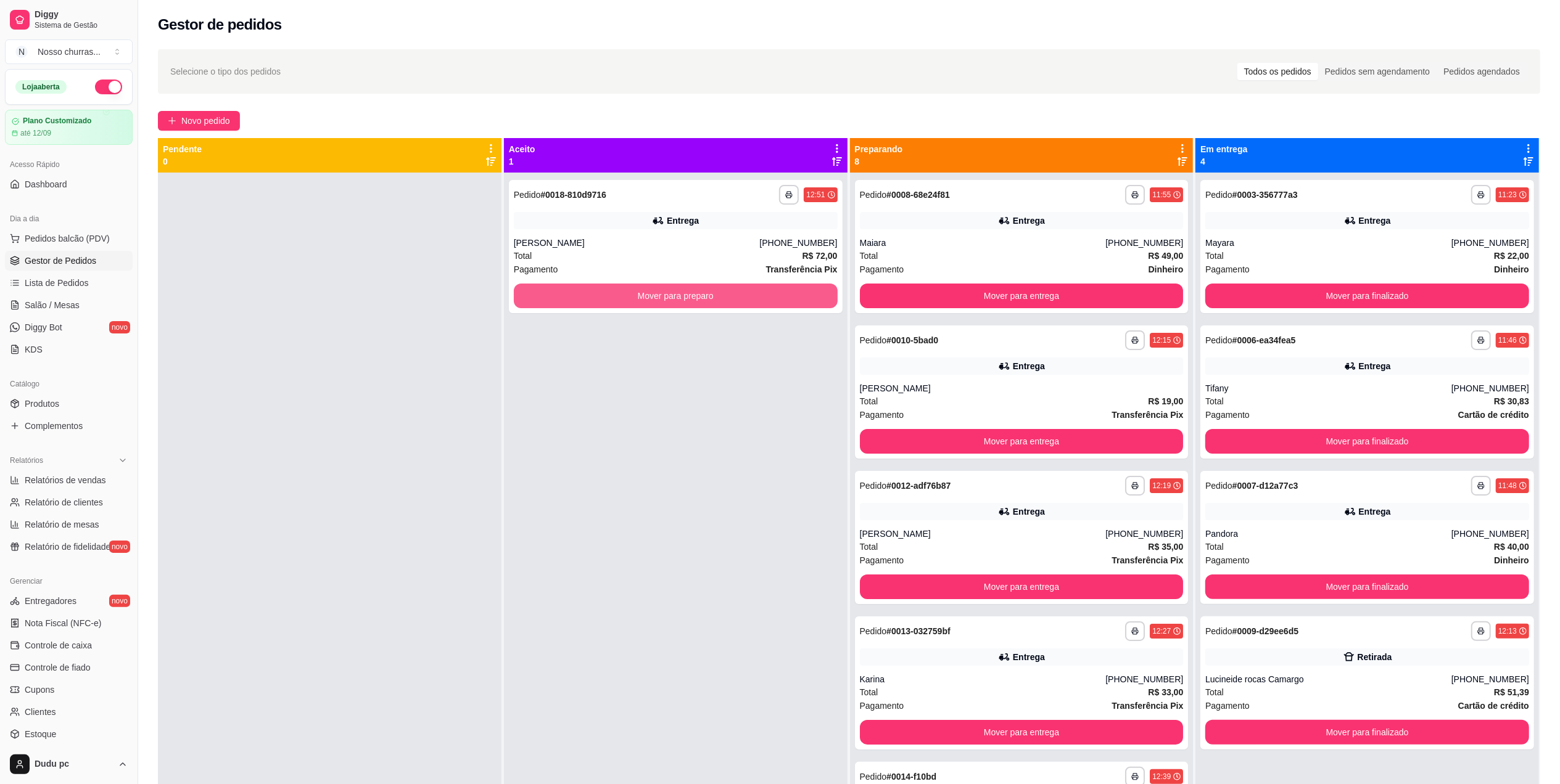
click at [557, 296] on button "Mover para preparo" at bounding box center [676, 296] width 324 height 24
click at [579, 248] on div "Ariana" at bounding box center [637, 243] width 246 height 13
click at [68, 403] on link "Produtos" at bounding box center [69, 404] width 128 height 20
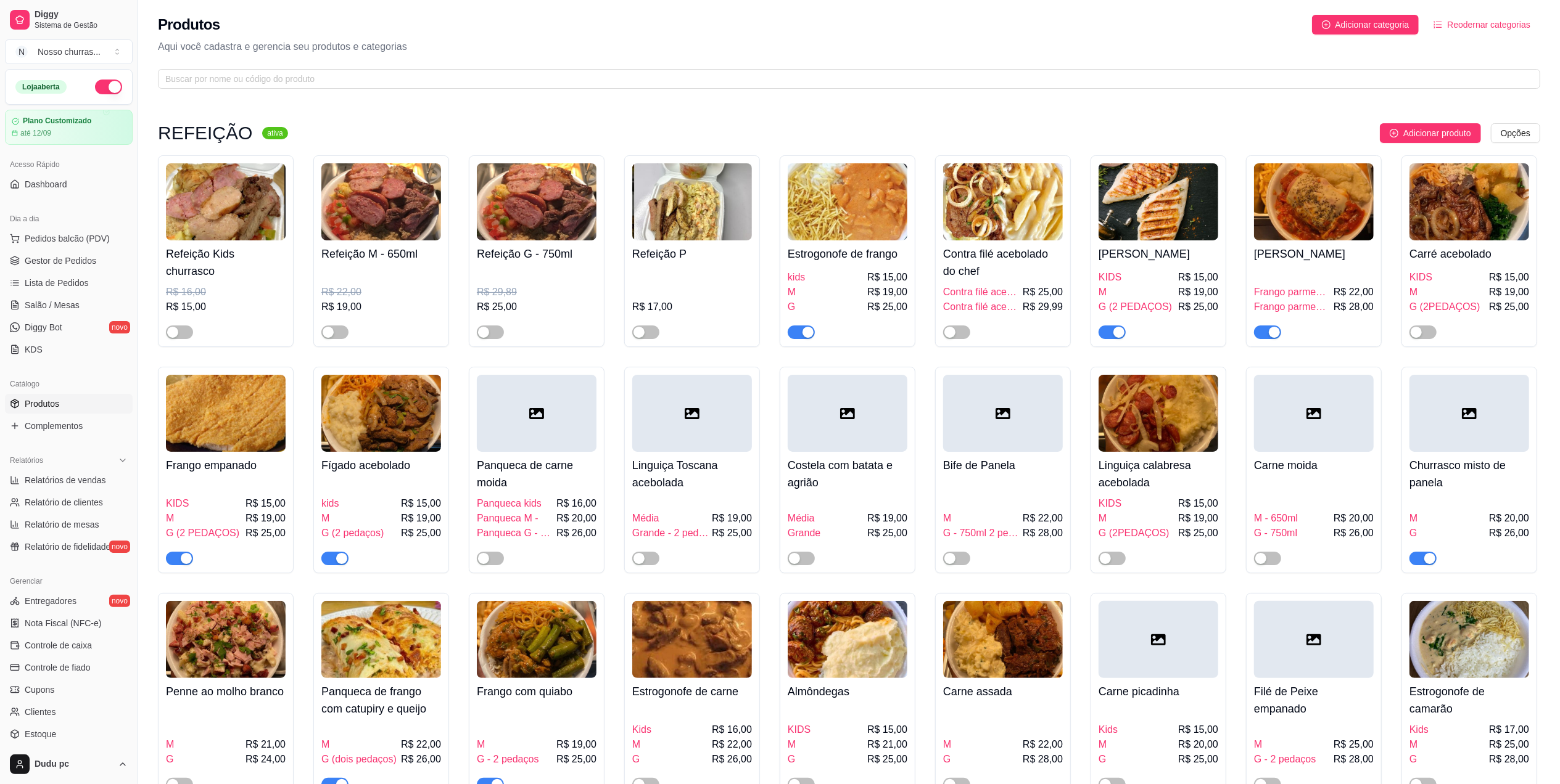
click at [492, 782] on div at bounding box center [490, 785] width 27 height 15
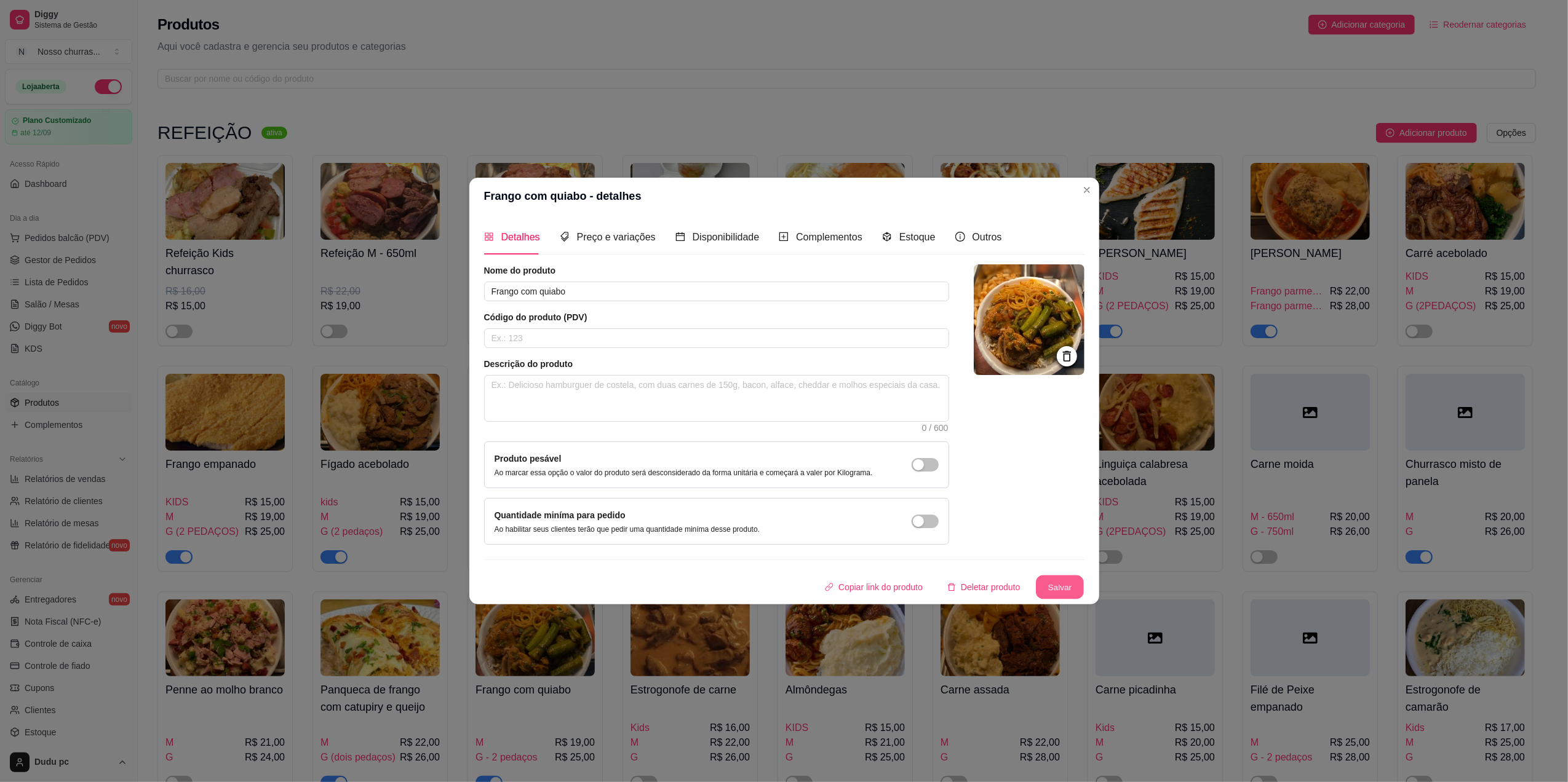
click at [1060, 587] on button "Salvar" at bounding box center [1060, 587] width 48 height 24
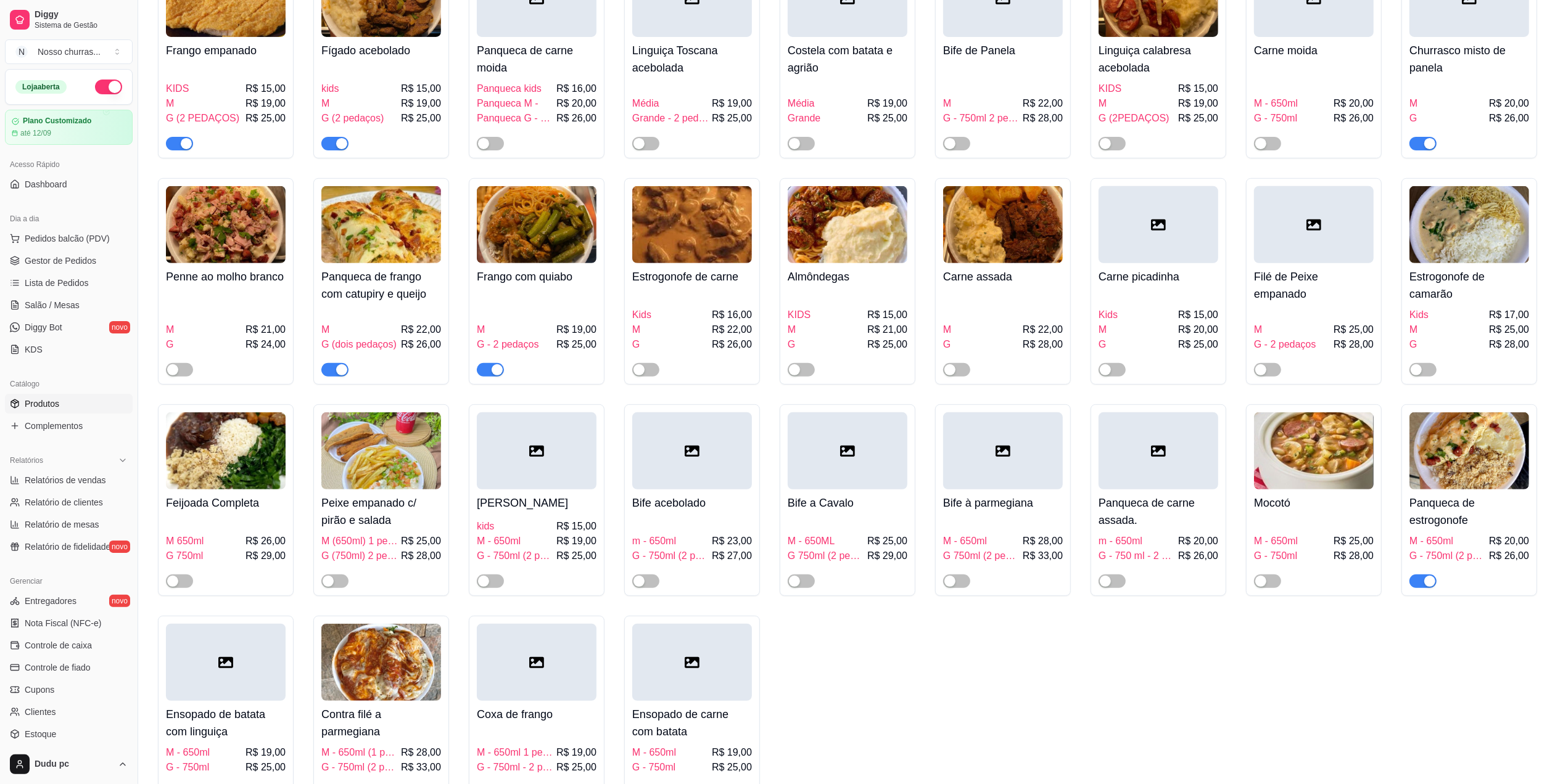
scroll to position [389, 0]
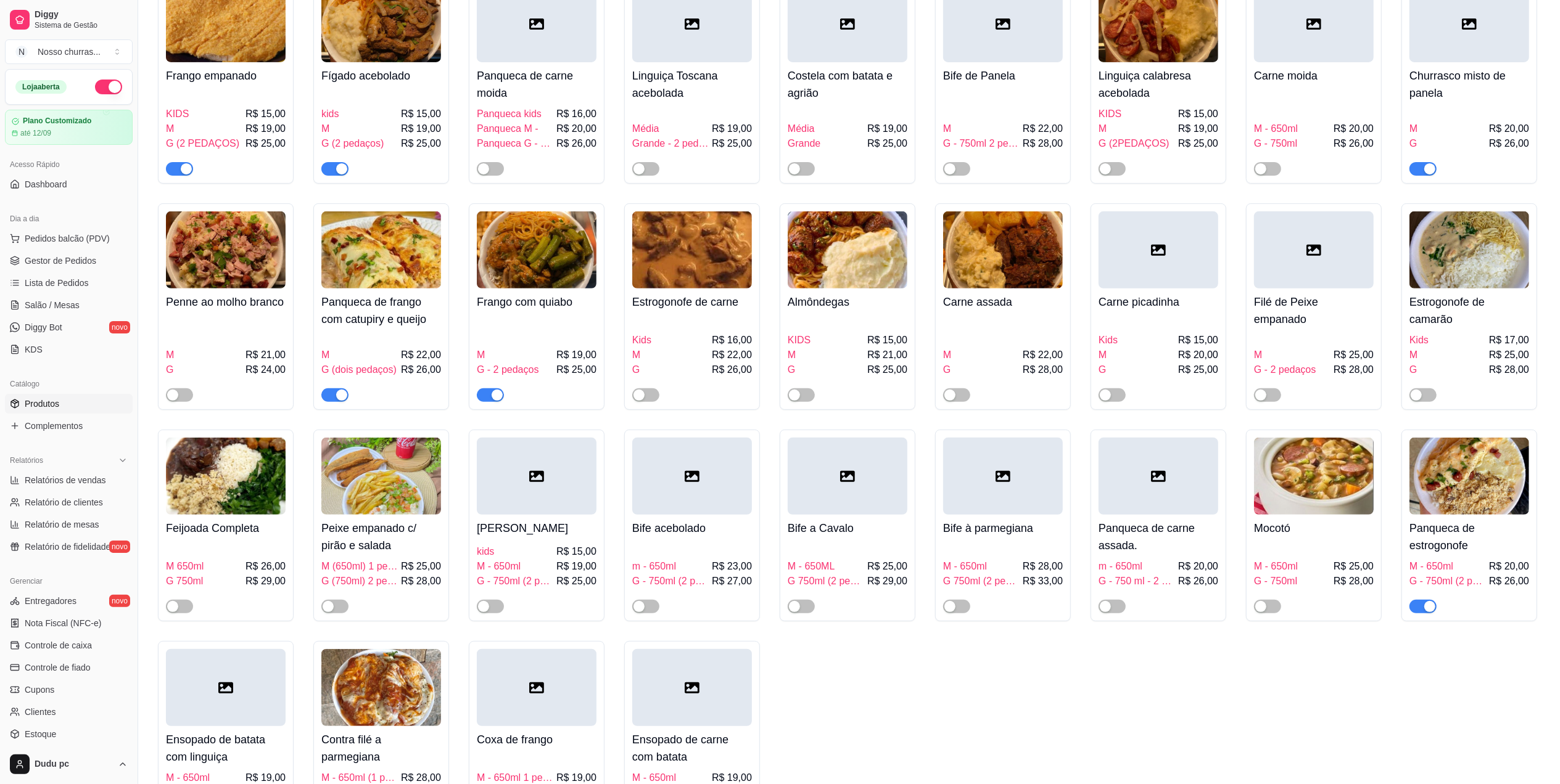
click at [494, 398] on div "button" at bounding box center [497, 395] width 11 height 11
click at [47, 254] on span "Gestor de Pedidos" at bounding box center [60, 261] width 71 height 13
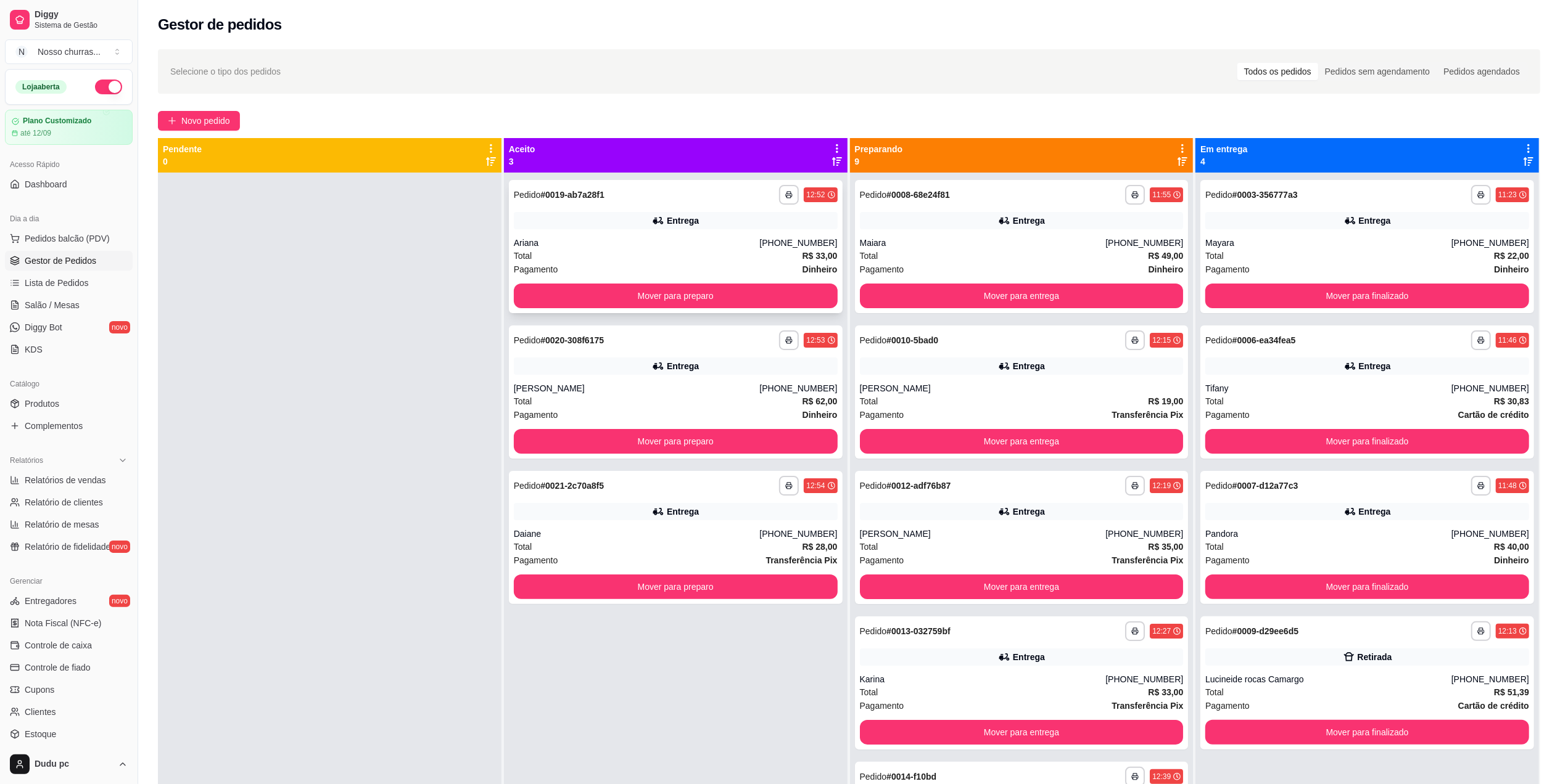
click at [617, 203] on div "**********" at bounding box center [676, 195] width 324 height 20
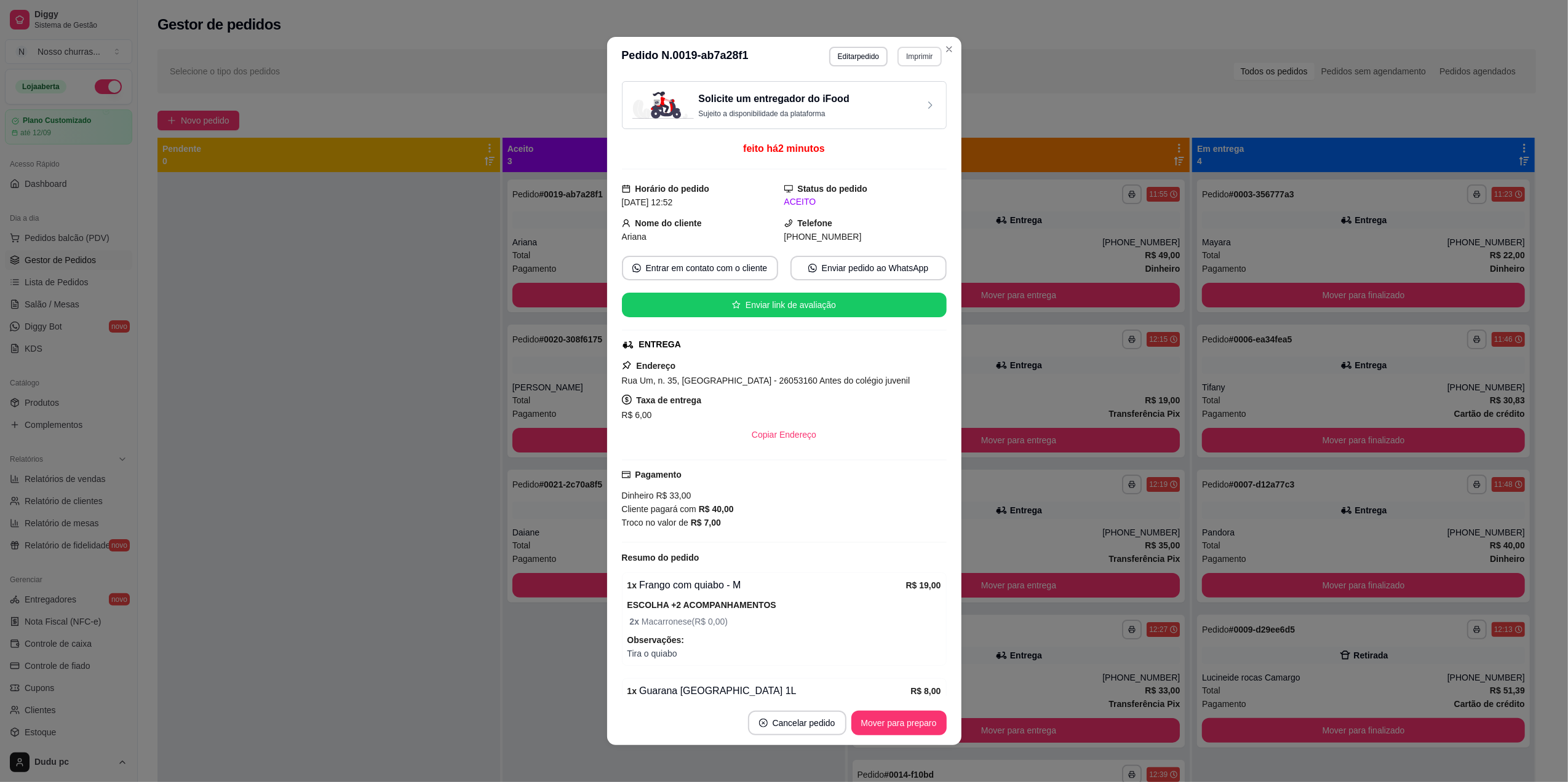
click at [911, 55] on button "Imprimir" at bounding box center [919, 57] width 44 height 20
click at [916, 95] on button "IMPRESSORA" at bounding box center [891, 100] width 89 height 20
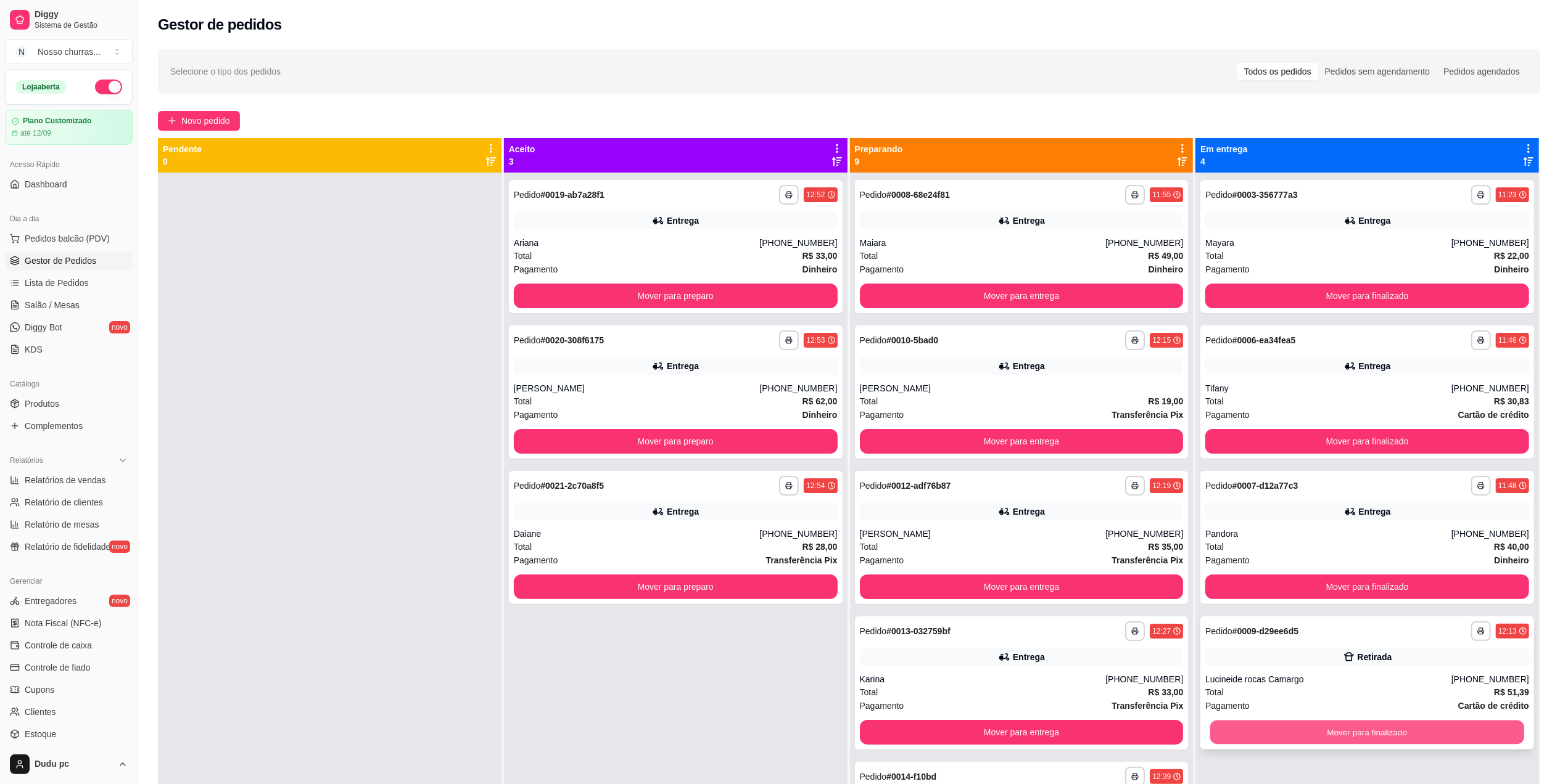
click at [1255, 734] on button "Mover para finalizado" at bounding box center [1367, 733] width 314 height 24
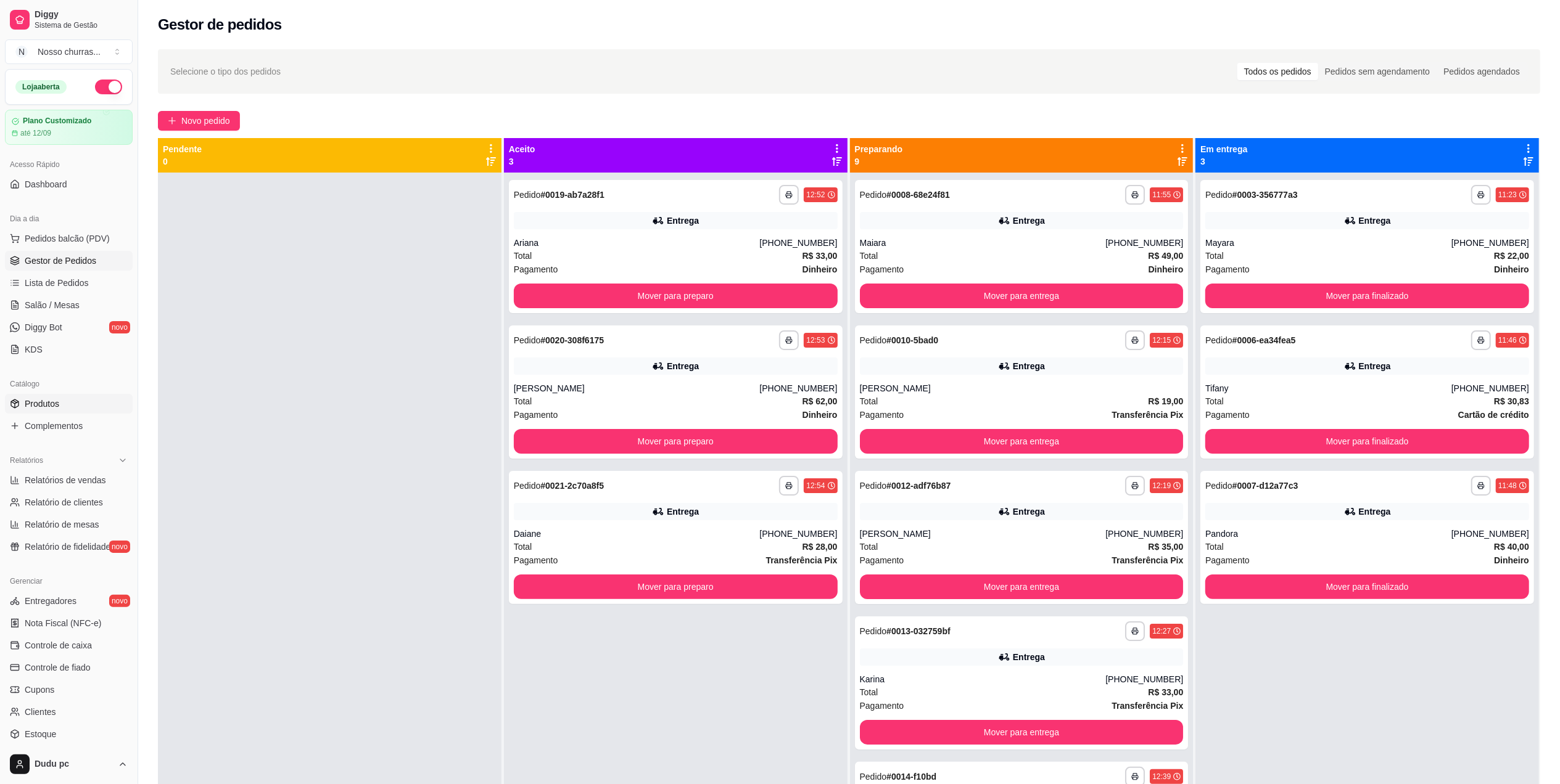
click at [90, 403] on link "Produtos" at bounding box center [69, 404] width 128 height 20
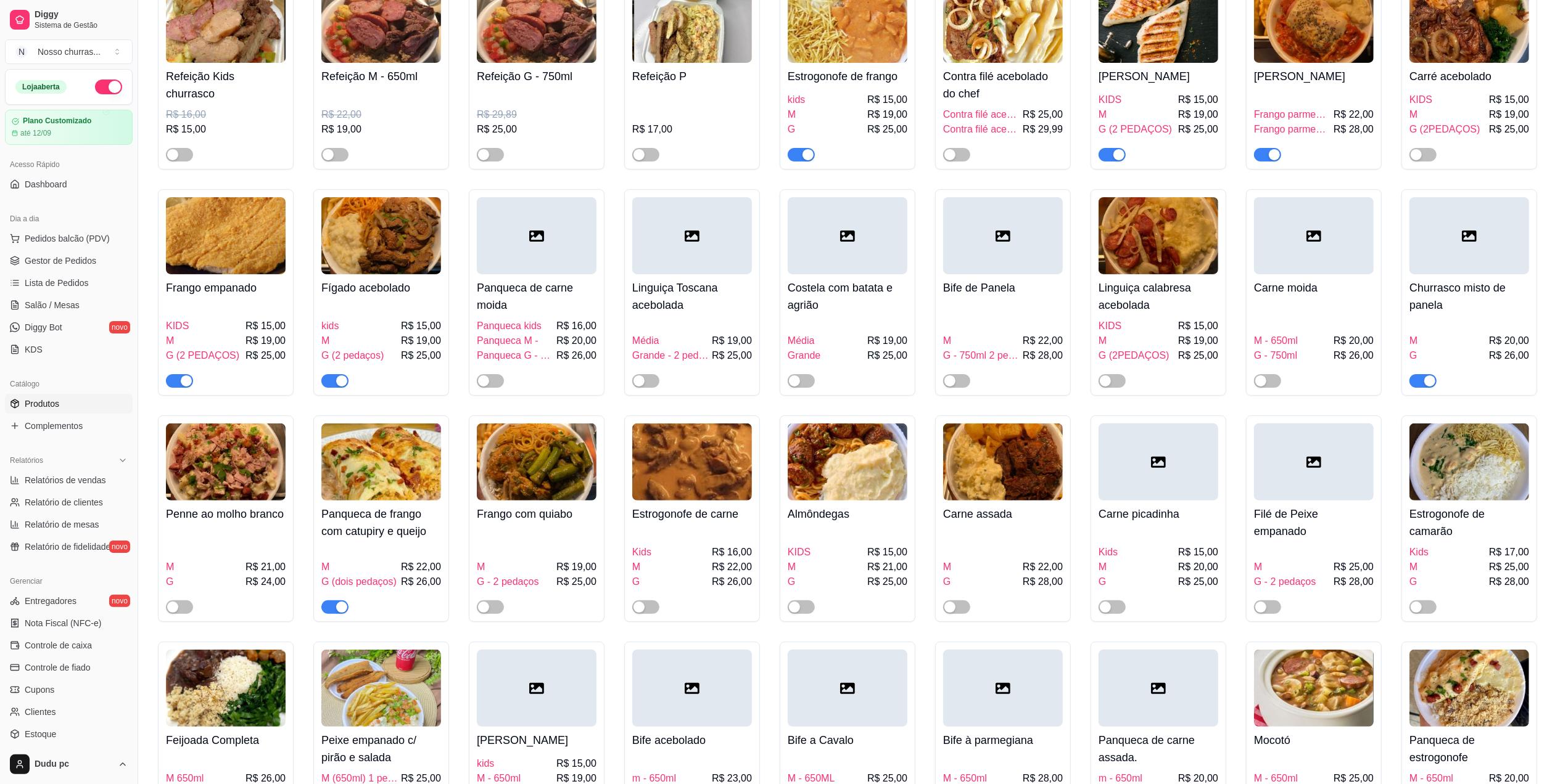
scroll to position [159, 0]
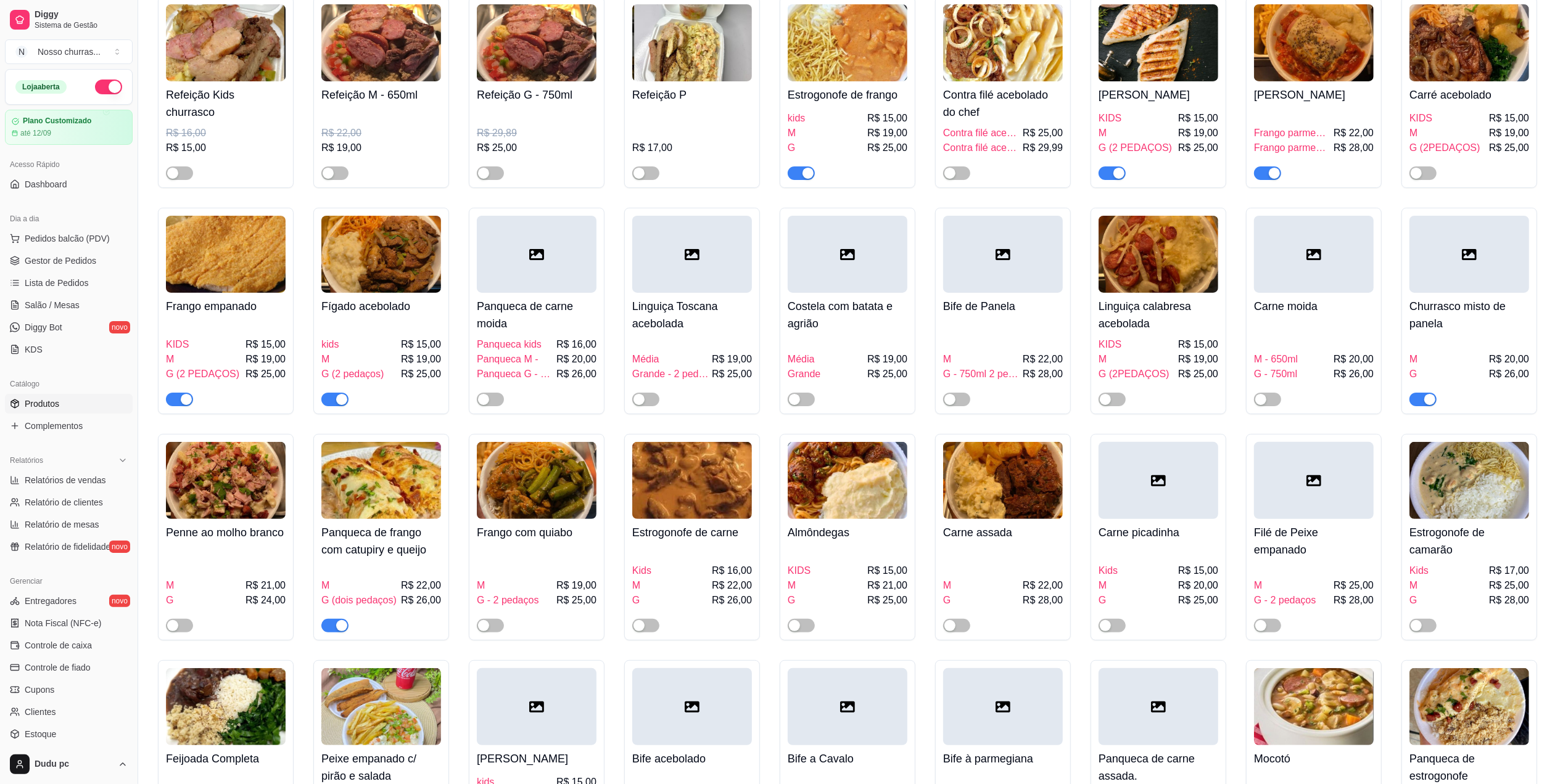
click at [1427, 400] on div "button" at bounding box center [1430, 400] width 11 height 11
click at [25, 254] on link "Gestor de Pedidos" at bounding box center [69, 261] width 128 height 20
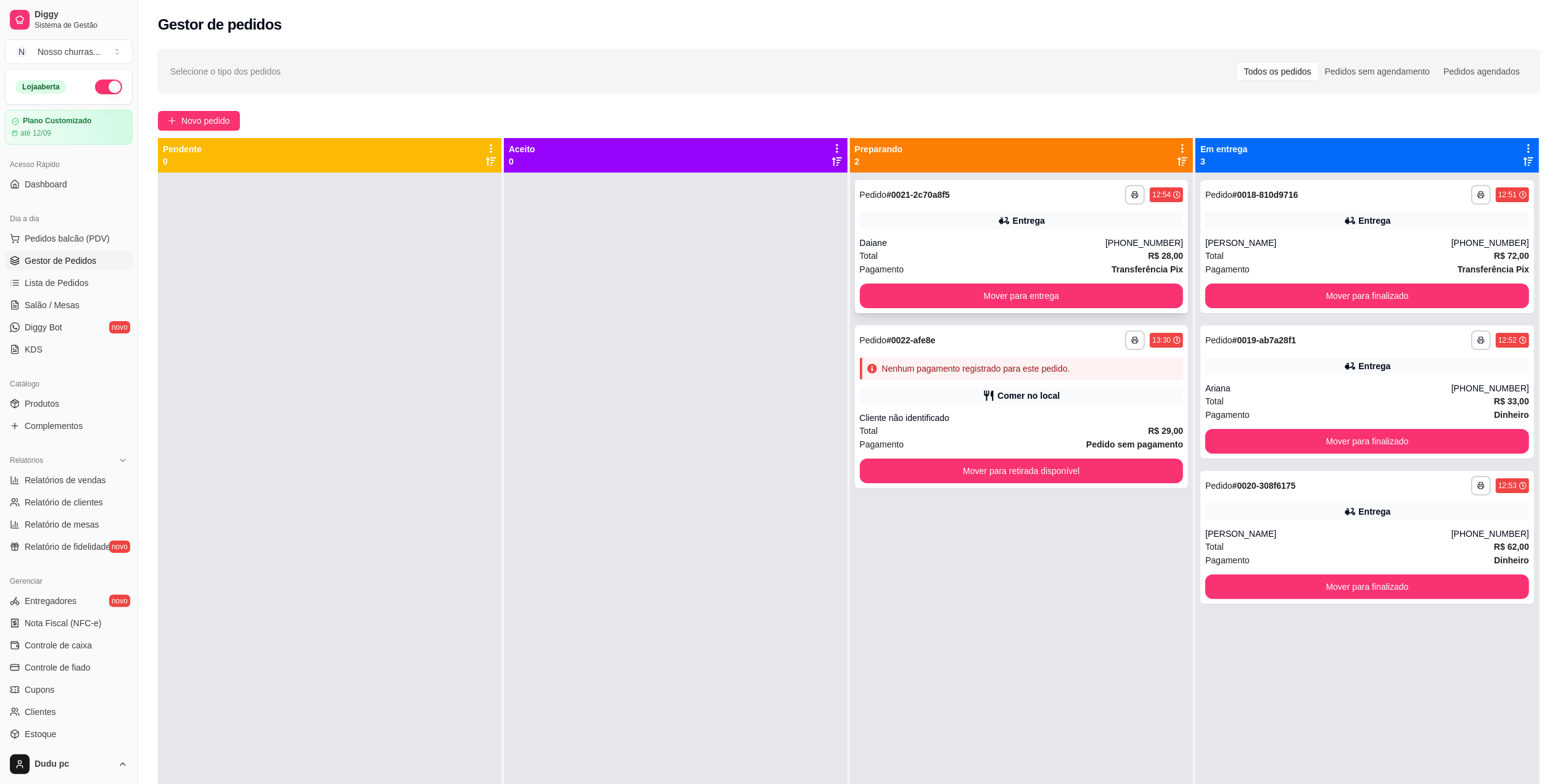
click at [939, 225] on div "Entrega" at bounding box center [1022, 221] width 324 height 18
click at [230, 119] on span "Novo pedido" at bounding box center [206, 121] width 49 height 14
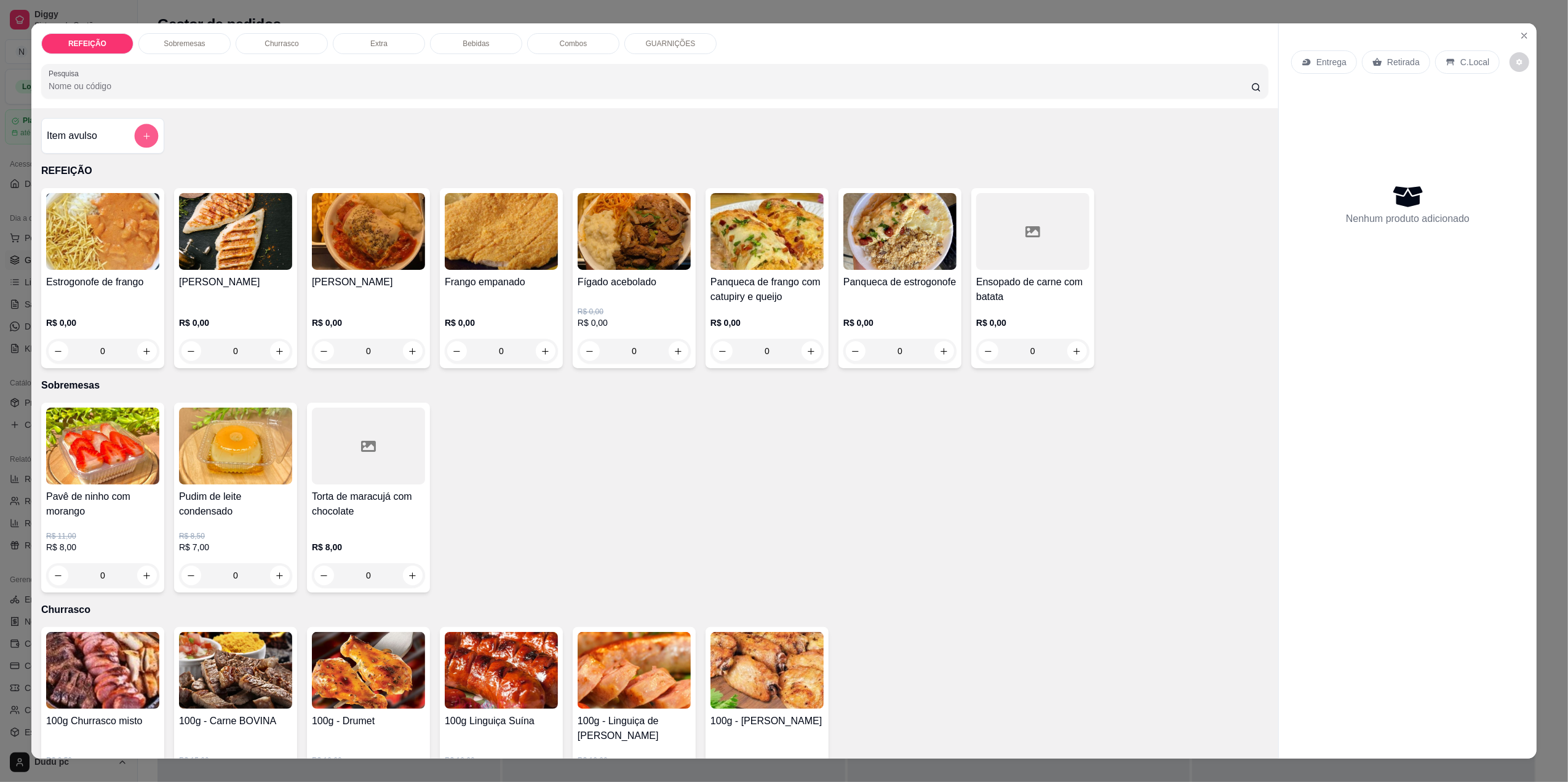
click at [143, 146] on button "add-separate-item" at bounding box center [147, 136] width 24 height 24
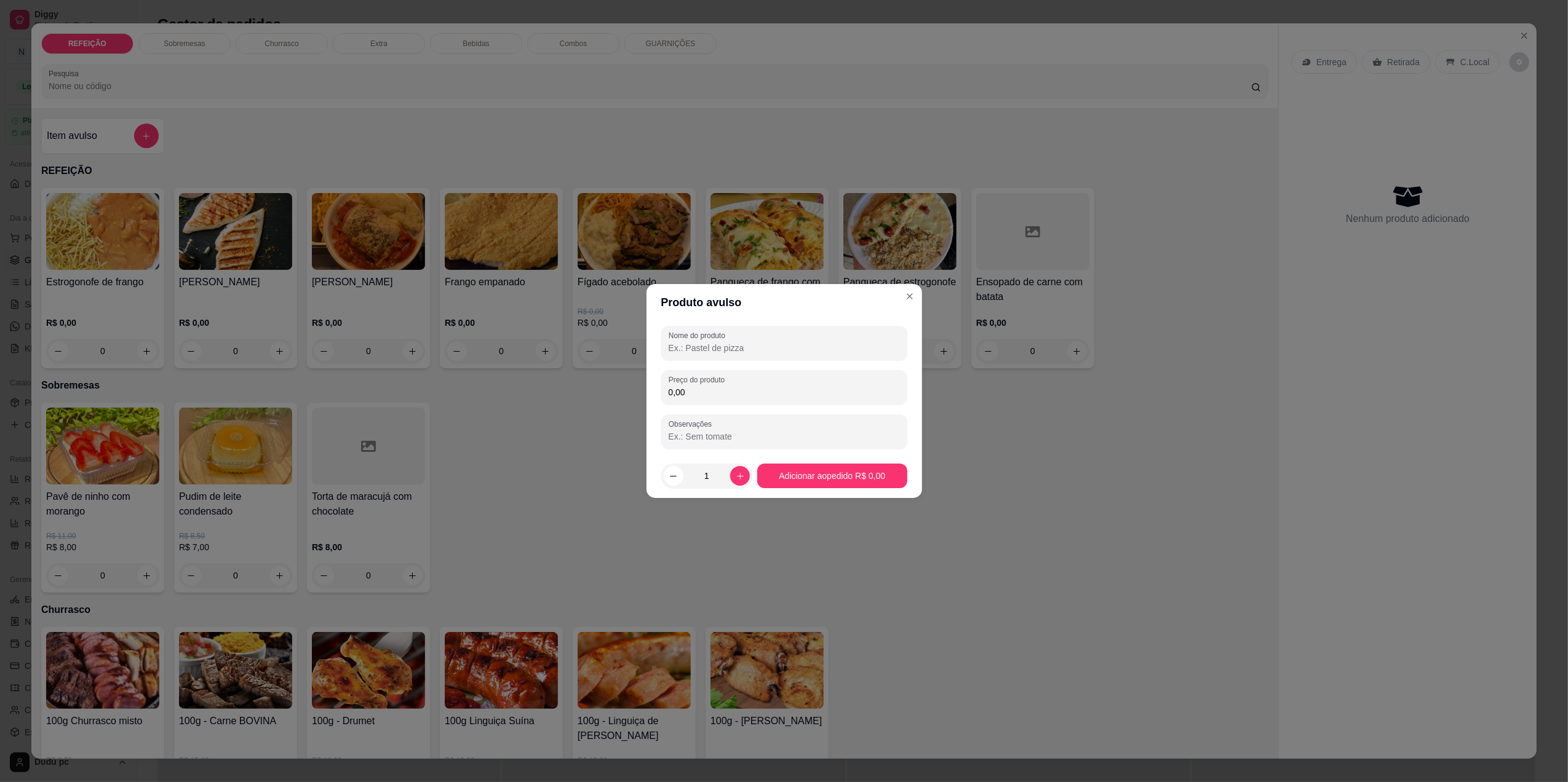
click at [684, 342] on input "Nome do produto" at bounding box center [784, 348] width 231 height 12
type input "1 pedaço"
click at [707, 396] on input "0,00" at bounding box center [784, 392] width 231 height 12
type input "19,00"
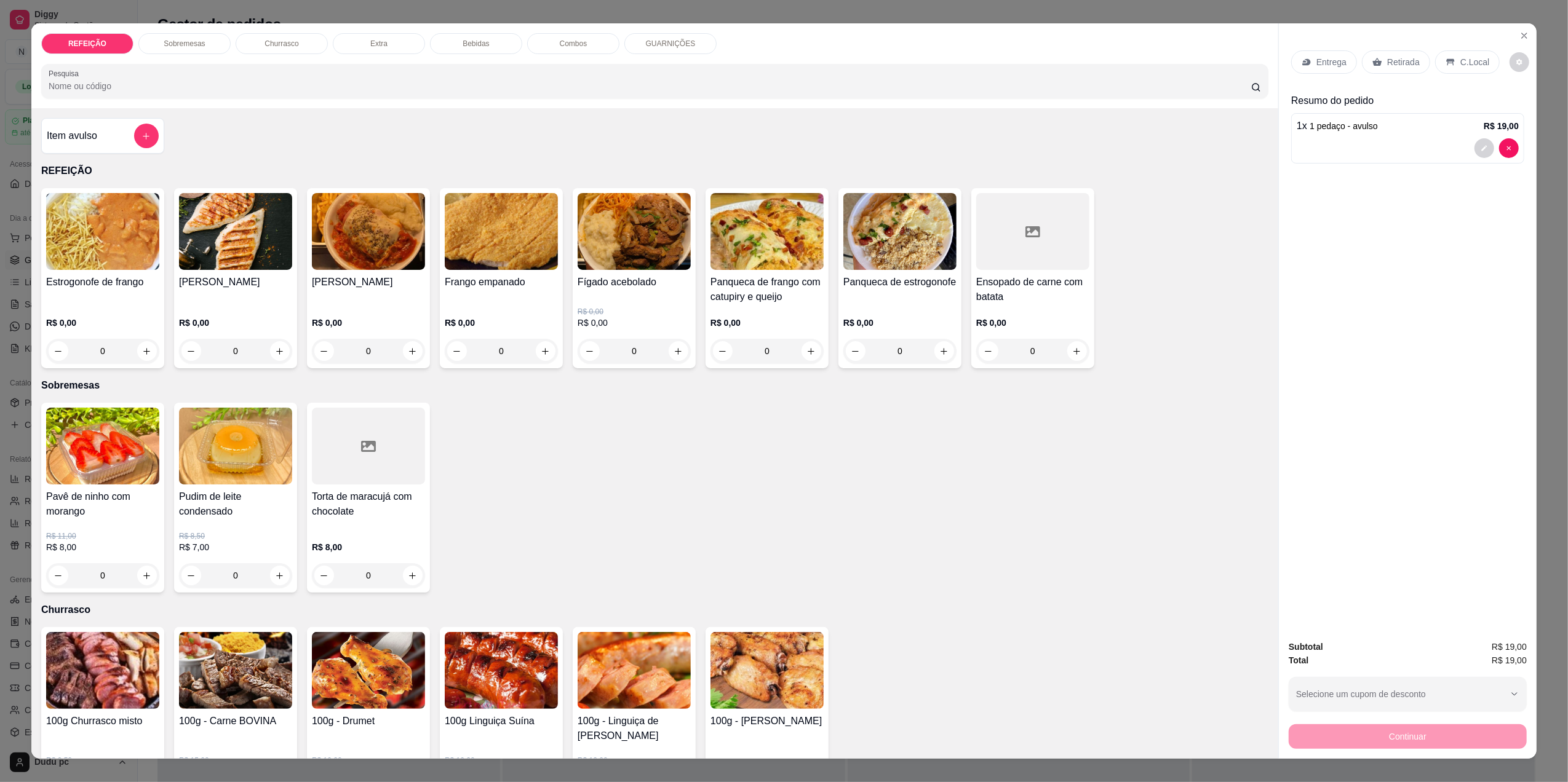
click at [476, 33] on div "Bebidas" at bounding box center [476, 44] width 92 height 21
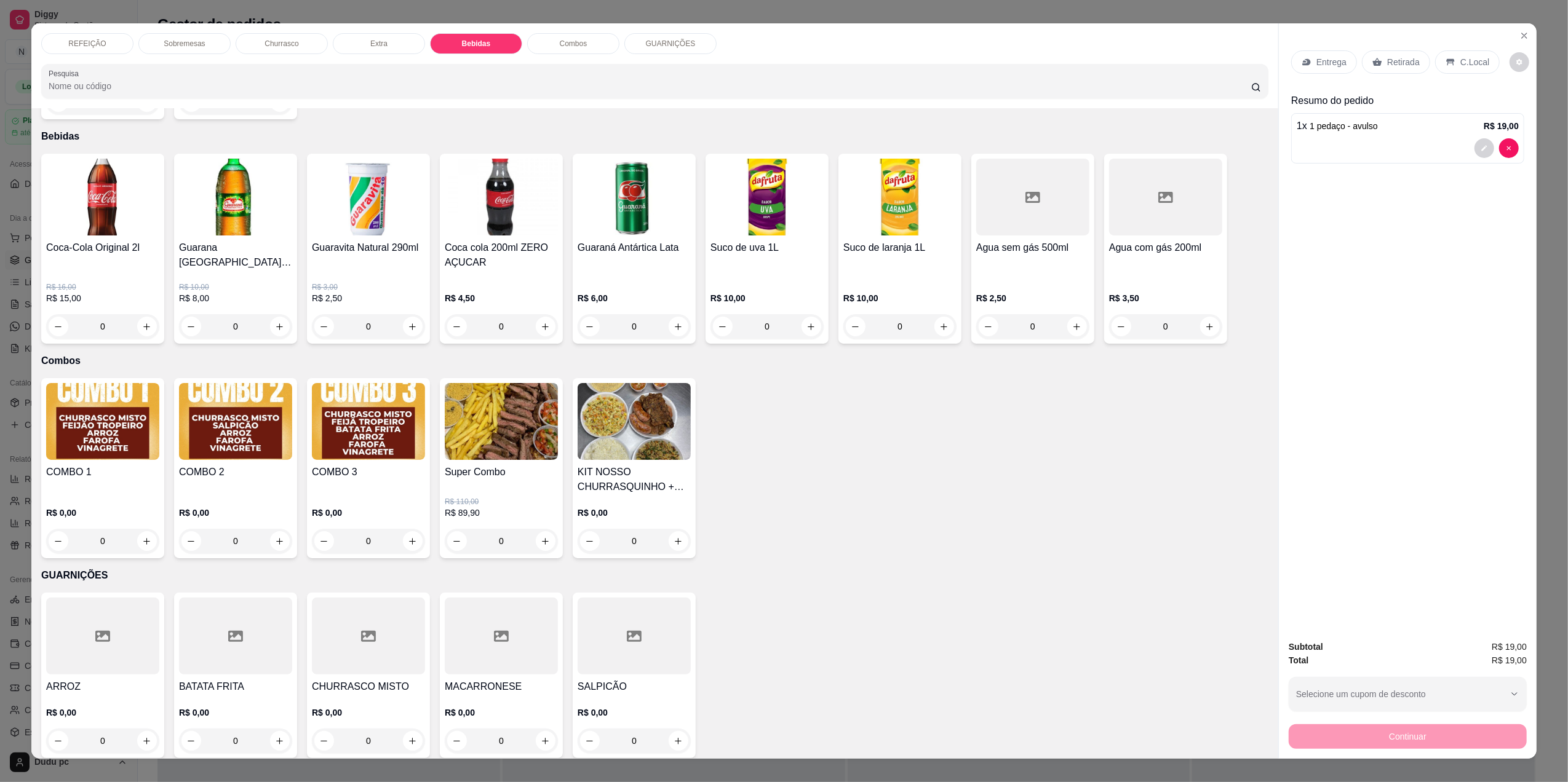
scroll to position [16, 0]
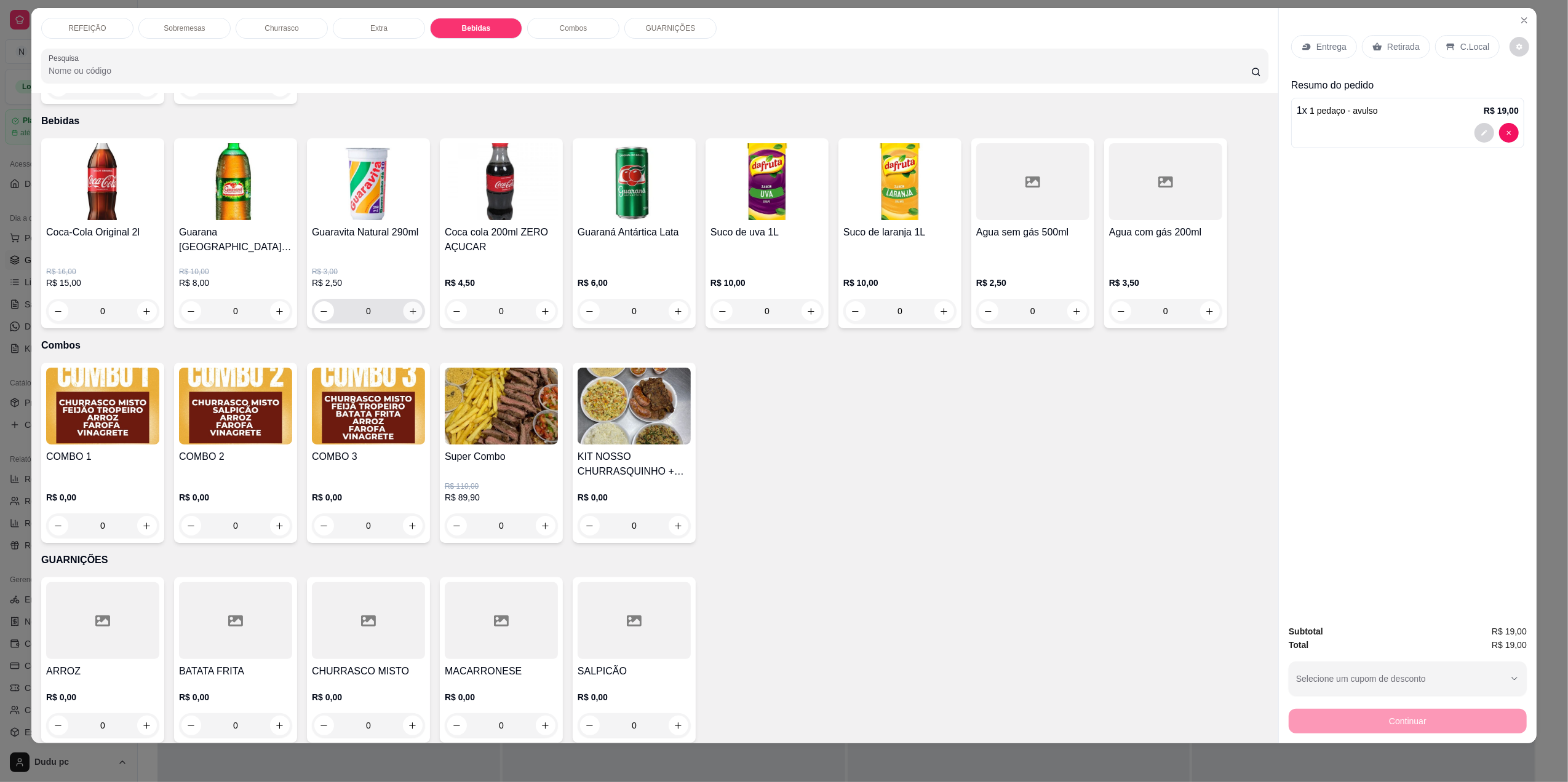
click at [409, 307] on icon "increase-product-quantity" at bounding box center [413, 311] width 9 height 9
click at [1307, 725] on div "Continuar" at bounding box center [1408, 720] width 238 height 27
click at [1446, 51] on icon at bounding box center [1451, 47] width 10 height 10
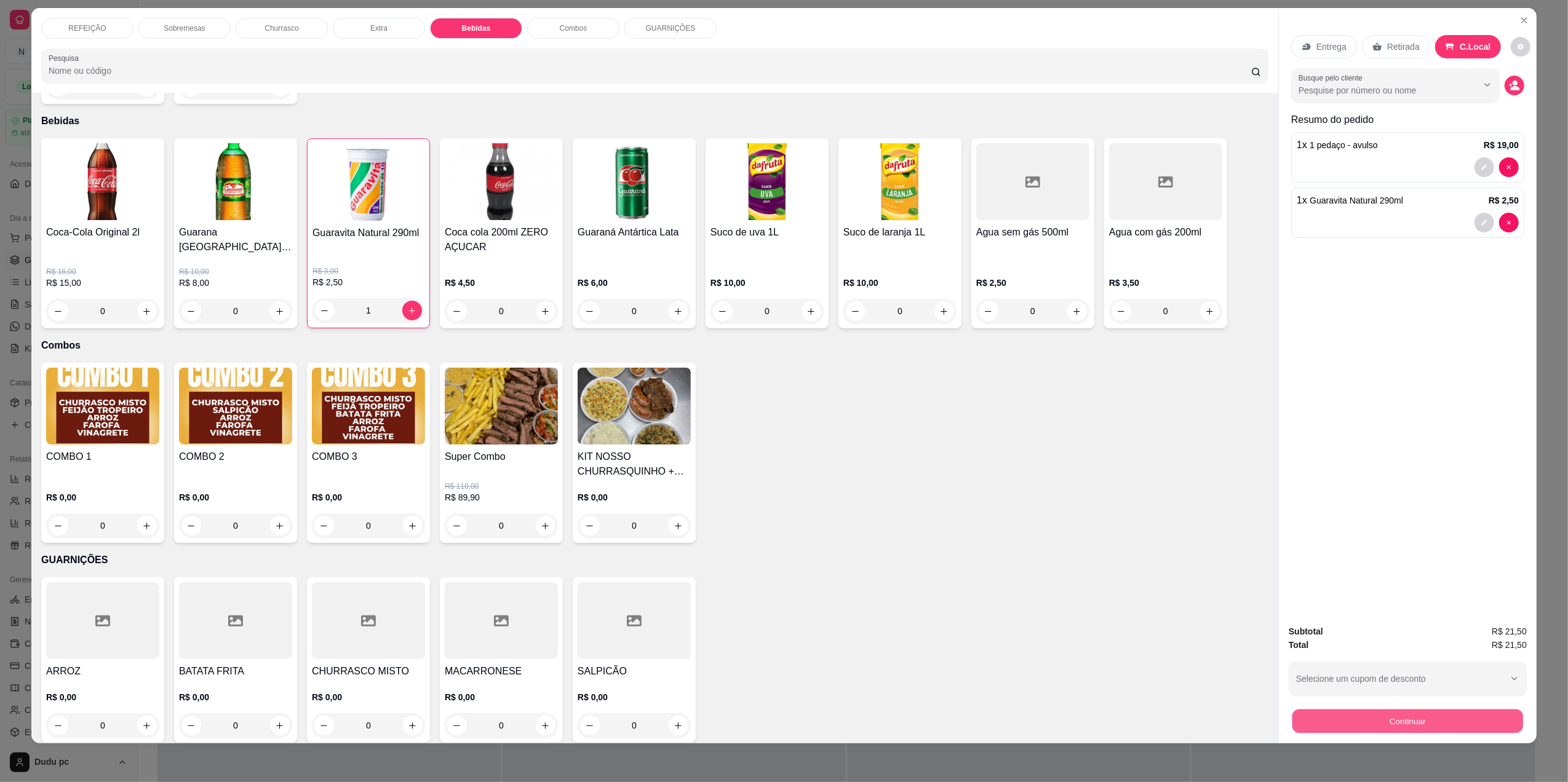
click at [1343, 724] on button "Continuar" at bounding box center [1408, 721] width 231 height 24
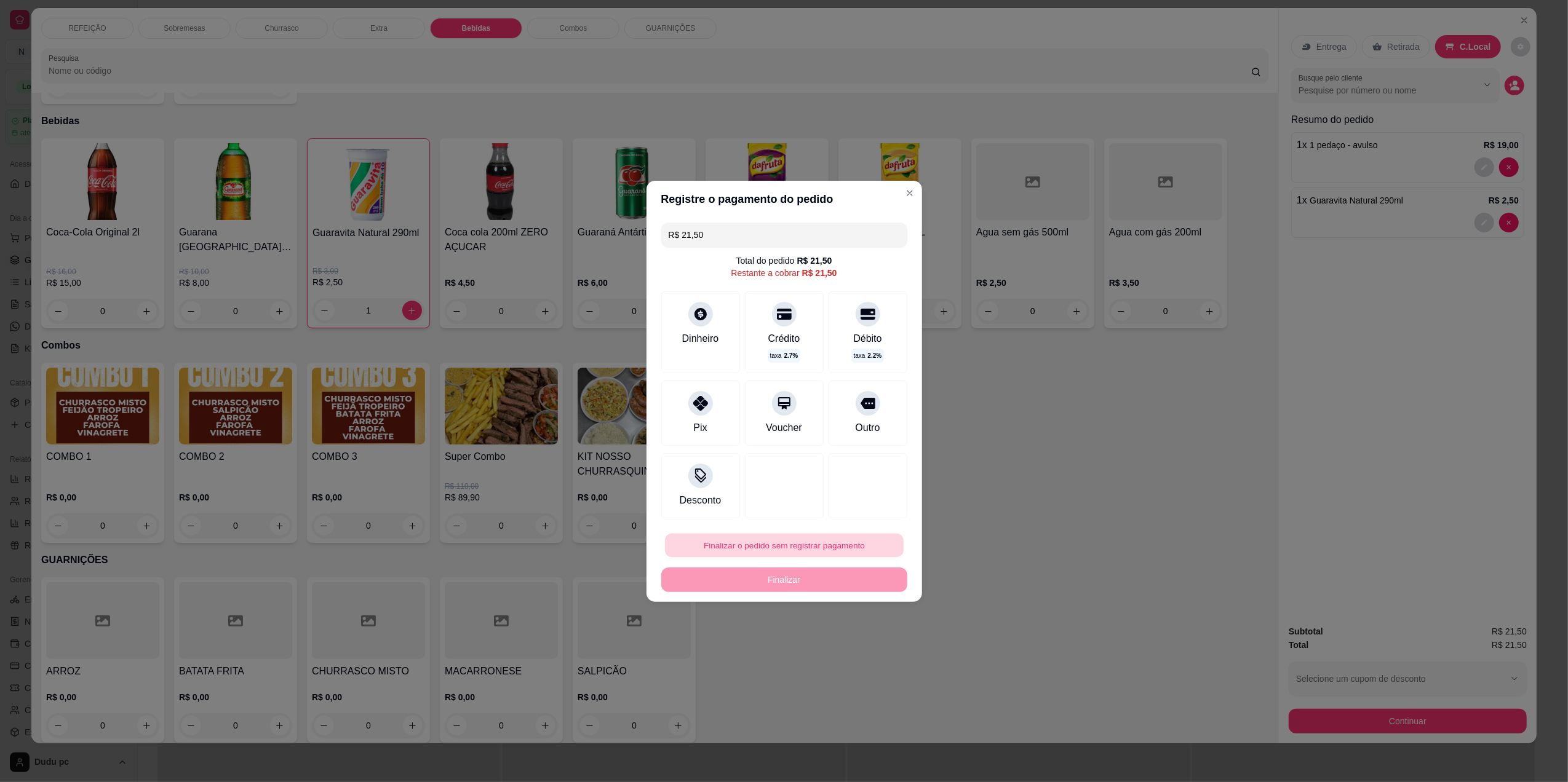
click at [739, 537] on button "Finalizar o pedido sem registrar pagamento" at bounding box center [784, 545] width 239 height 24
click at [866, 650] on button "Confirmar" at bounding box center [859, 647] width 46 height 19
type input "0"
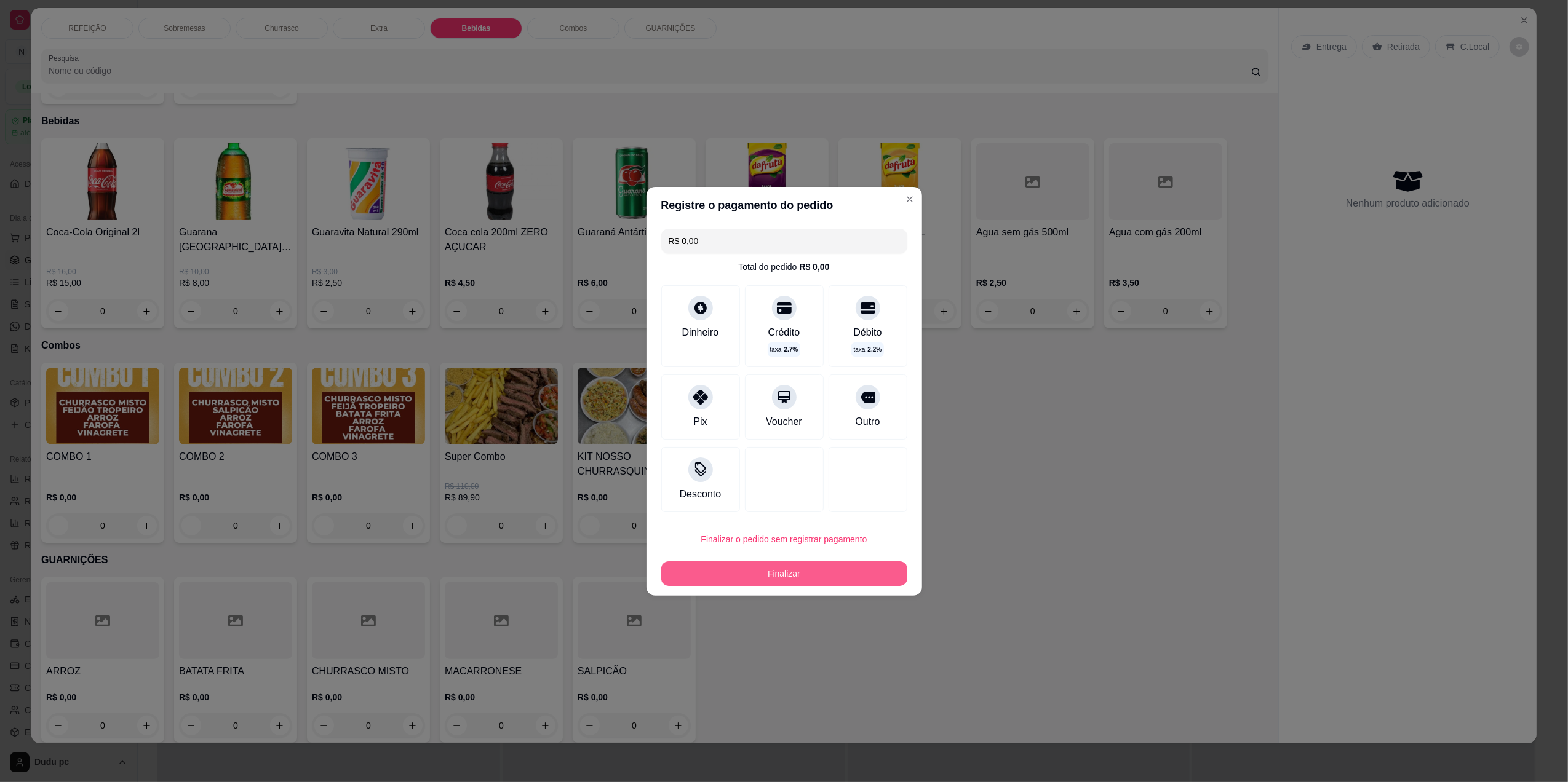
type input "R$ 0,00"
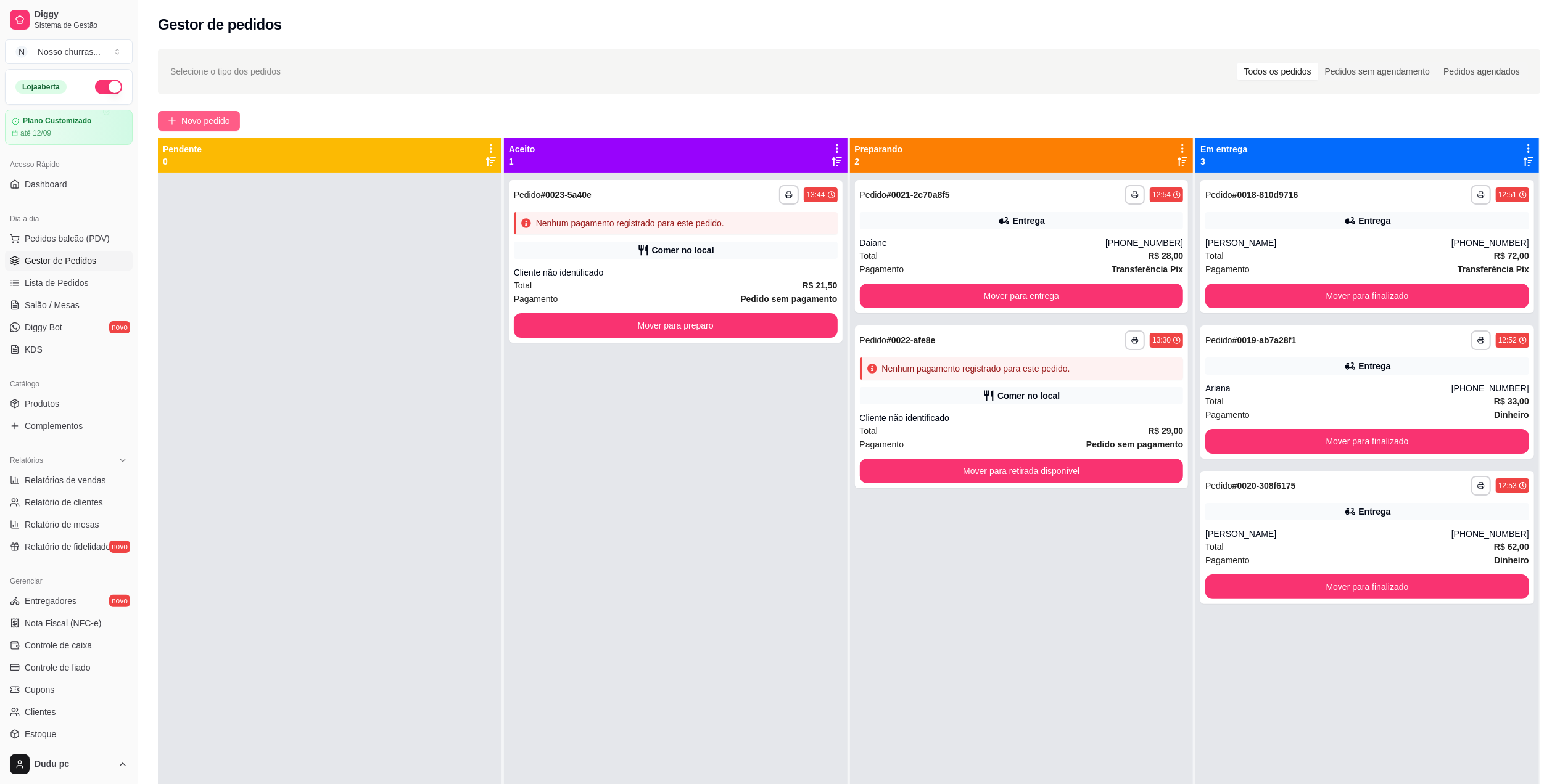
click at [189, 128] on button "Novo pedido" at bounding box center [198, 121] width 82 height 20
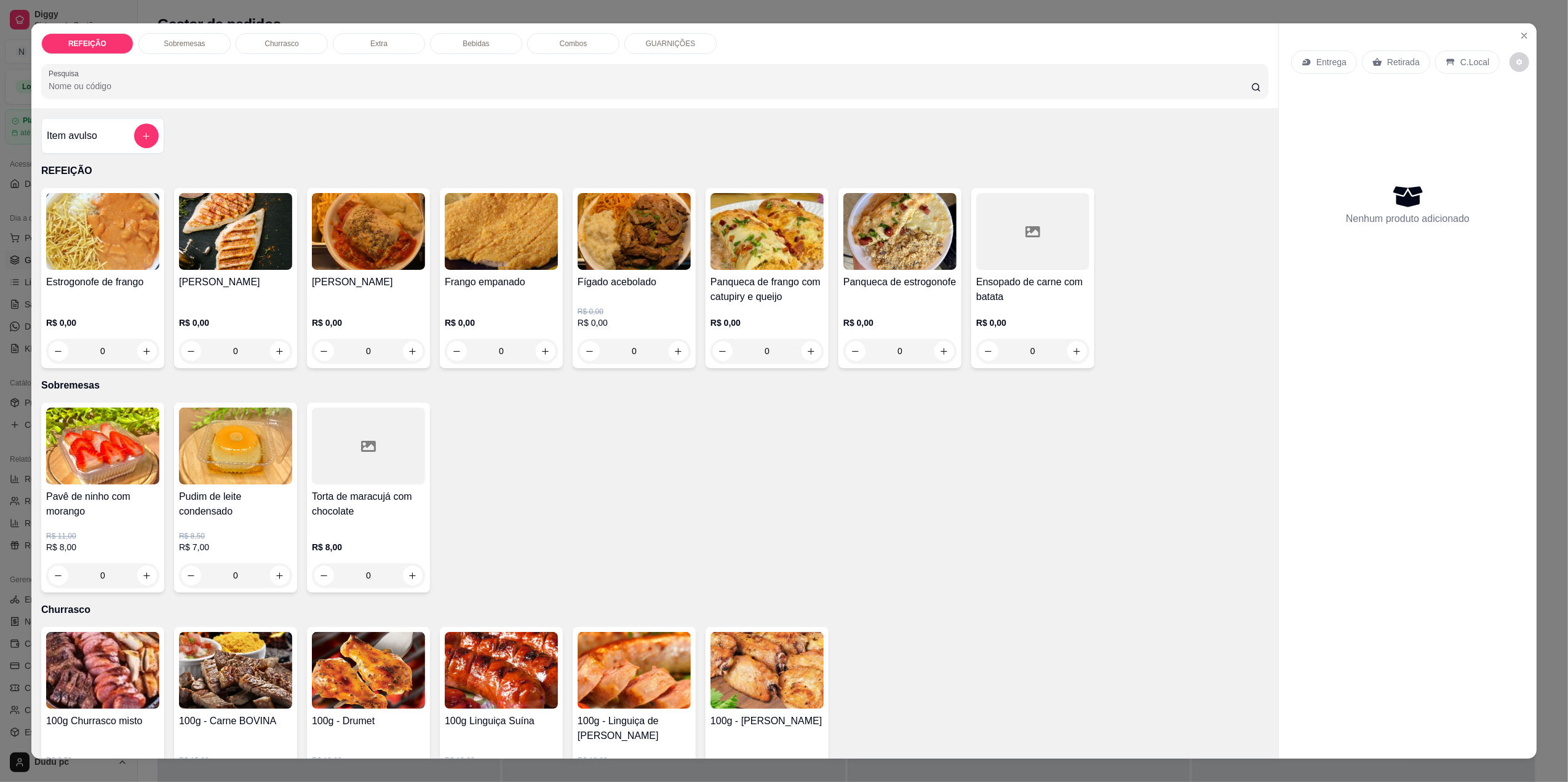
click at [0, 96] on html "**********" at bounding box center [784, 391] width 1568 height 782
click at [153, 144] on div "Item avulso" at bounding box center [102, 135] width 123 height 36
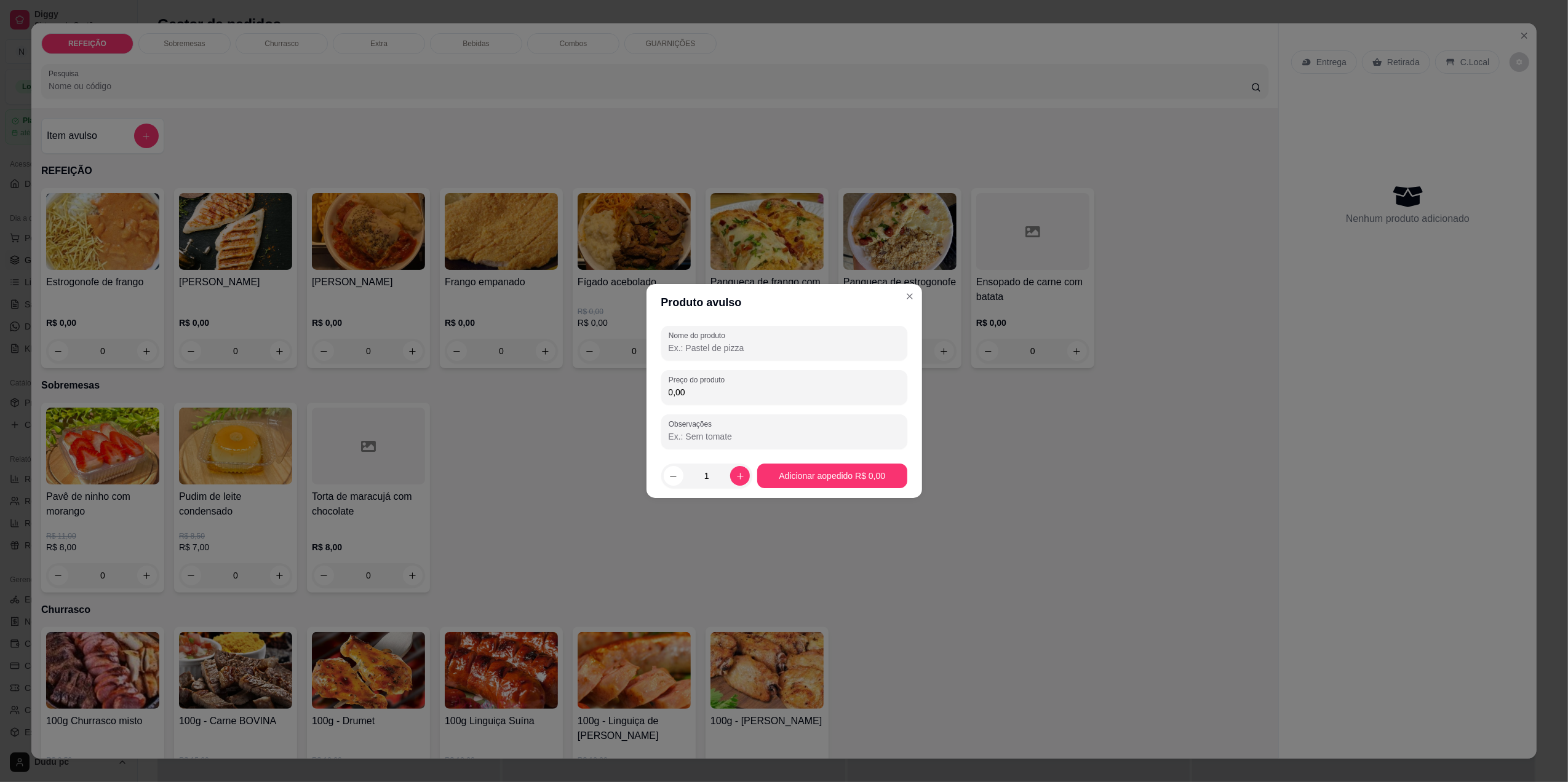
click at [690, 347] on input "Nome do produto" at bounding box center [784, 348] width 231 height 12
type input "1 pedaço"
click at [709, 385] on div "0,00" at bounding box center [784, 387] width 231 height 24
type input "19,00"
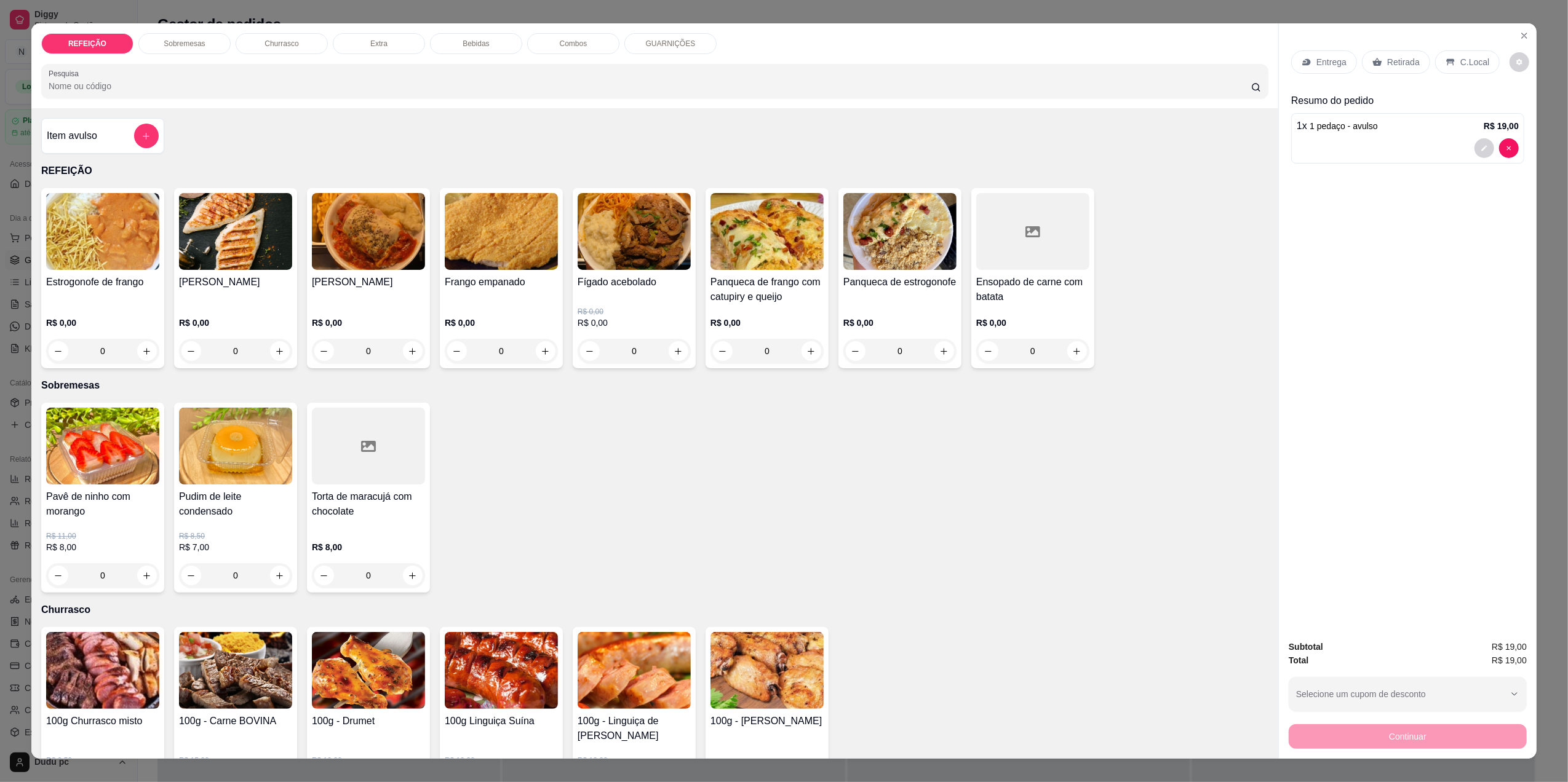
click at [493, 47] on div "Bebidas" at bounding box center [476, 44] width 92 height 21
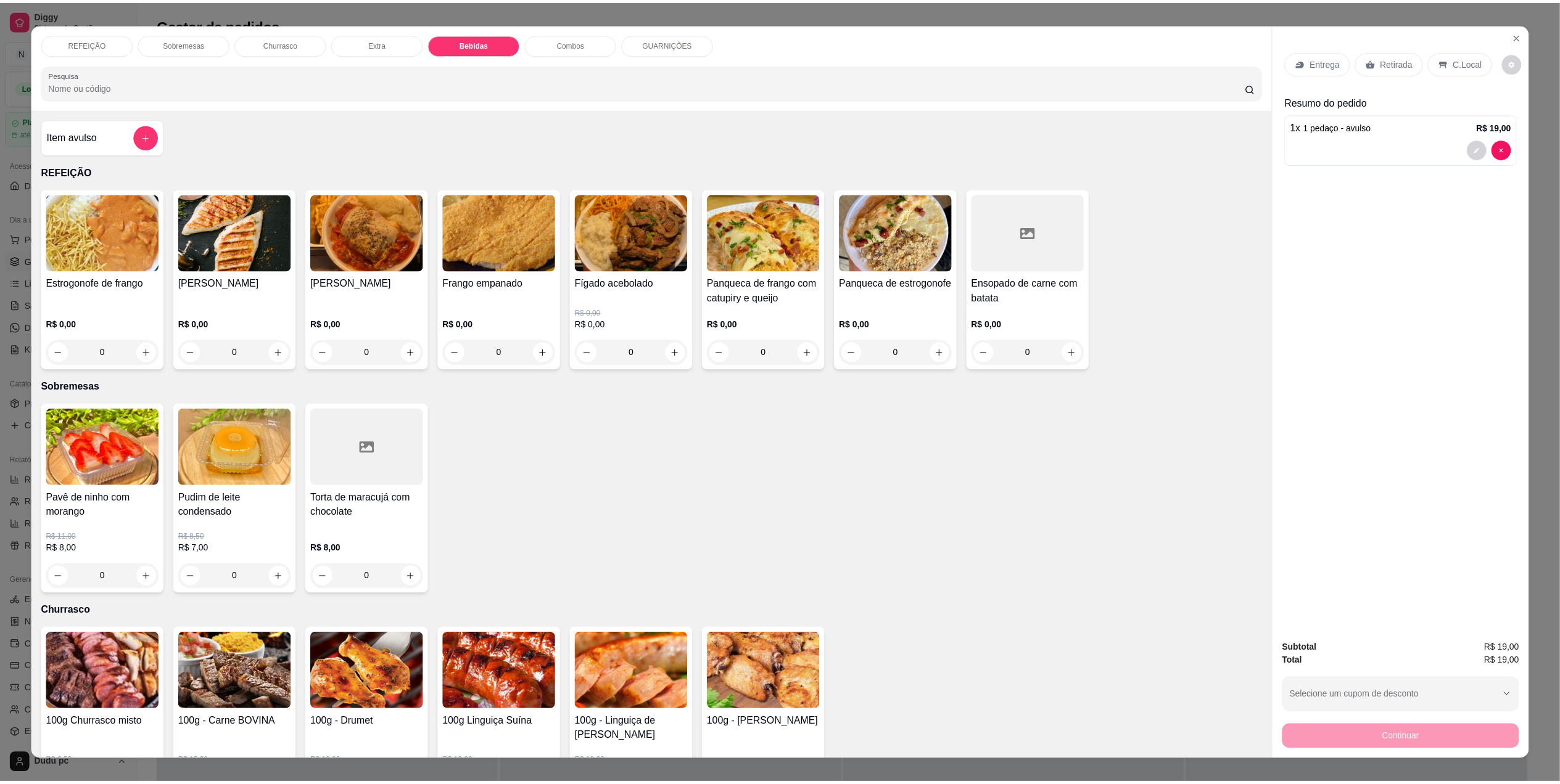
scroll to position [16, 0]
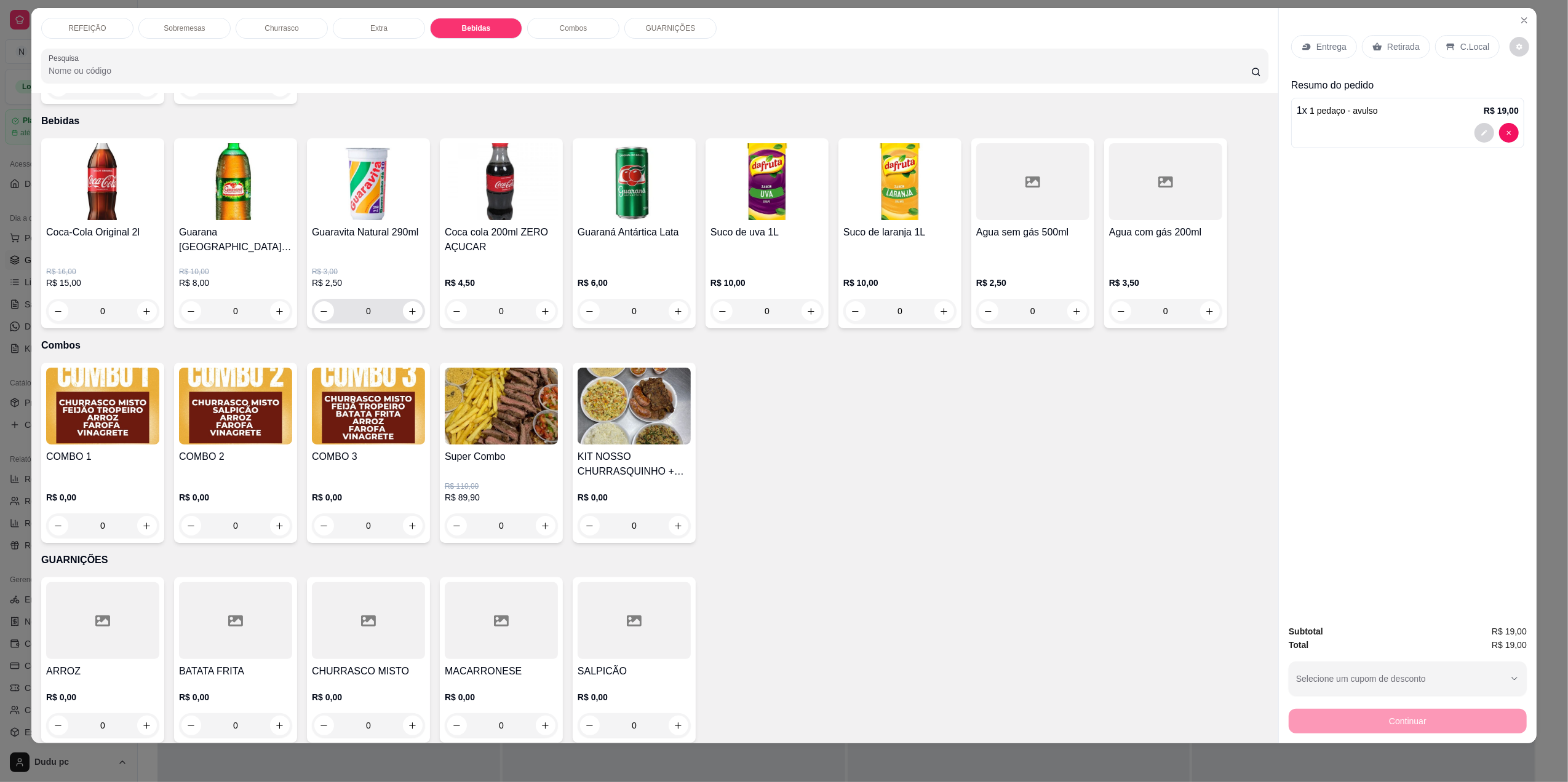
click at [417, 307] on div "0" at bounding box center [368, 311] width 113 height 24
click at [409, 307] on icon "increase-product-quantity" at bounding box center [413, 311] width 9 height 9
click at [1446, 46] on icon at bounding box center [1451, 47] width 10 height 10
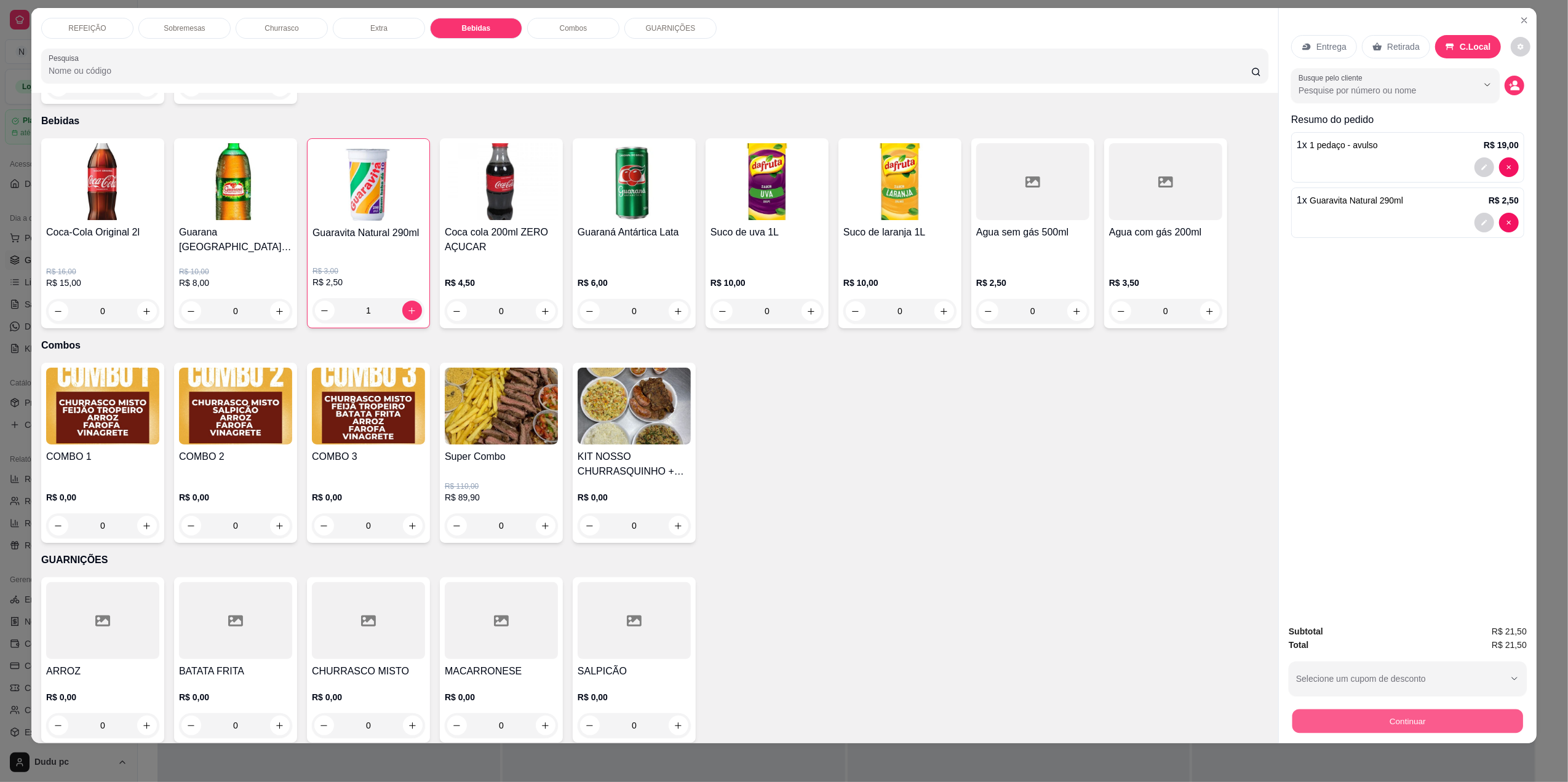
click at [1410, 724] on button "Continuar" at bounding box center [1408, 721] width 231 height 24
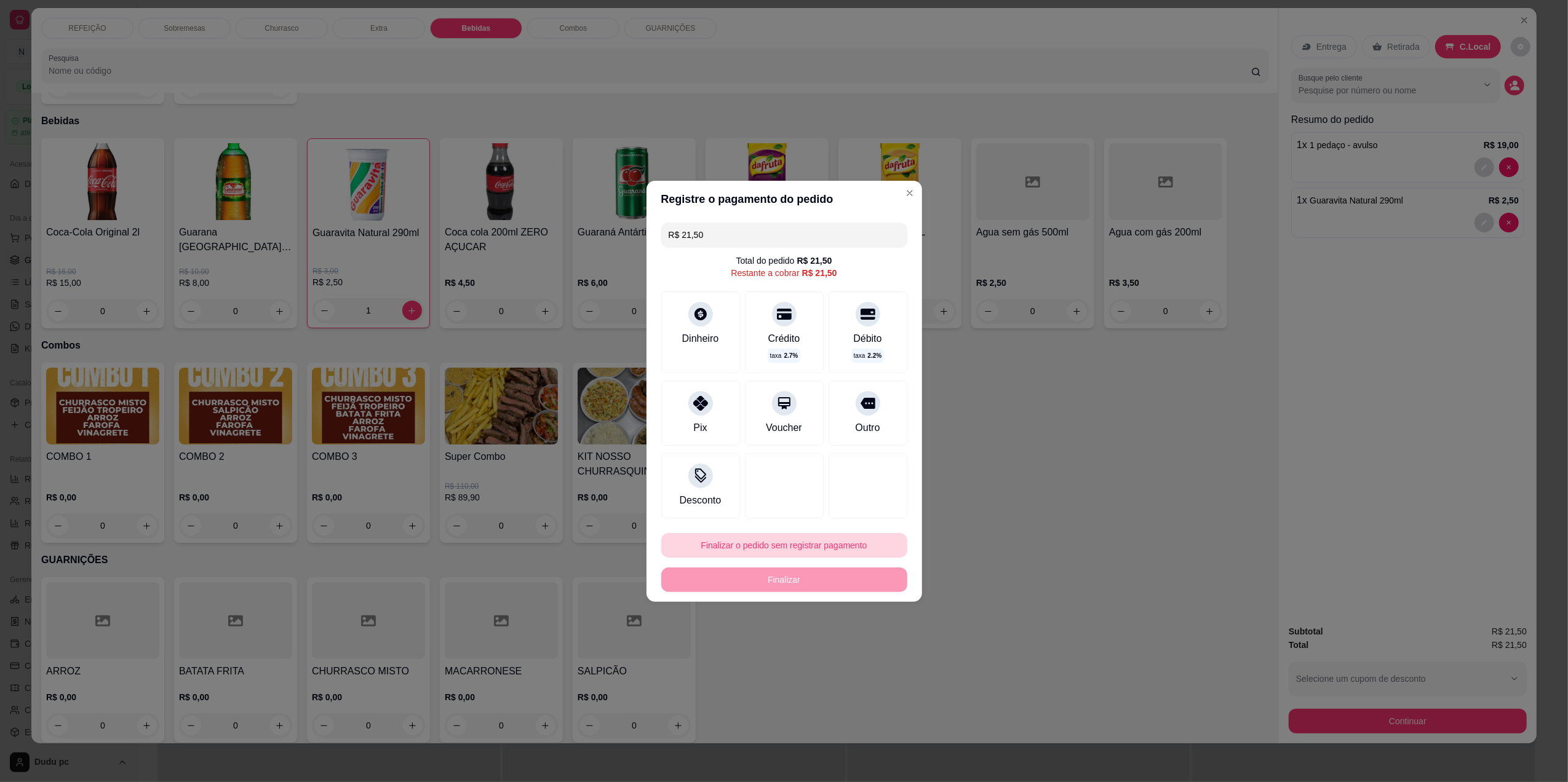
click at [729, 539] on button "Finalizar o pedido sem registrar pagamento" at bounding box center [784, 545] width 246 height 24
click at [860, 655] on button "Confirmar" at bounding box center [859, 647] width 44 height 19
type input "0"
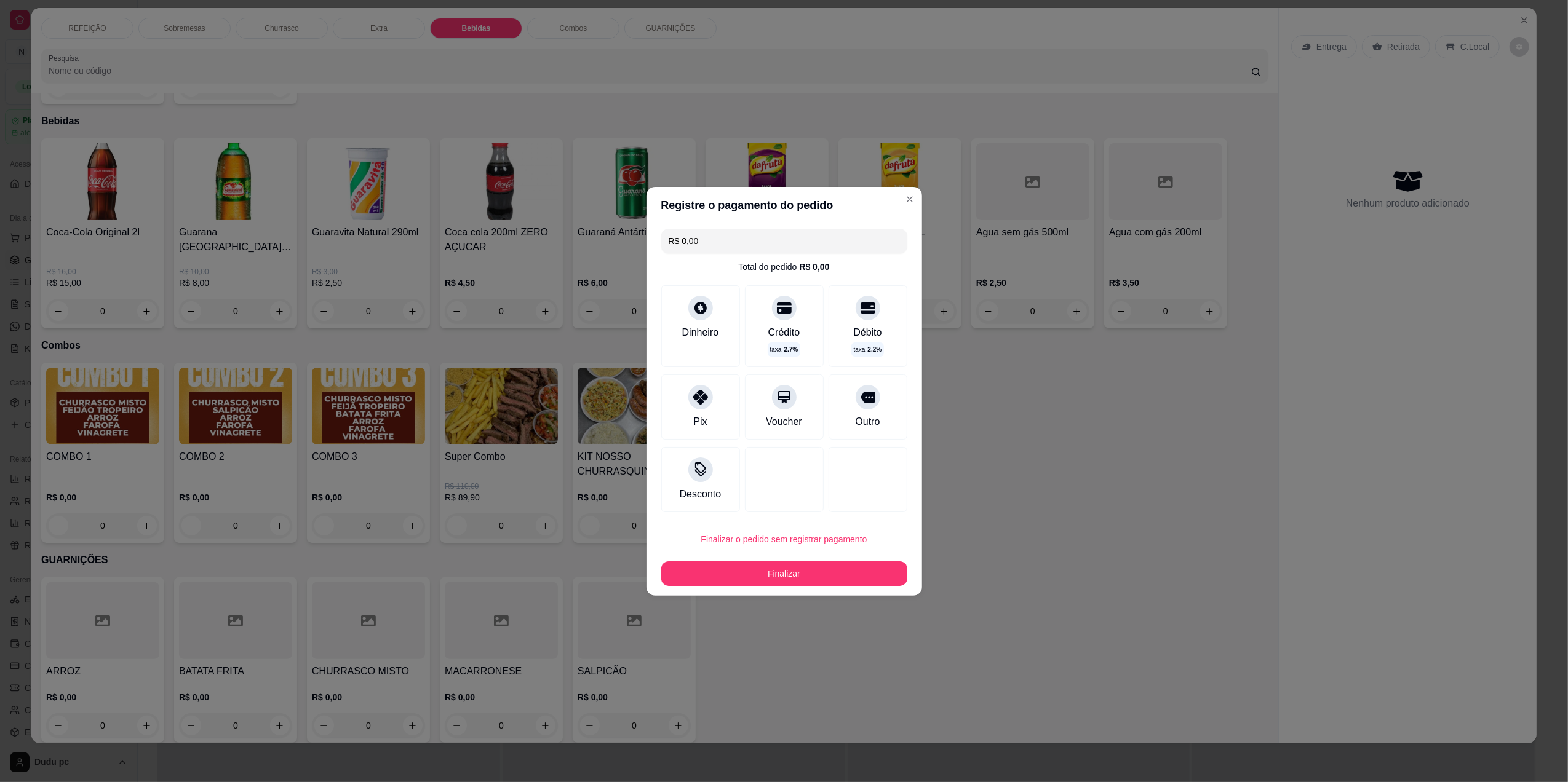
type input "R$ 0,00"
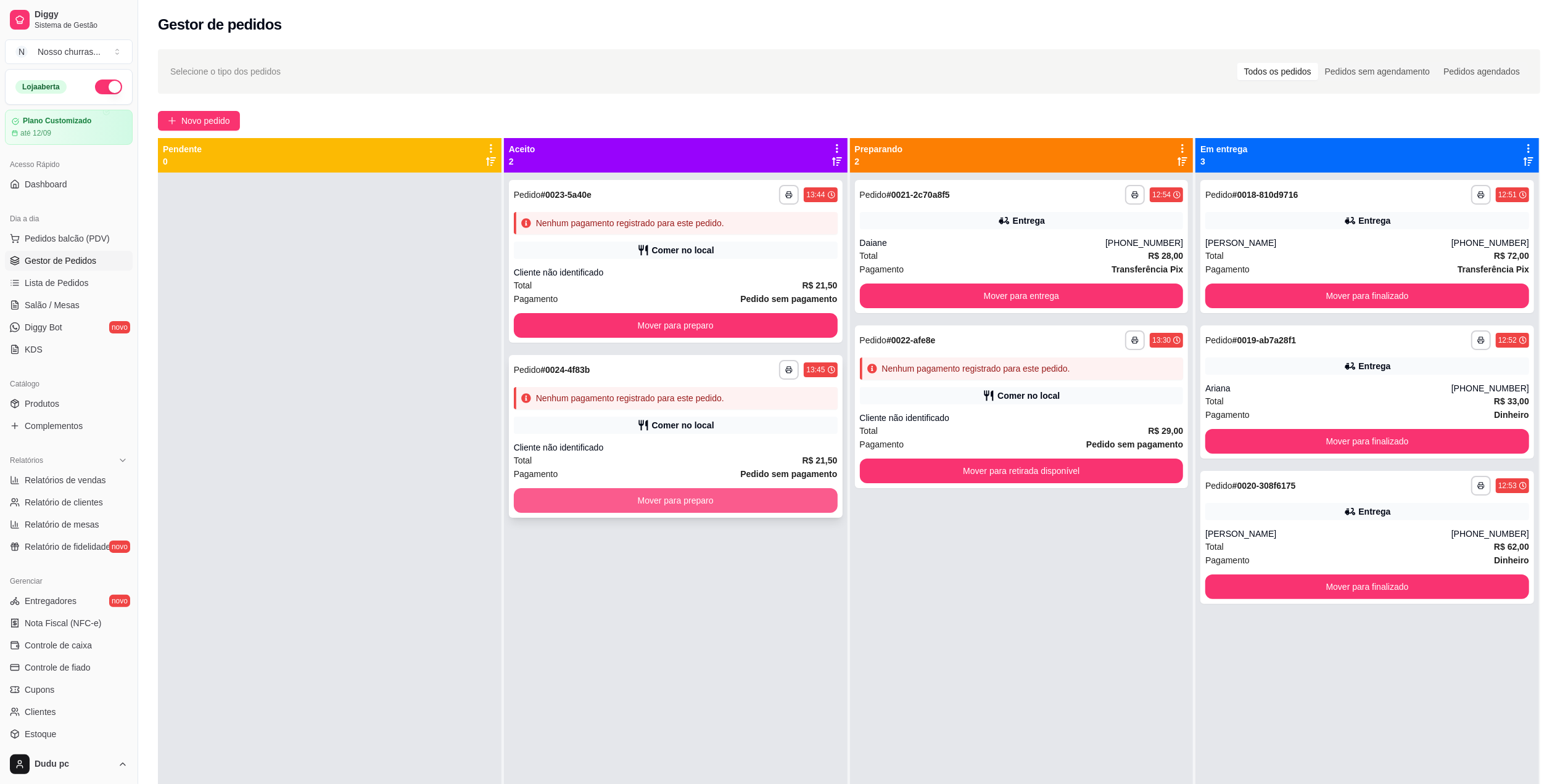
click at [765, 511] on button "Mover para preparo" at bounding box center [676, 500] width 324 height 24
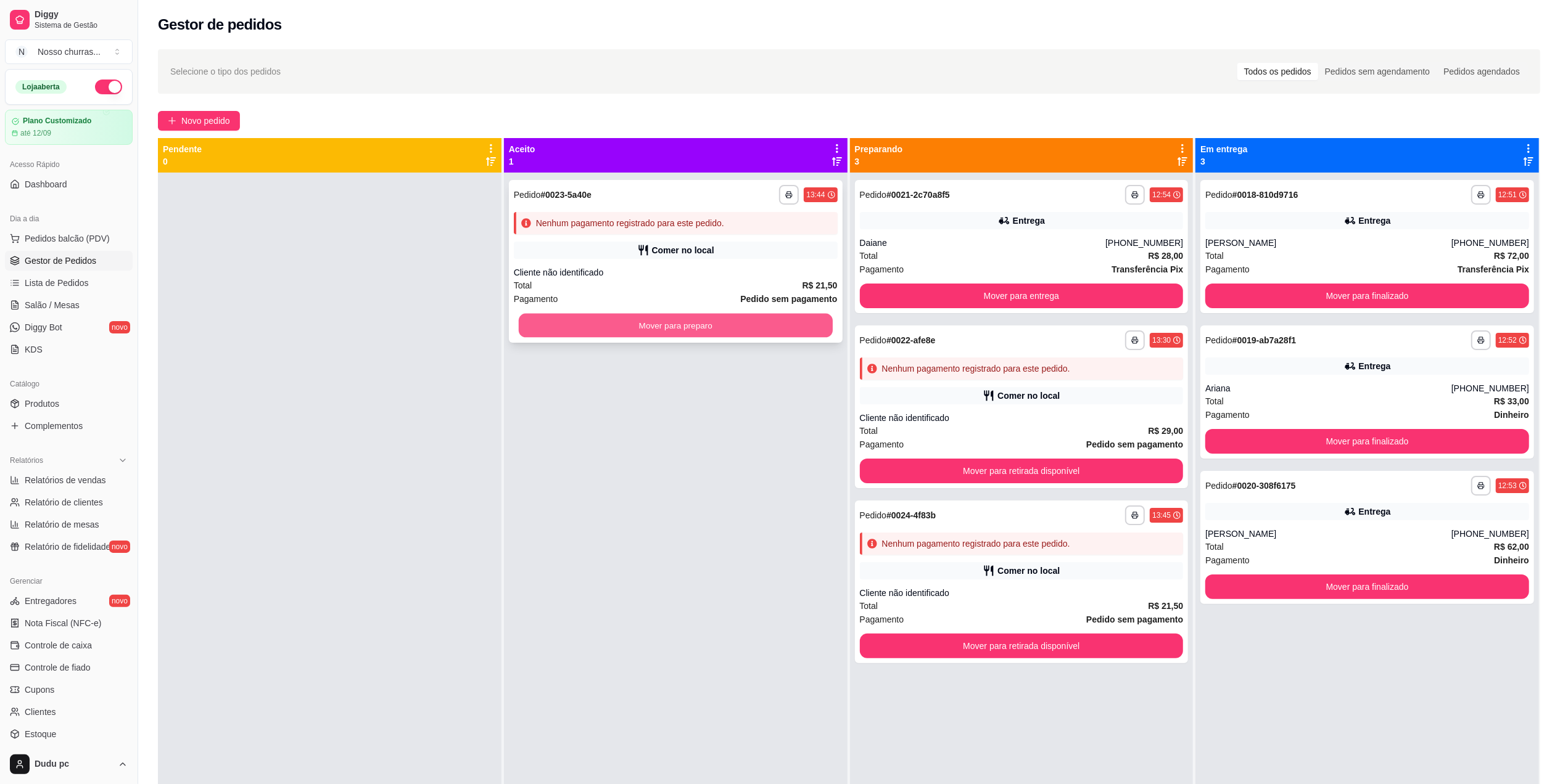
click at [787, 328] on button "Mover para preparo" at bounding box center [676, 326] width 314 height 24
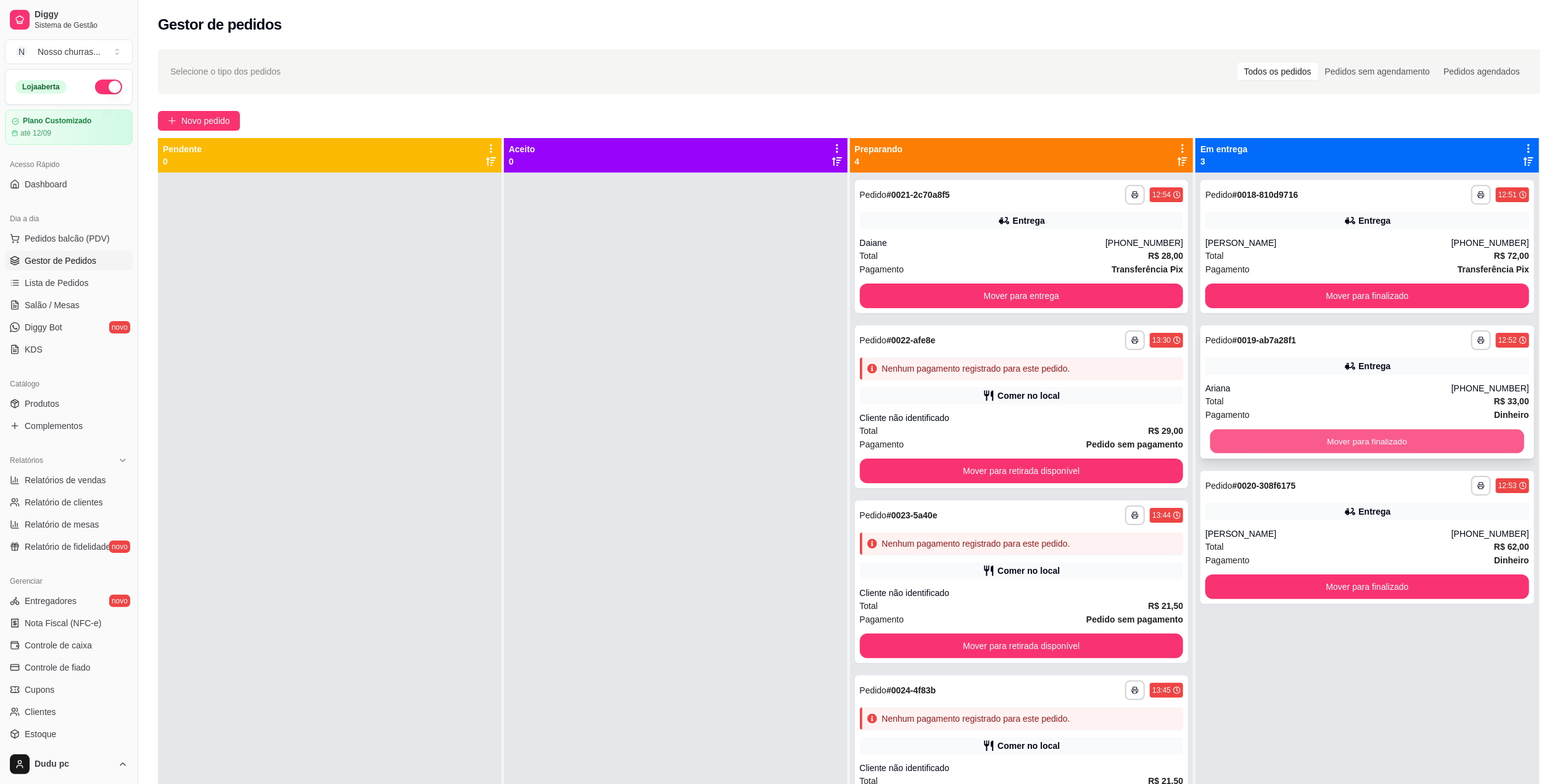
click at [1217, 434] on button "Mover para finalizado" at bounding box center [1367, 441] width 314 height 24
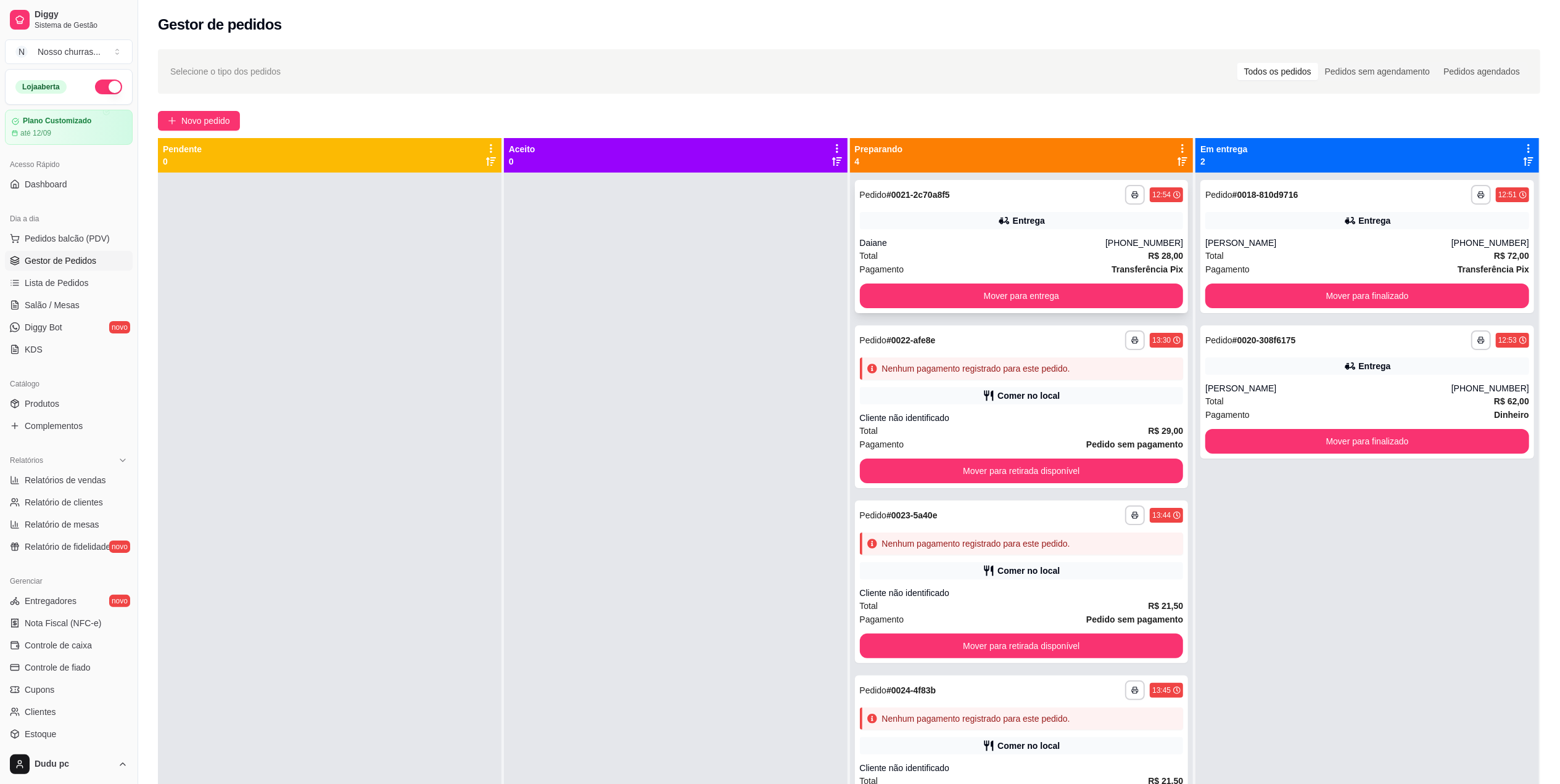
click at [1134, 242] on div "[PHONE_NUMBER]" at bounding box center [1144, 243] width 78 height 13
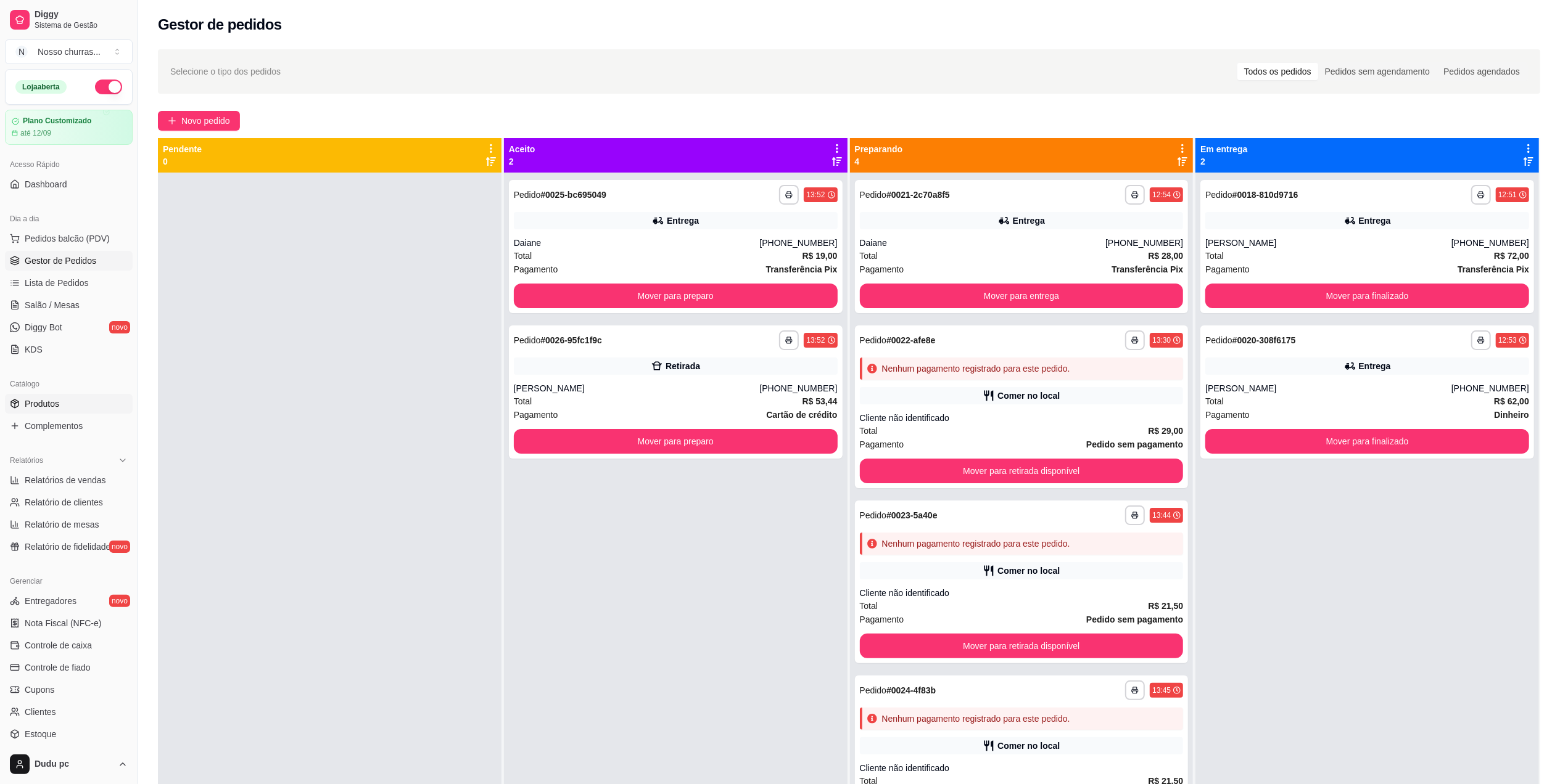
click at [54, 411] on link "Produtos" at bounding box center [69, 404] width 128 height 20
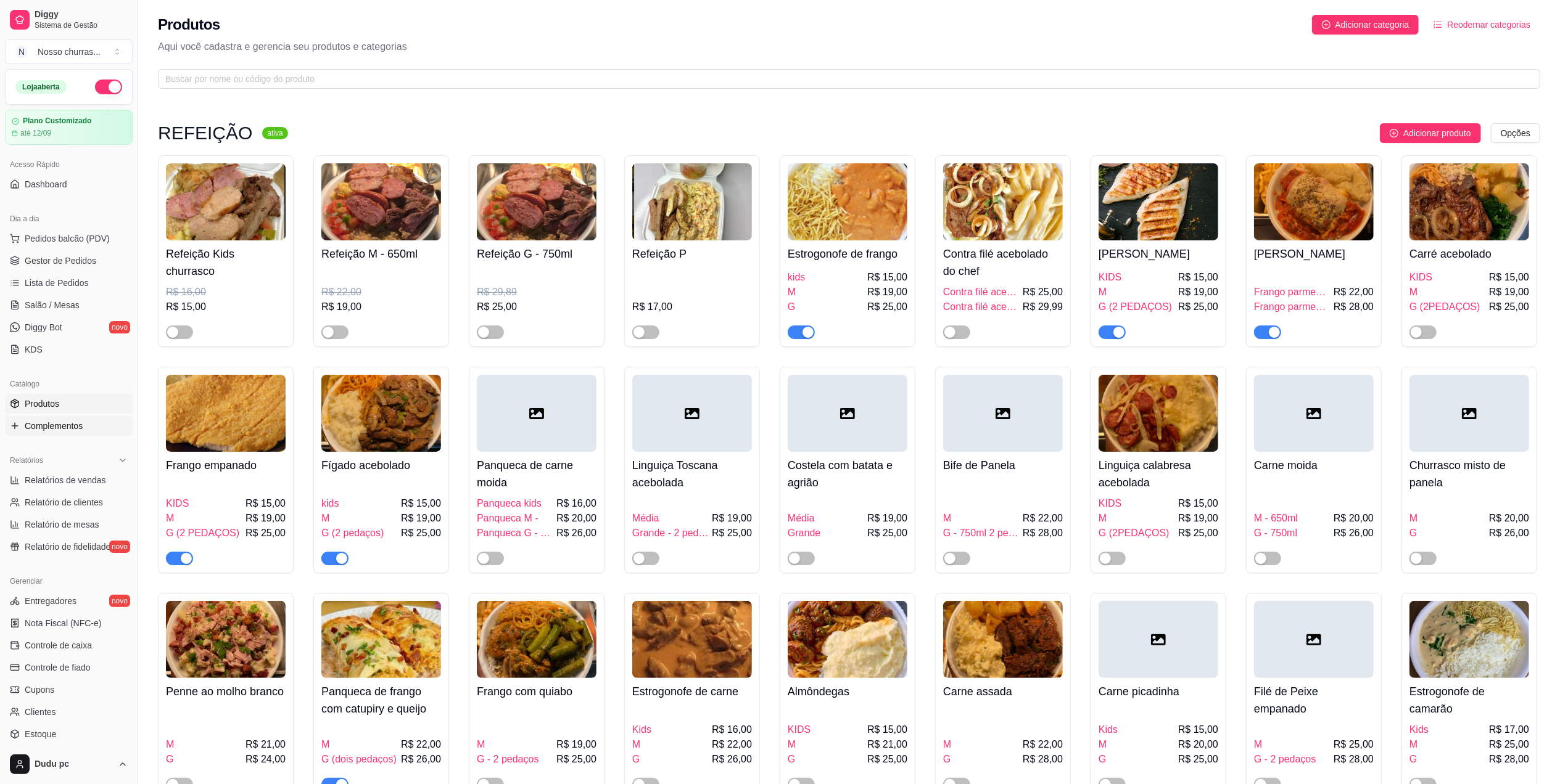
click at [57, 422] on span "Complementos" at bounding box center [53, 426] width 58 height 13
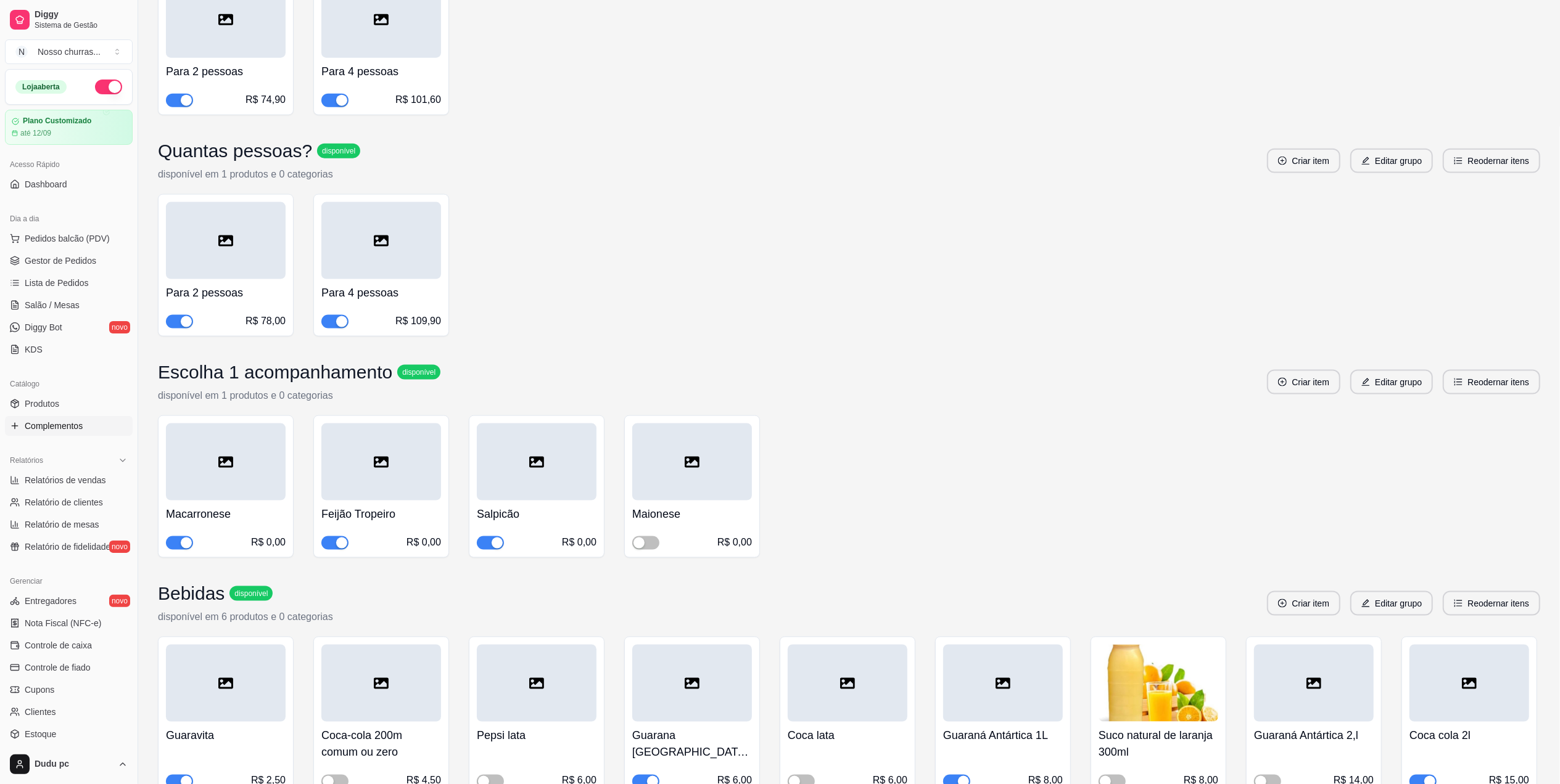
scroll to position [2283, 0]
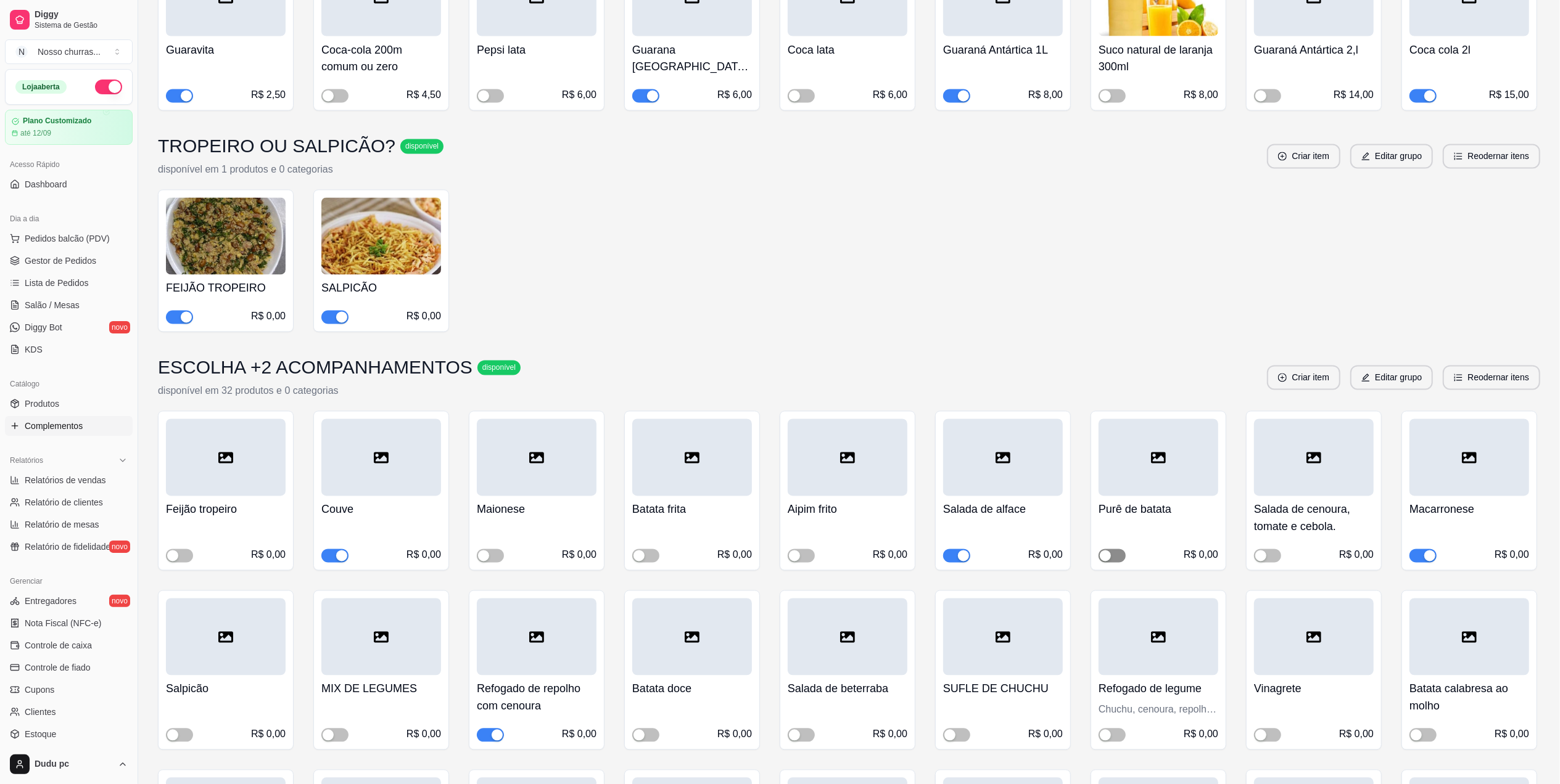
click at [1116, 550] on span "button" at bounding box center [1112, 556] width 27 height 14
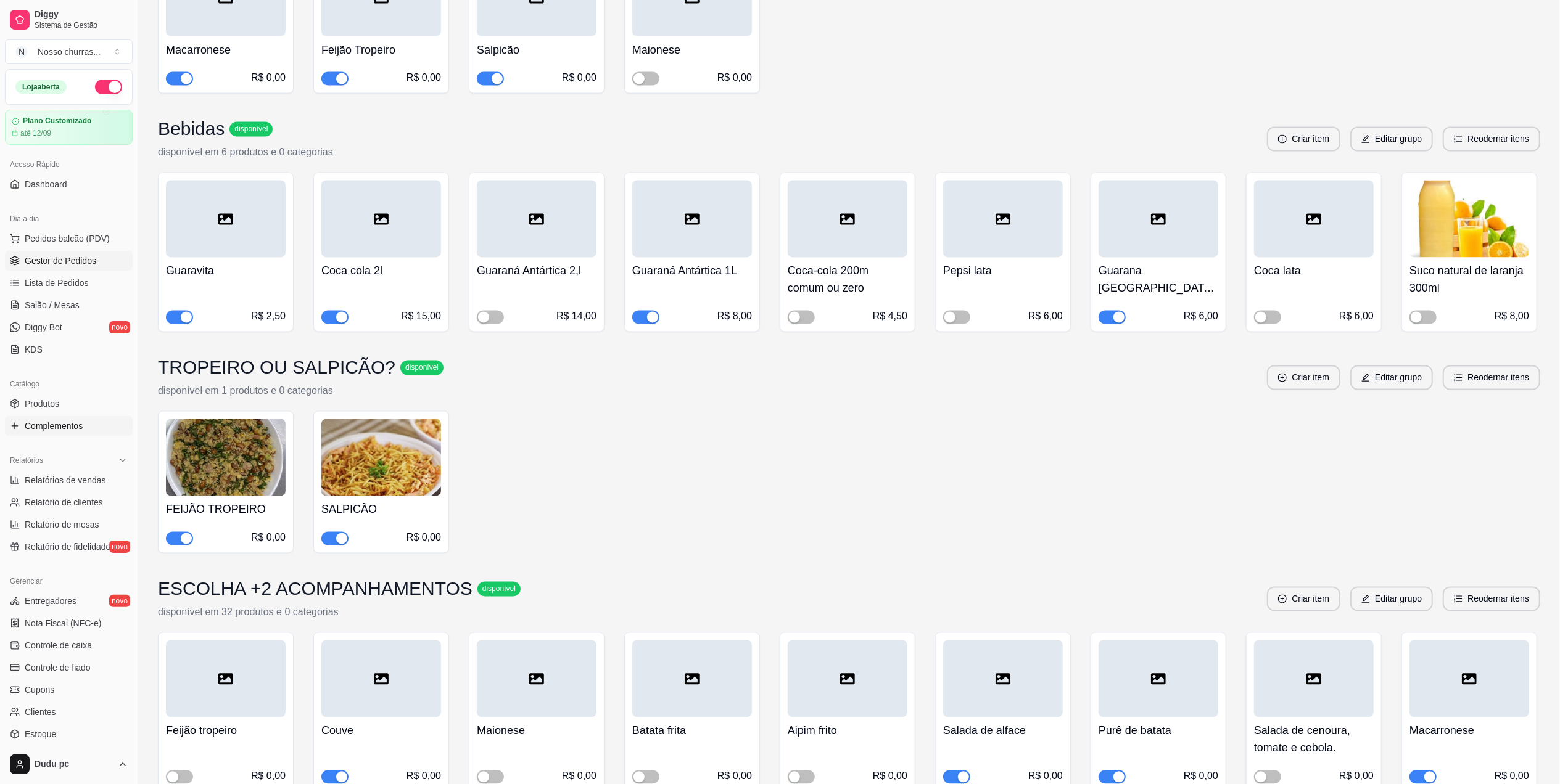
click at [78, 263] on span "Gestor de Pedidos" at bounding box center [60, 261] width 71 height 13
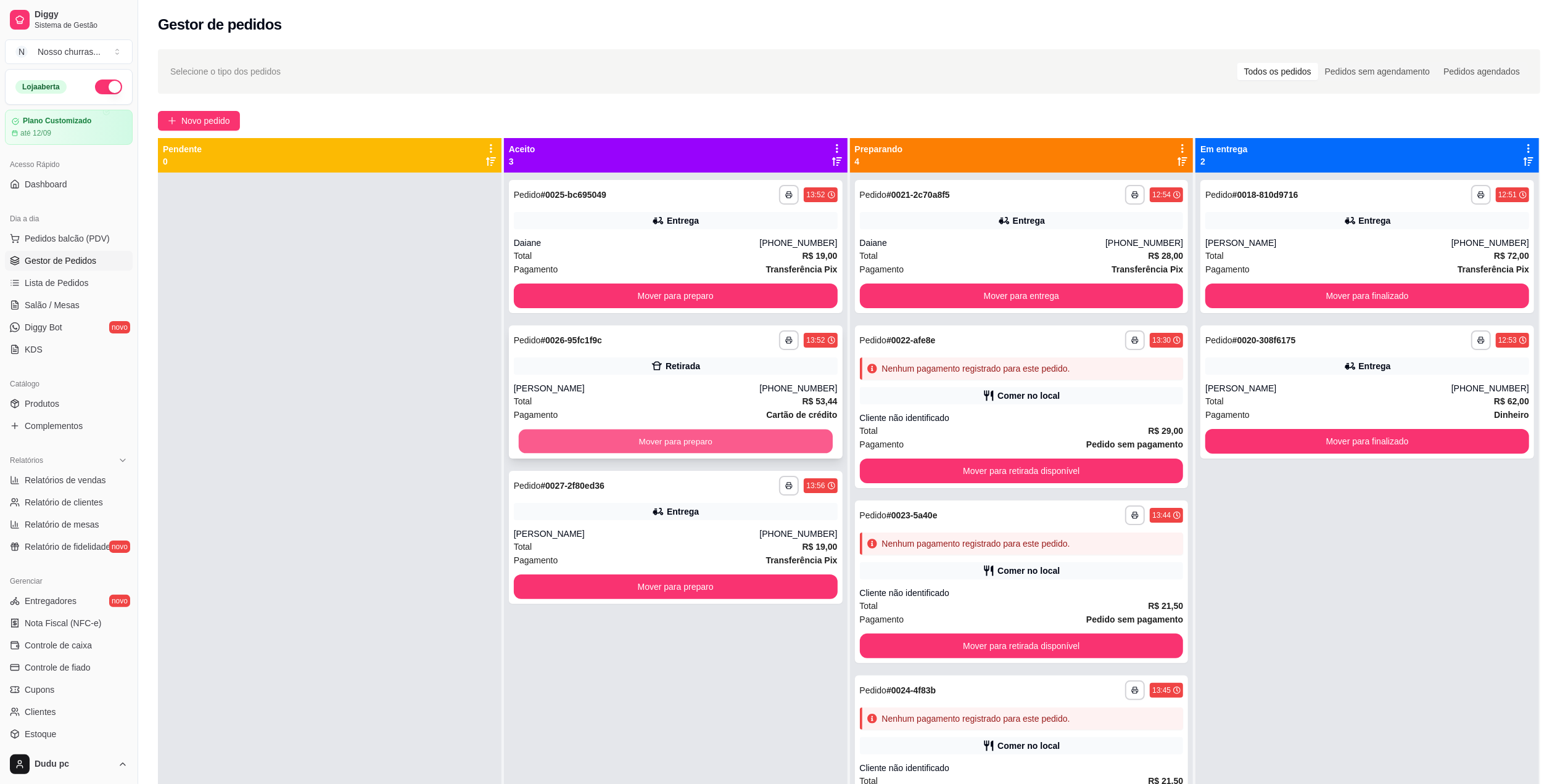
click at [635, 442] on button "Mover para preparo" at bounding box center [676, 441] width 314 height 24
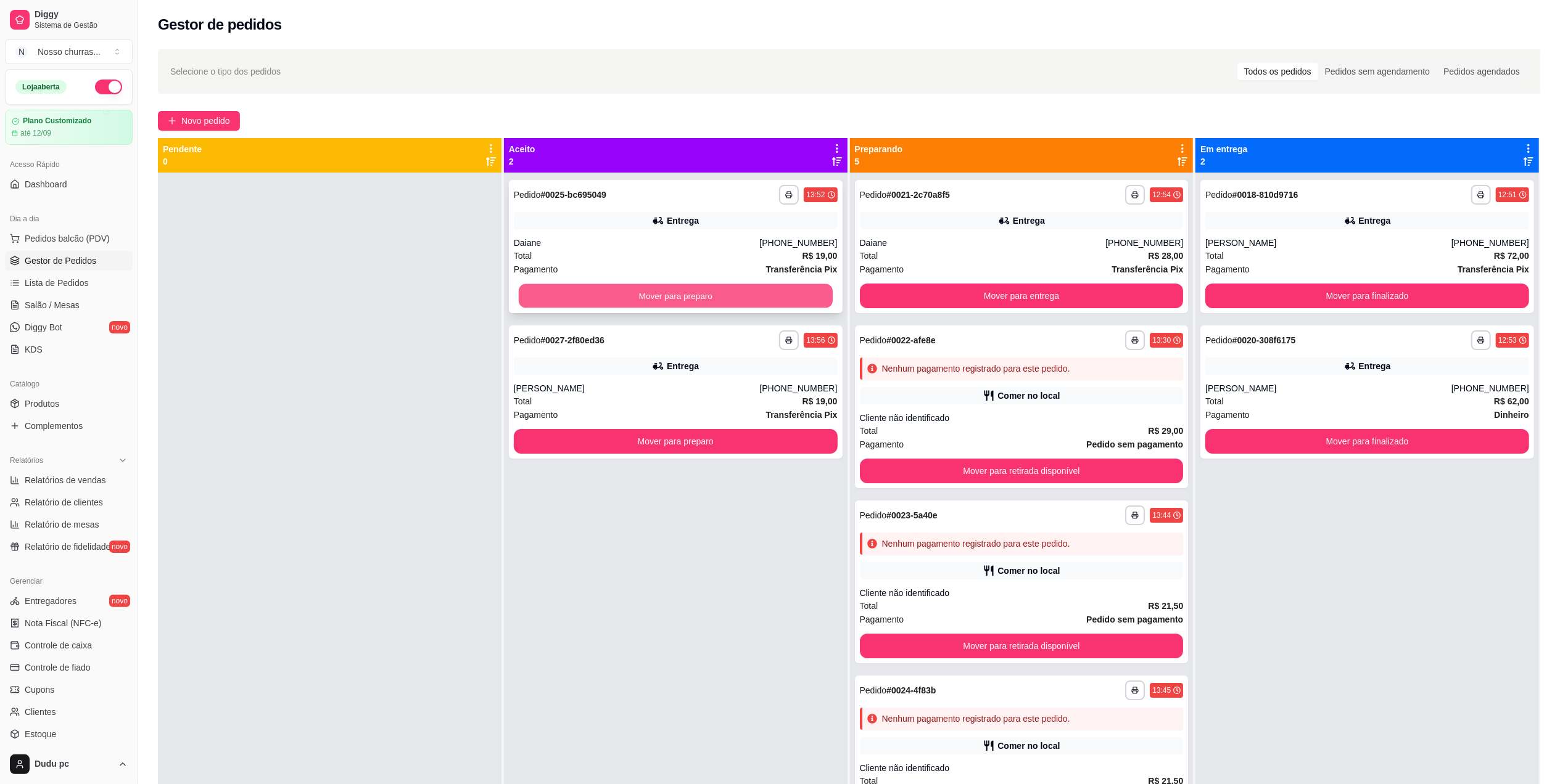
click at [644, 289] on button "Mover para preparo" at bounding box center [676, 296] width 314 height 24
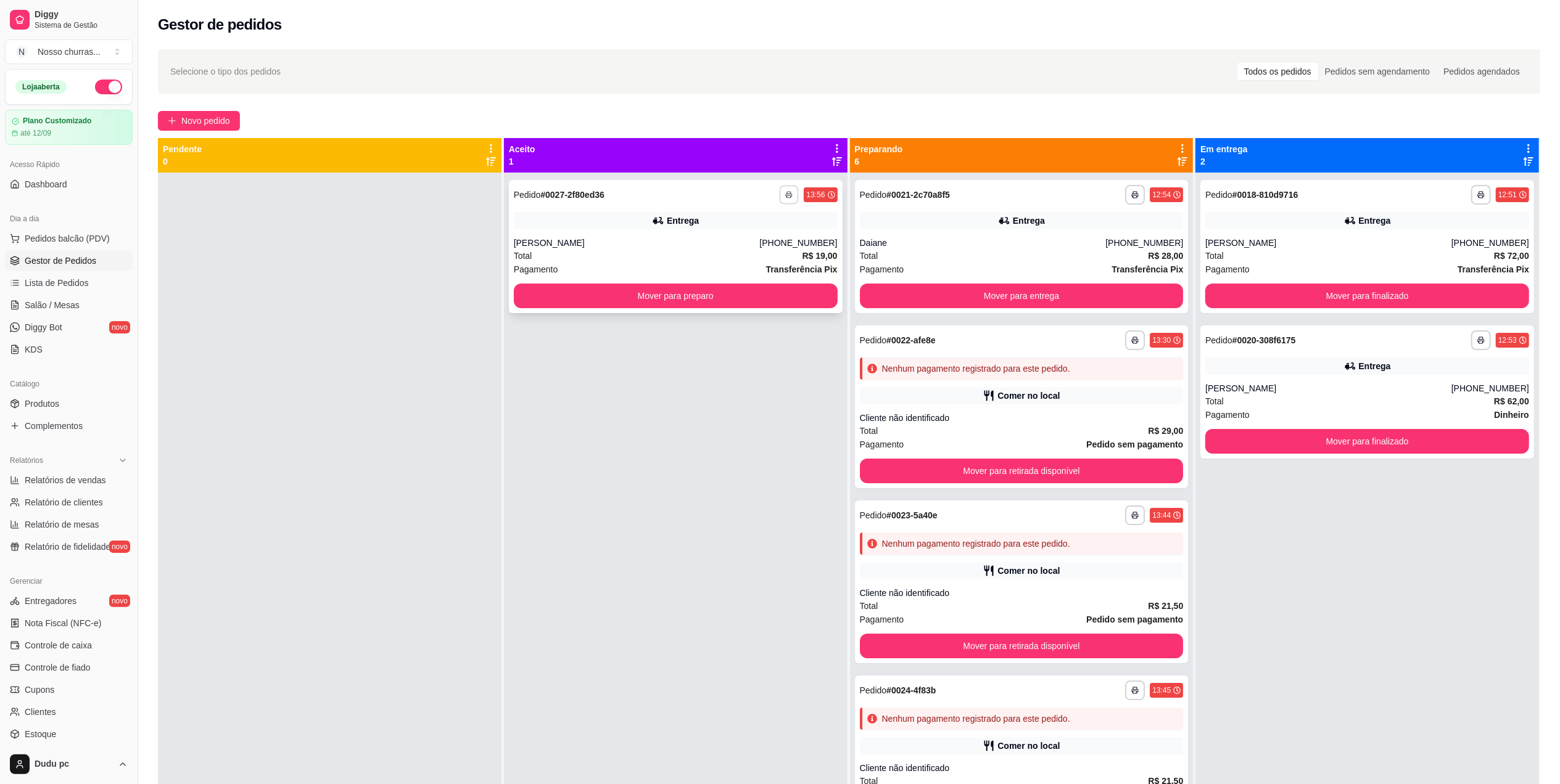
click at [788, 191] on icon "button" at bounding box center [789, 195] width 8 height 8
click at [760, 235] on button "IMPRESSORA" at bounding box center [751, 238] width 86 height 19
click at [986, 259] on div "Total R$ 28,00" at bounding box center [1022, 256] width 324 height 14
click at [1150, 288] on button "Mover para entrega" at bounding box center [1021, 296] width 314 height 24
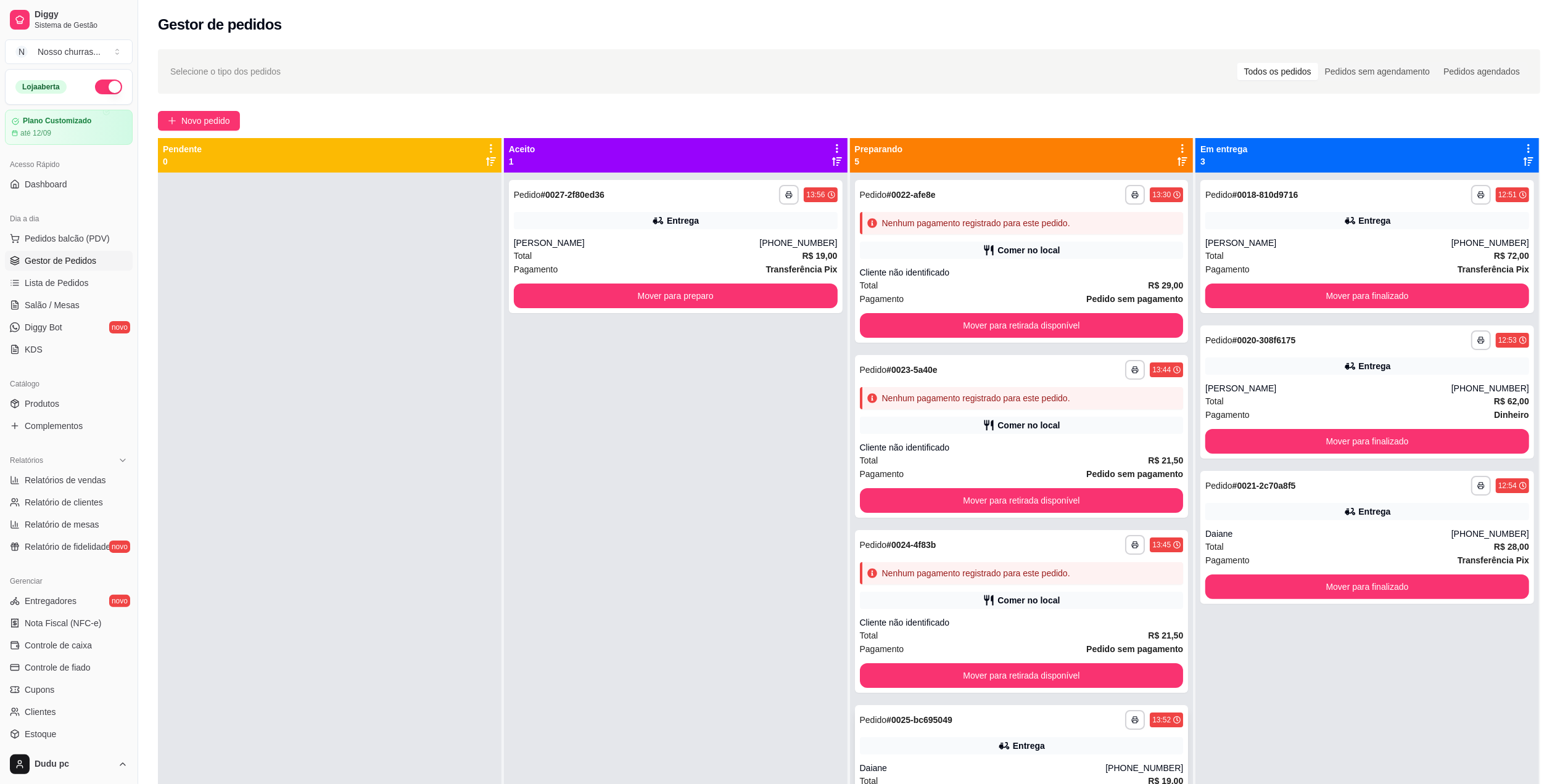
click at [1041, 748] on div "Entrega" at bounding box center [1022, 746] width 324 height 18
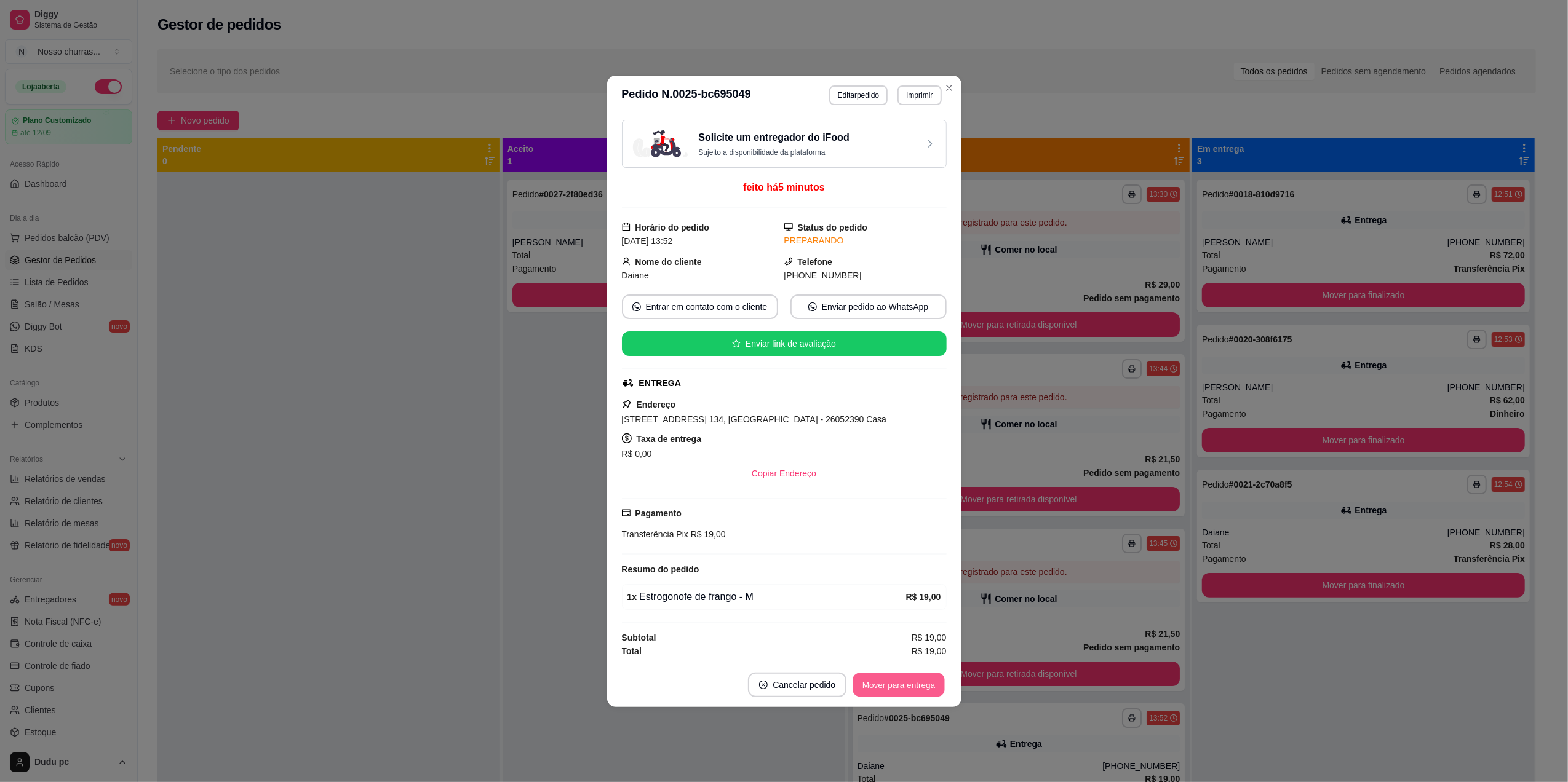
click at [904, 694] on button "Mover para entrega" at bounding box center [899, 685] width 92 height 24
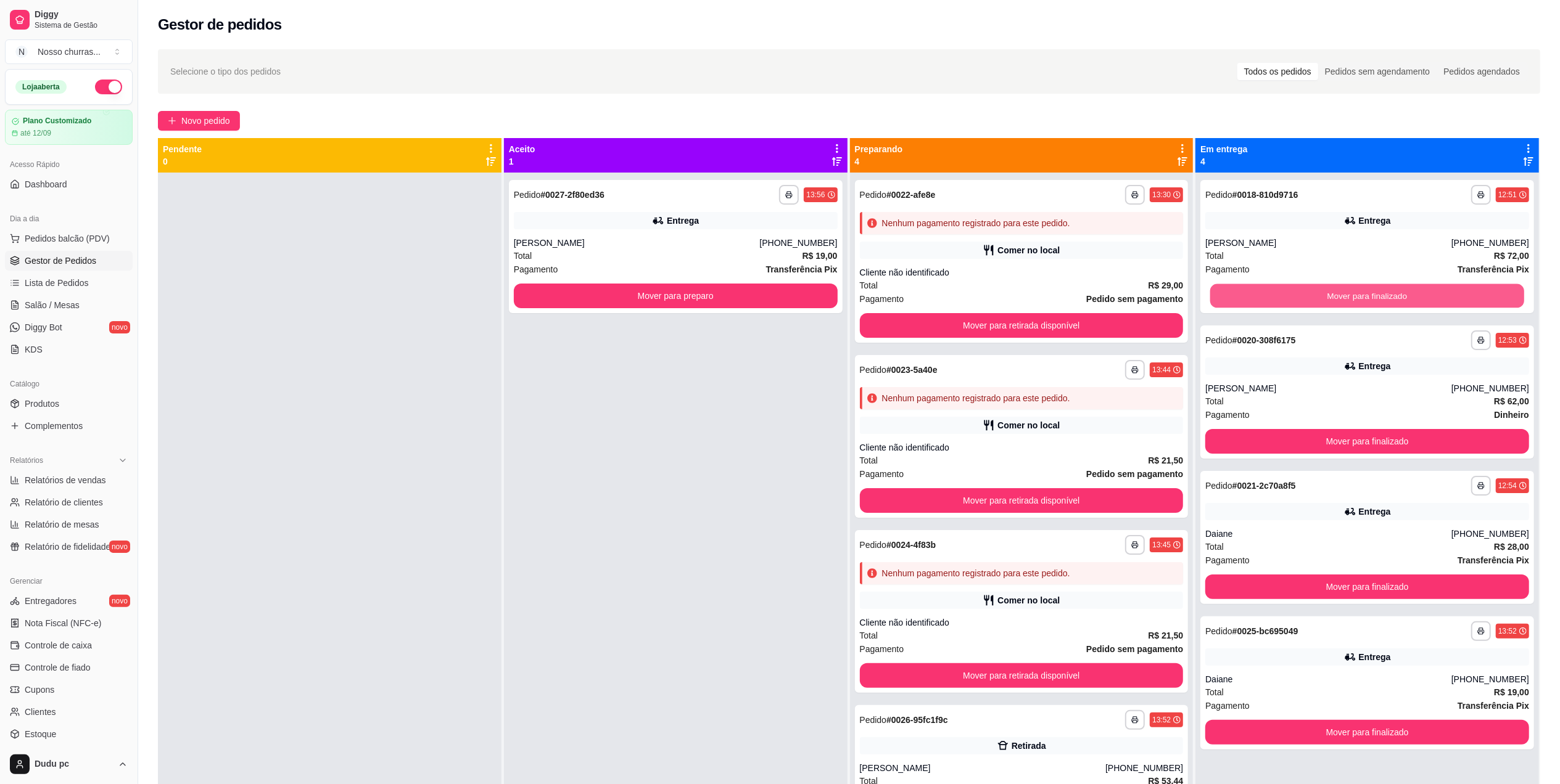
click at [1449, 301] on button "Mover para finalizado" at bounding box center [1367, 296] width 314 height 24
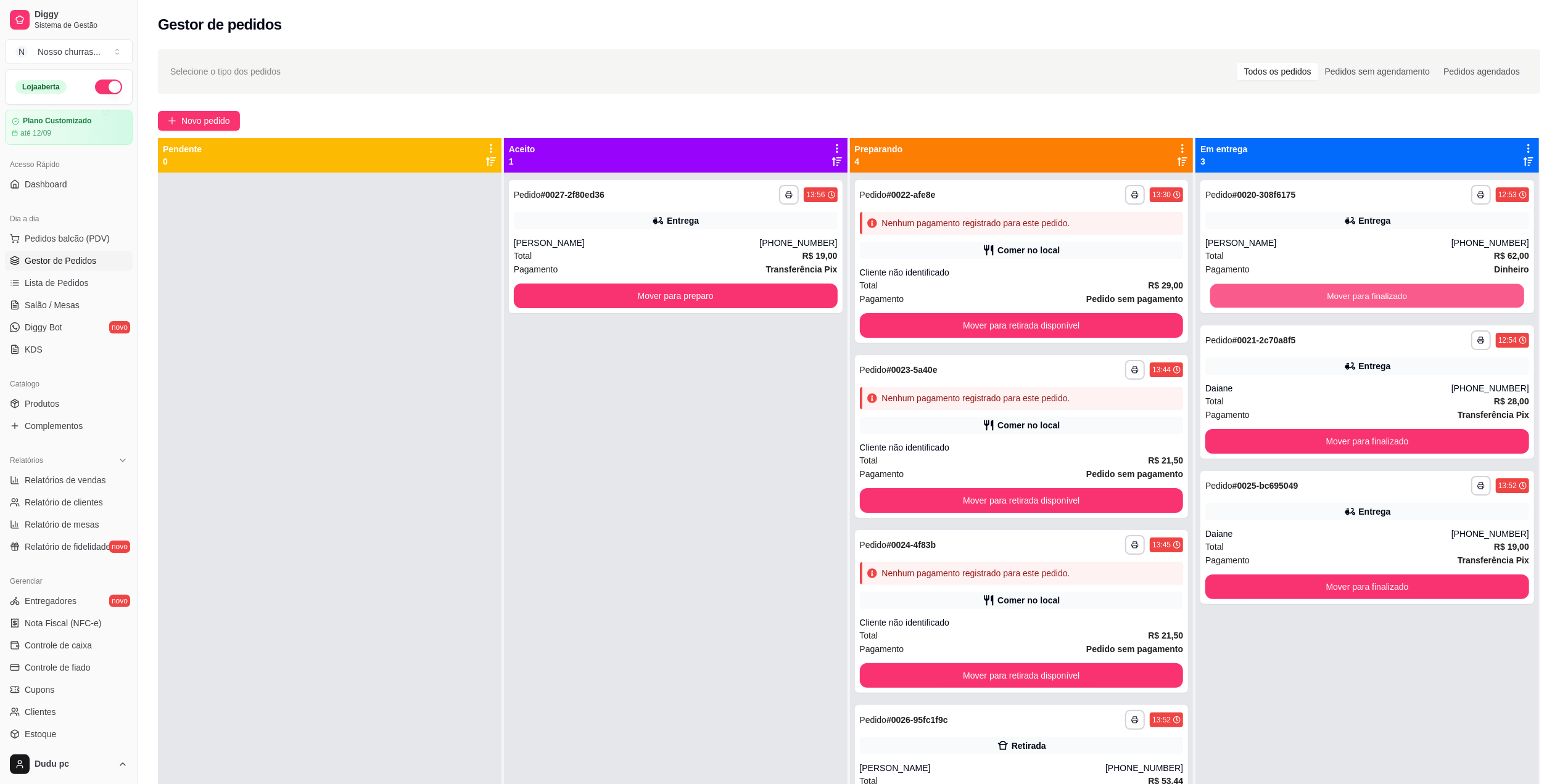
click at [1449, 301] on button "Mover para finalizado" at bounding box center [1367, 296] width 314 height 24
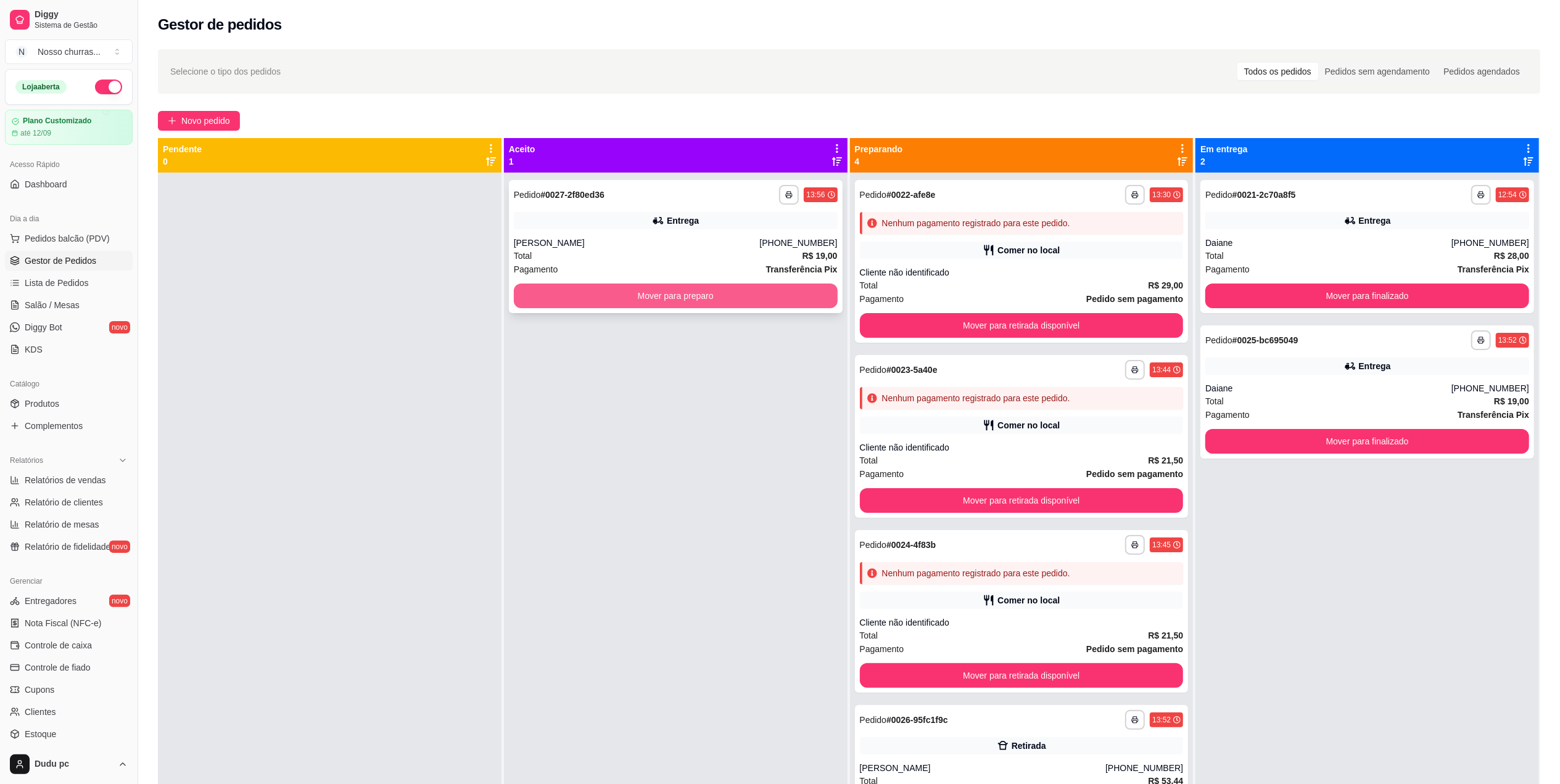
click at [788, 302] on button "Mover para preparo" at bounding box center [676, 296] width 324 height 24
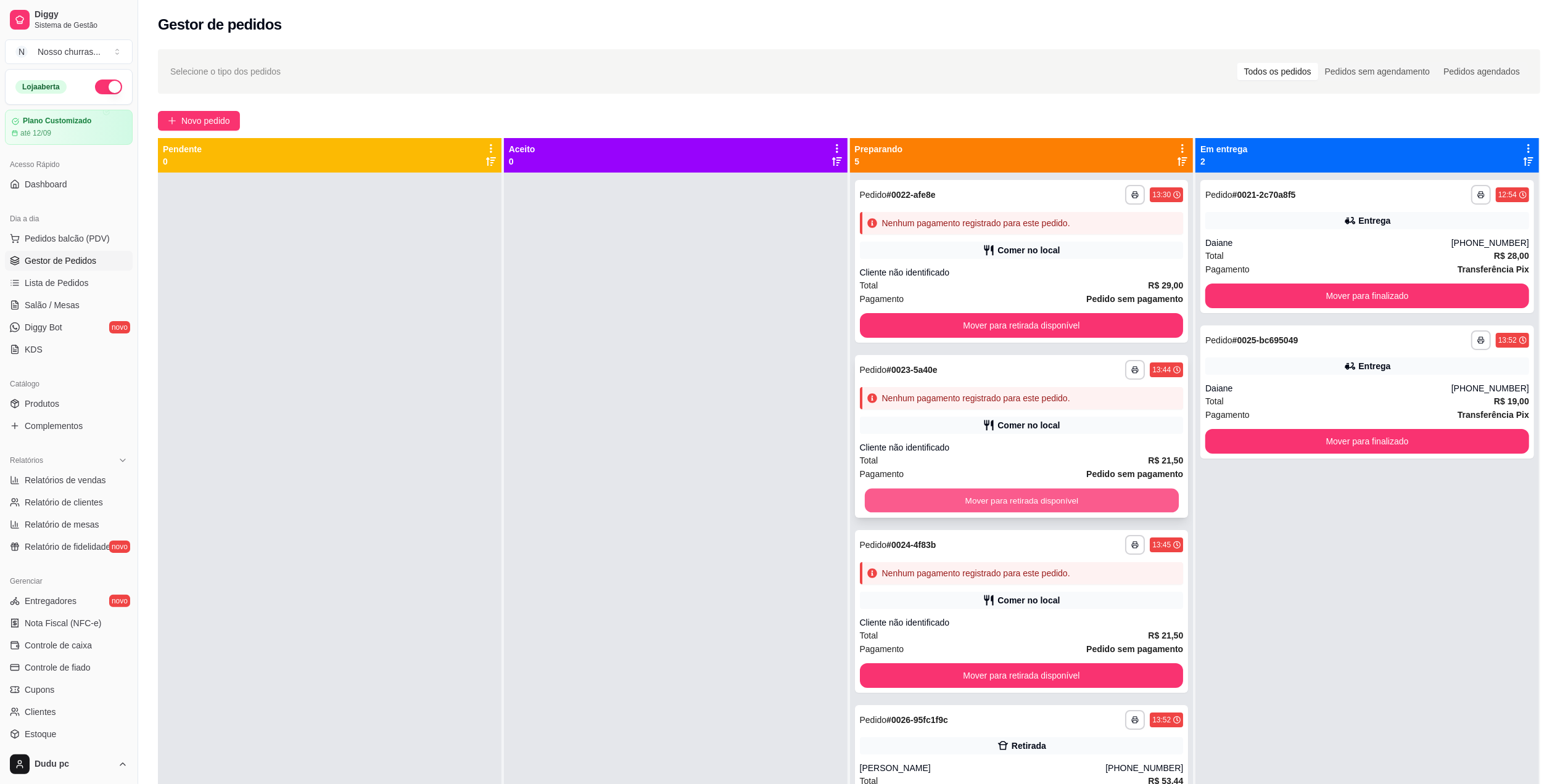
click at [980, 510] on button "Mover para retirada disponível" at bounding box center [1021, 501] width 314 height 24
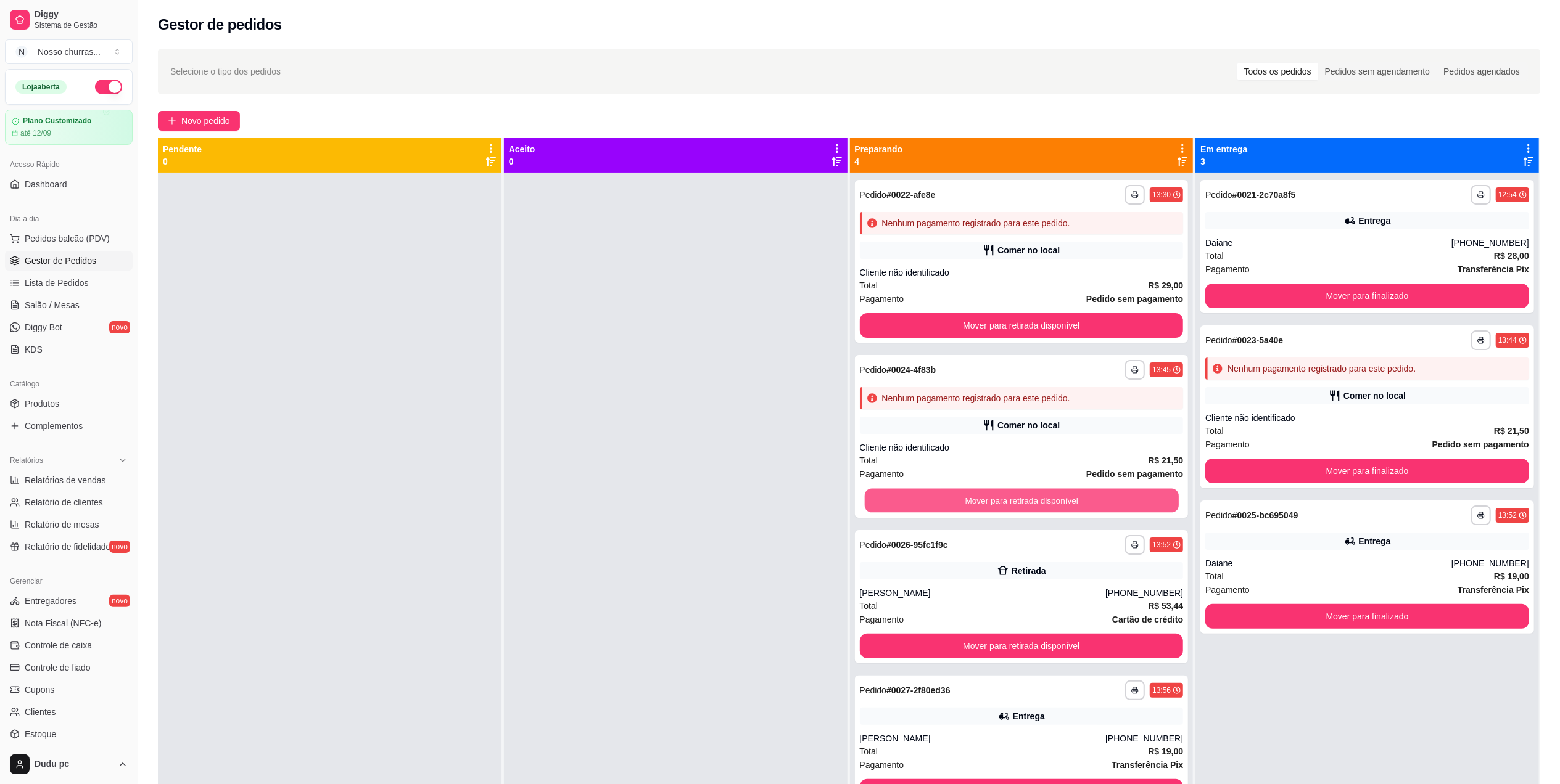
click at [980, 510] on button "Mover para retirada disponível" at bounding box center [1021, 501] width 314 height 24
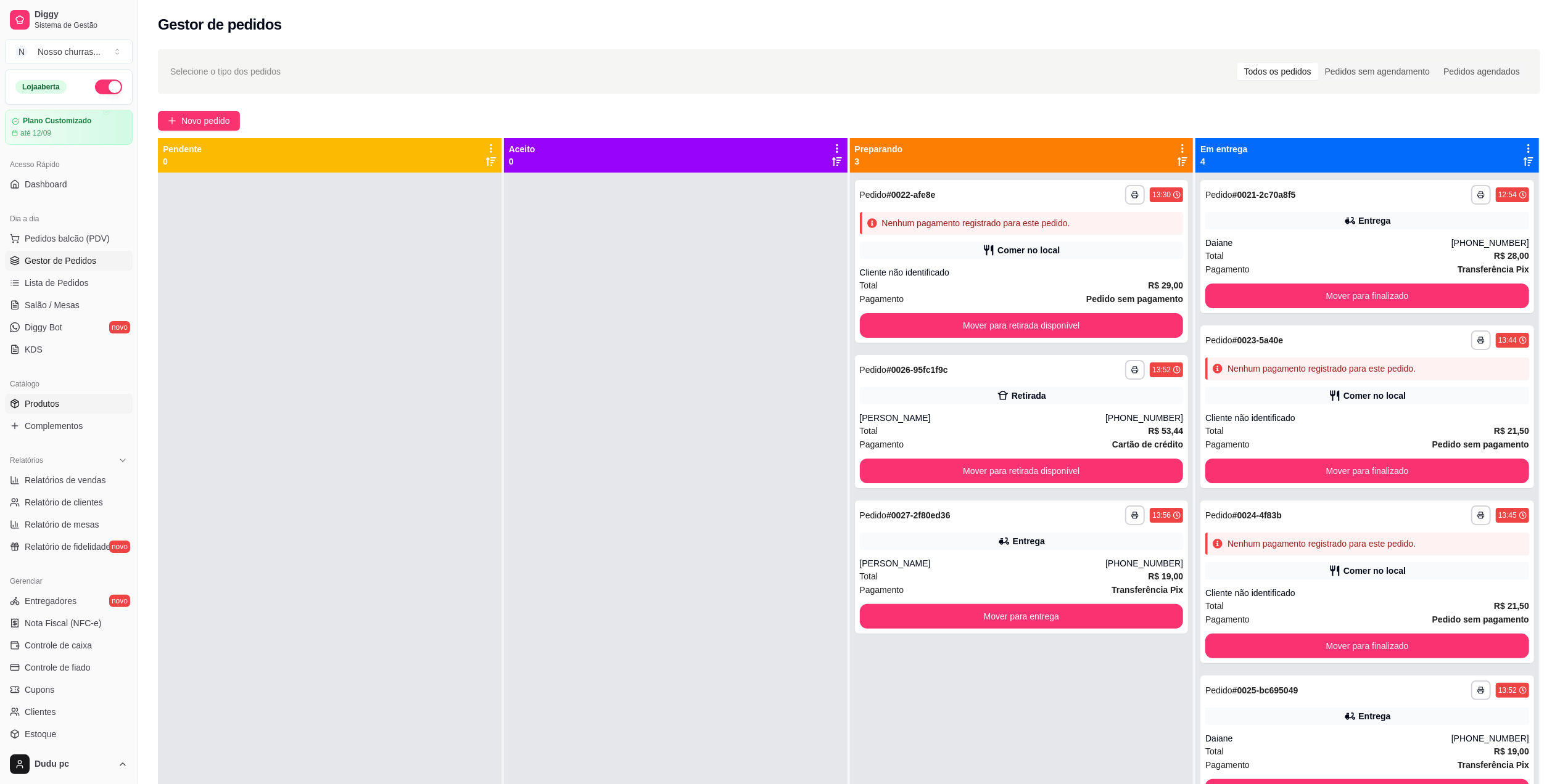
click at [31, 410] on span "Produtos" at bounding box center [41, 404] width 34 height 13
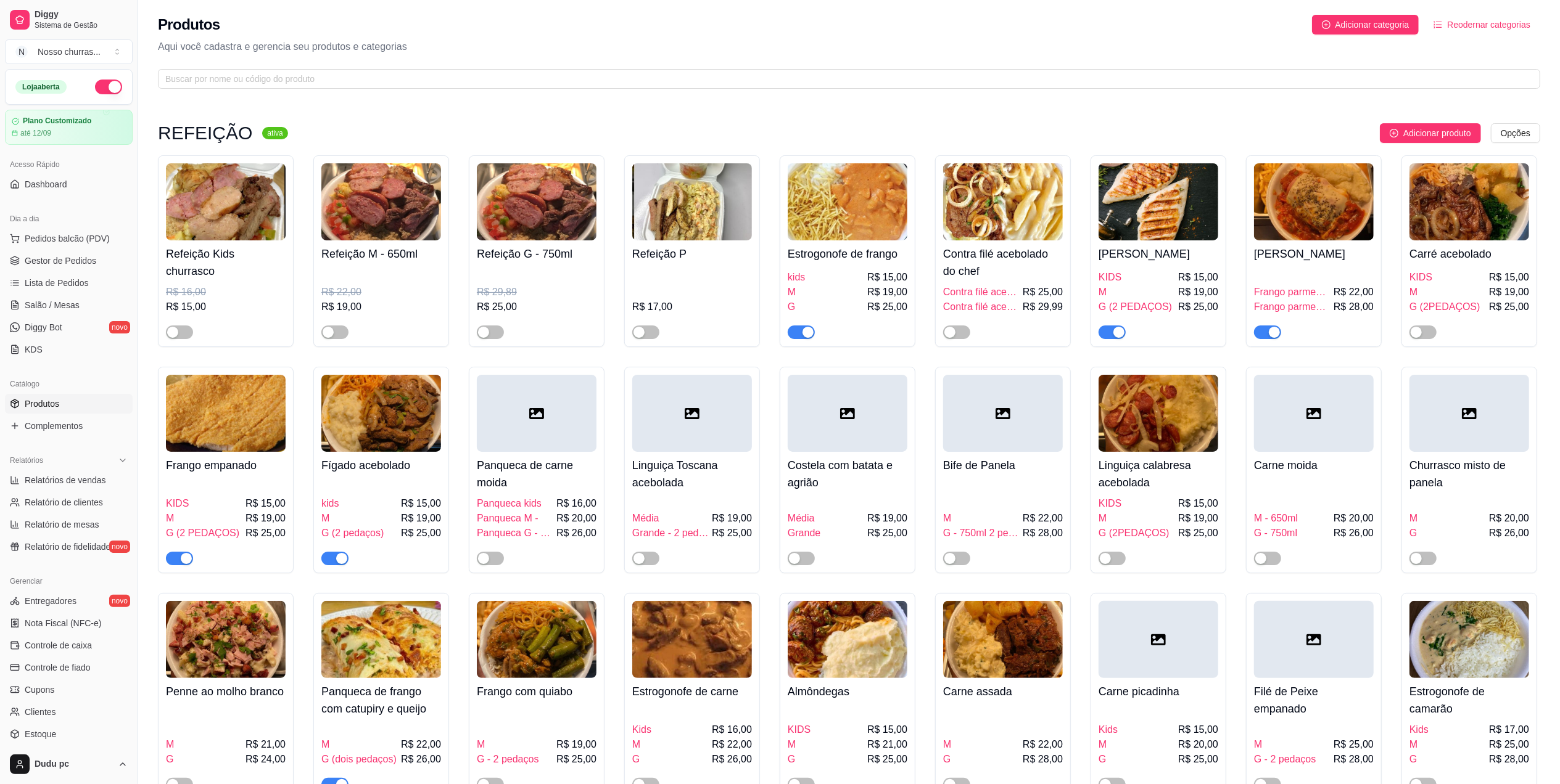
click at [808, 336] on div "button" at bounding box center [808, 333] width 11 height 11
click at [79, 263] on span "Gestor de Pedidos" at bounding box center [60, 261] width 71 height 13
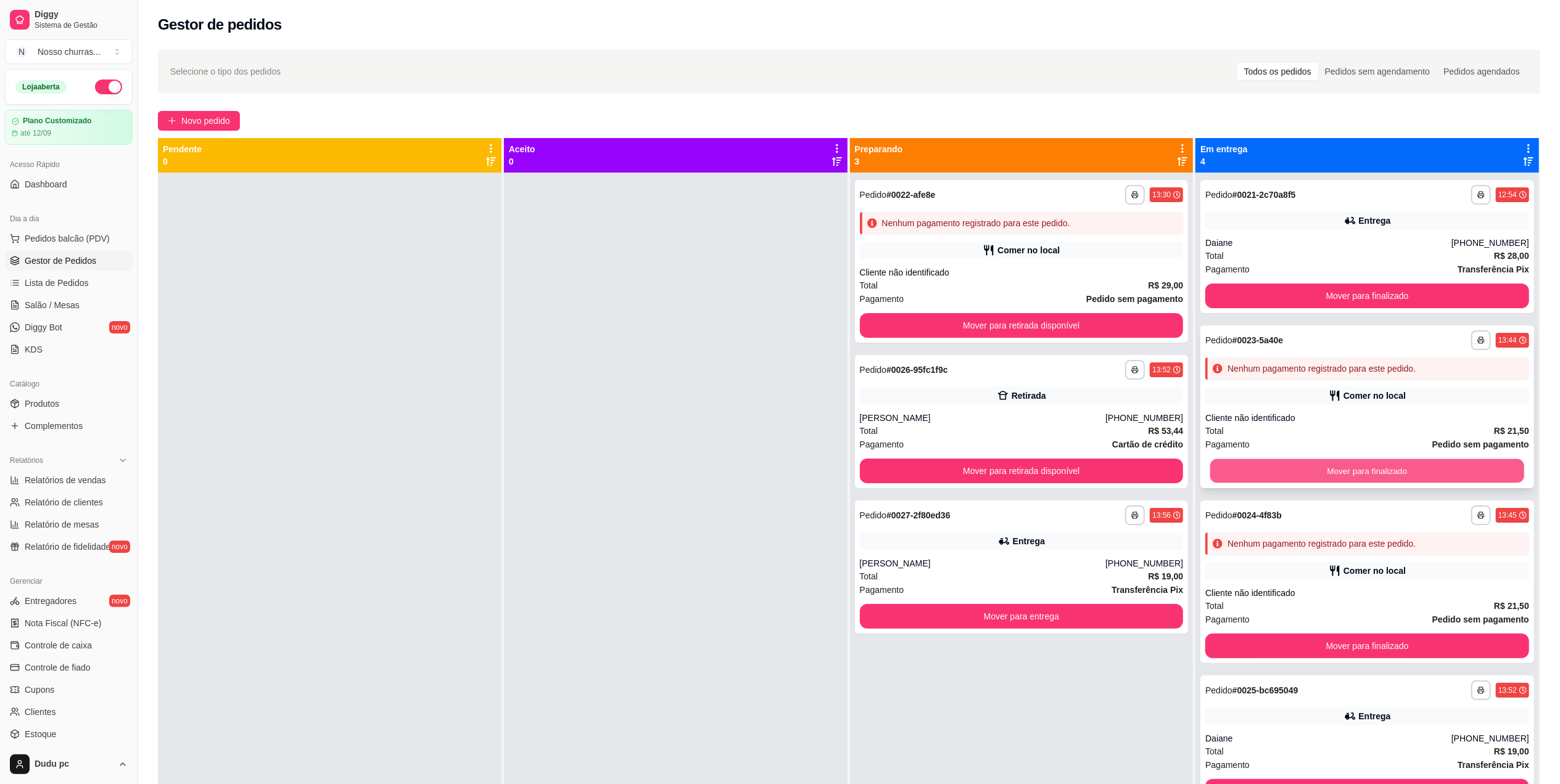
click at [1295, 471] on button "Mover para finalizado" at bounding box center [1367, 471] width 314 height 24
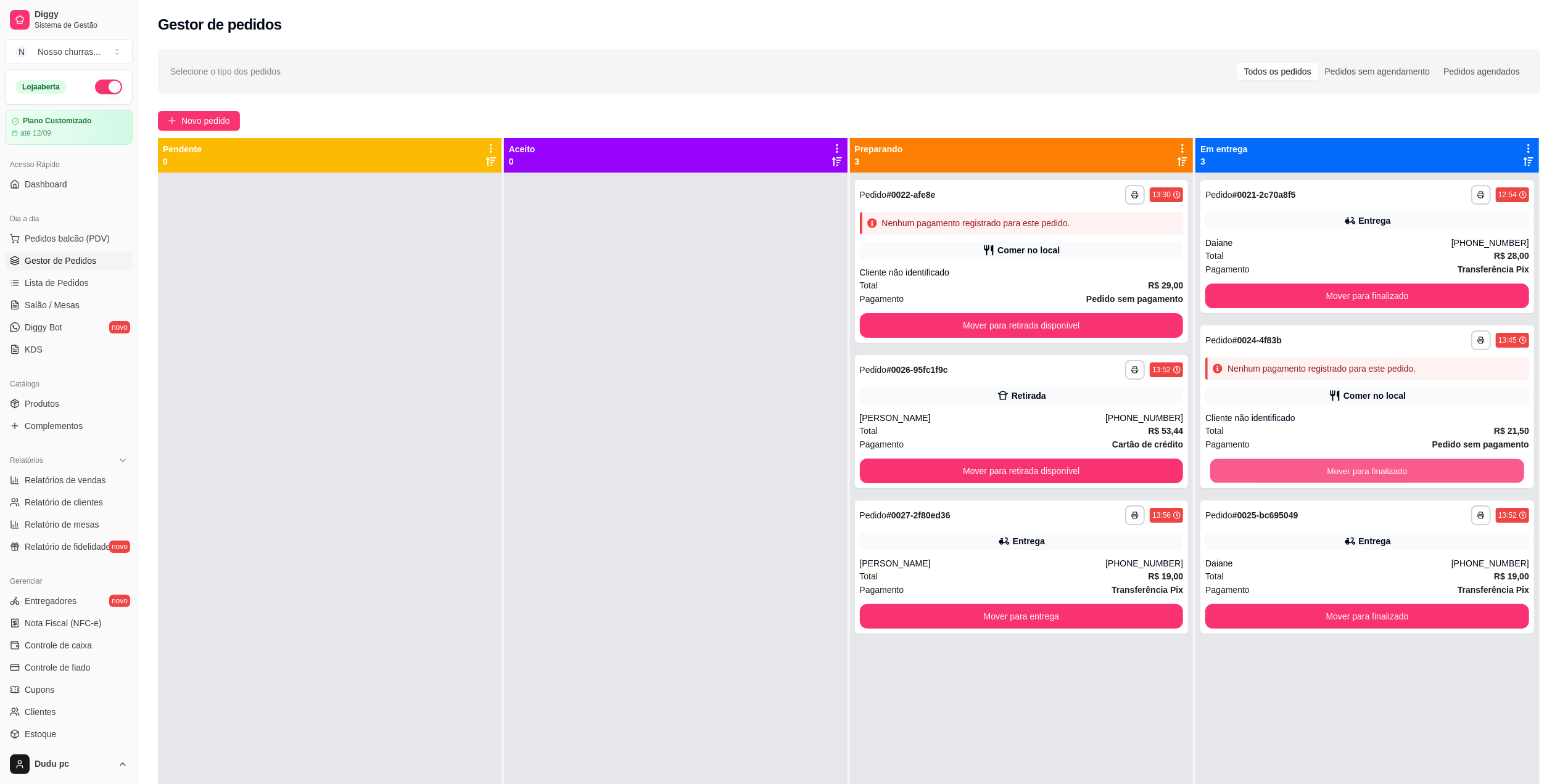
click at [1295, 471] on button "Mover para finalizado" at bounding box center [1367, 471] width 314 height 24
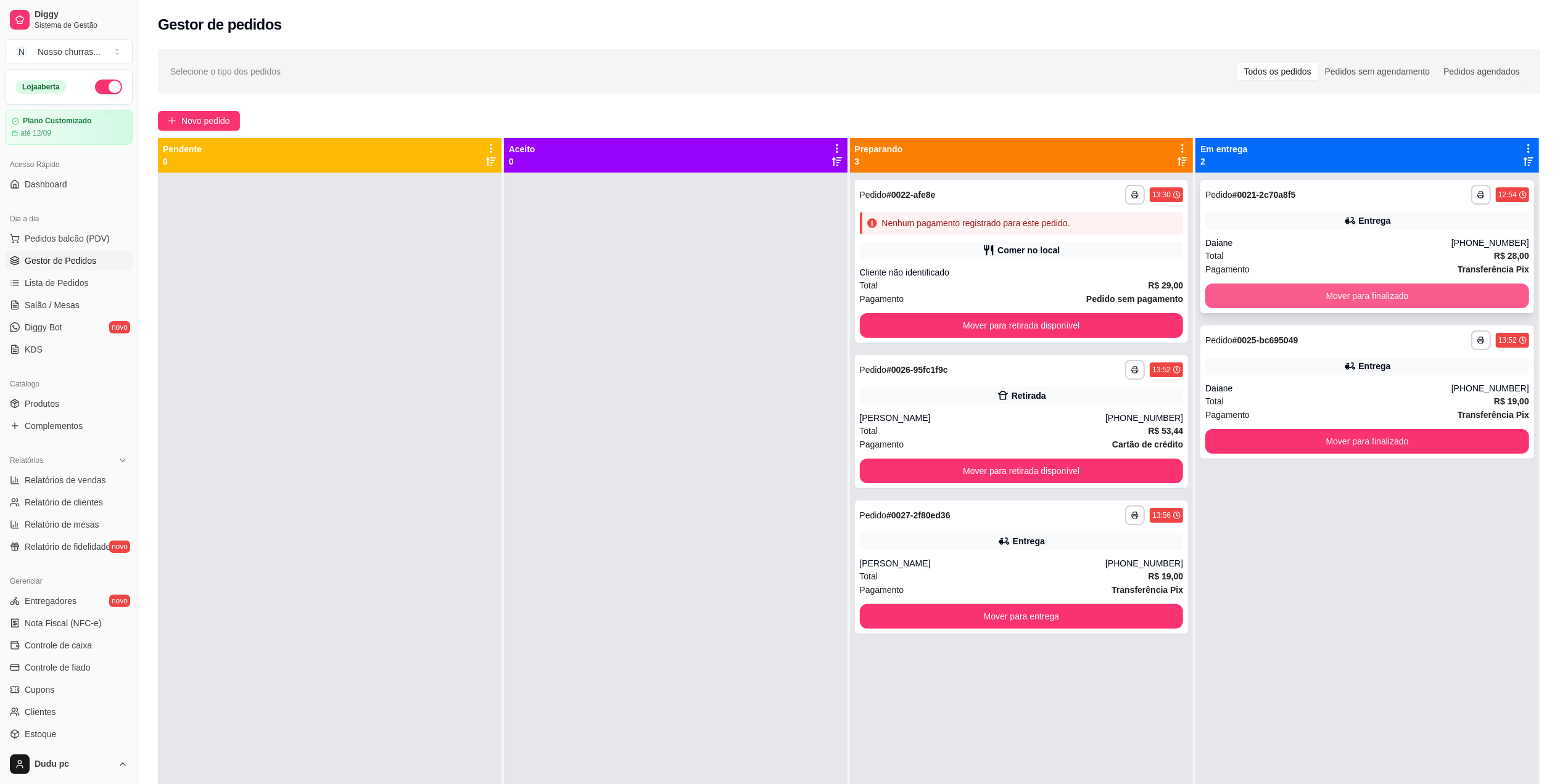
click at [1314, 304] on button "Mover para finalizado" at bounding box center [1367, 296] width 324 height 24
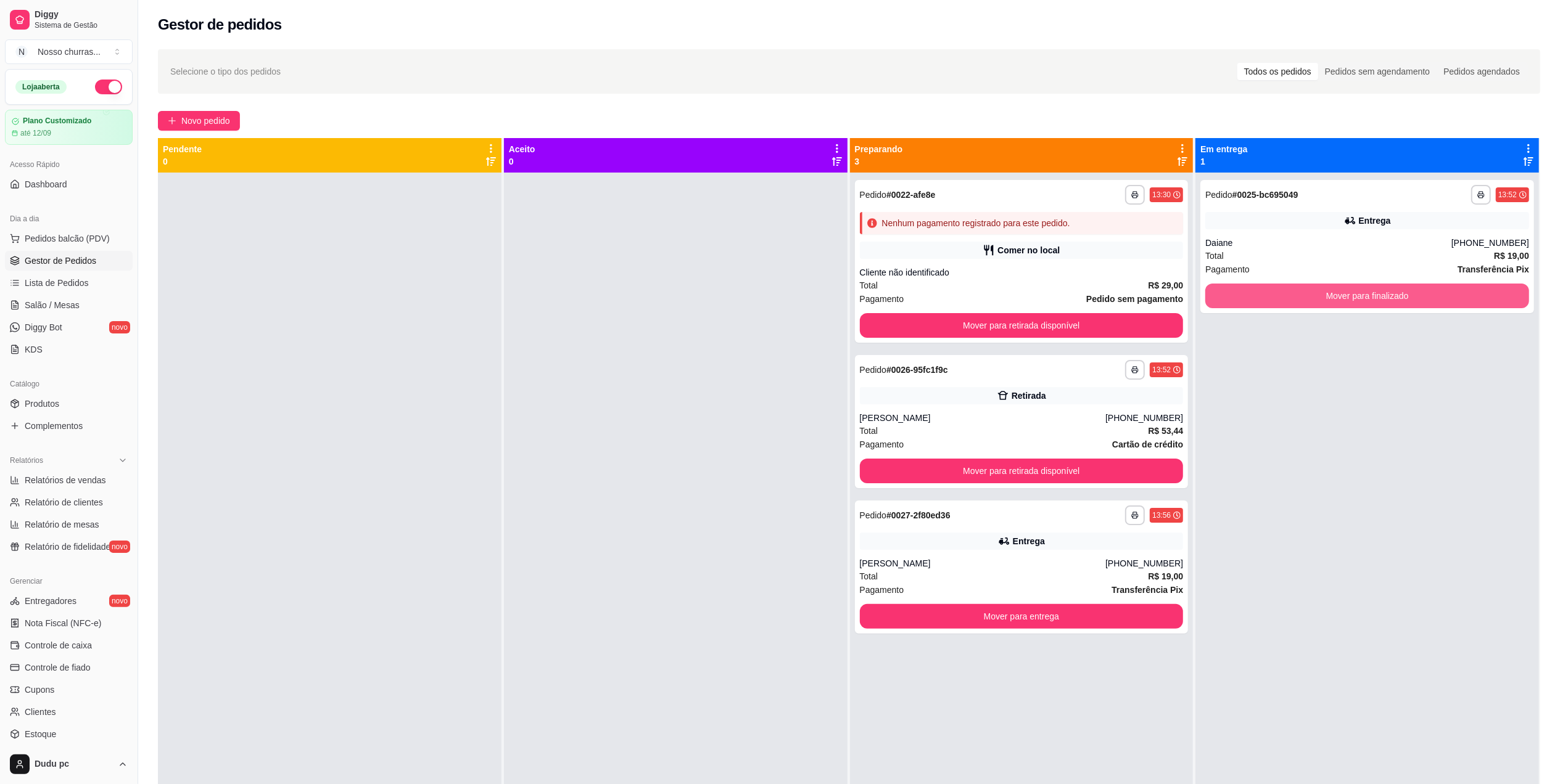
click at [1314, 304] on button "Mover para finalizado" at bounding box center [1367, 296] width 324 height 24
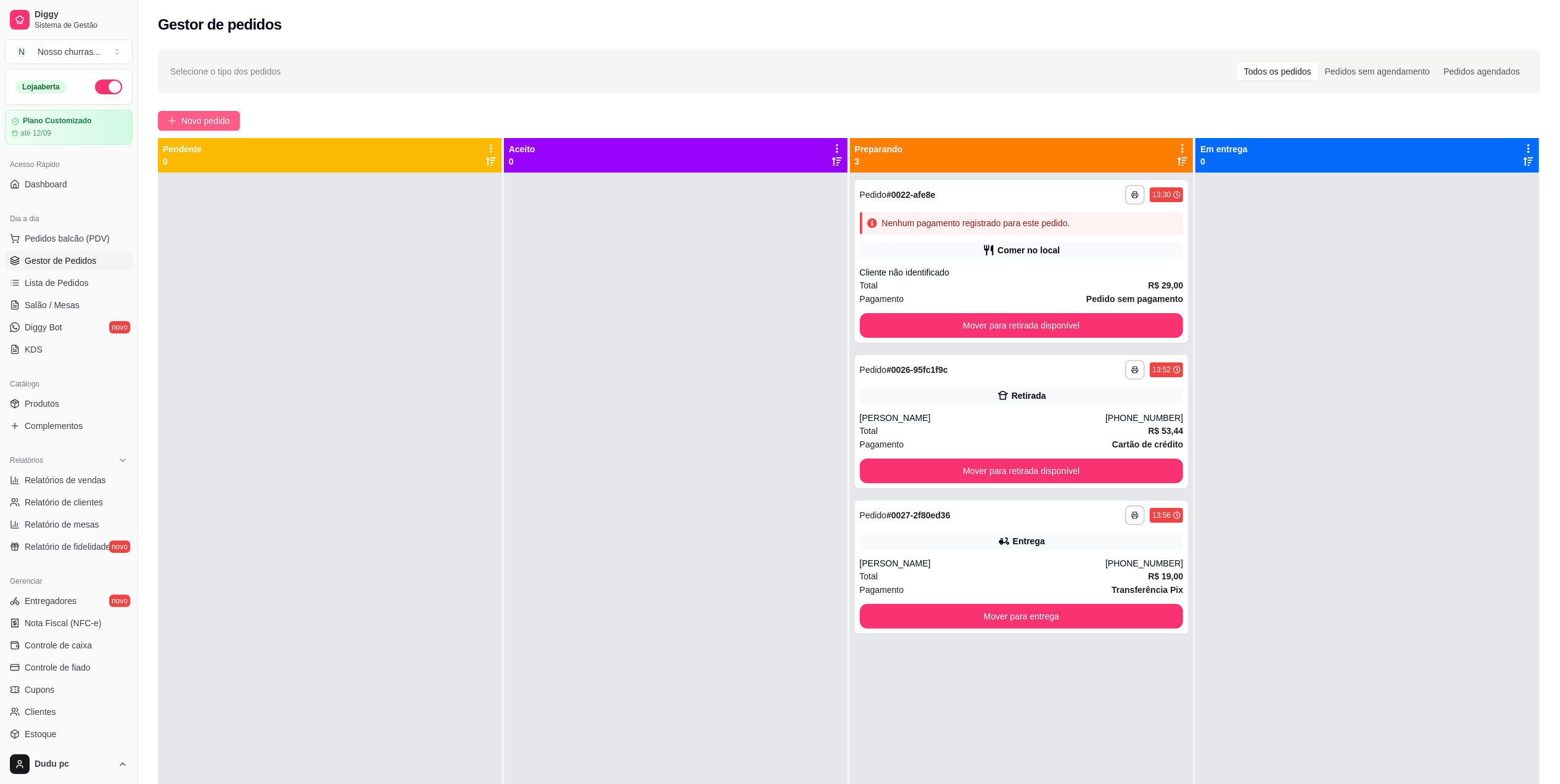
click at [230, 114] on span "Novo pedido" at bounding box center [206, 121] width 49 height 14
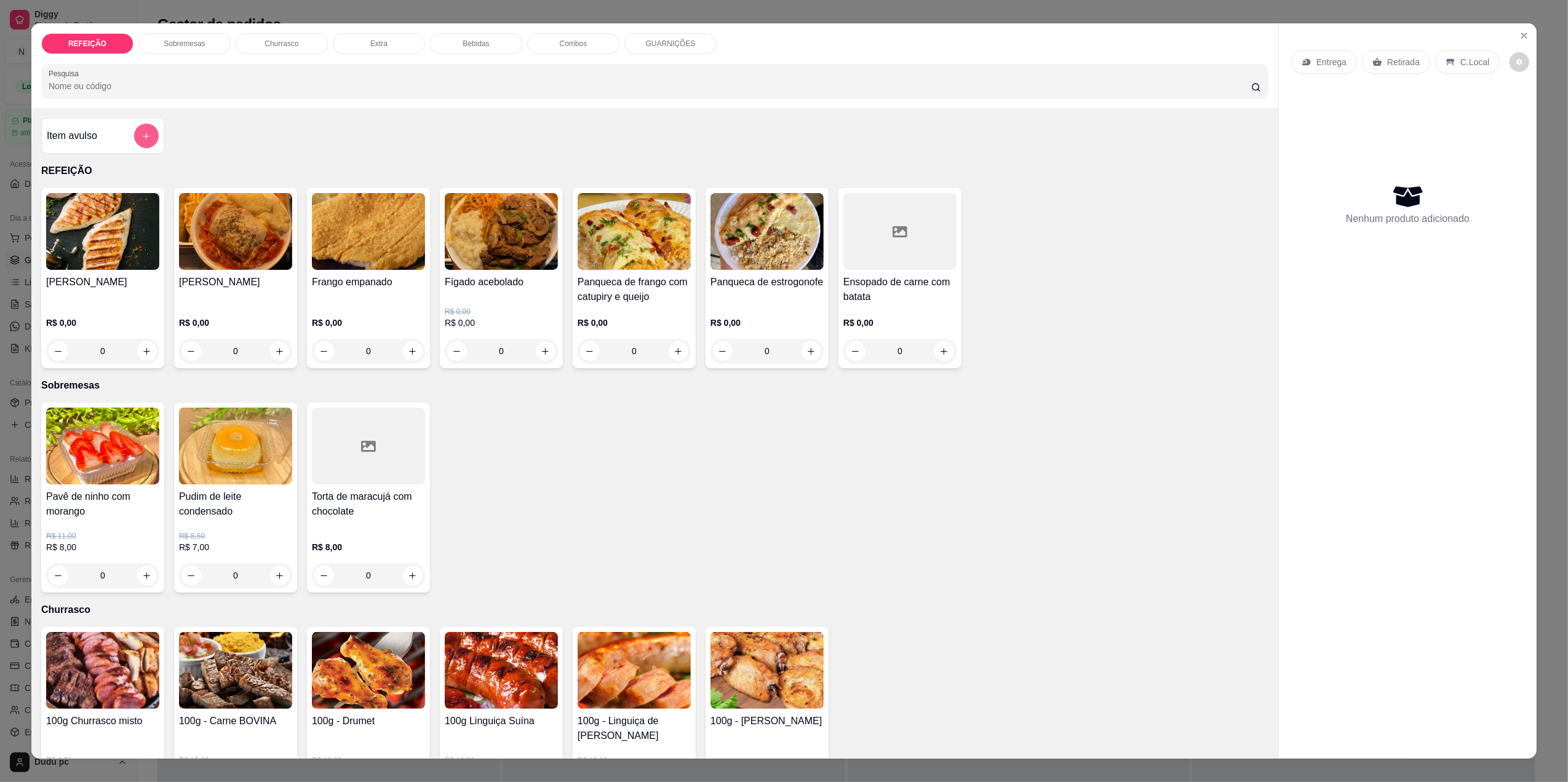
click at [140, 143] on button "add-separate-item" at bounding box center [146, 135] width 24 height 24
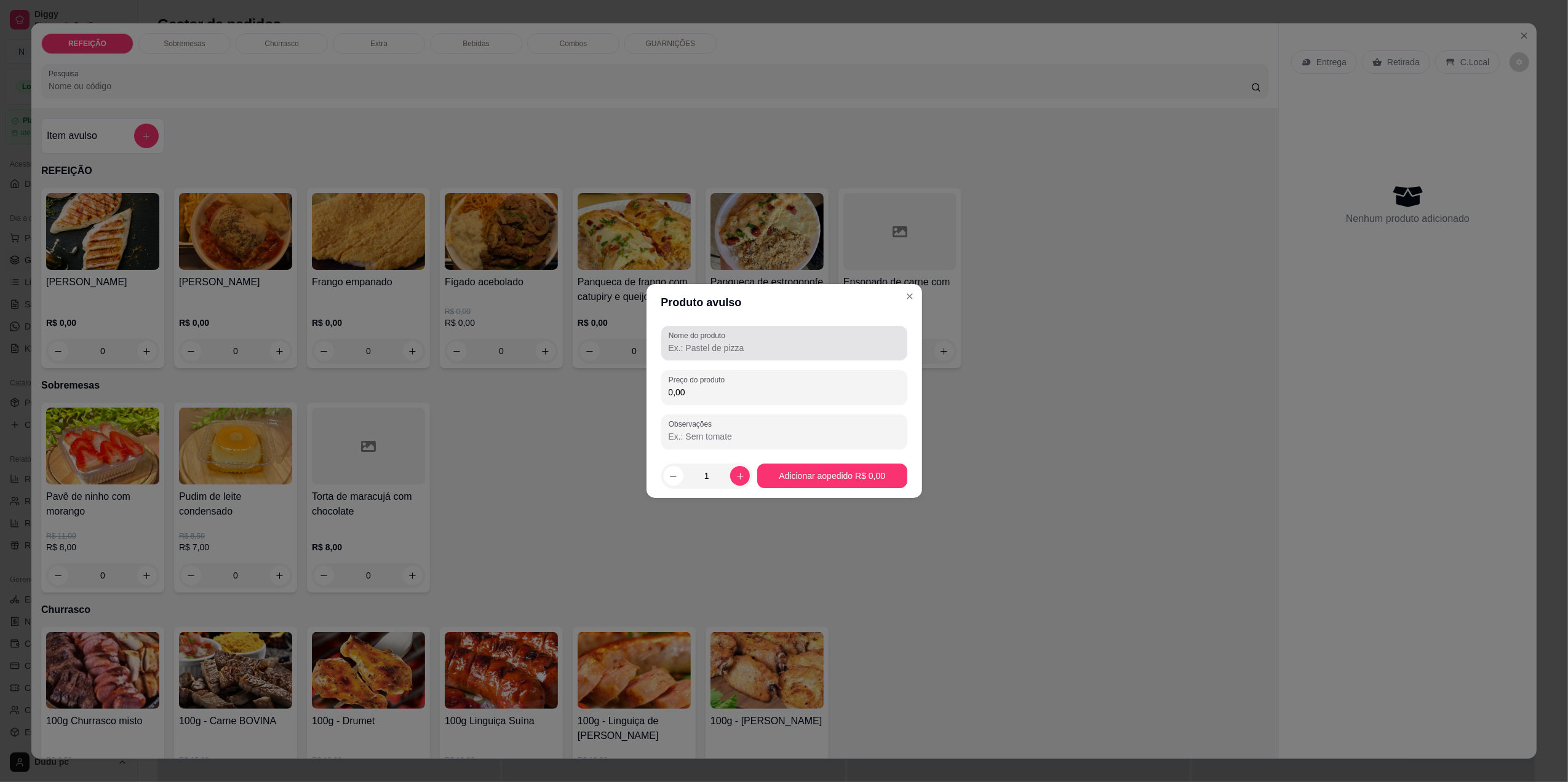
click at [697, 350] on input "Nome do produto" at bounding box center [784, 348] width 231 height 12
type input "estrogonofe G"
click at [716, 385] on div "0,00" at bounding box center [784, 387] width 231 height 24
type input "25,00"
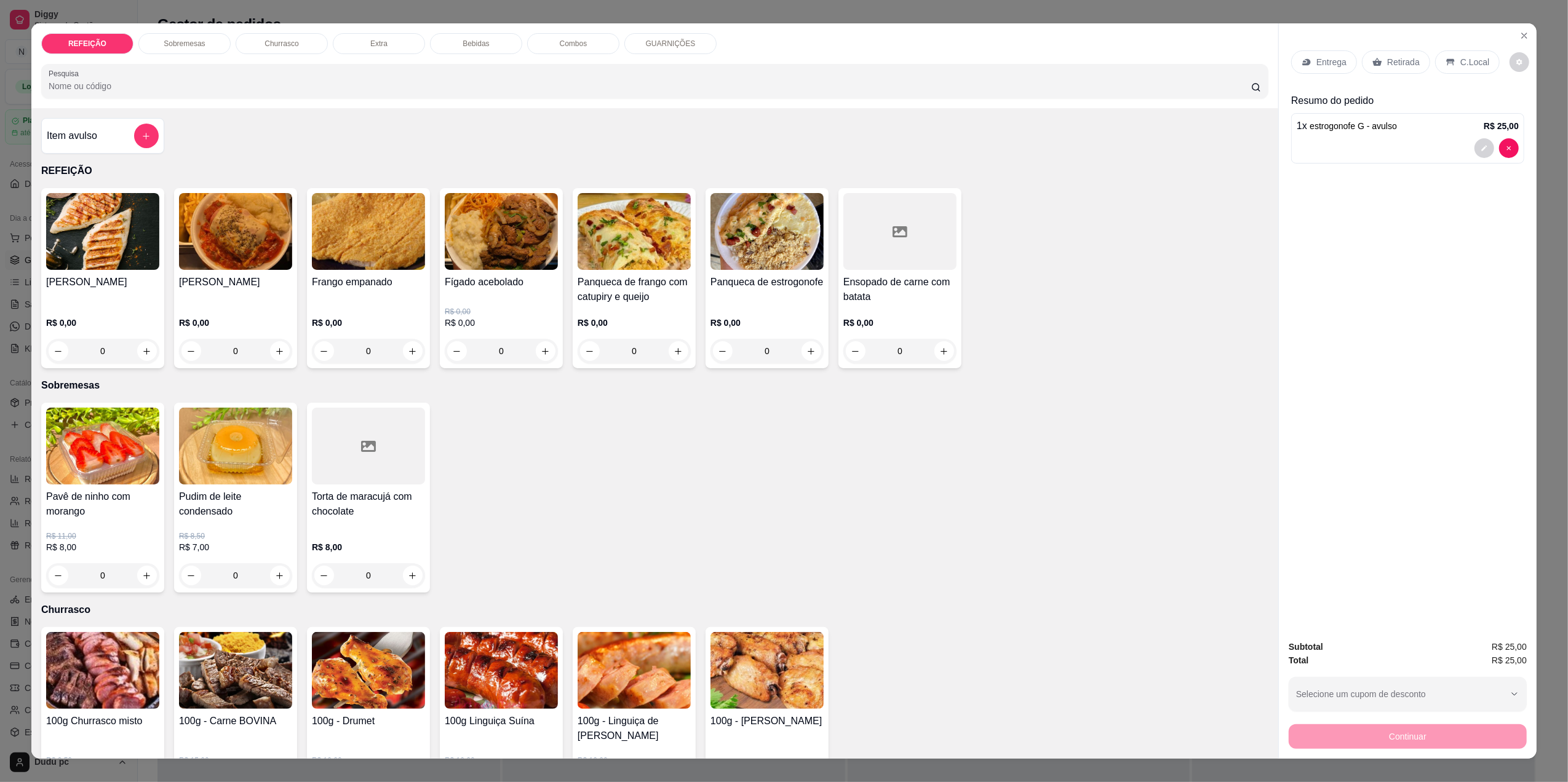
click at [1321, 63] on p "Entrega" at bounding box center [1332, 62] width 30 height 12
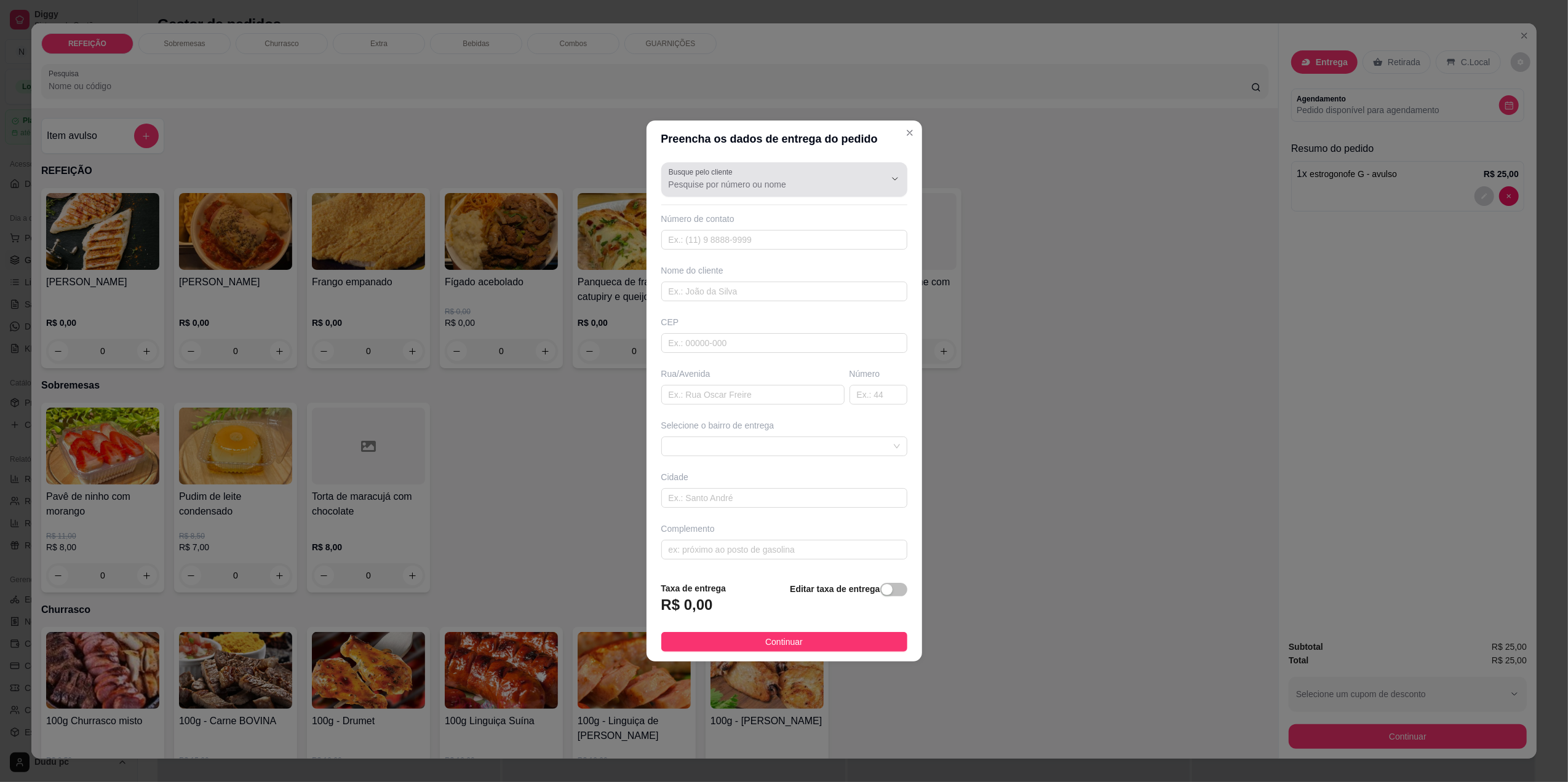
click at [777, 190] on div at bounding box center [784, 179] width 231 height 24
click at [776, 210] on span "[PERSON_NAME]" at bounding box center [772, 213] width 201 height 12
type input "[PERSON_NAME]"
type input "21982879337"
type input "[PERSON_NAME]"
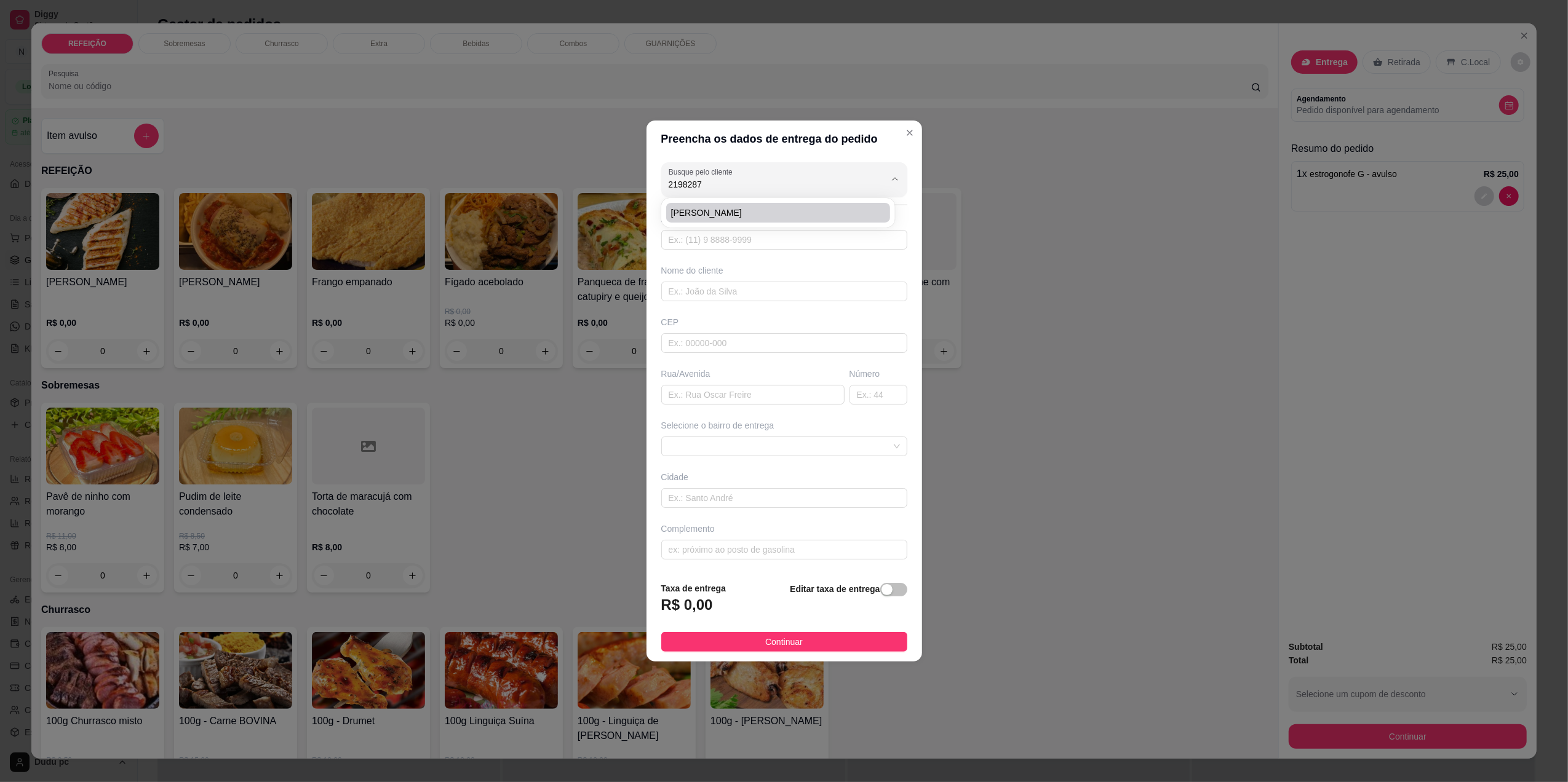
type input "26053060"
type input "[GEOGRAPHIC_DATA]"
type input "90"
type input "[GEOGRAPHIC_DATA]"
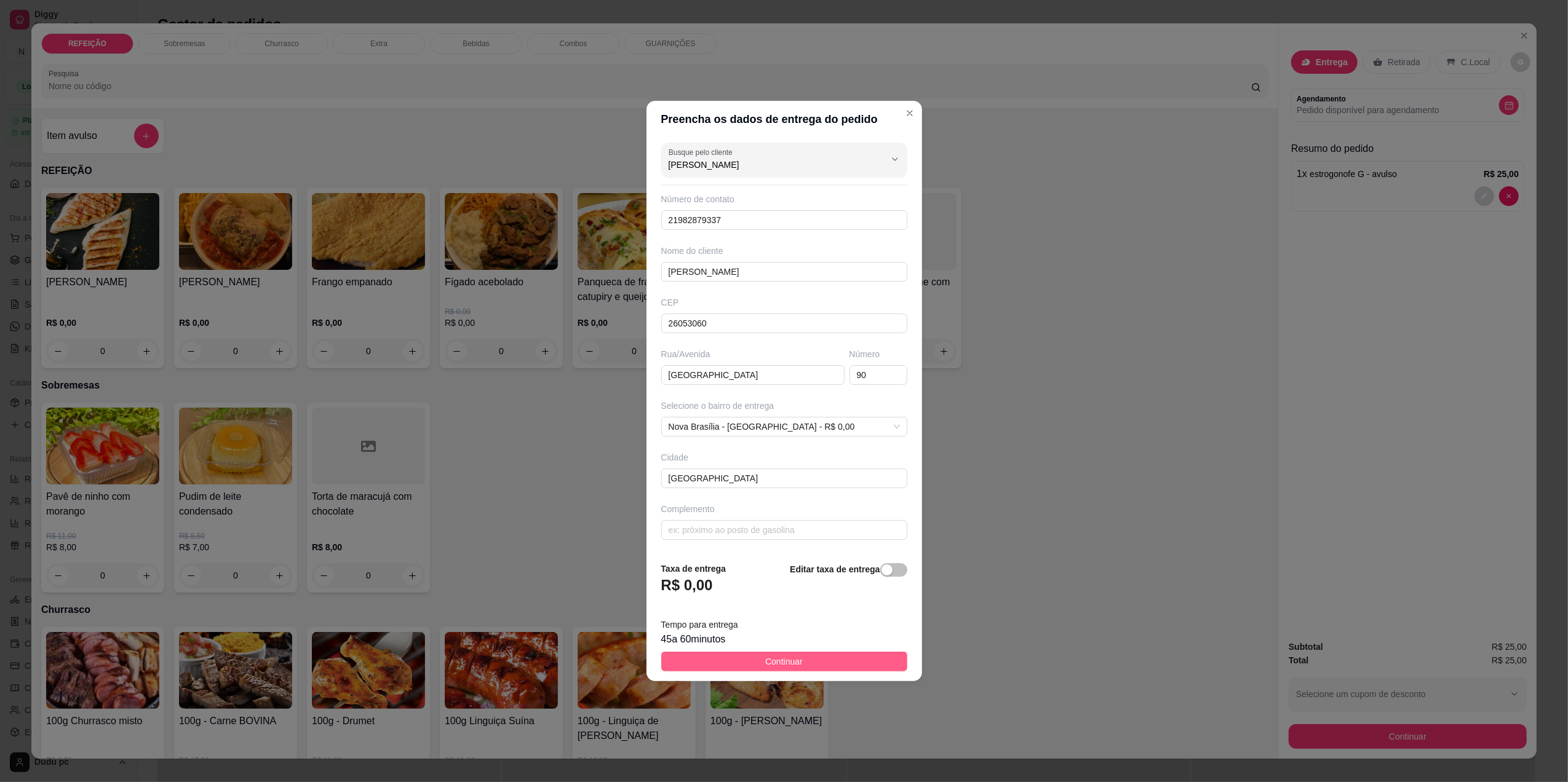
type input "[PERSON_NAME]"
click at [805, 665] on button "Continuar" at bounding box center [784, 662] width 246 height 20
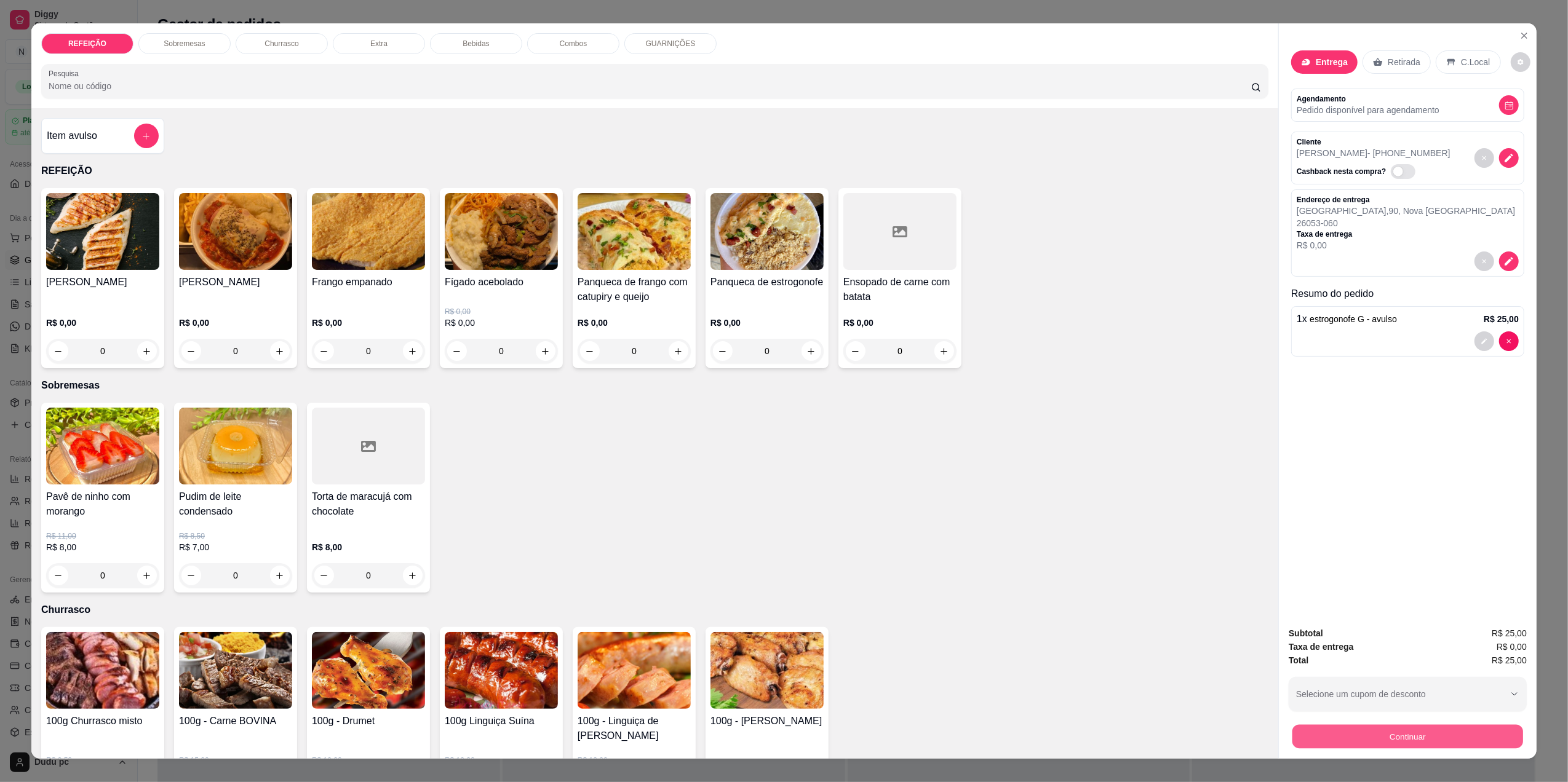
click at [1403, 746] on button "Continuar" at bounding box center [1408, 736] width 231 height 24
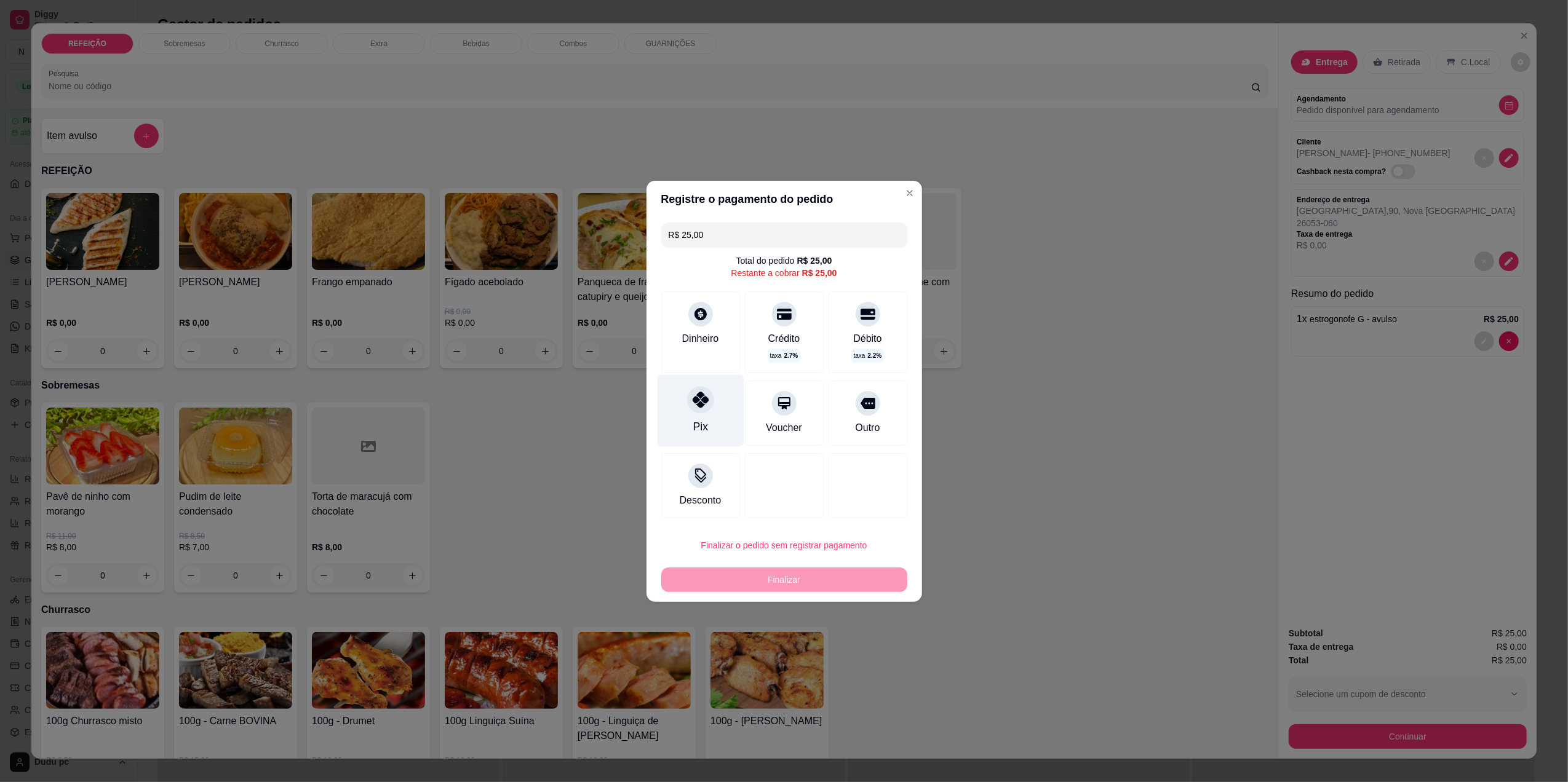
click at [701, 389] on div at bounding box center [700, 399] width 27 height 27
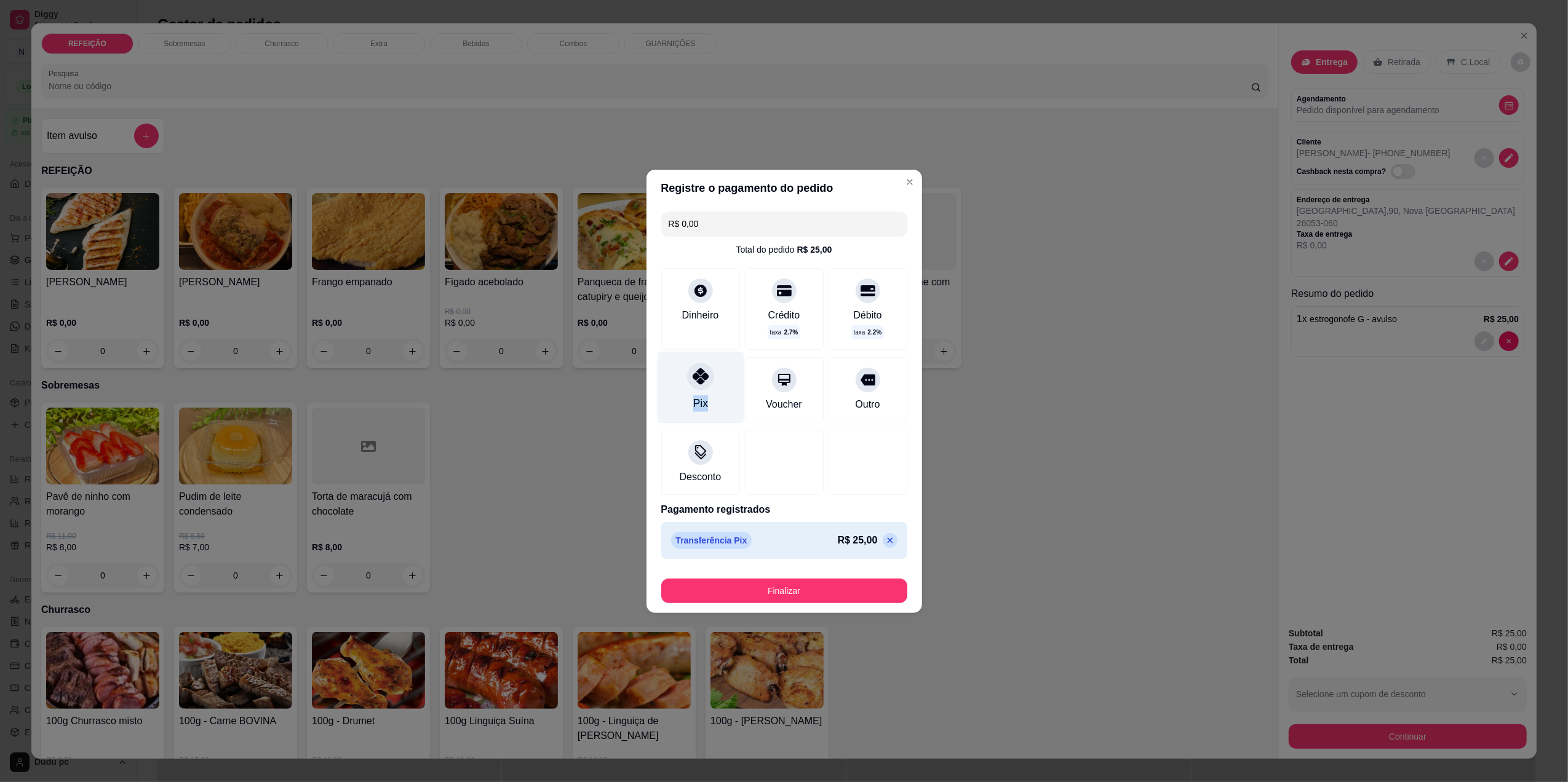
click at [701, 389] on div at bounding box center [700, 376] width 27 height 27
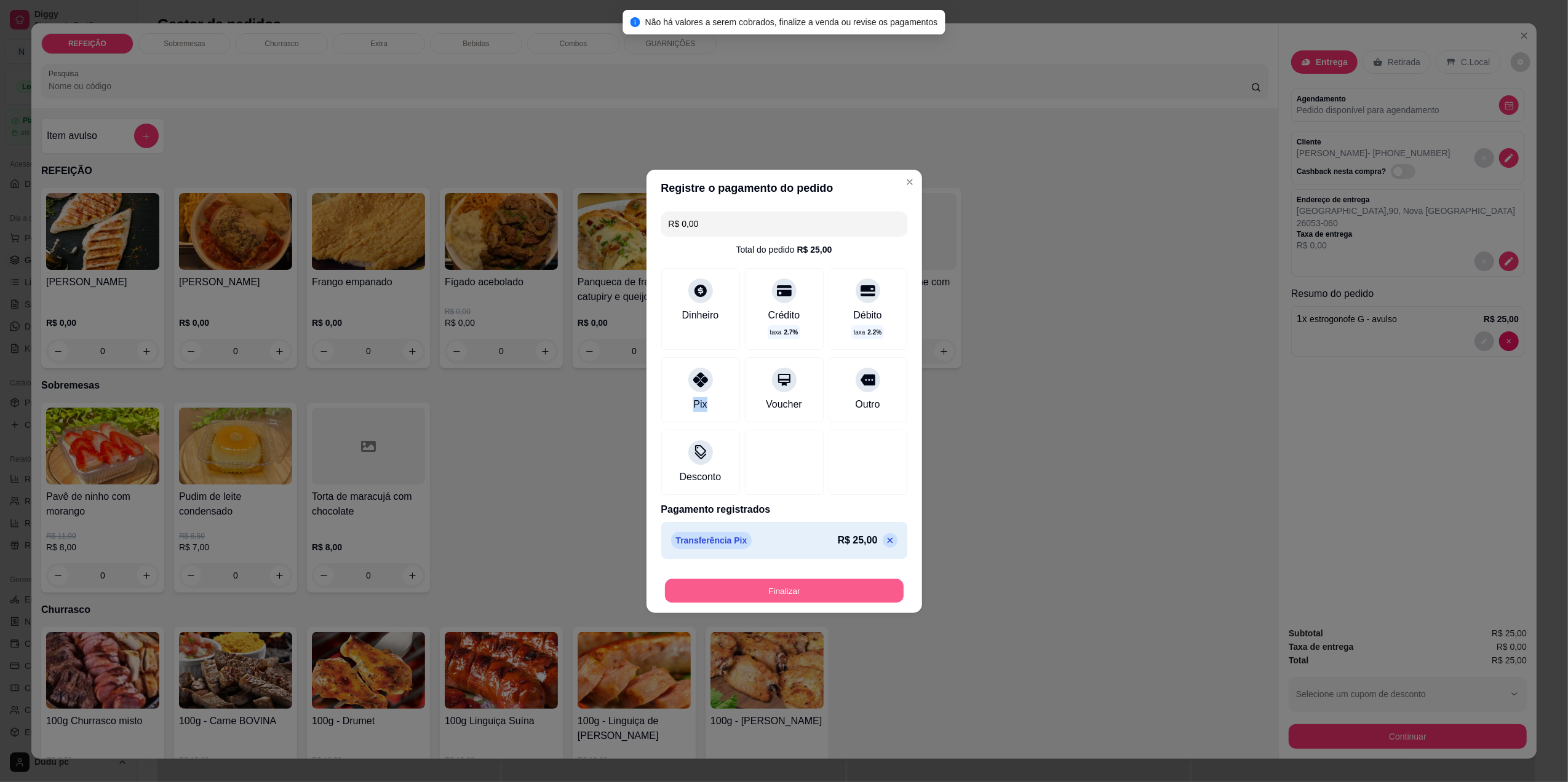
click at [826, 598] on button "Finalizar" at bounding box center [784, 591] width 239 height 24
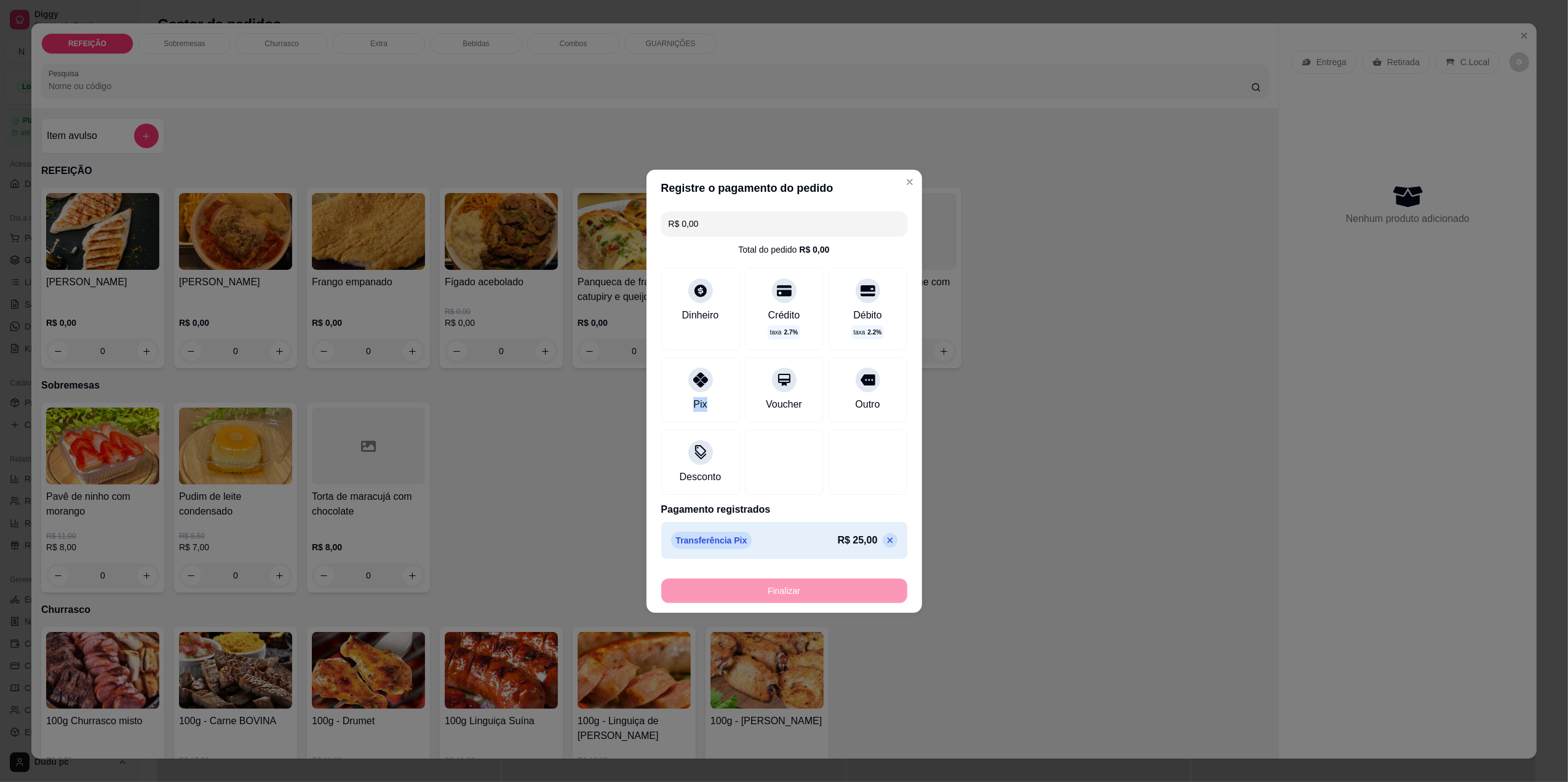
type input "-R$ 25,00"
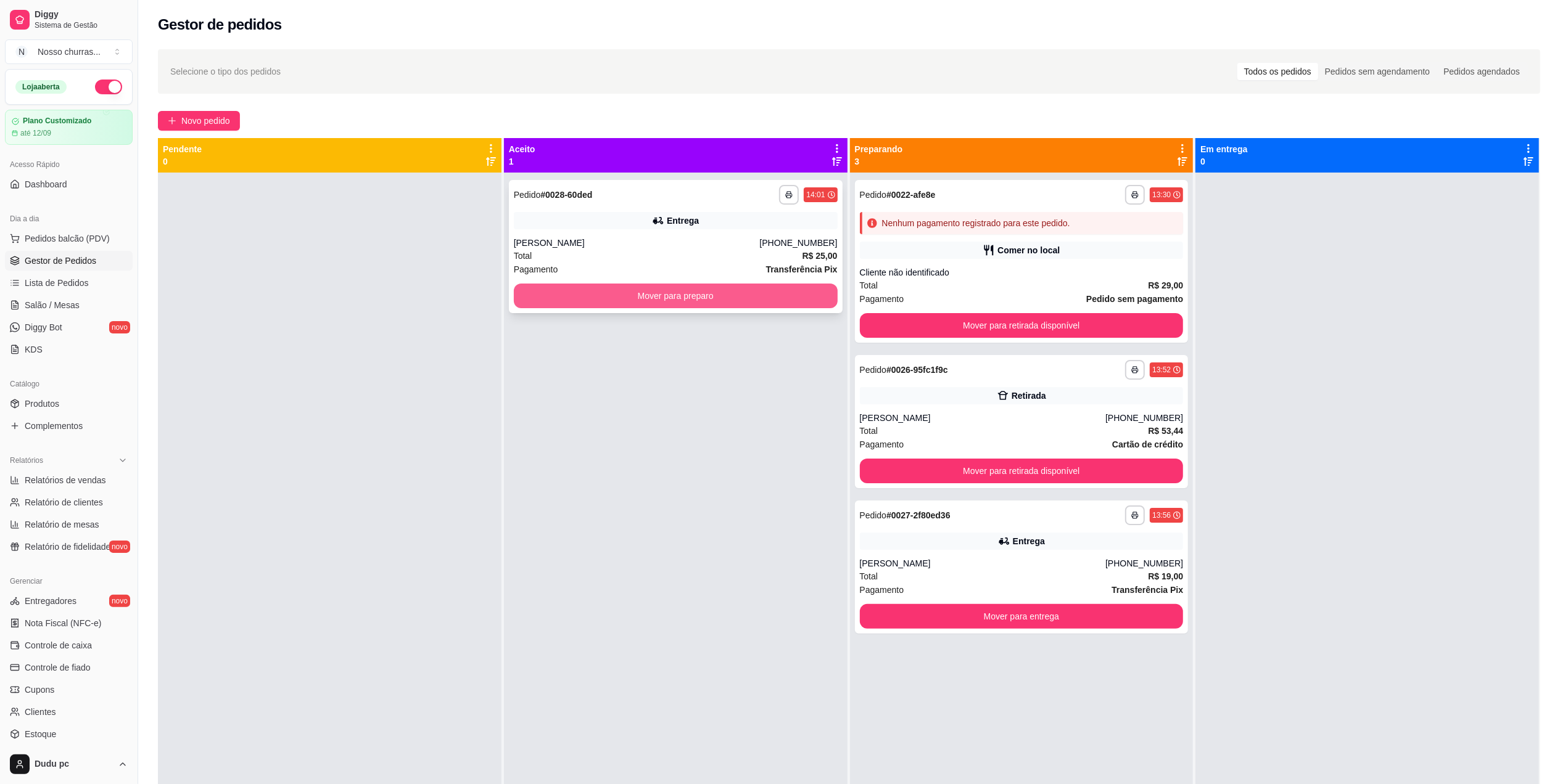
click at [541, 287] on button "Mover para preparo" at bounding box center [676, 296] width 324 height 24
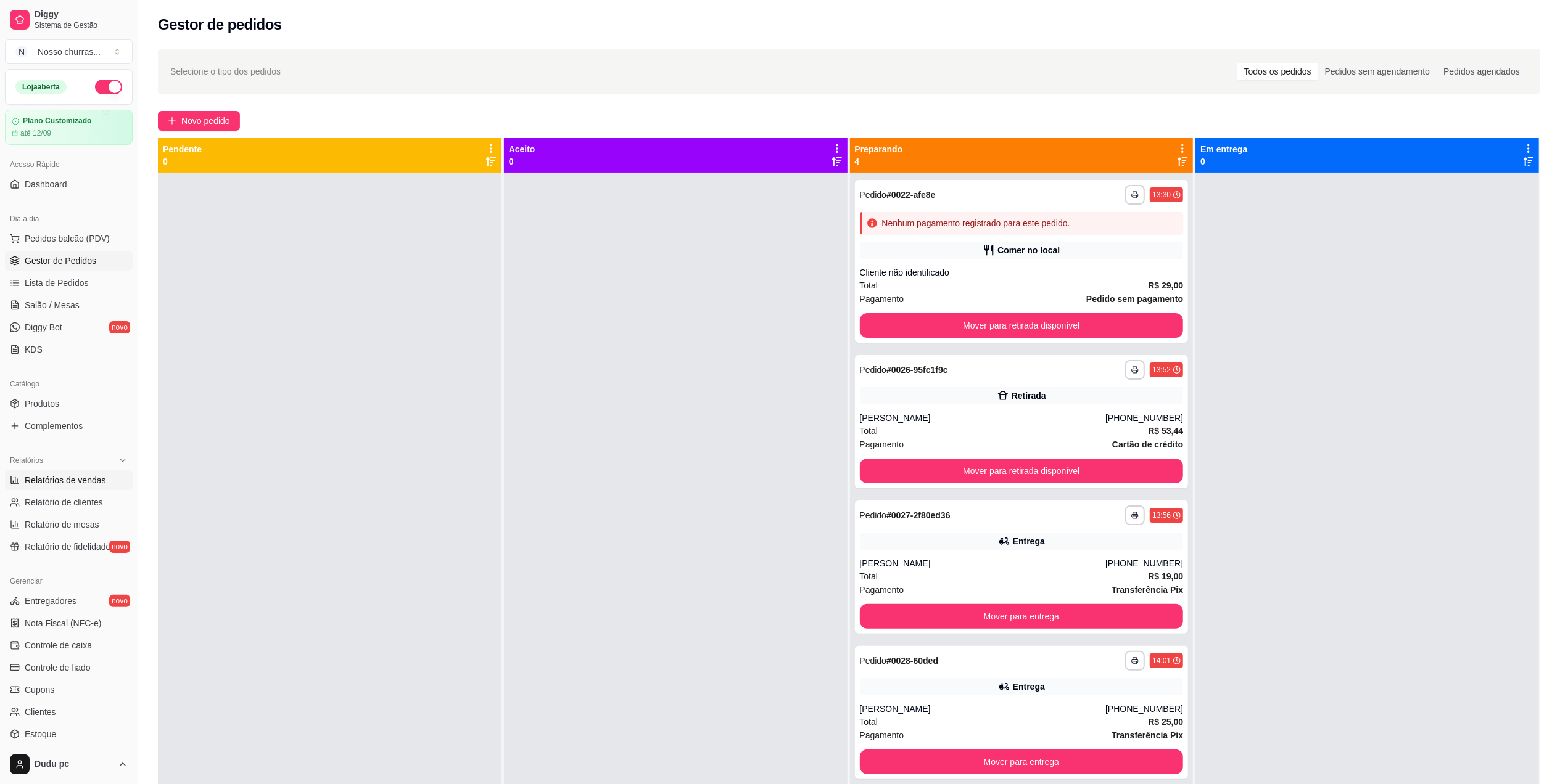
click at [54, 472] on link "Relatórios de vendas" at bounding box center [69, 481] width 128 height 20
select select "ALL"
select select "0"
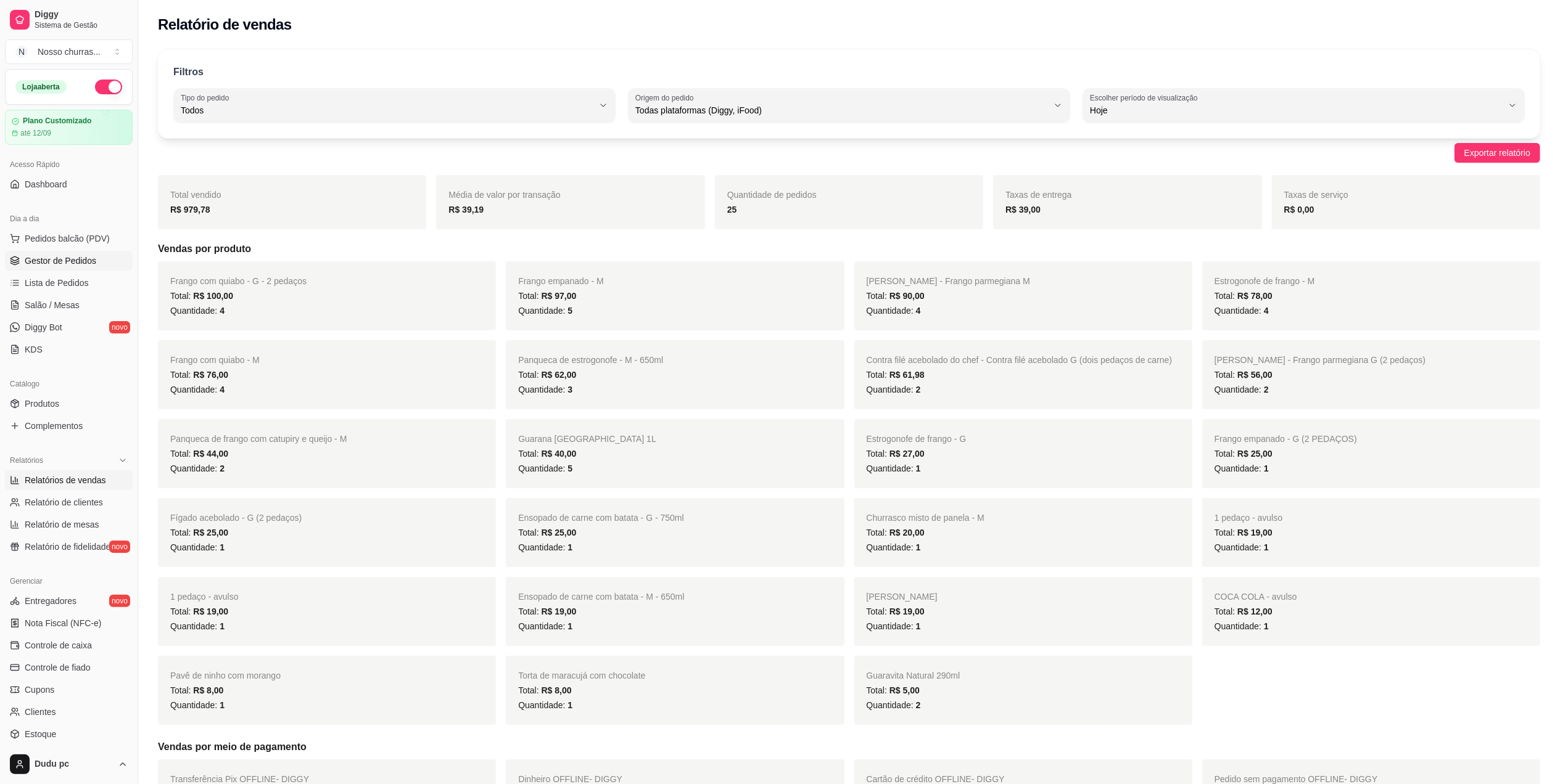
click at [60, 262] on span "Gestor de Pedidos" at bounding box center [60, 261] width 71 height 13
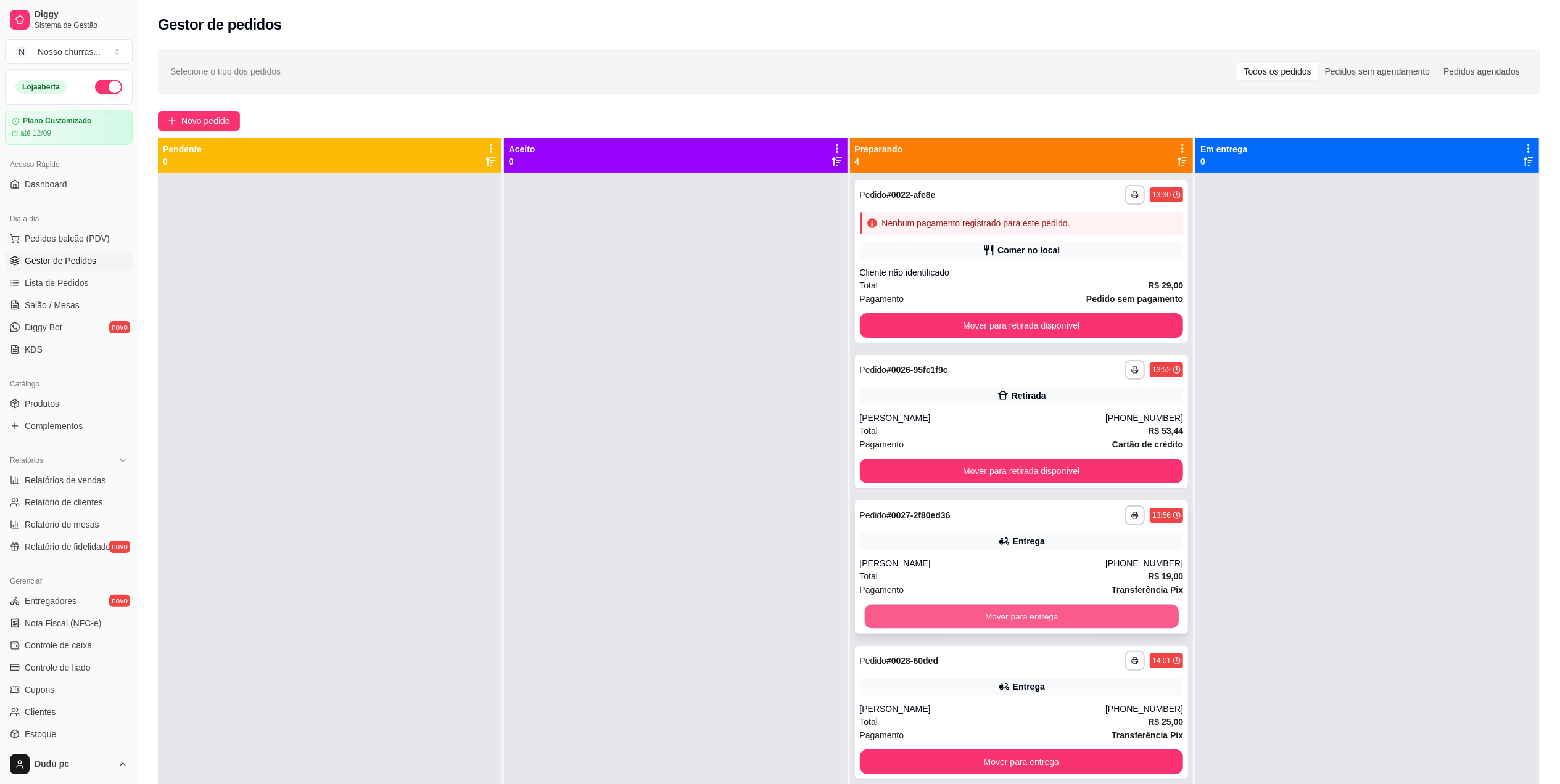
click at [930, 617] on button "Mover para entrega" at bounding box center [1021, 617] width 314 height 24
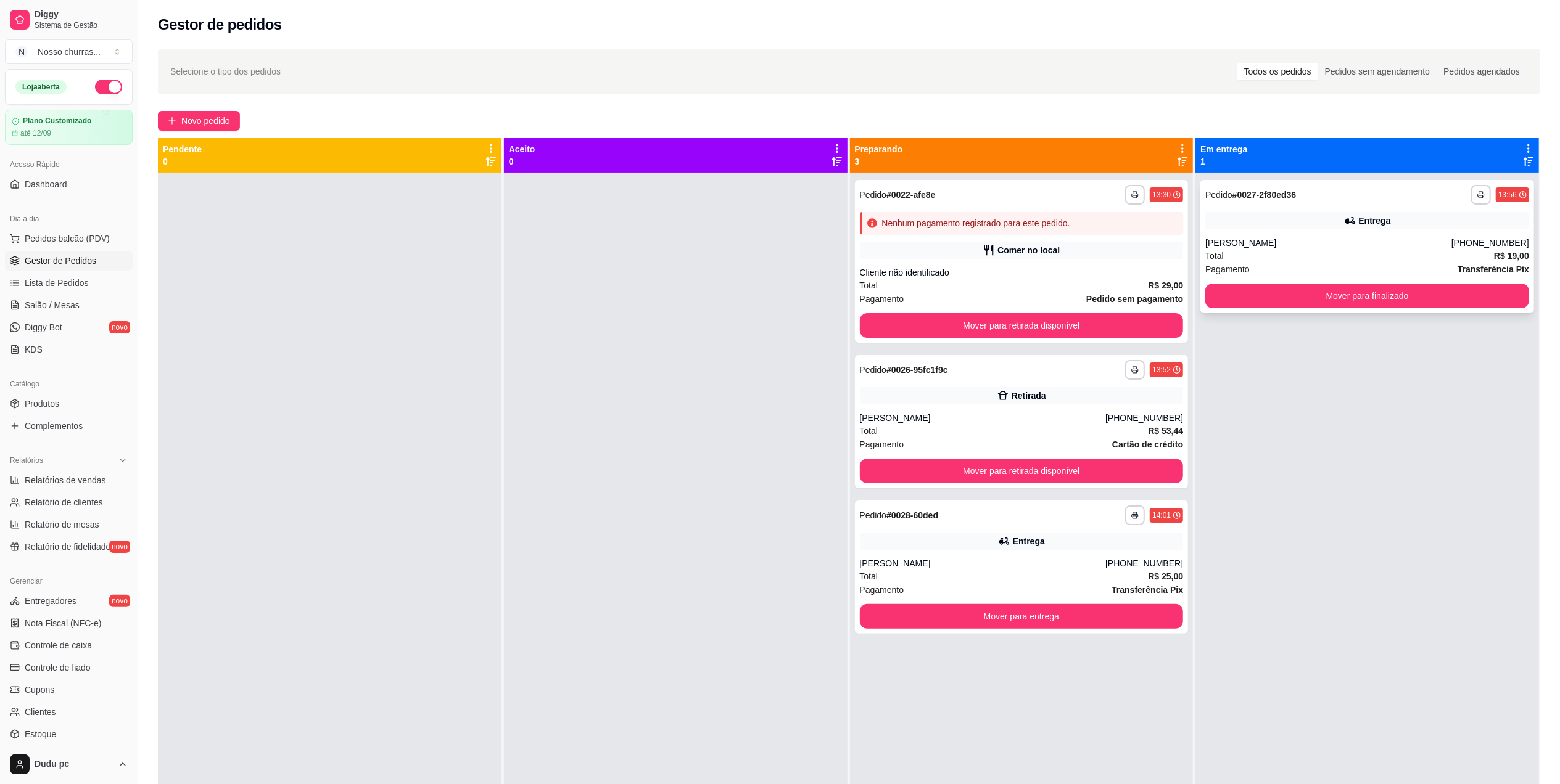
click at [1290, 258] on div "Total R$ 19,00" at bounding box center [1367, 256] width 324 height 14
click at [970, 605] on button "Mover para entrega" at bounding box center [1022, 616] width 324 height 24
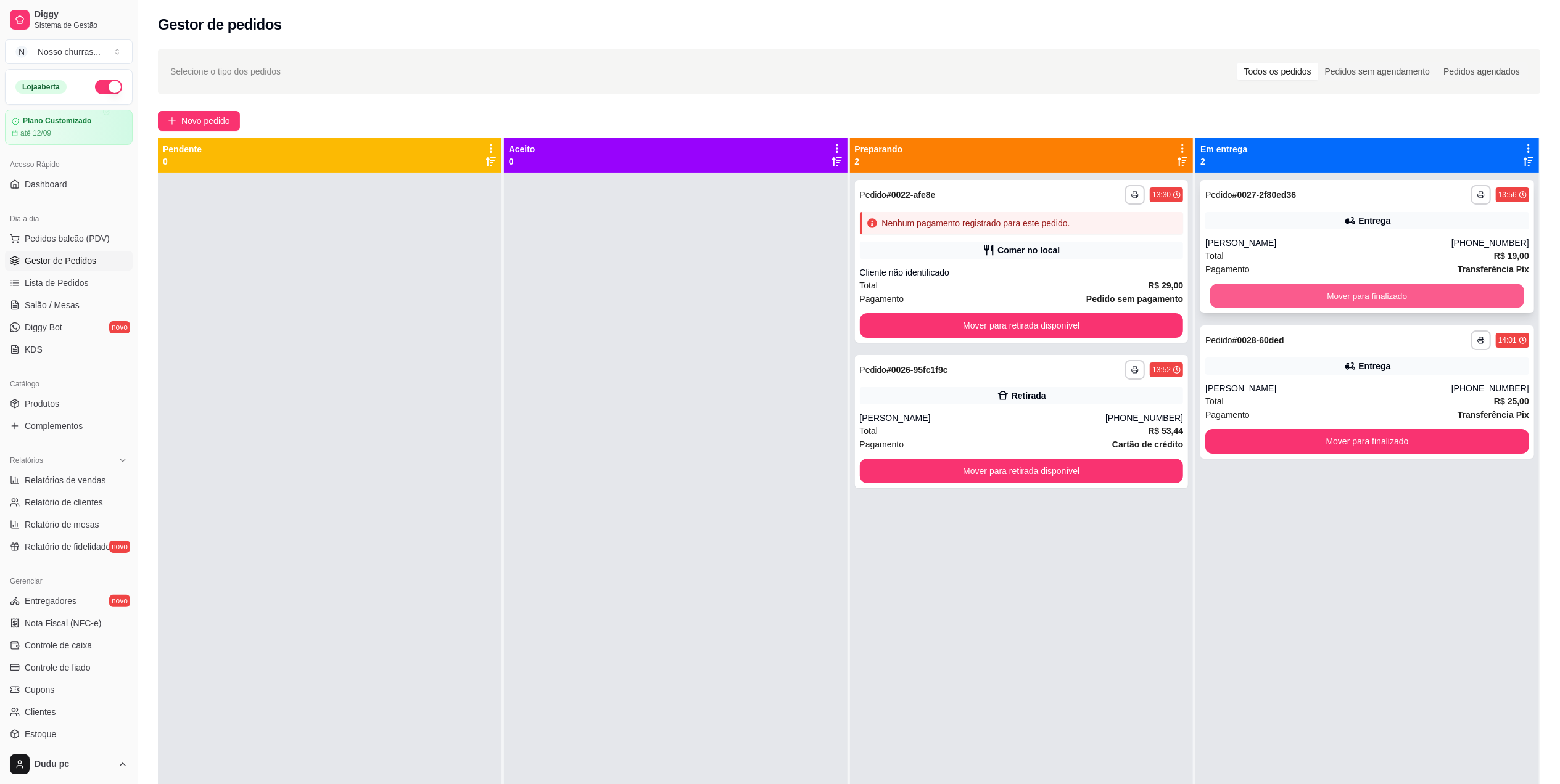
click at [1374, 303] on button "Mover para finalizado" at bounding box center [1367, 296] width 314 height 24
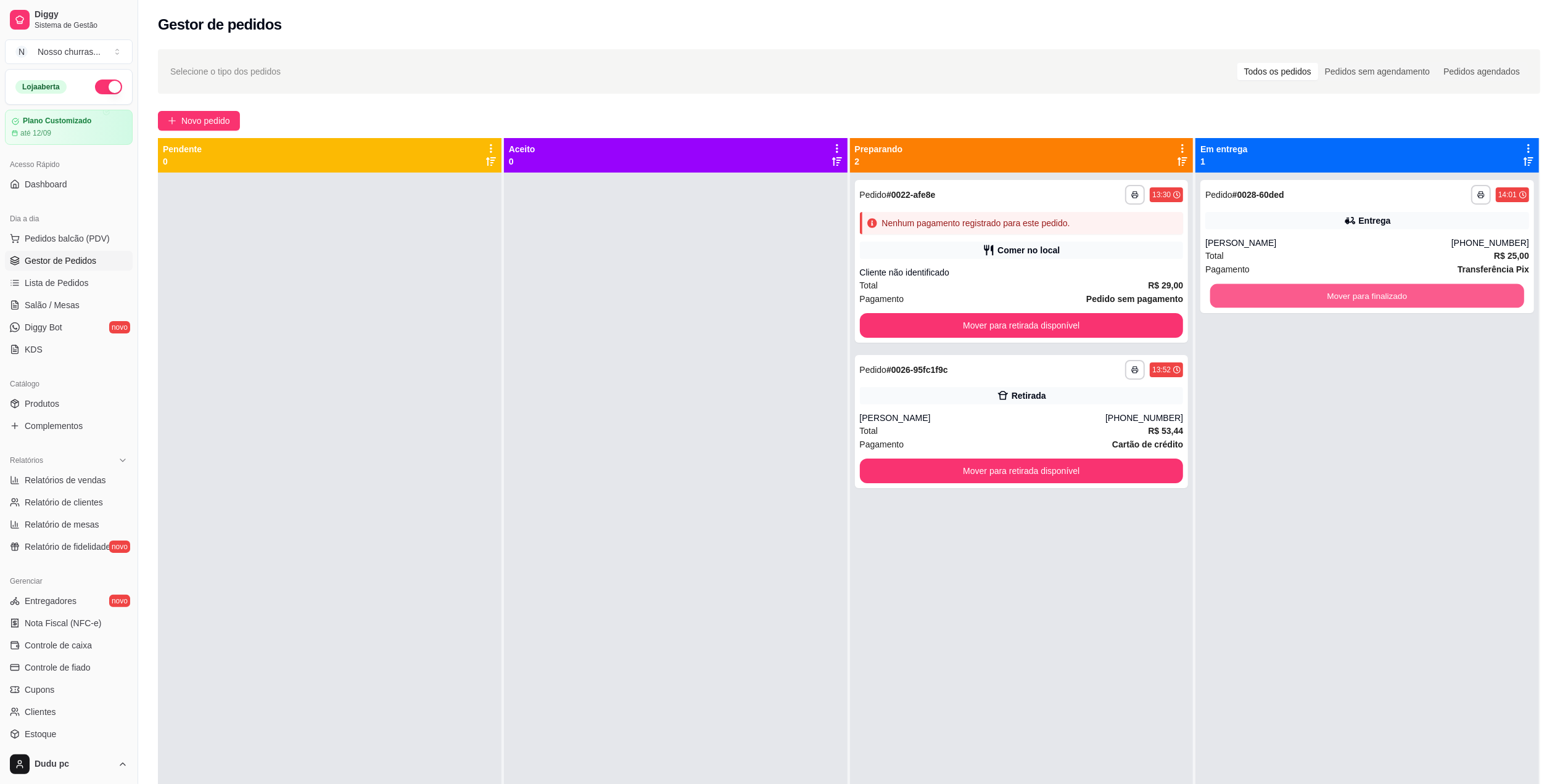
click at [1374, 303] on button "Mover para finalizado" at bounding box center [1367, 296] width 314 height 24
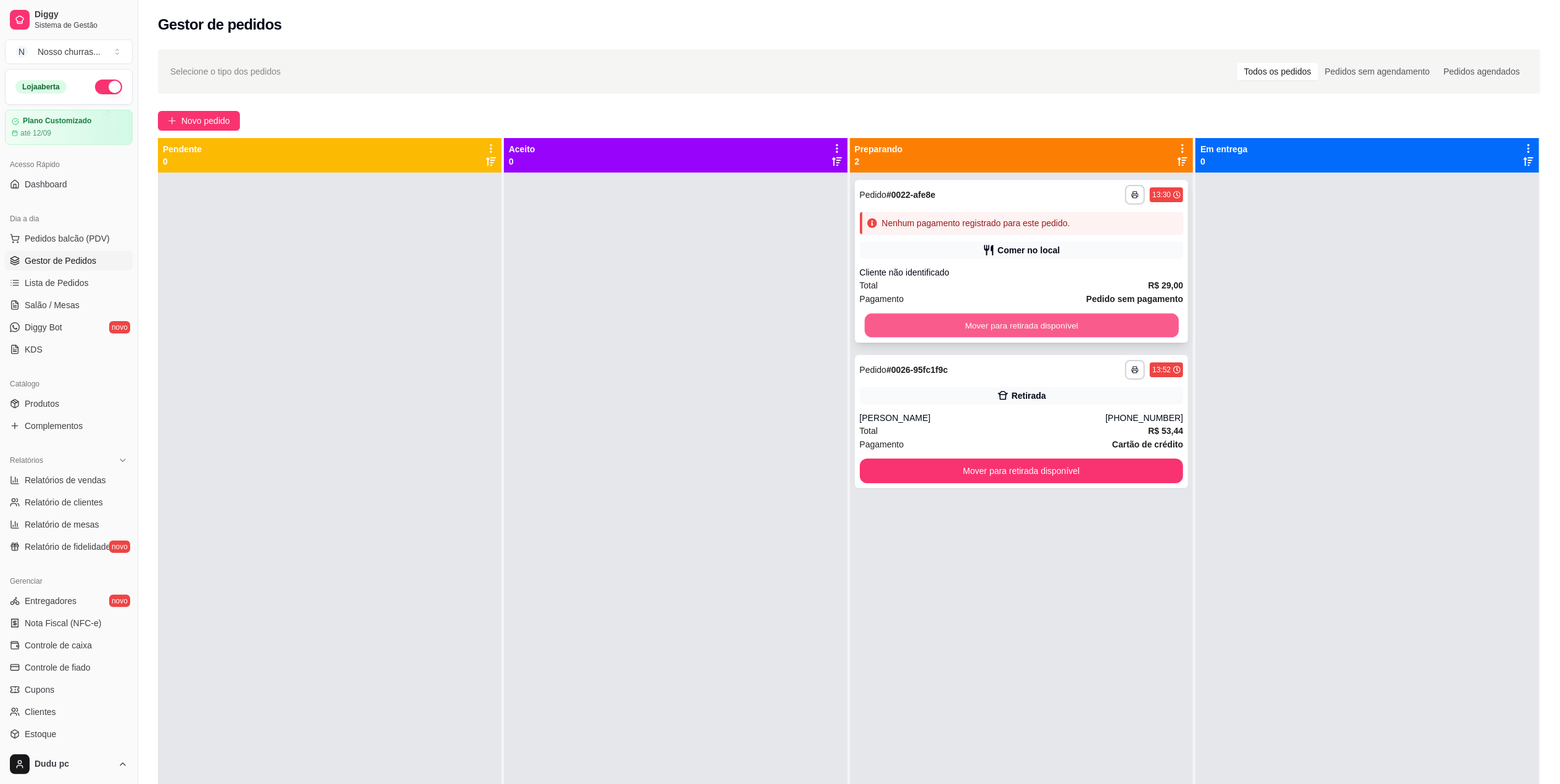
click at [1153, 329] on button "Mover para retirada disponível" at bounding box center [1021, 326] width 314 height 24
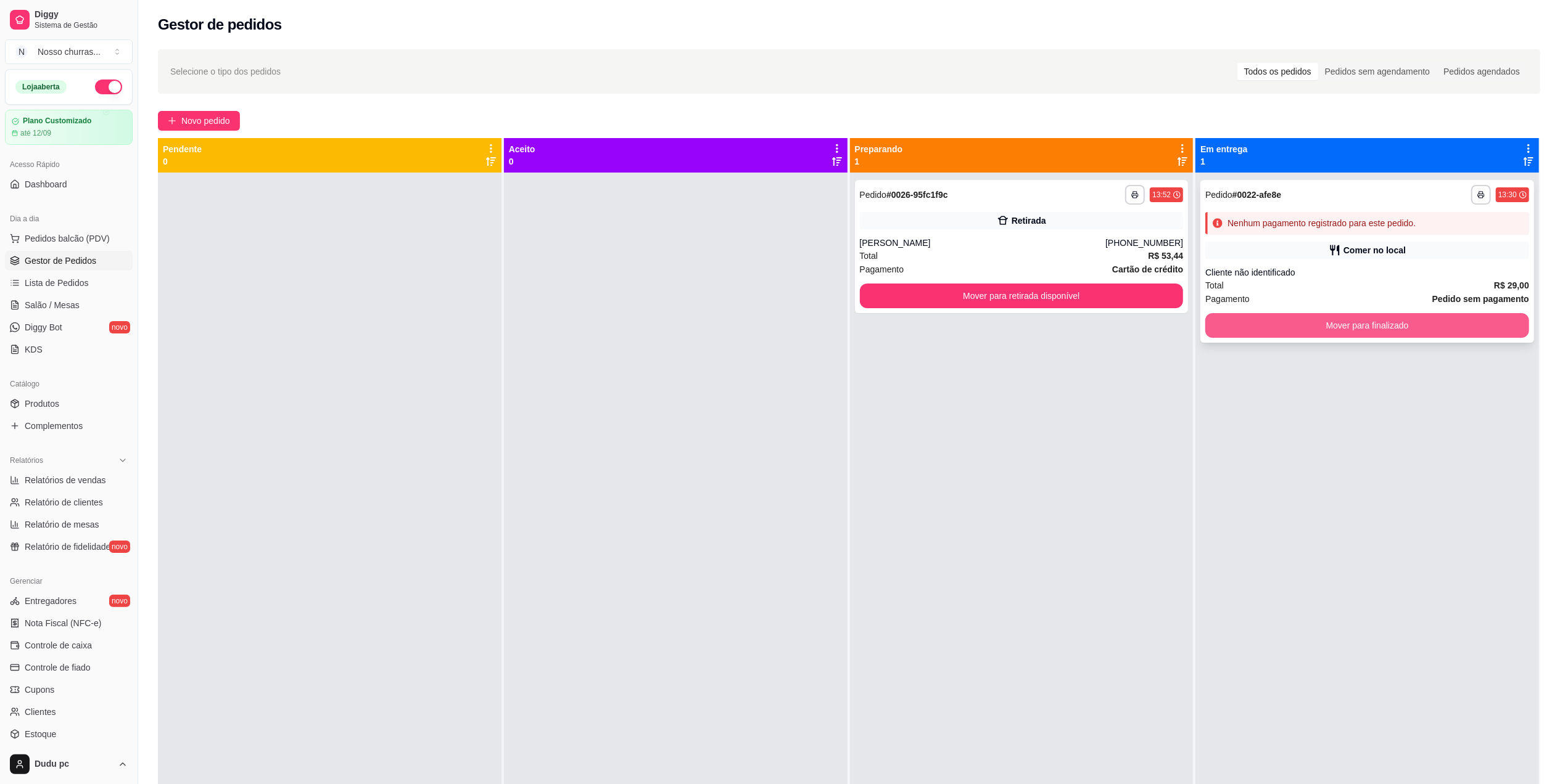
click at [1255, 327] on button "Mover para finalizado" at bounding box center [1367, 325] width 324 height 24
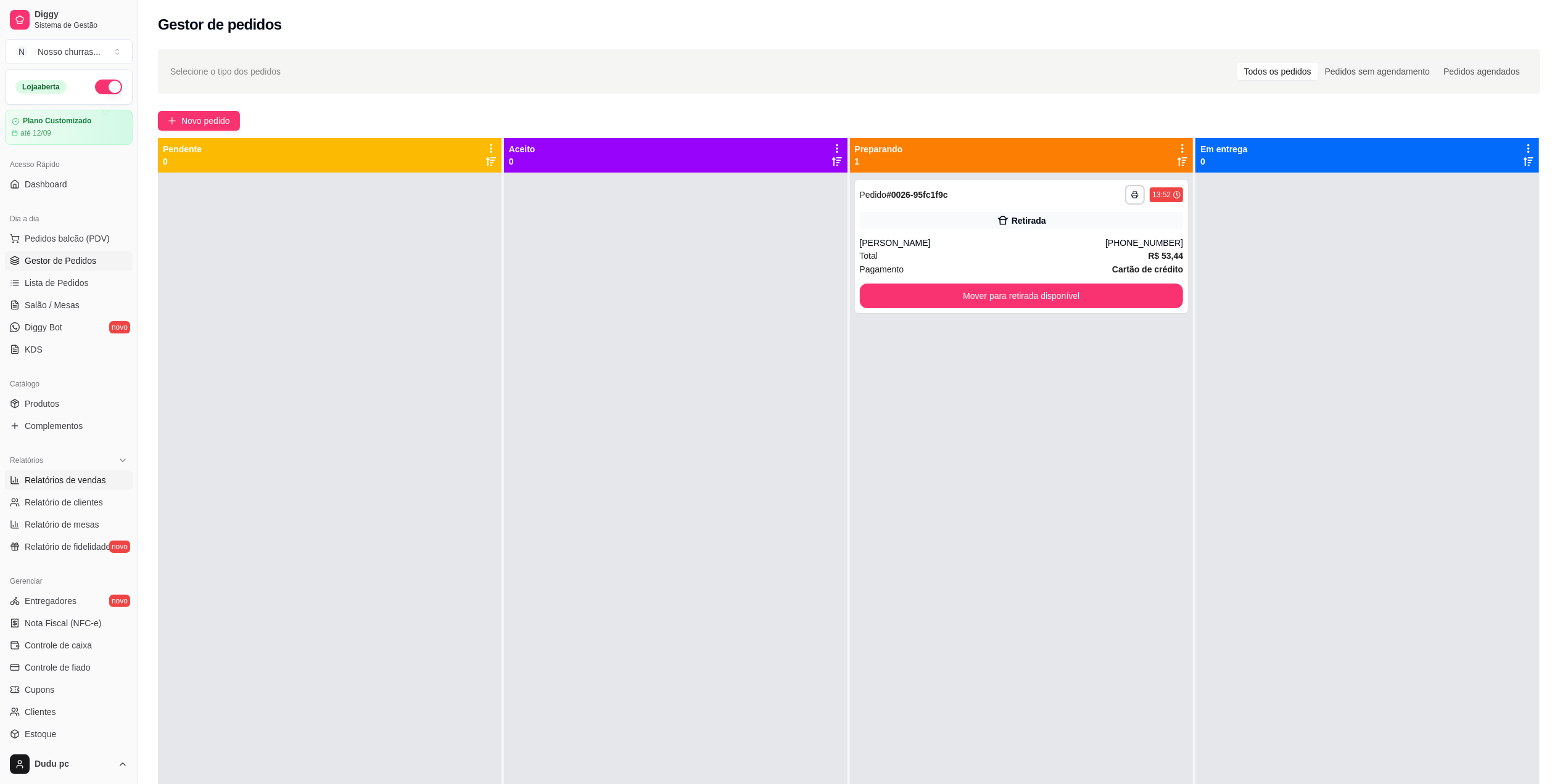
click at [25, 482] on span "Relatórios de vendas" at bounding box center [65, 480] width 81 height 13
select select "ALL"
select select "0"
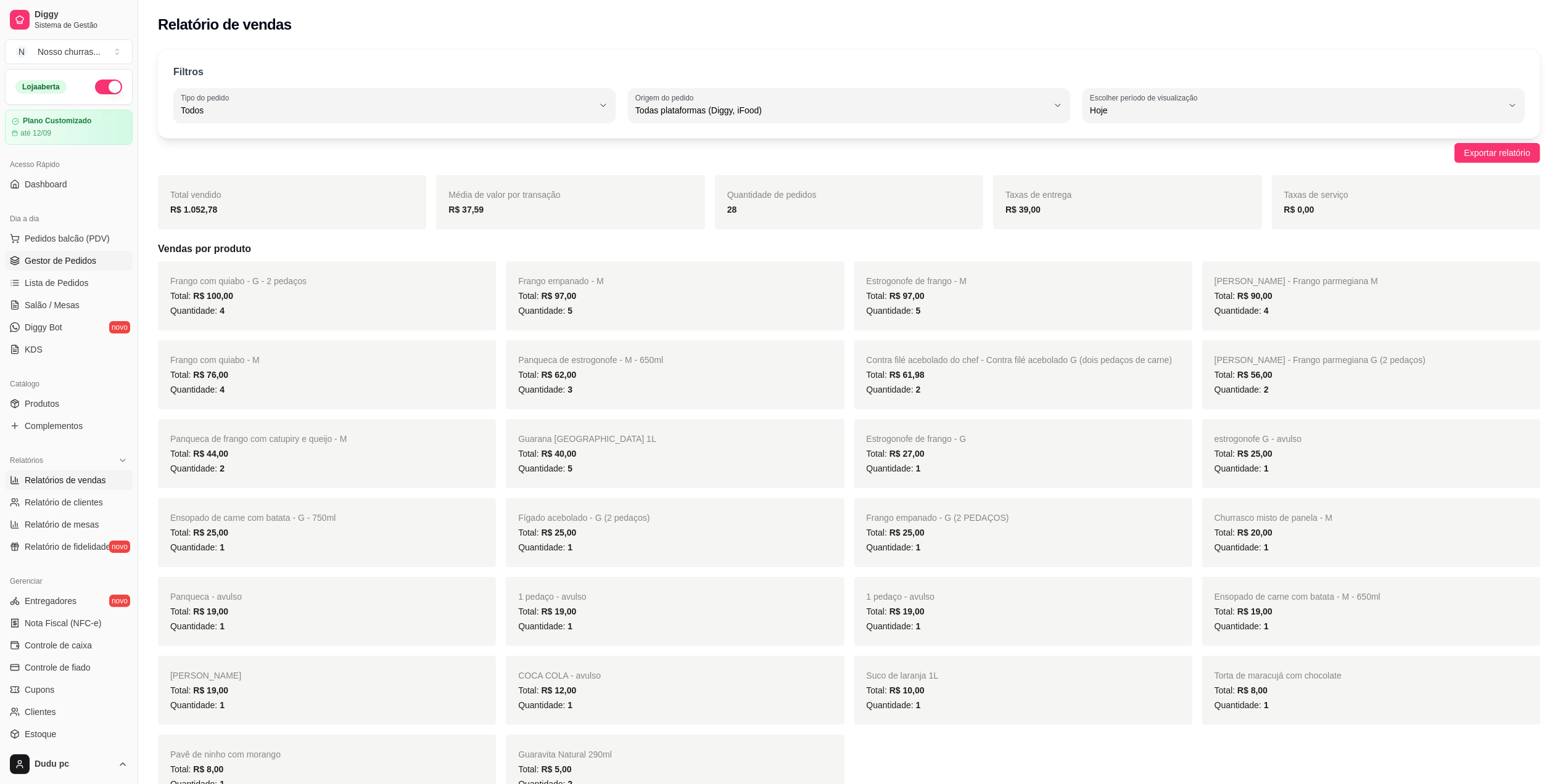
click at [53, 267] on span "Gestor de Pedidos" at bounding box center [60, 261] width 71 height 13
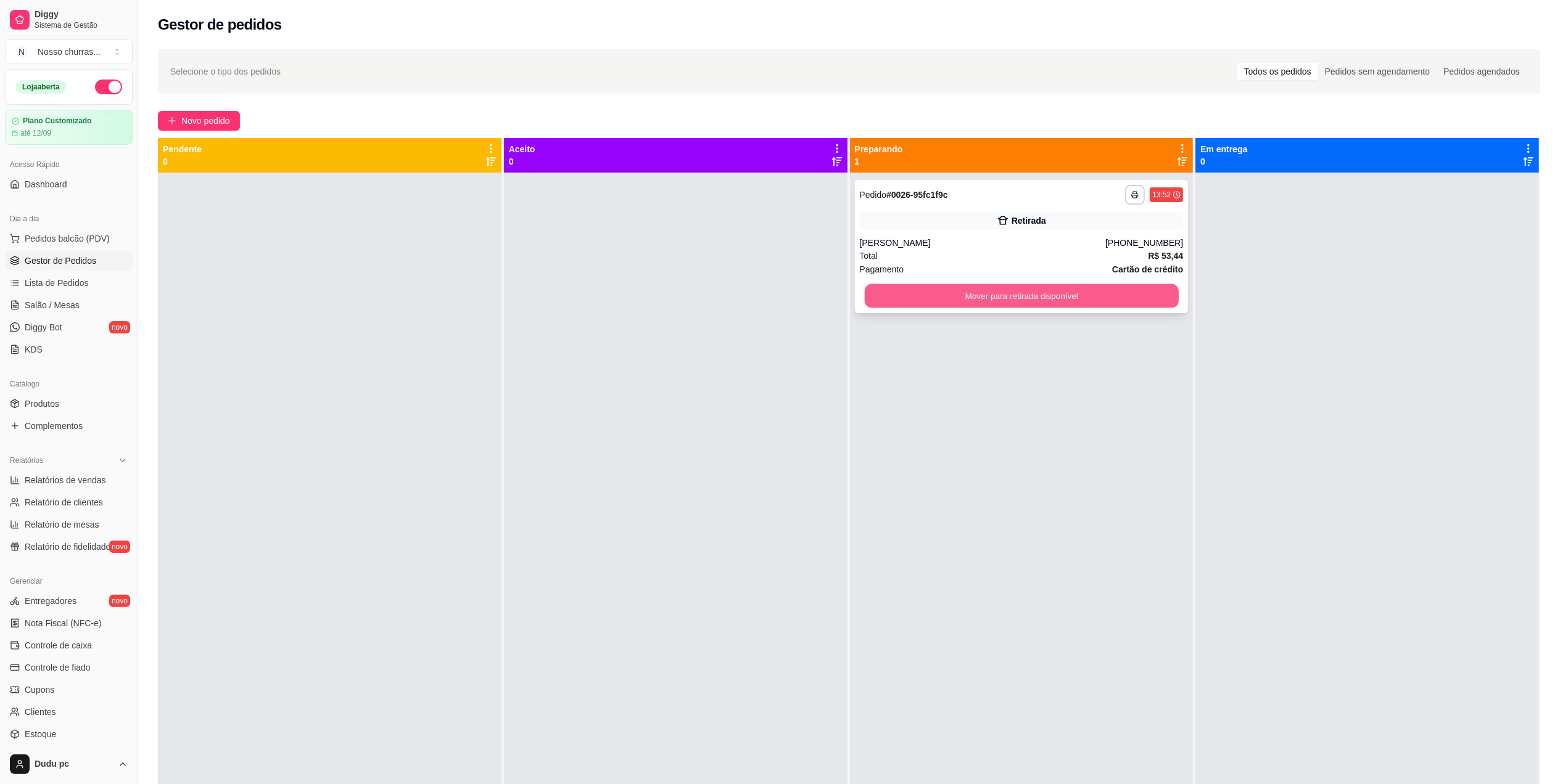
click at [988, 303] on button "Mover para retirada disponível" at bounding box center [1021, 296] width 314 height 24
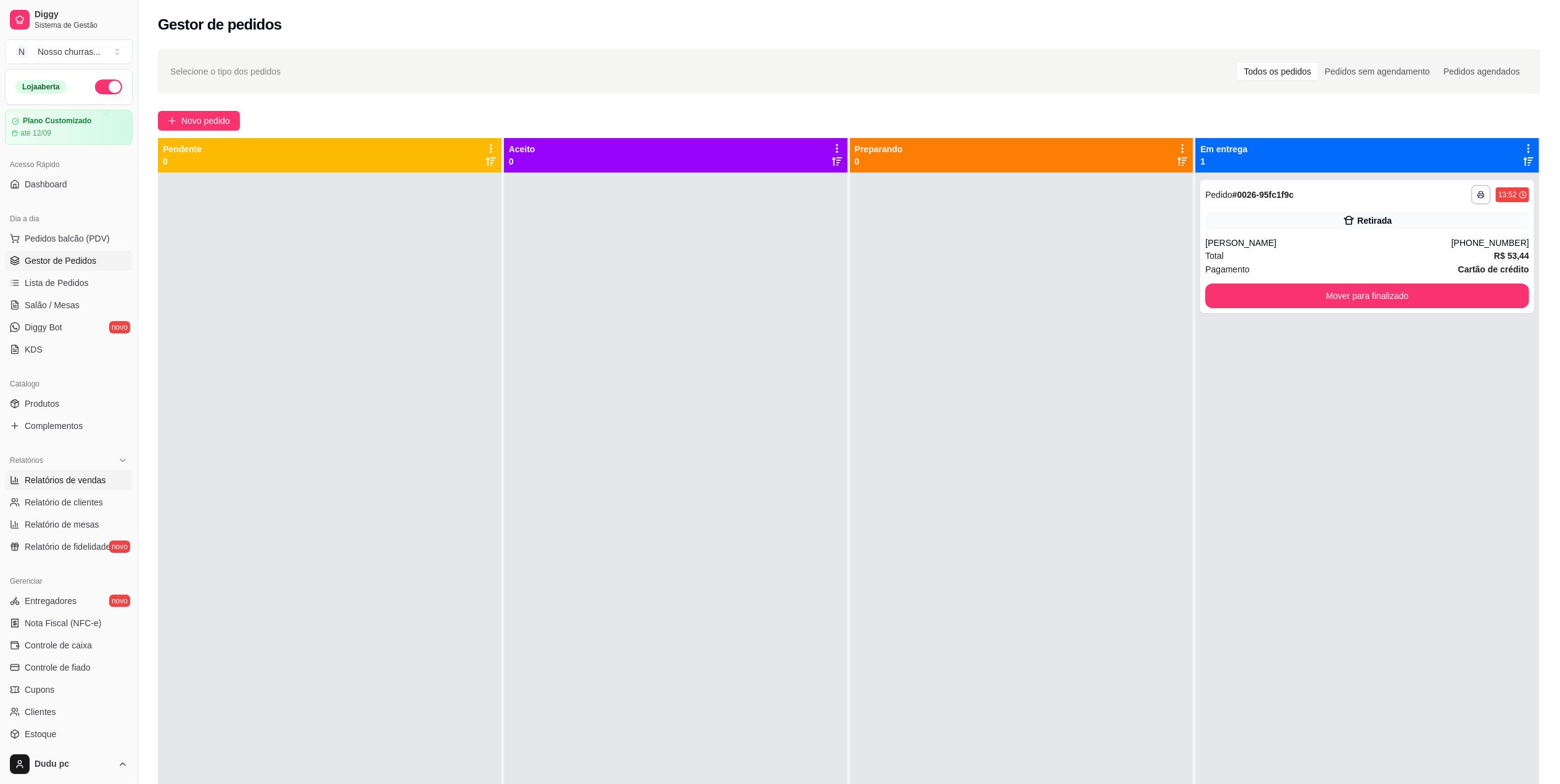
click at [58, 490] on link "Relatórios de vendas" at bounding box center [69, 481] width 128 height 20
select select "ALL"
select select "0"
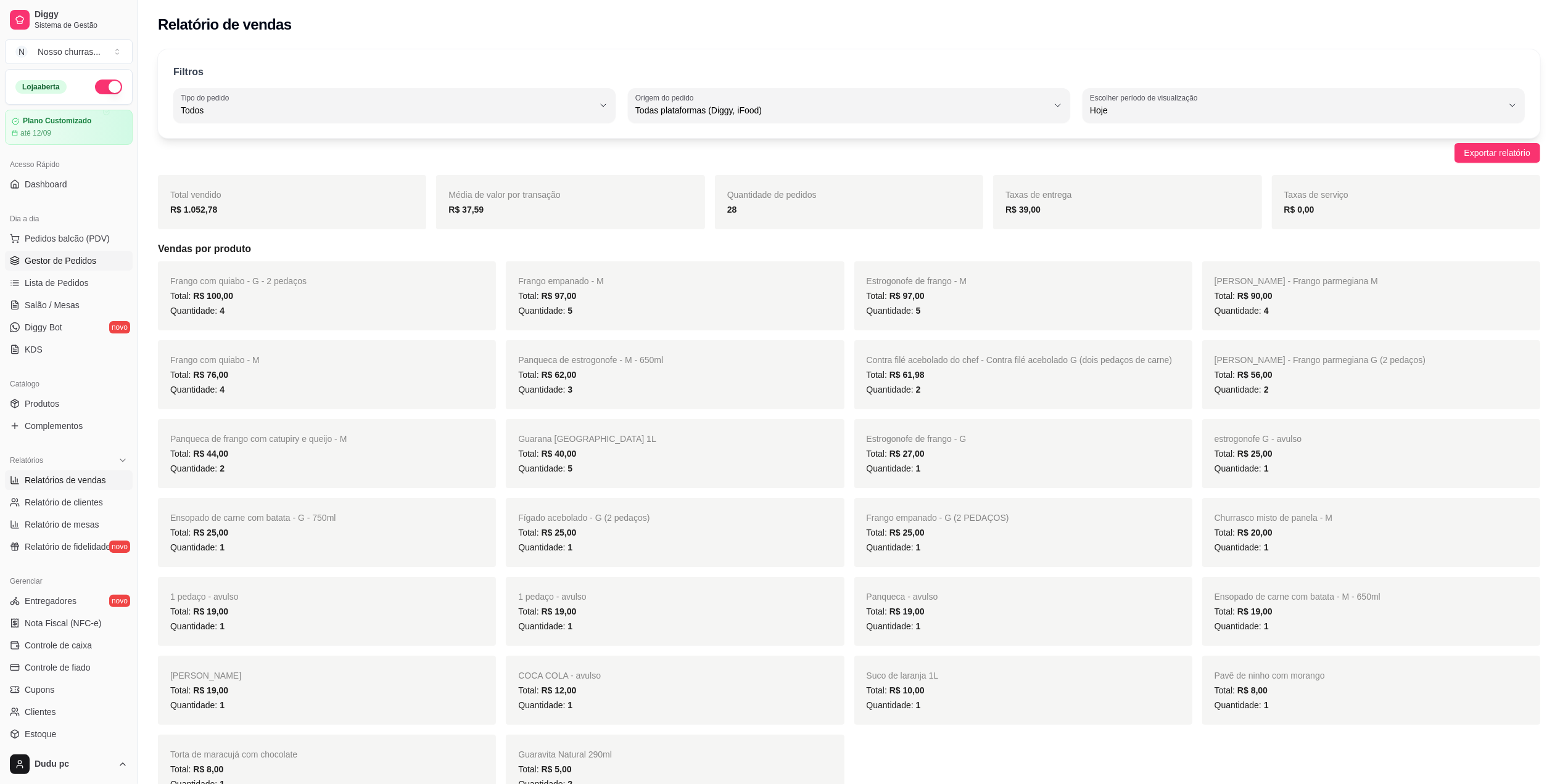
click at [28, 266] on span "Gestor de Pedidos" at bounding box center [60, 261] width 71 height 13
